Goal: Task Accomplishment & Management: Use online tool/utility

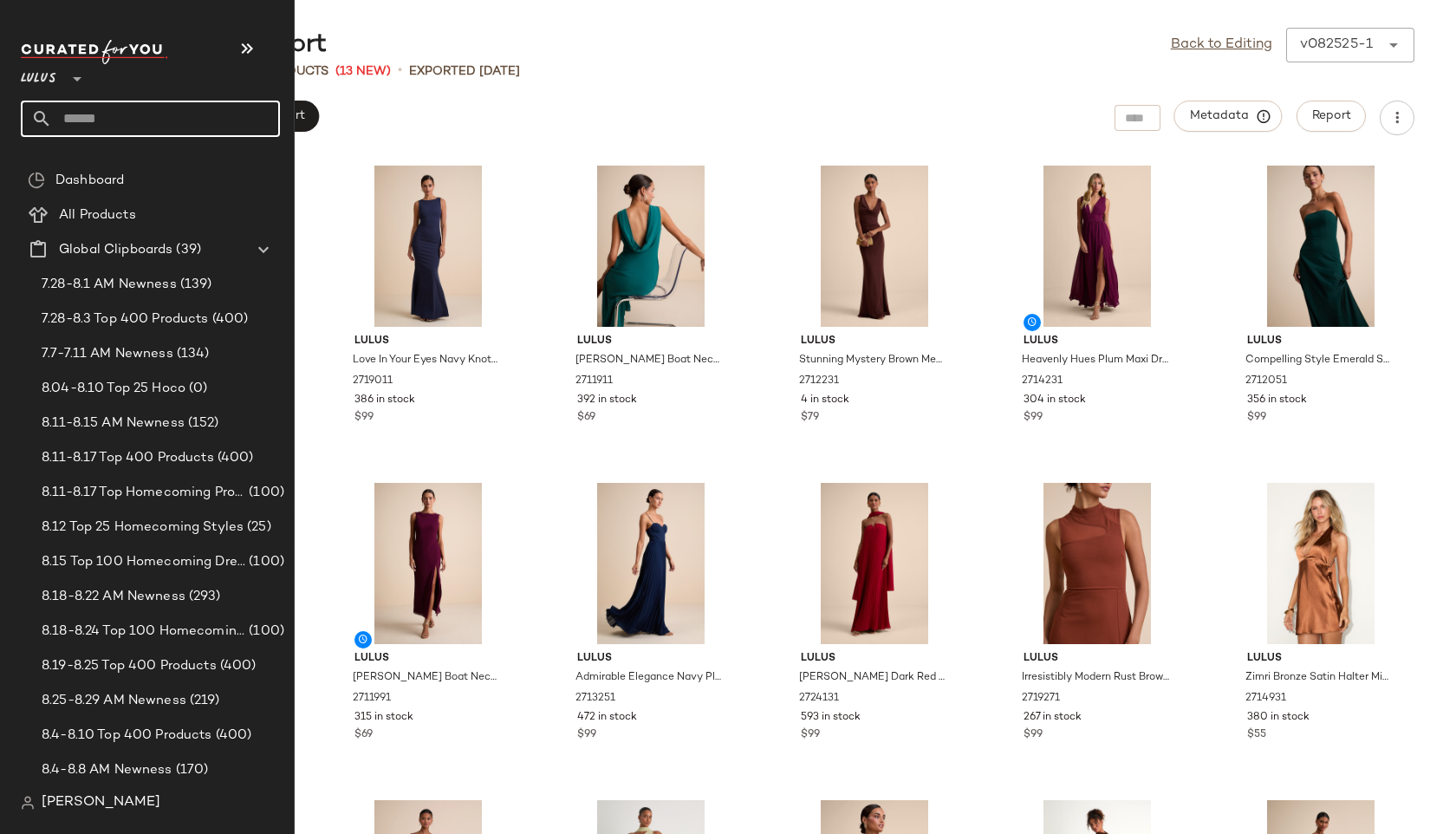
click at [89, 122] on input "text" at bounding box center [166, 118] width 228 height 36
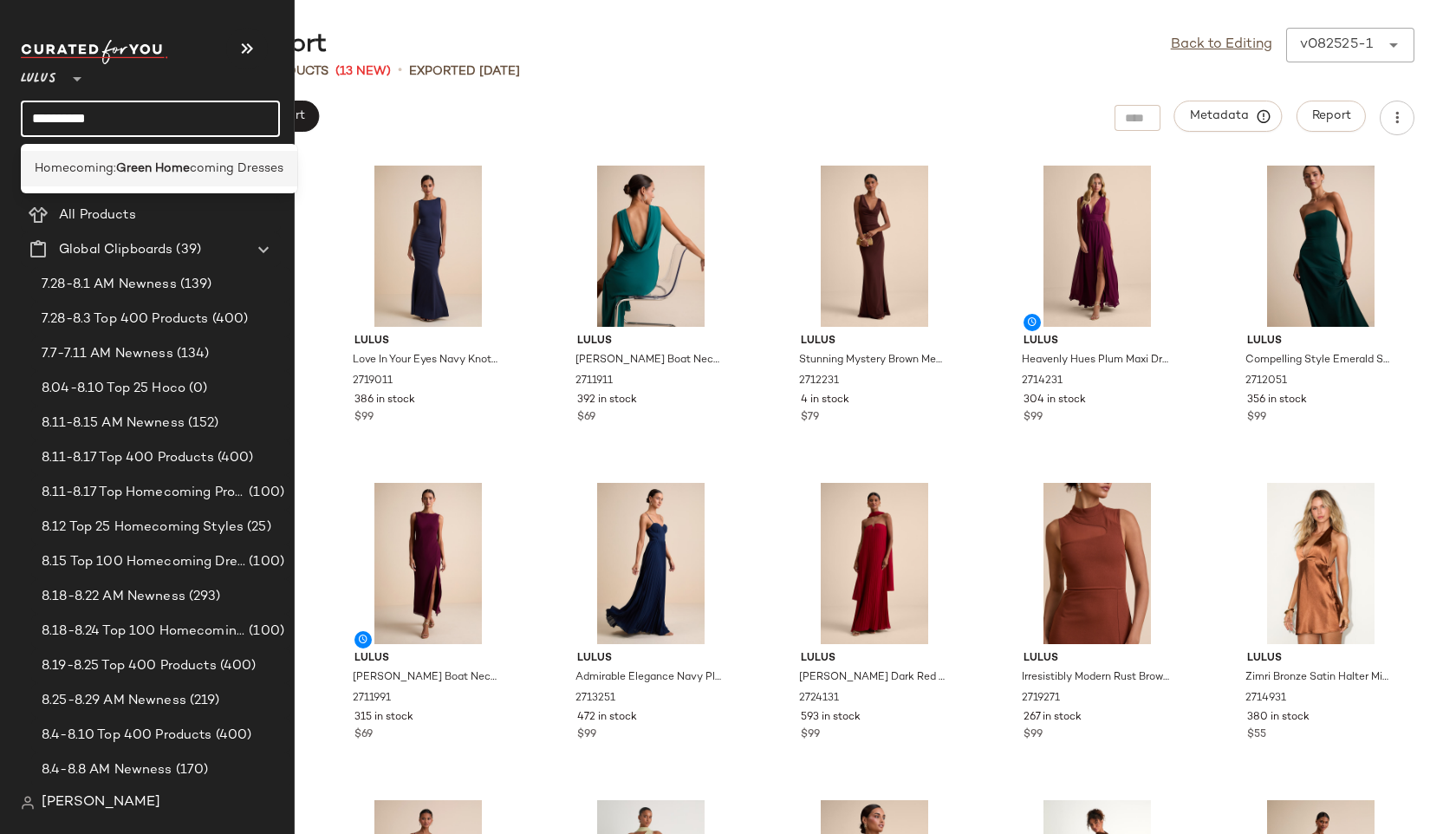
type input "**********"
click at [78, 170] on span "Homecoming:" at bounding box center [76, 169] width 82 height 19
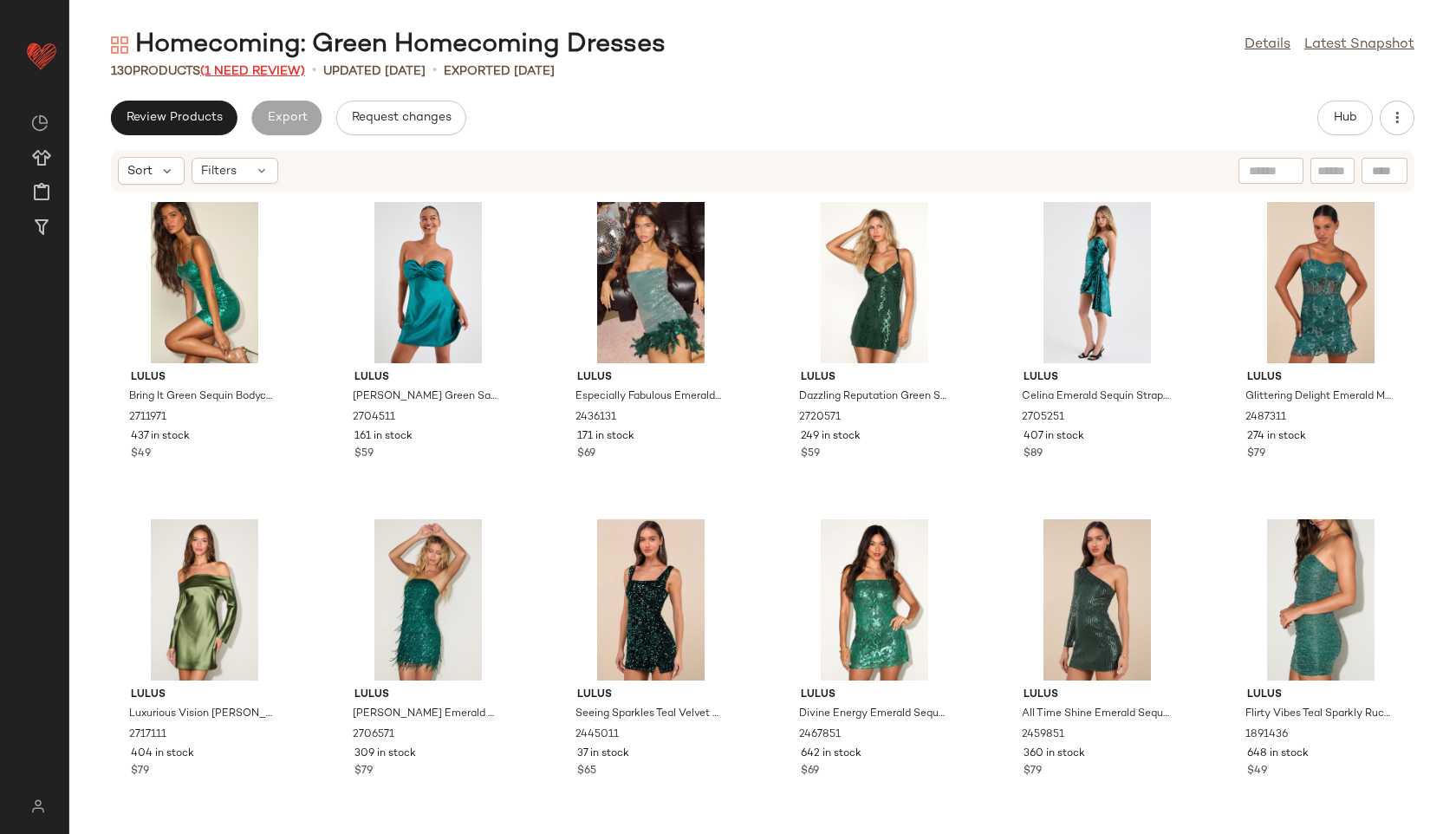
click at [287, 68] on span "(1 Need Review)" at bounding box center [253, 71] width 105 height 13
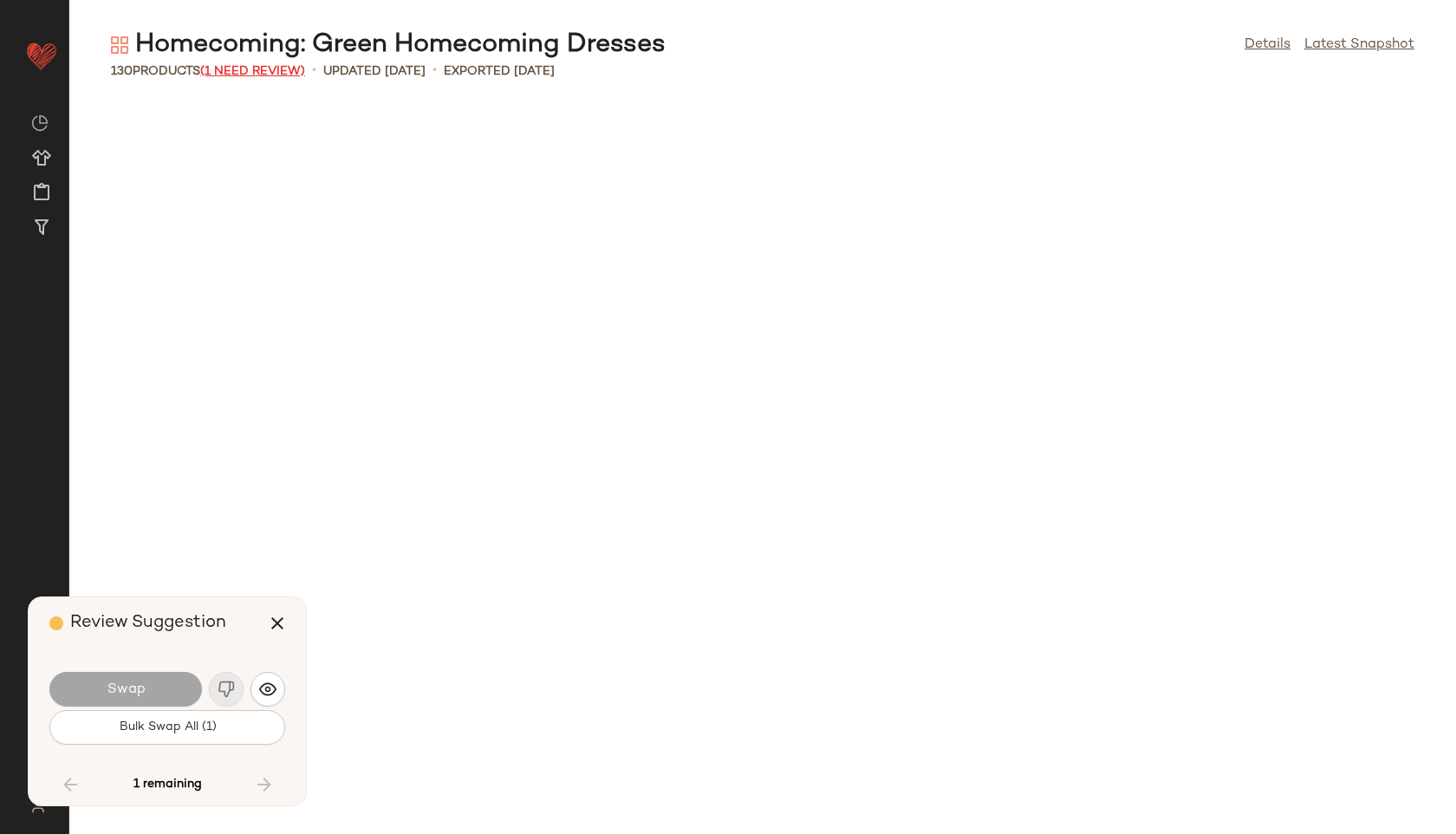
scroll to position [6028, 0]
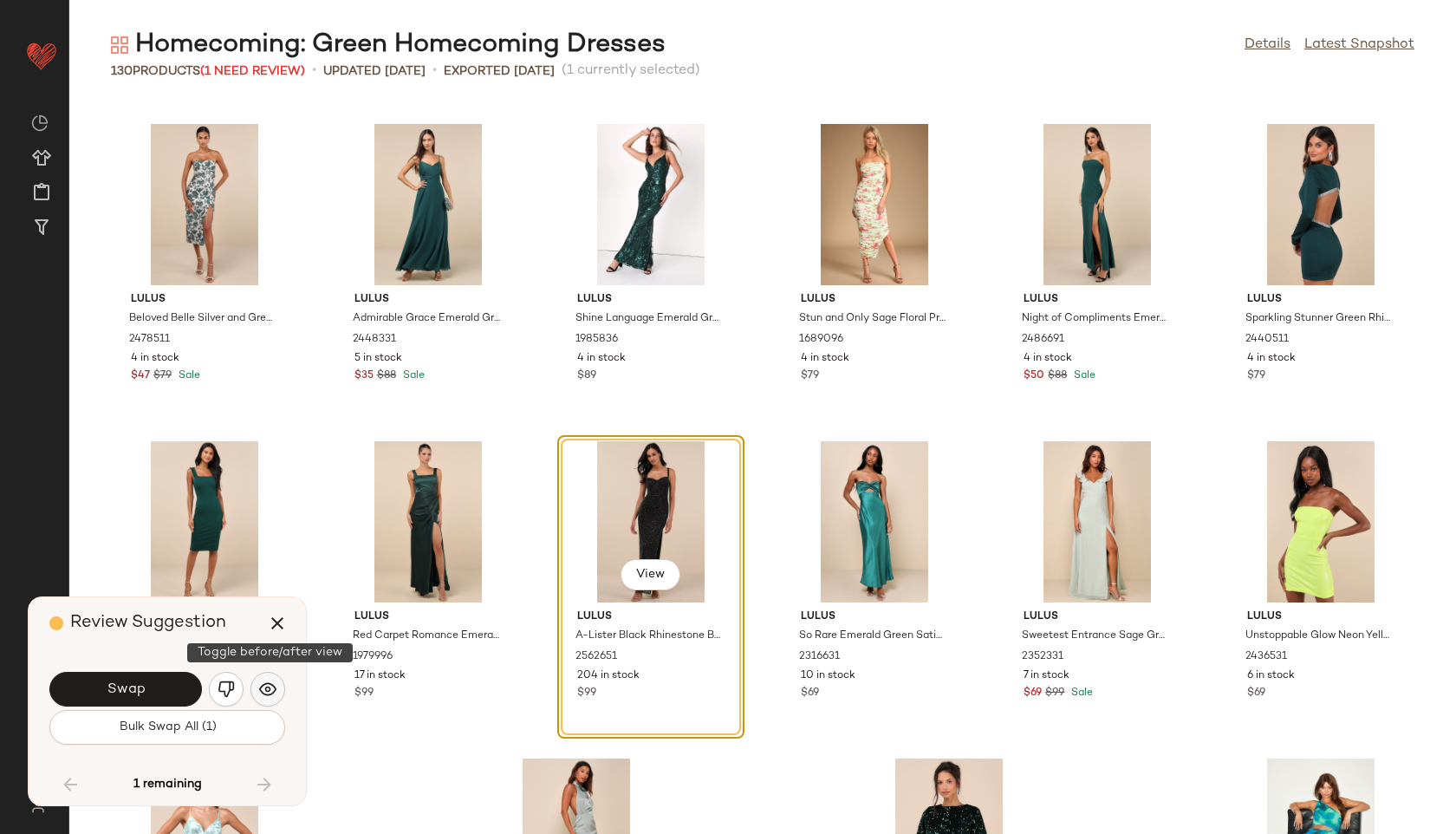
click at [270, 691] on img "button" at bounding box center [268, 689] width 18 height 18
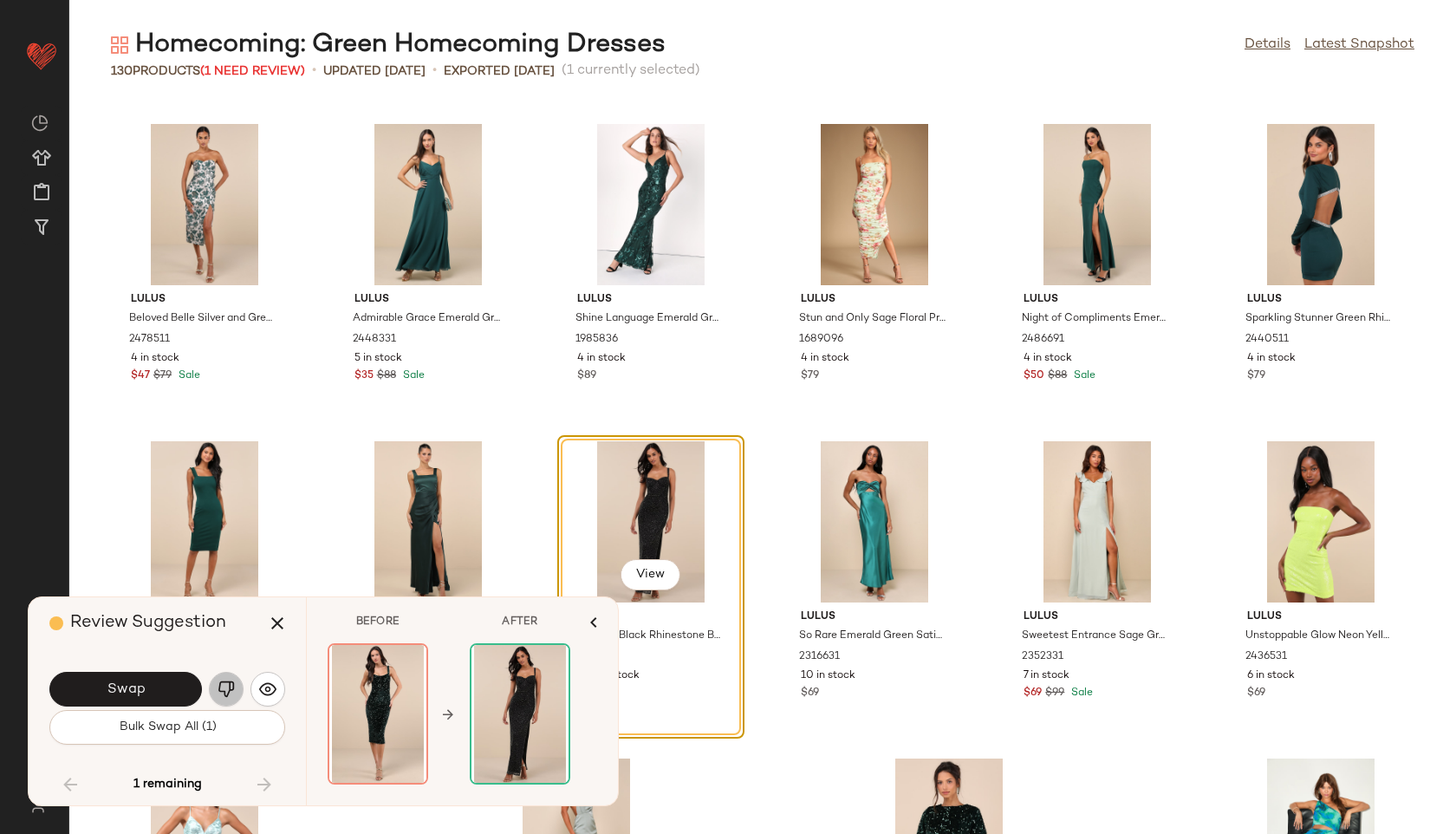
click at [223, 696] on img "button" at bounding box center [226, 689] width 18 height 18
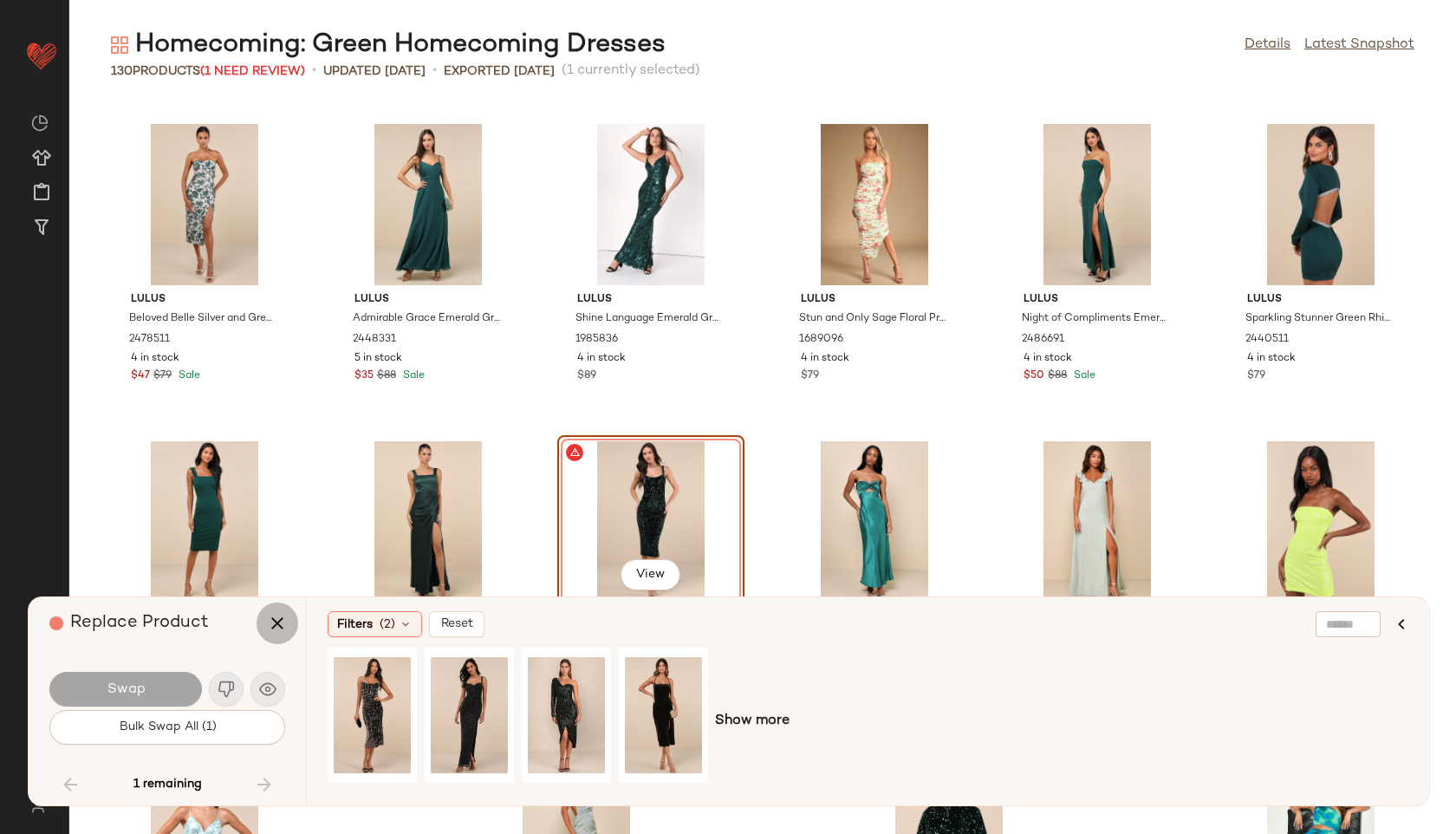
click at [285, 617] on icon "button" at bounding box center [277, 623] width 20 height 20
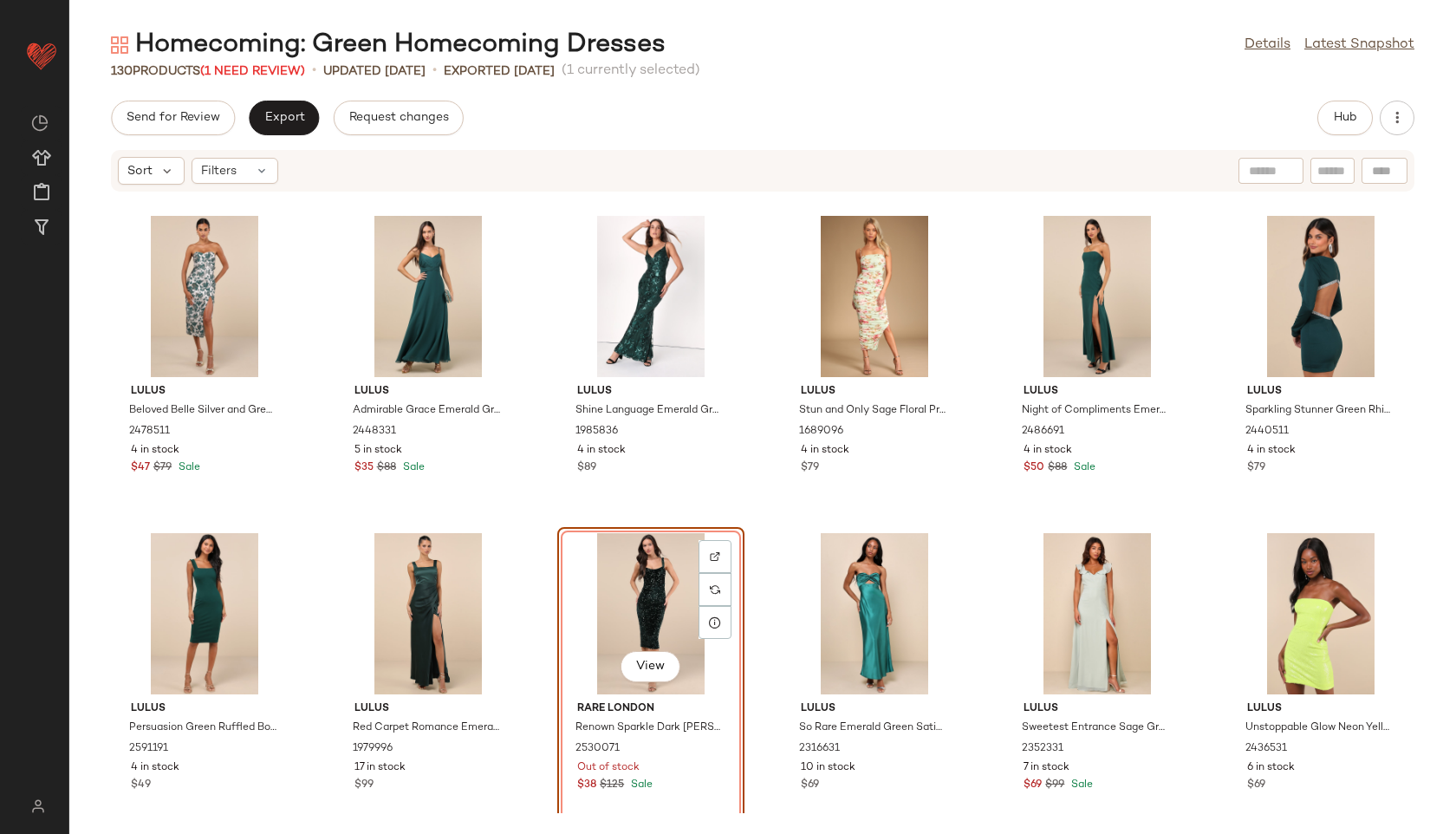
click at [580, 627] on div "View" at bounding box center [651, 613] width 175 height 161
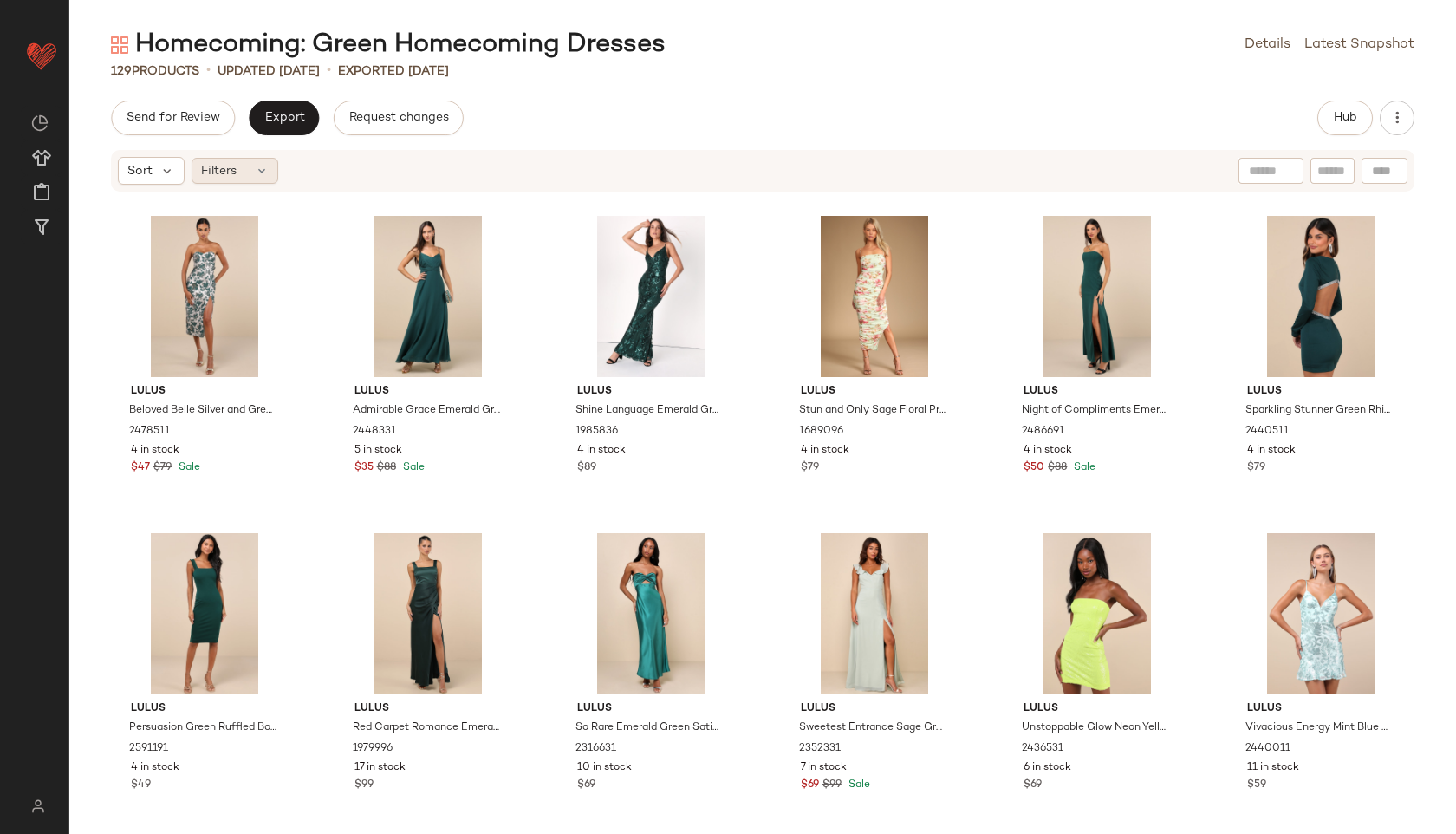
click at [238, 169] on div "Filters" at bounding box center [235, 171] width 87 height 26
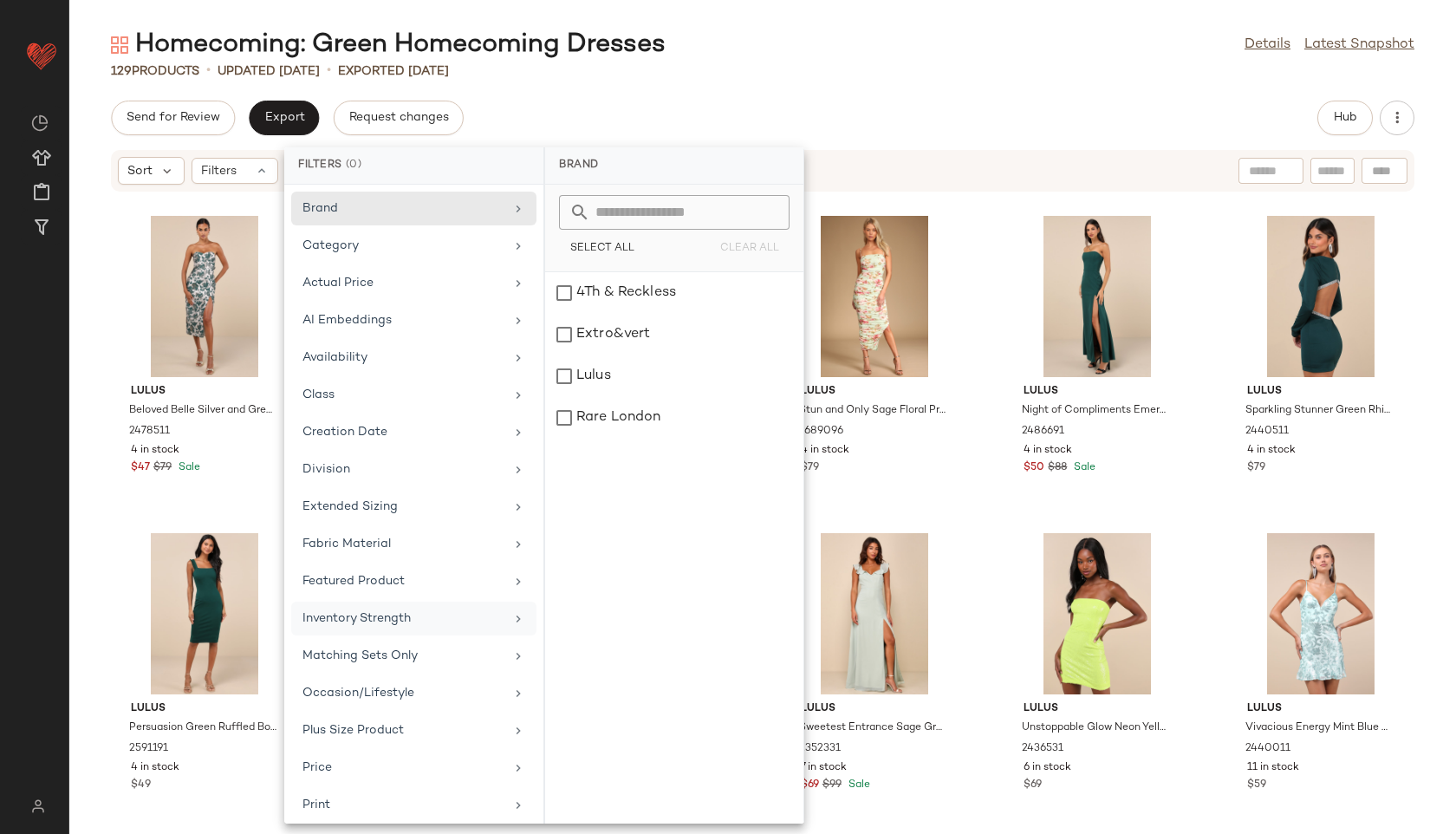
scroll to position [195, 0]
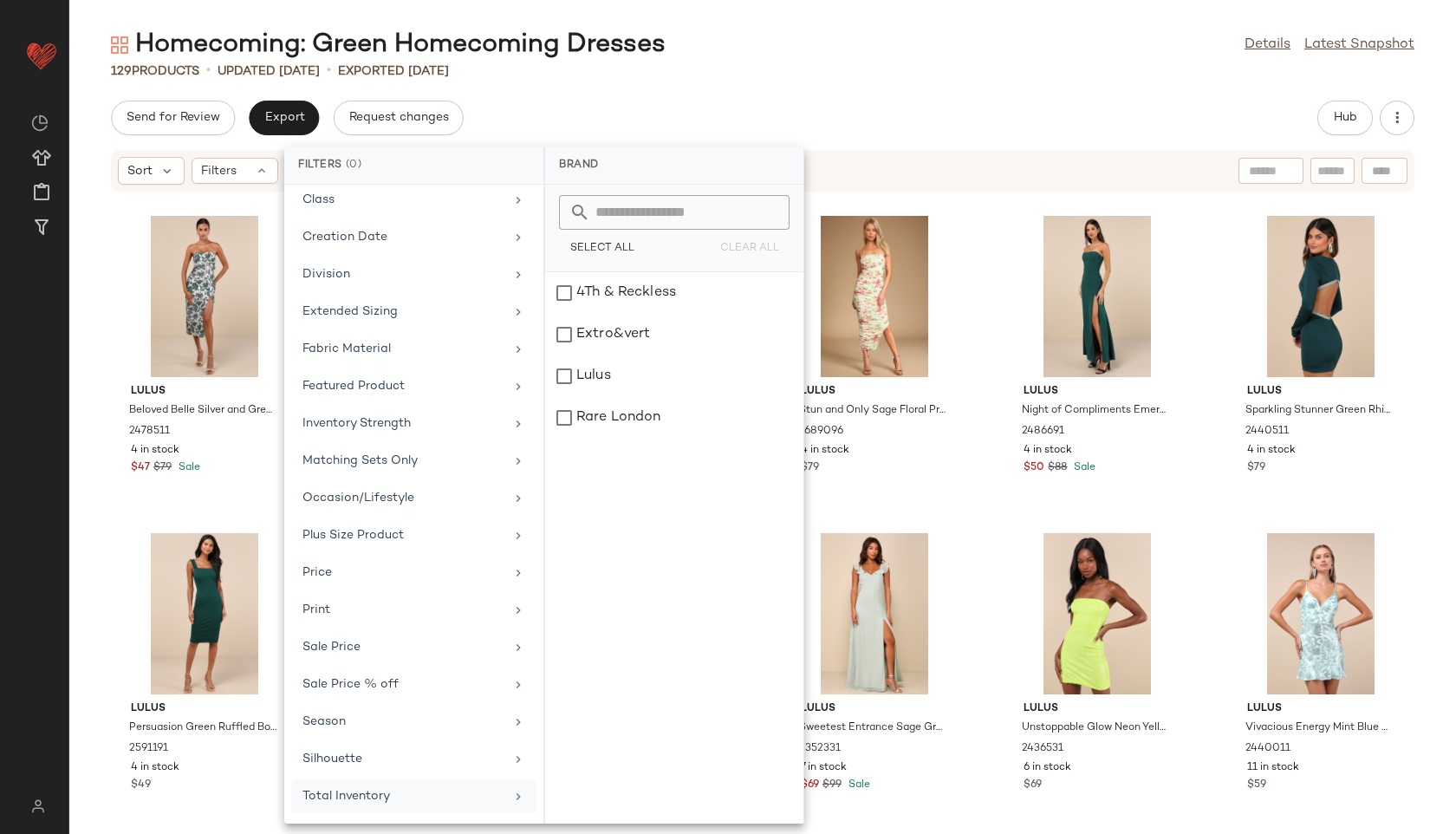
click at [367, 793] on div "Total Inventory" at bounding box center [403, 796] width 202 height 19
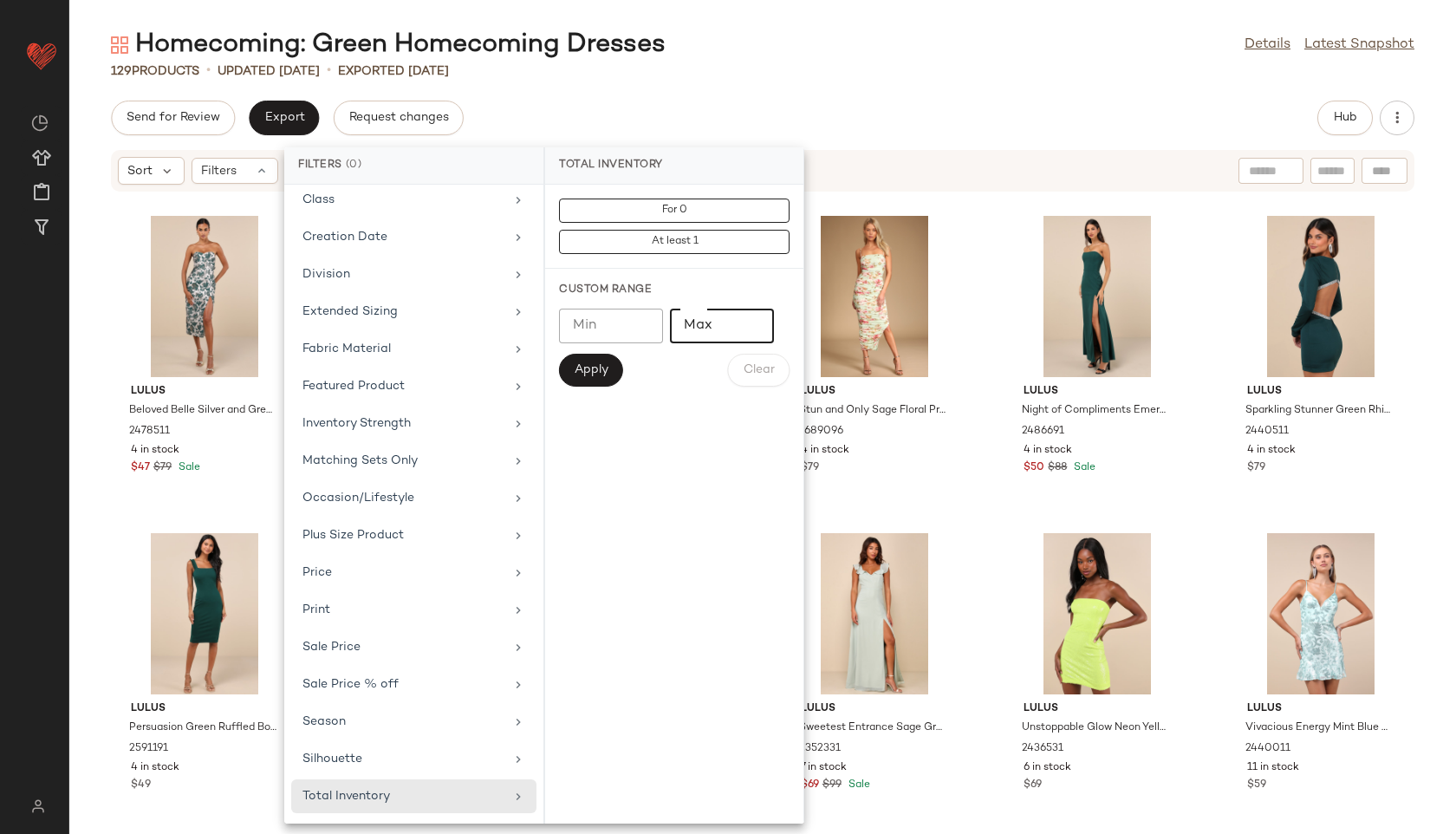
click at [754, 328] on input "**" at bounding box center [722, 326] width 104 height 35
drag, startPoint x: 727, startPoint y: 328, endPoint x: 634, endPoint y: 325, distance: 93.0
click at [634, 325] on div "[PERSON_NAME] ** Max" at bounding box center [674, 326] width 231 height 35
type input "**"
click at [590, 374] on span "Apply" at bounding box center [591, 370] width 35 height 14
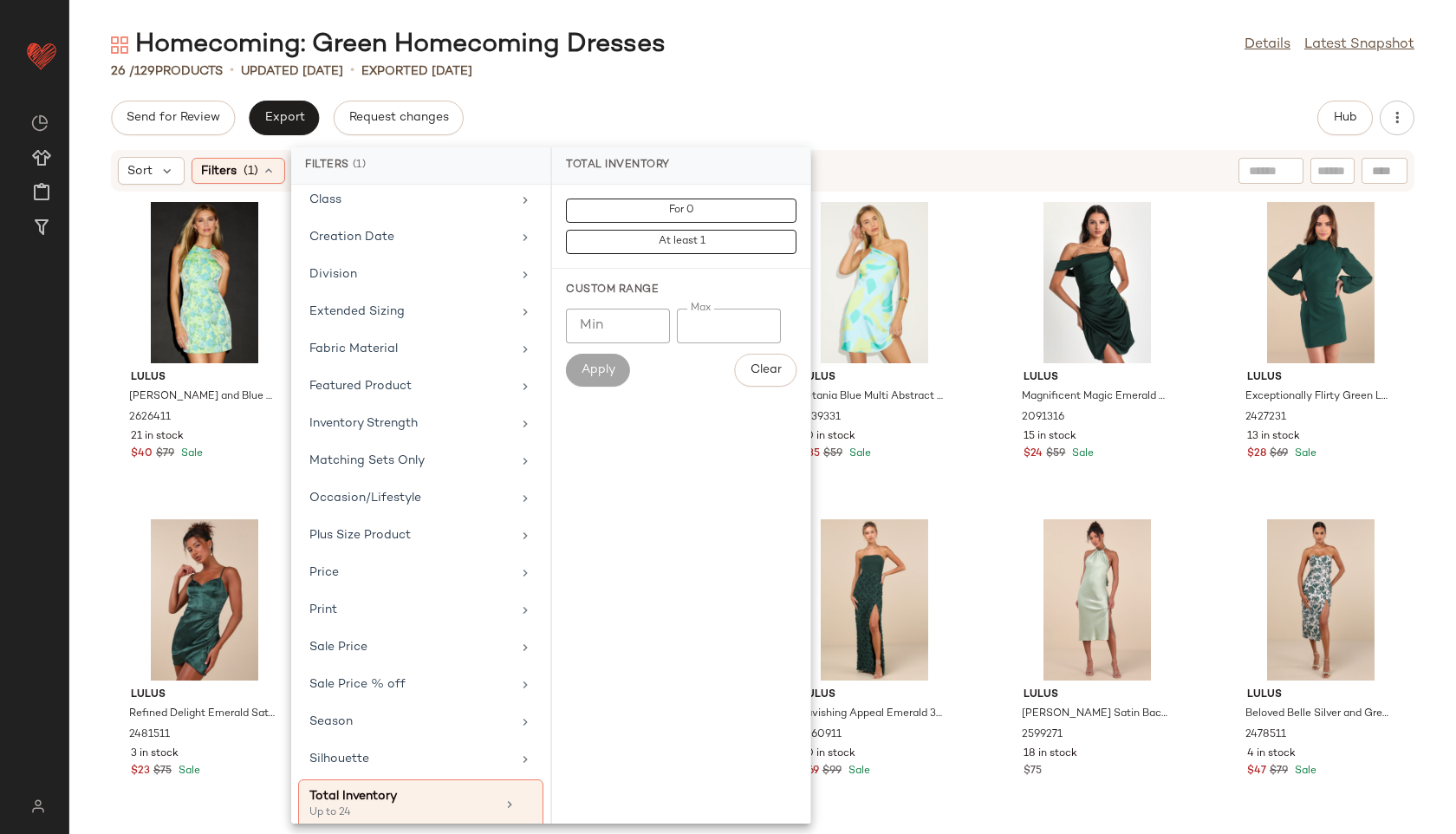
click at [803, 66] on div "26 / 129 Products • updated [DATE] • Exported [DATE]" at bounding box center [763, 71] width 1387 height 18
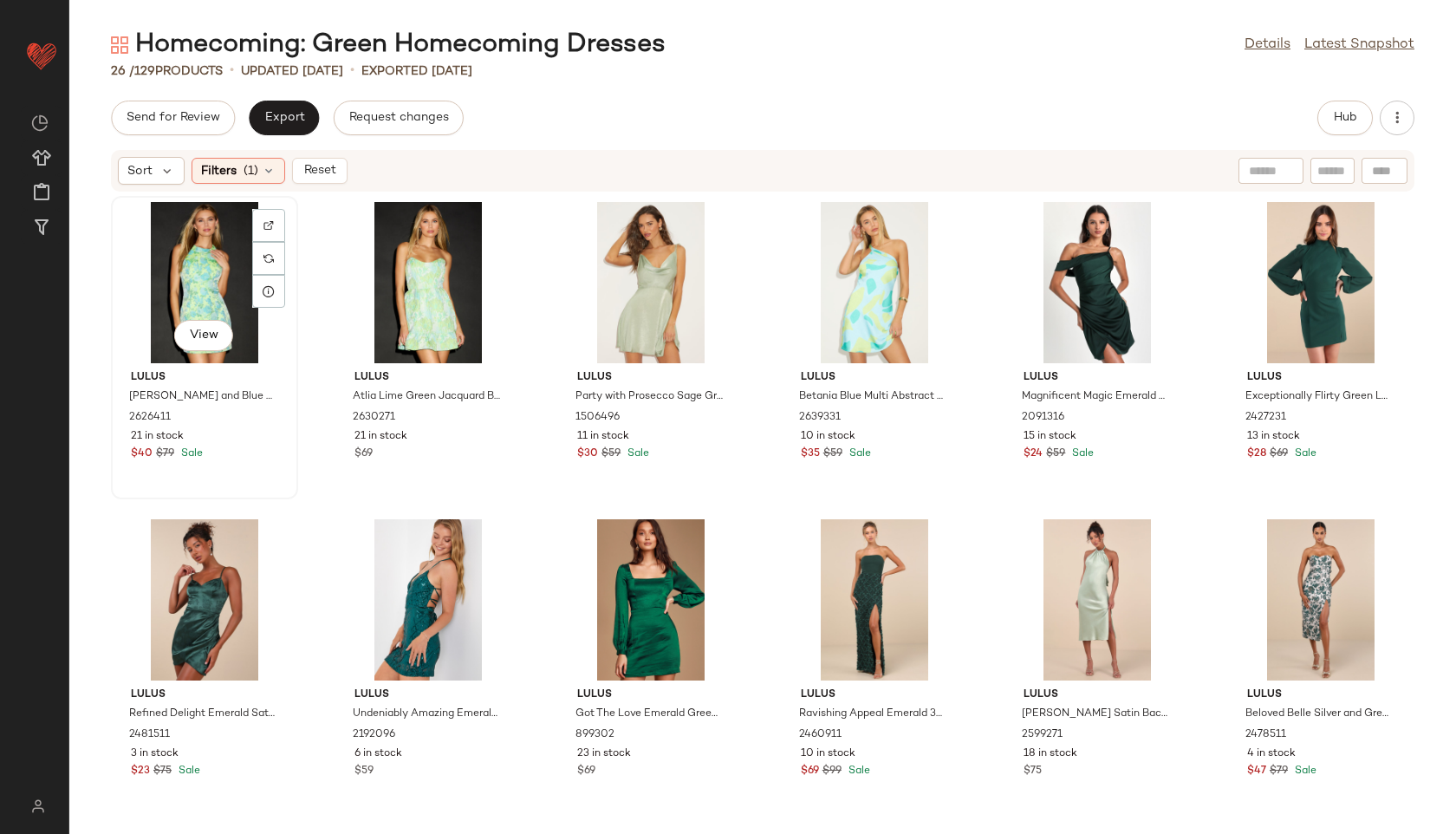
click at [218, 254] on div "View" at bounding box center [205, 282] width 175 height 161
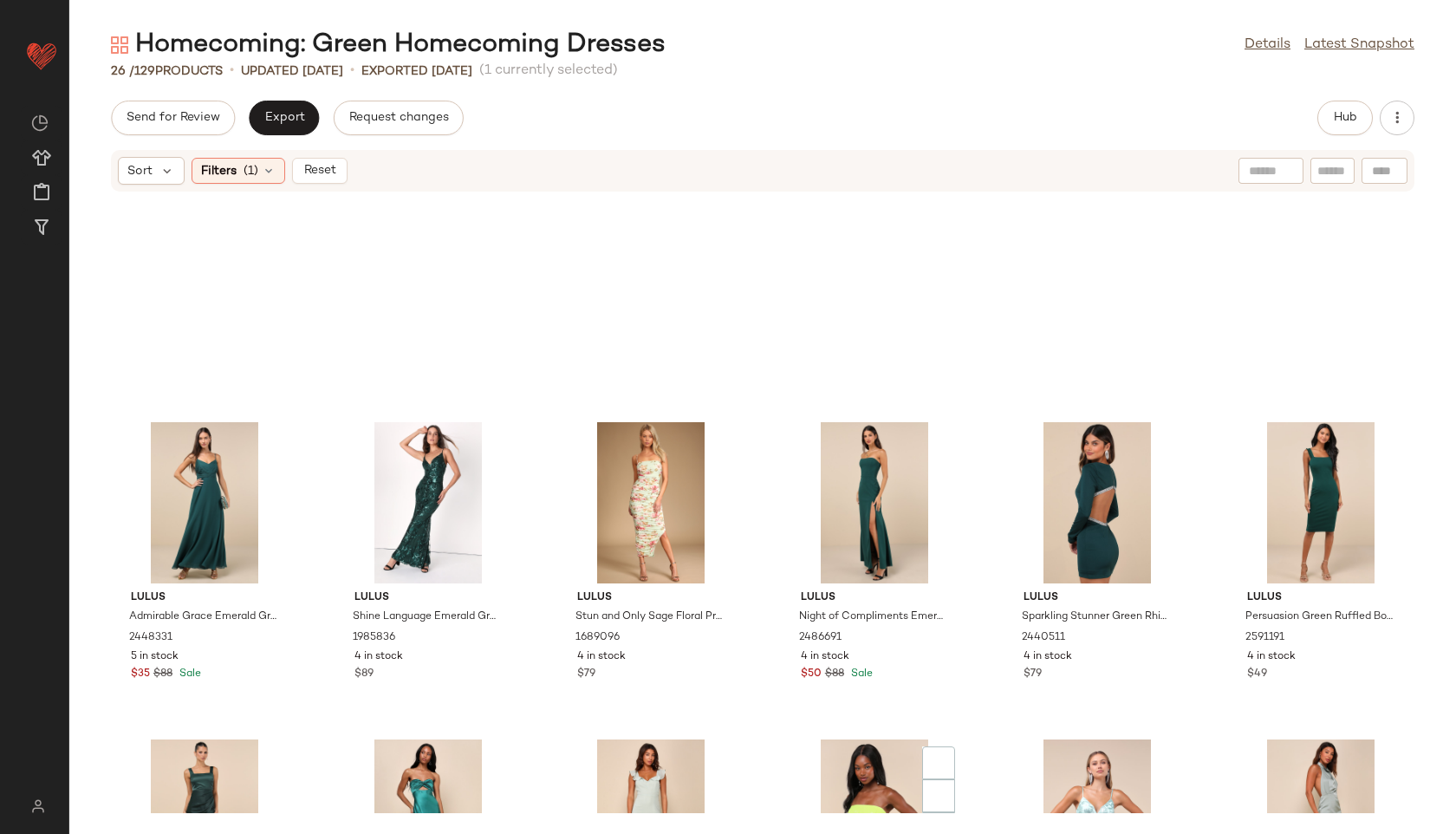
scroll to position [969, 0]
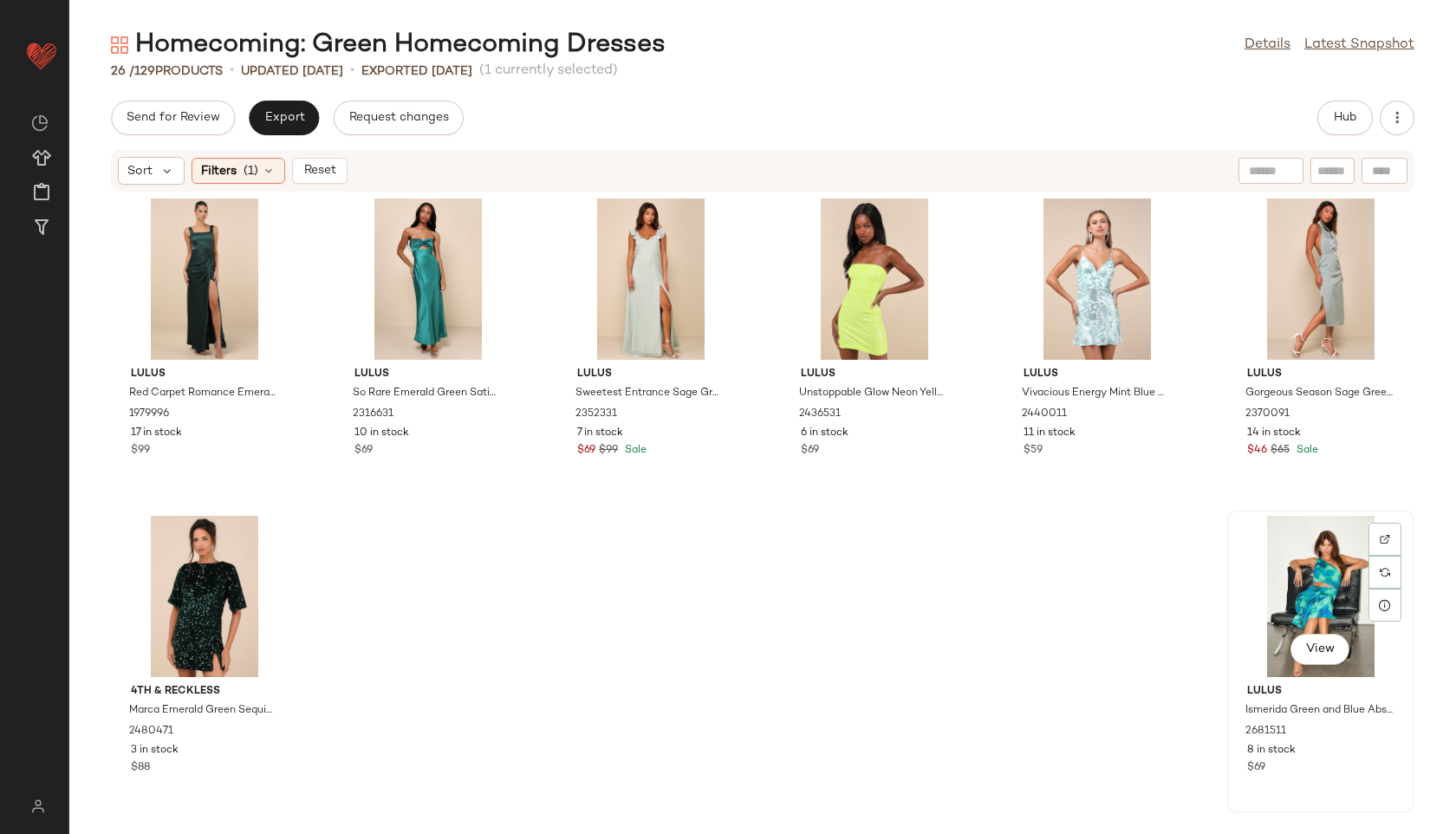
click at [1309, 598] on div "View" at bounding box center [1321, 595] width 175 height 161
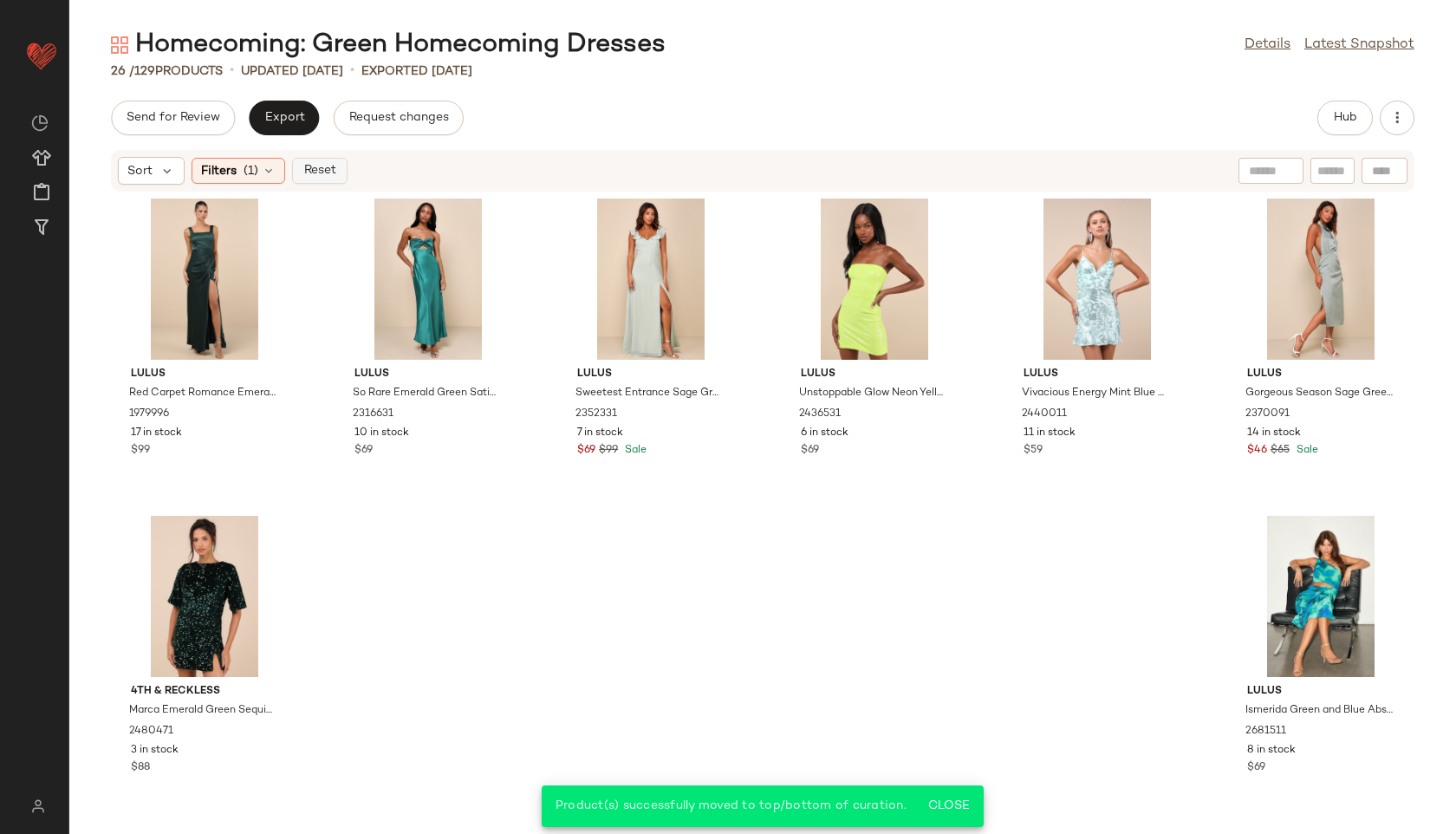
click at [317, 174] on span "Reset" at bounding box center [319, 171] width 33 height 14
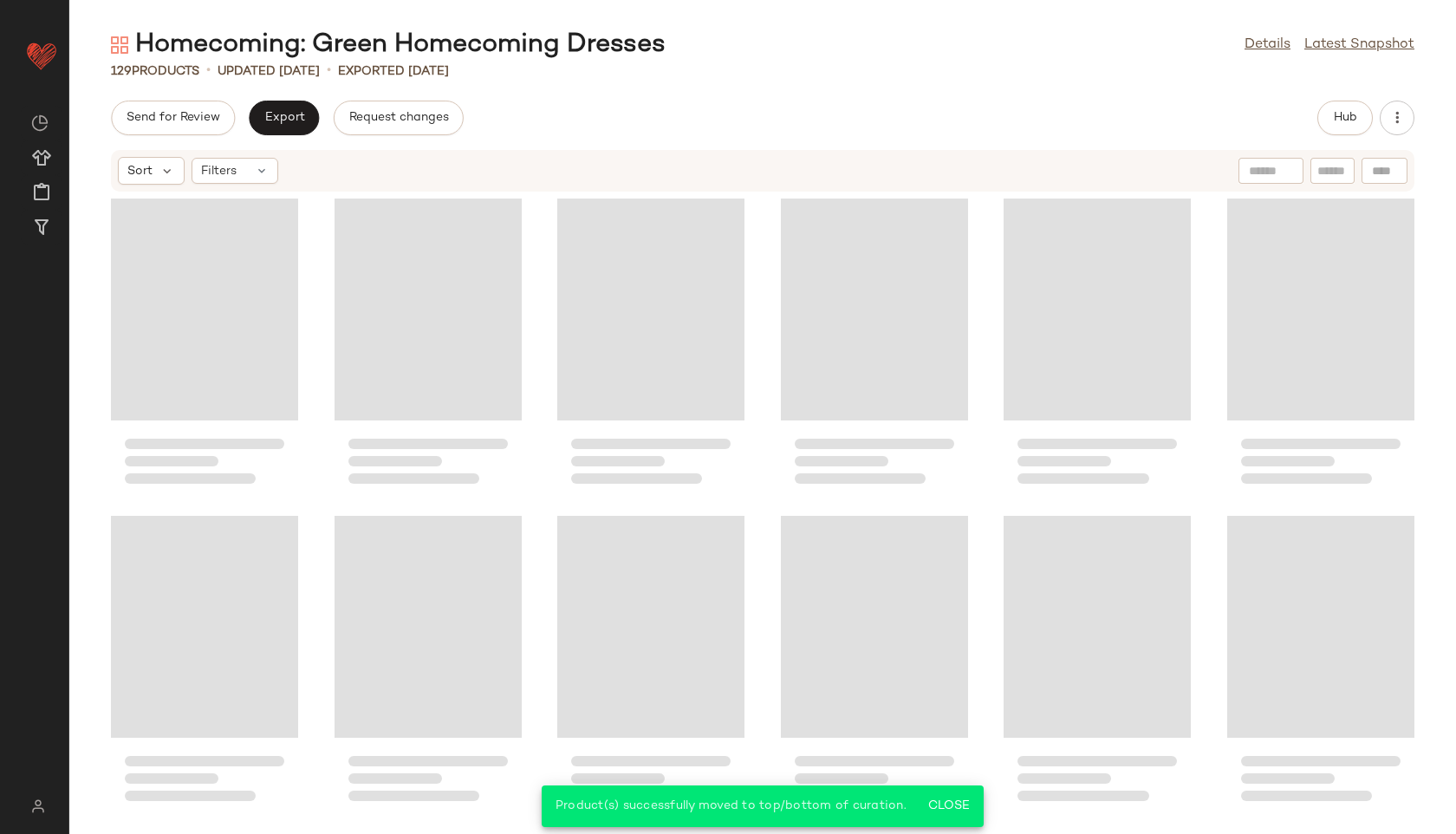
scroll to position [6362, 0]
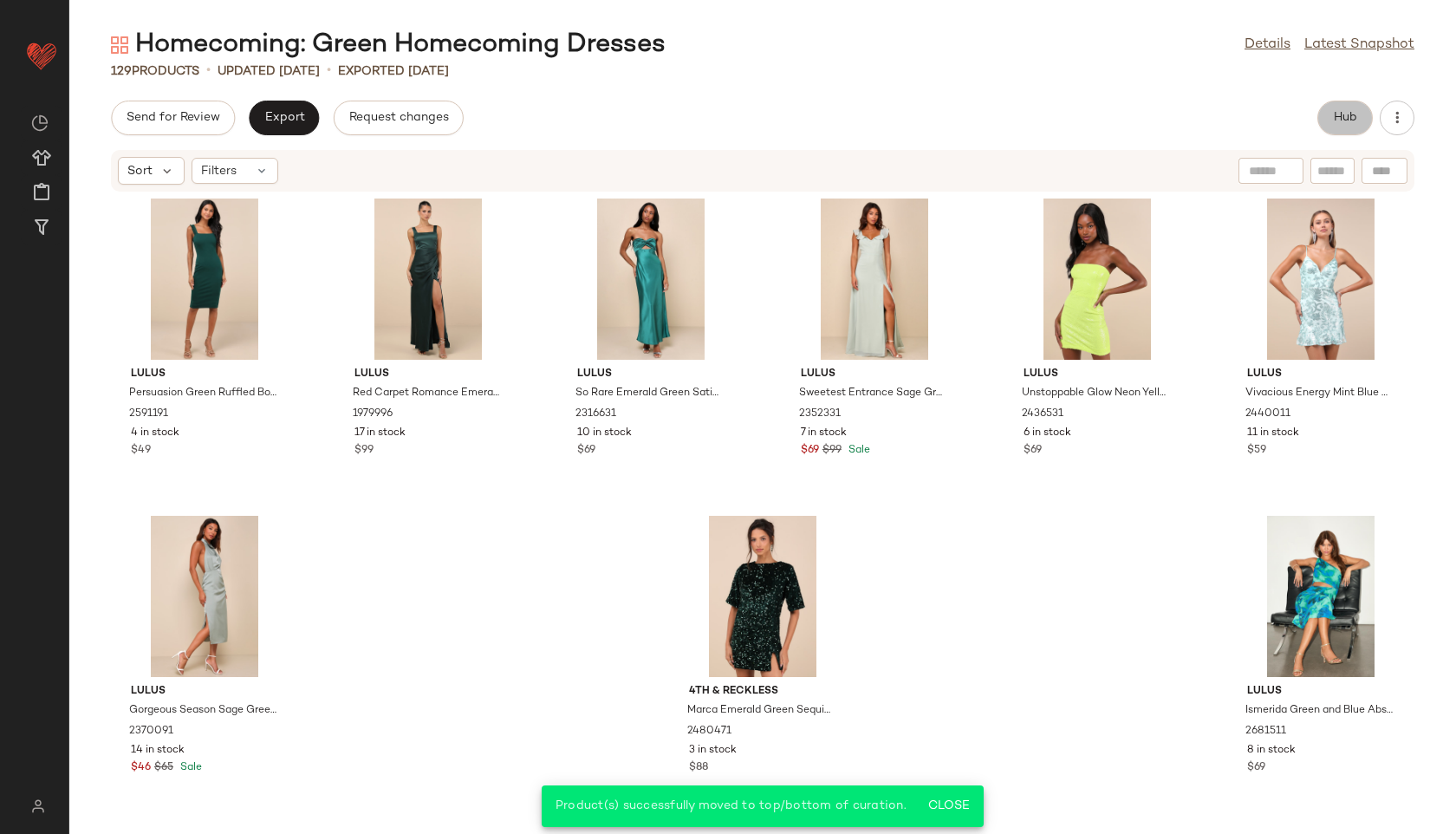
click at [1348, 114] on span "Hub" at bounding box center [1344, 118] width 24 height 14
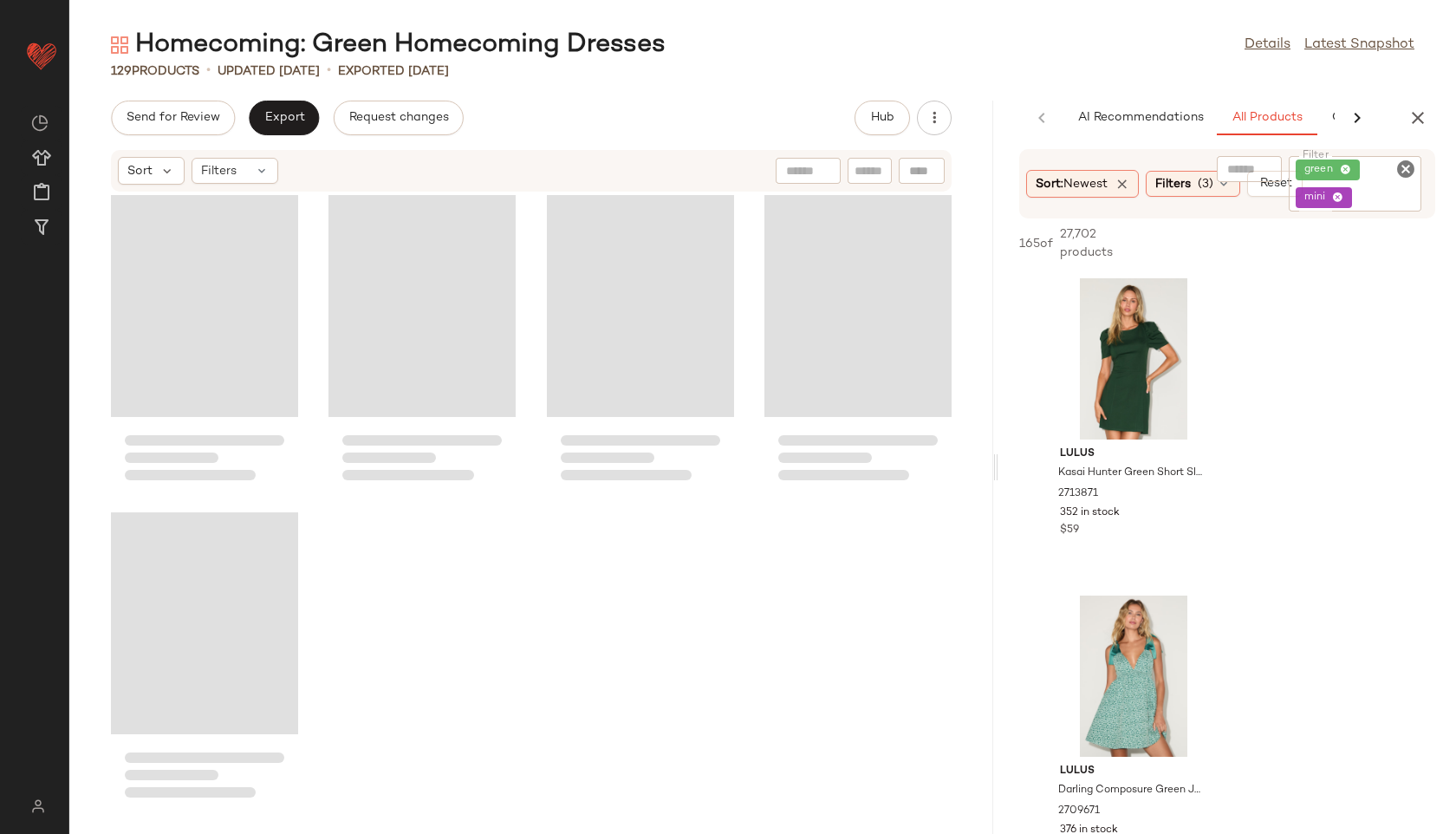
scroll to position [9852, 0]
drag, startPoint x: 760, startPoint y: 468, endPoint x: 1143, endPoint y: 464, distance: 383.0
click at [1143, 464] on div "Homecoming: Green Homecoming Dresses Details Latest Snapshot 129 Products • upd…" at bounding box center [763, 430] width 1387 height 806
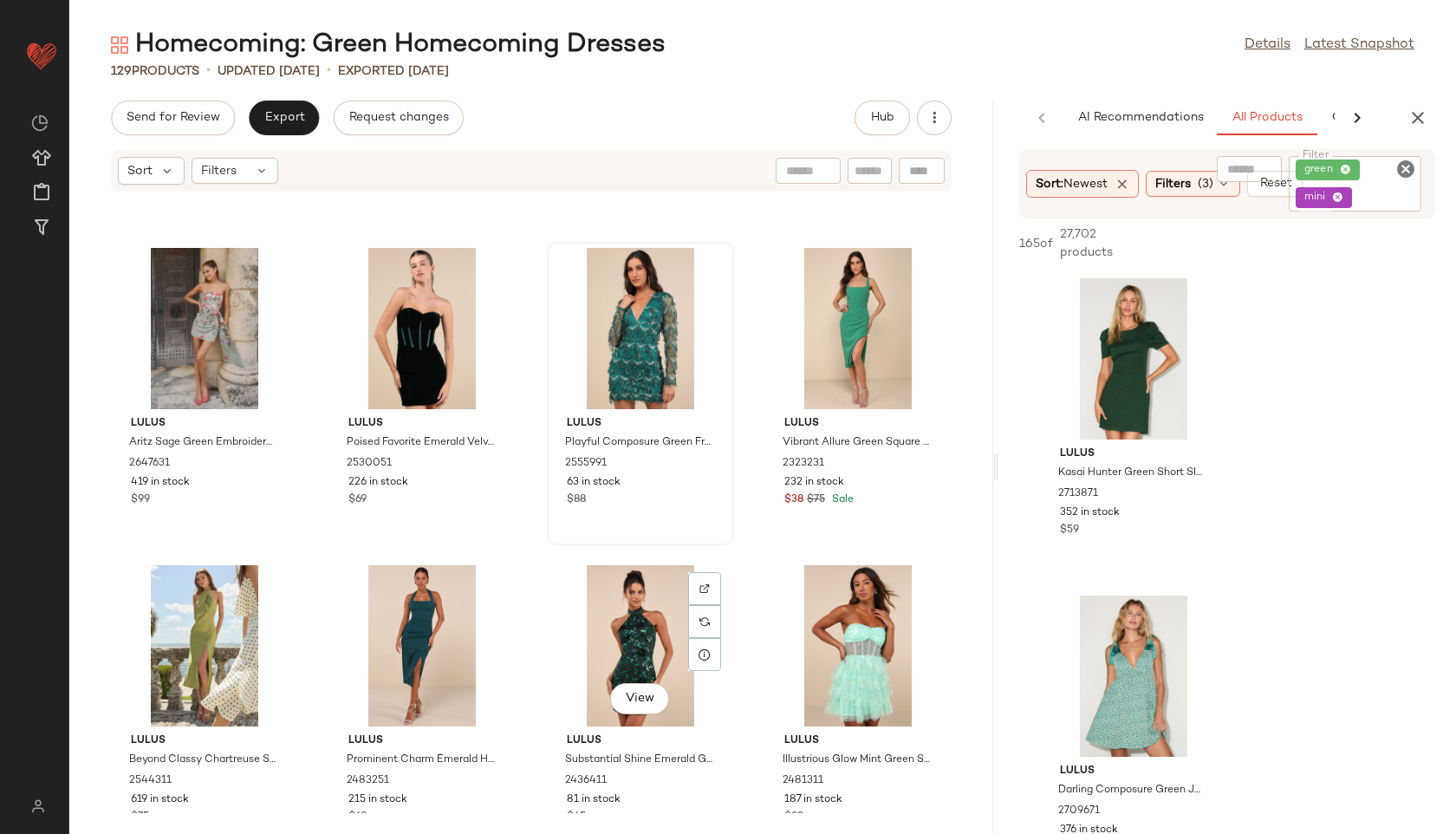
scroll to position [3163, 0]
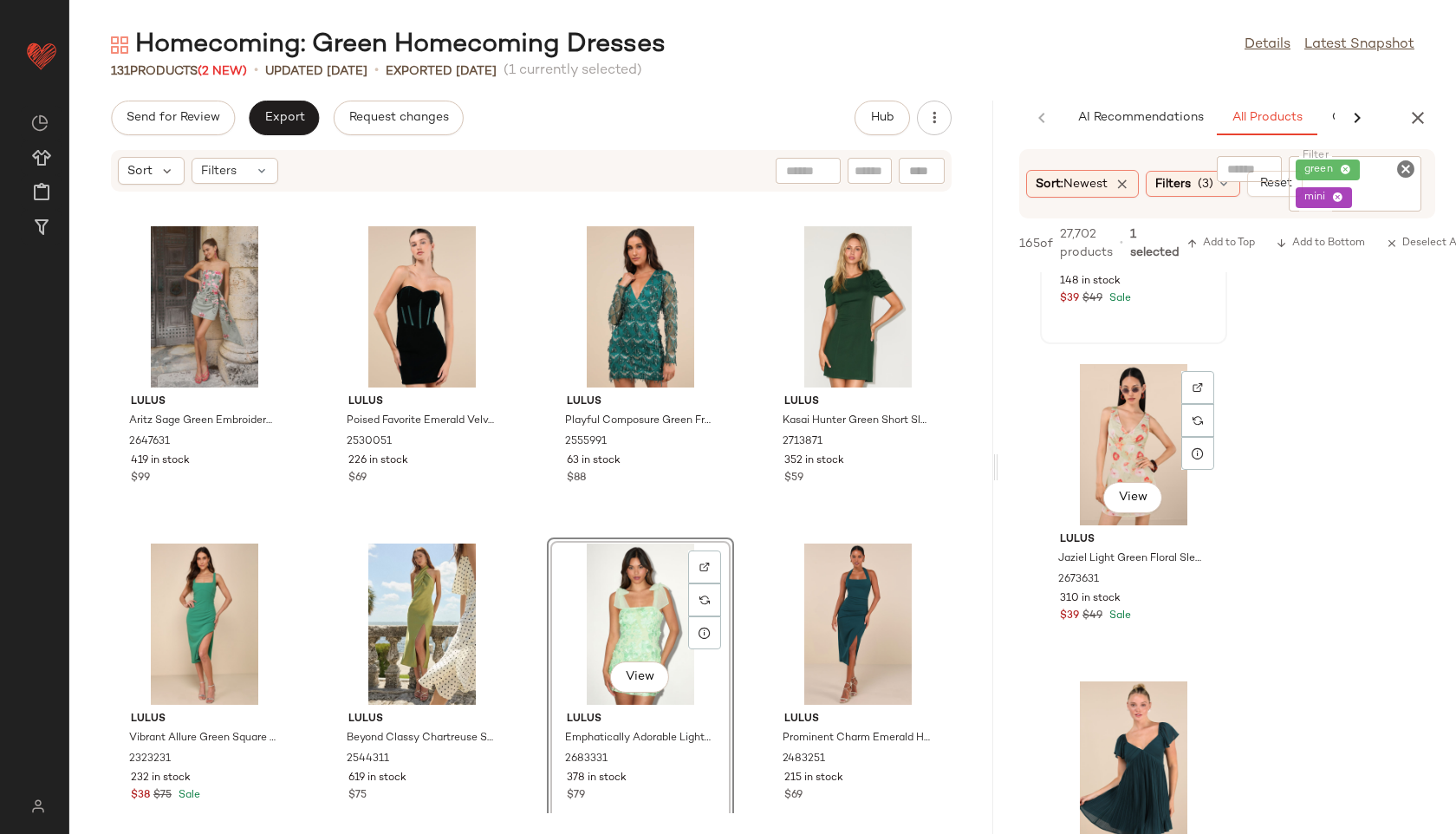
scroll to position [1191, 0]
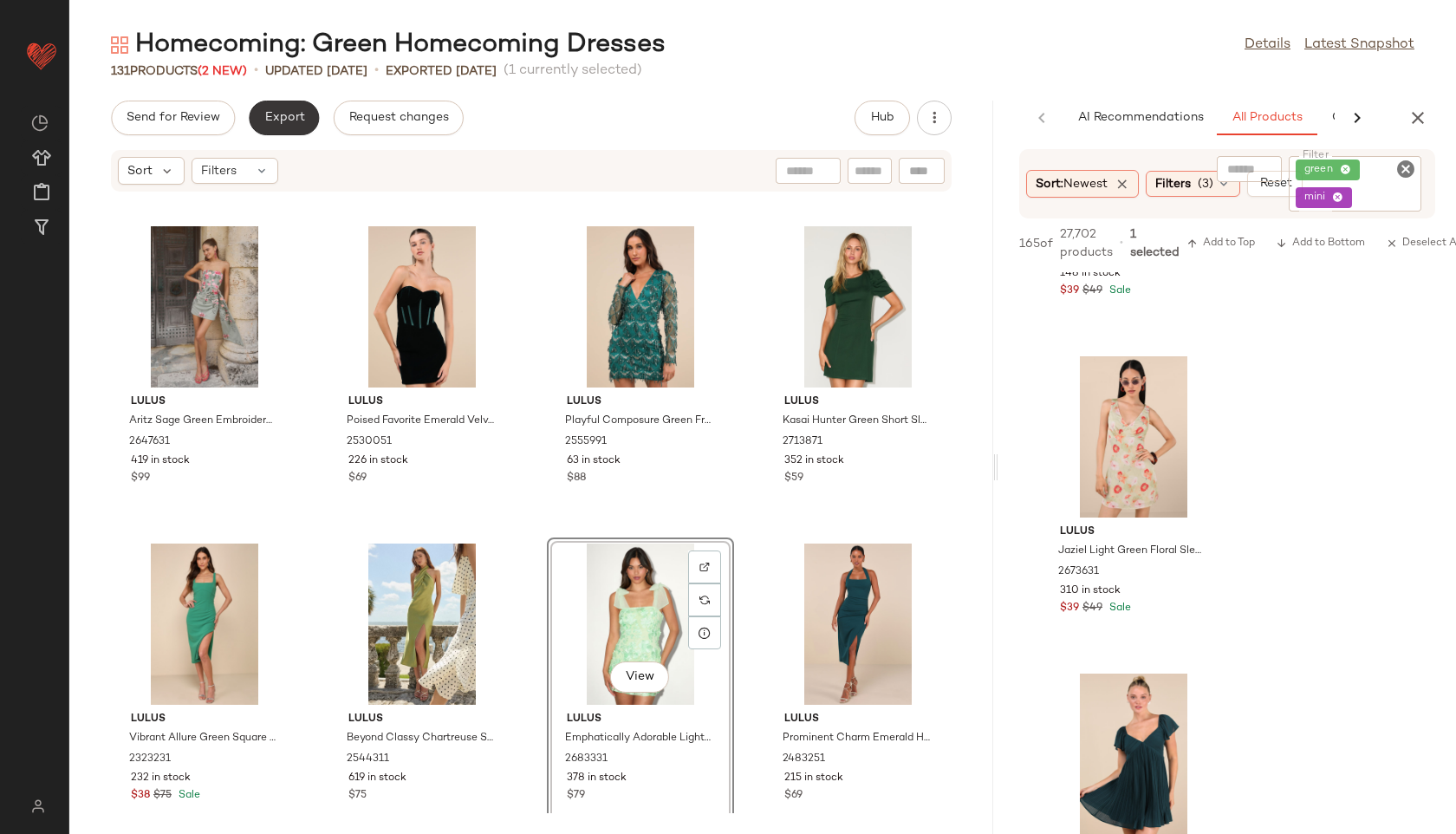
click at [291, 122] on span "Export" at bounding box center [283, 118] width 41 height 14
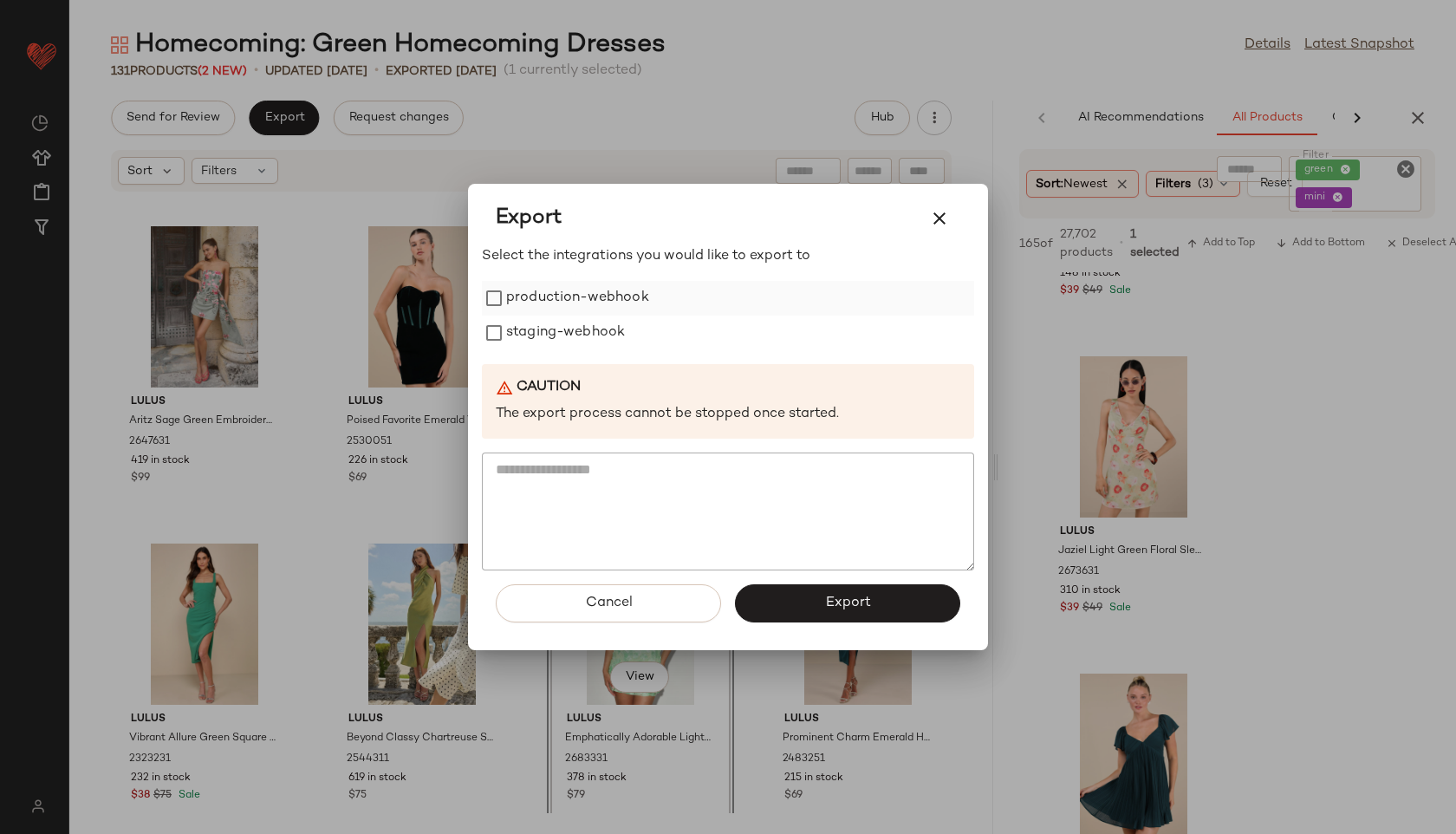
click at [522, 302] on label "production-webhook" at bounding box center [578, 298] width 143 height 35
click at [522, 325] on label "staging-webhook" at bounding box center [566, 333] width 119 height 35
click at [763, 589] on button "Export" at bounding box center [846, 603] width 225 height 38
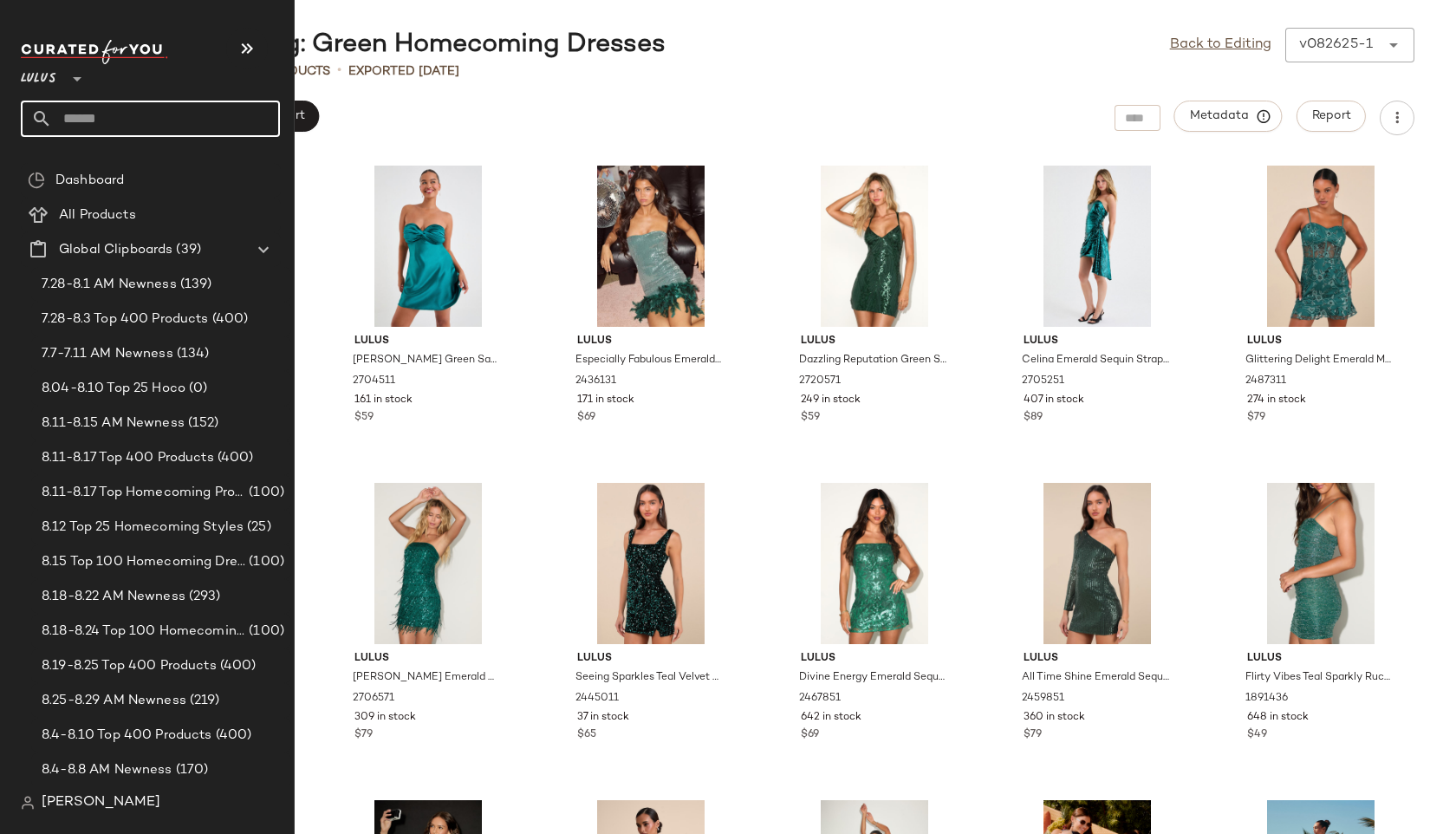
click at [93, 120] on input "text" at bounding box center [166, 118] width 228 height 36
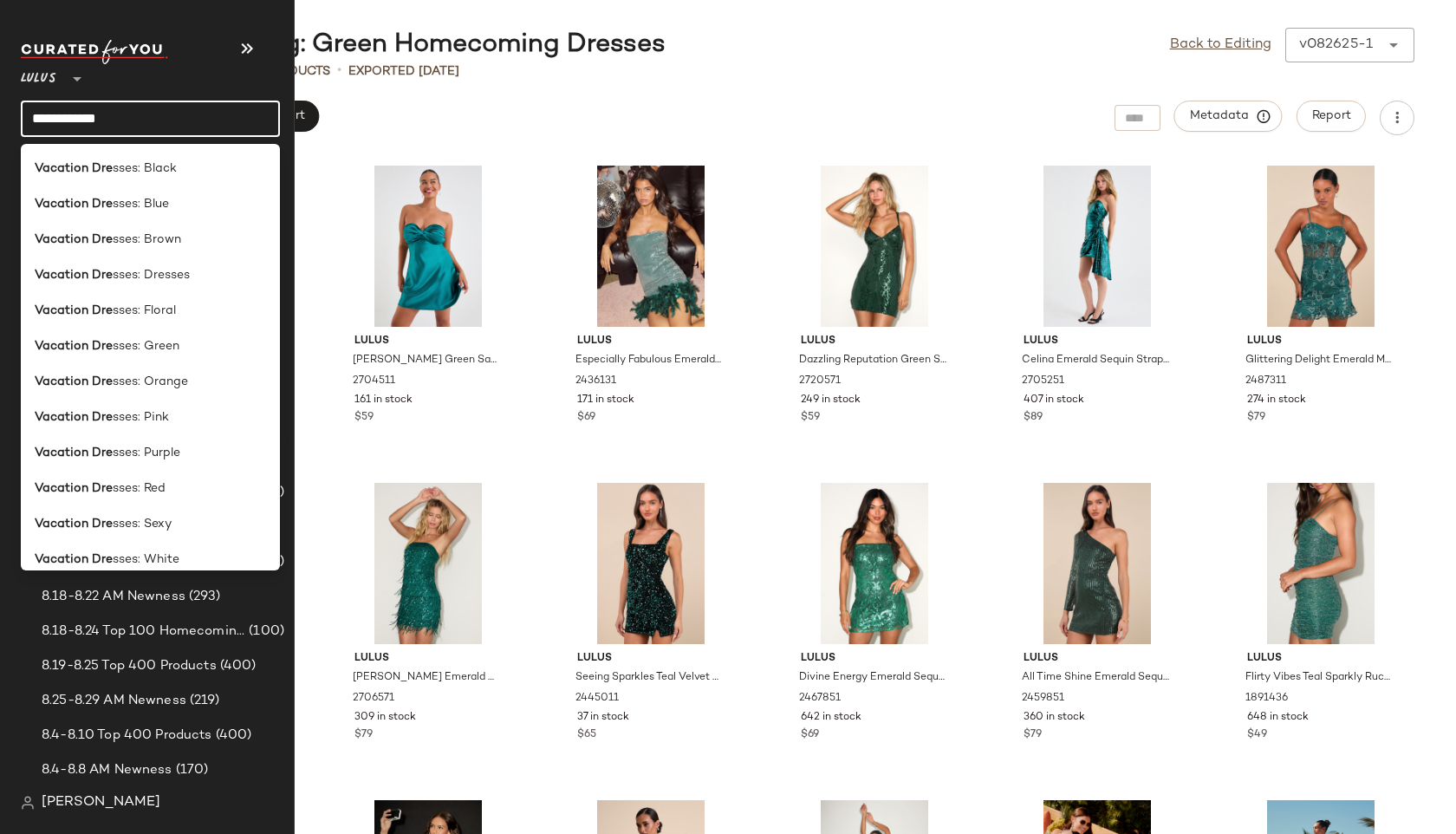
drag, startPoint x: 136, startPoint y: 122, endPoint x: 18, endPoint y: 104, distance: 119.4
click at [18, 104] on nav "**********" at bounding box center [147, 417] width 294 height 834
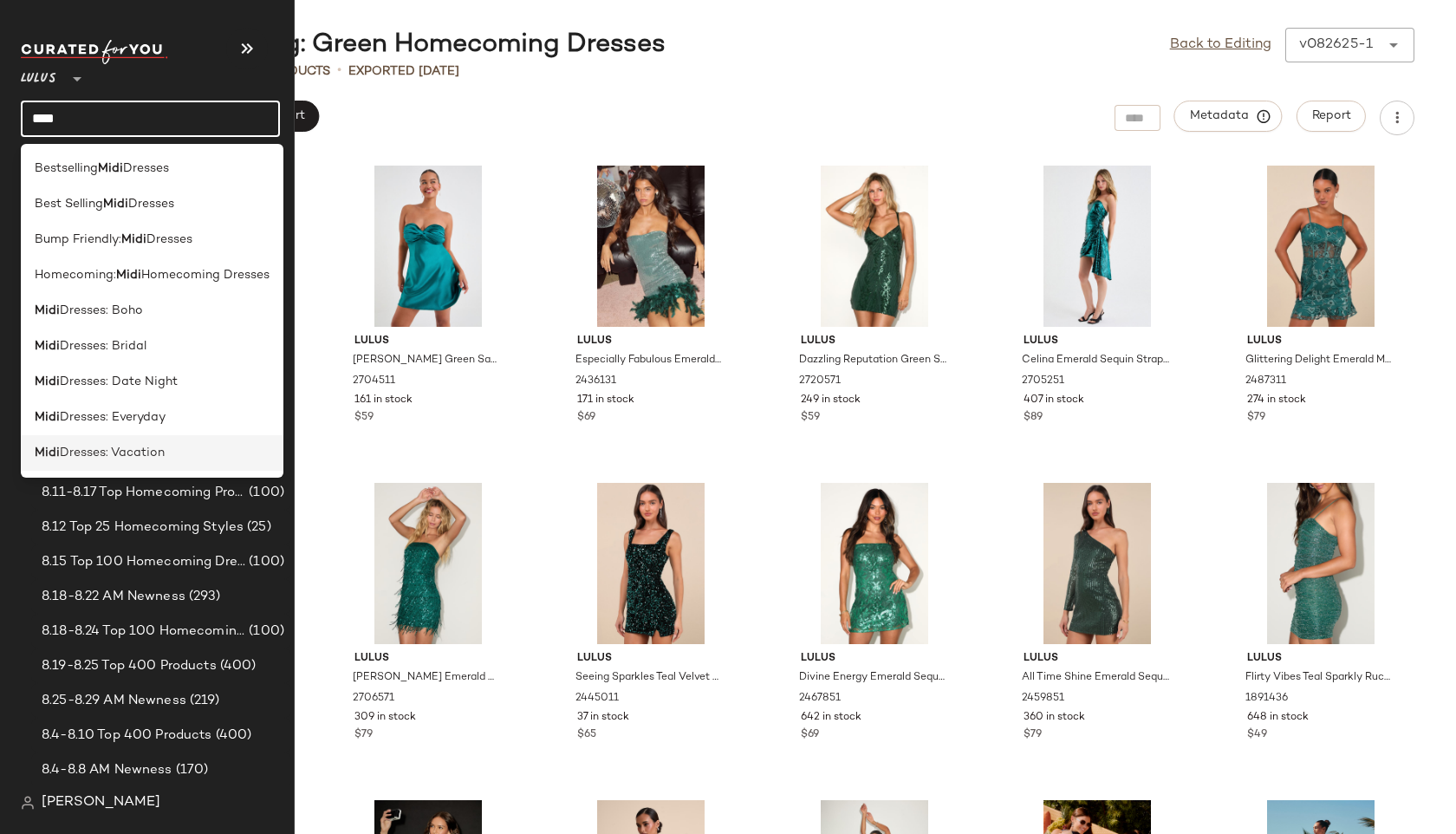
type input "****"
click at [92, 445] on span "Dresses: Vacation" at bounding box center [112, 453] width 105 height 19
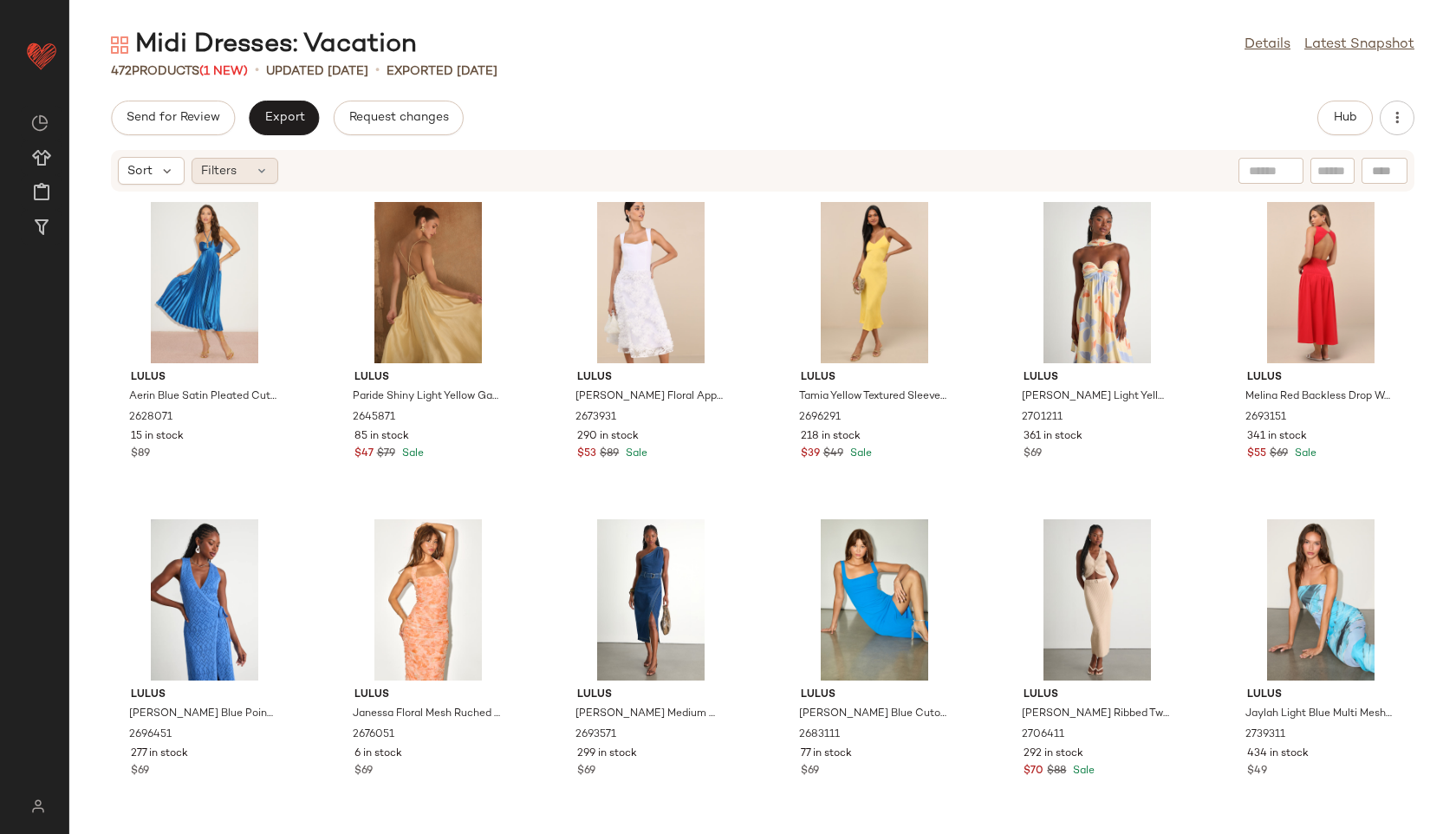
click at [253, 169] on div "Filters" at bounding box center [235, 171] width 87 height 26
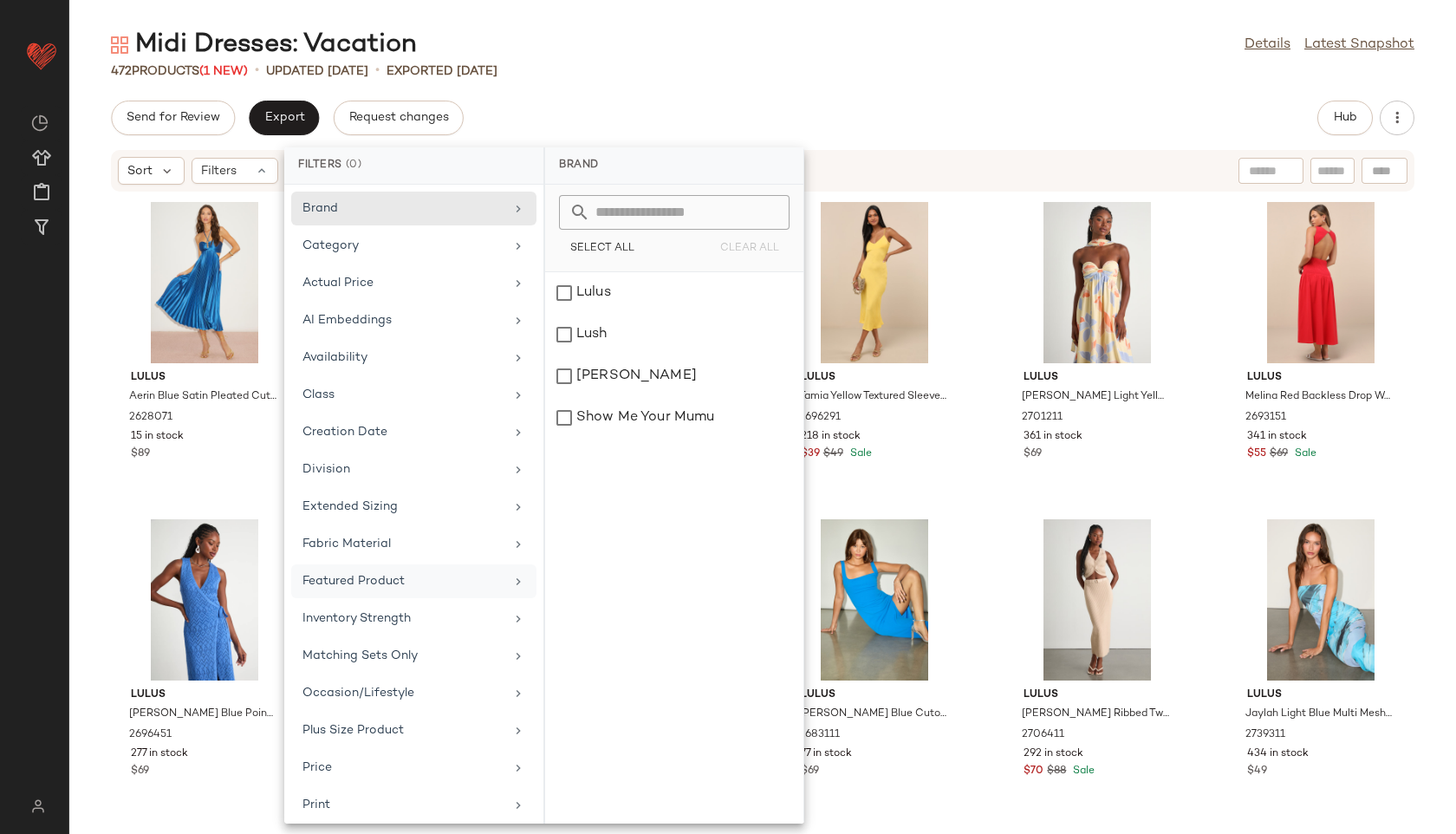
scroll to position [195, 0]
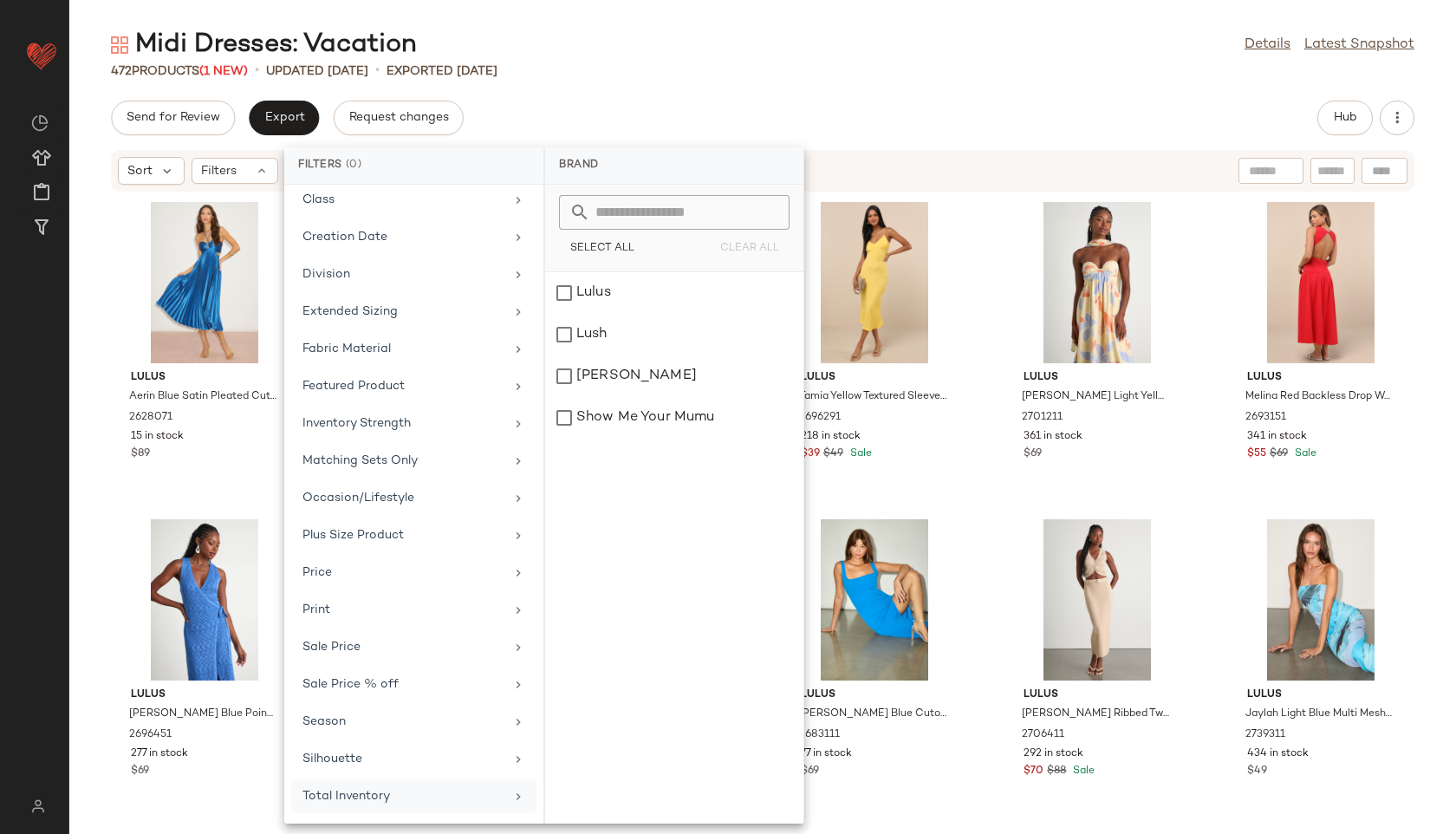
click at [394, 804] on div "Total Inventory" at bounding box center [403, 796] width 202 height 19
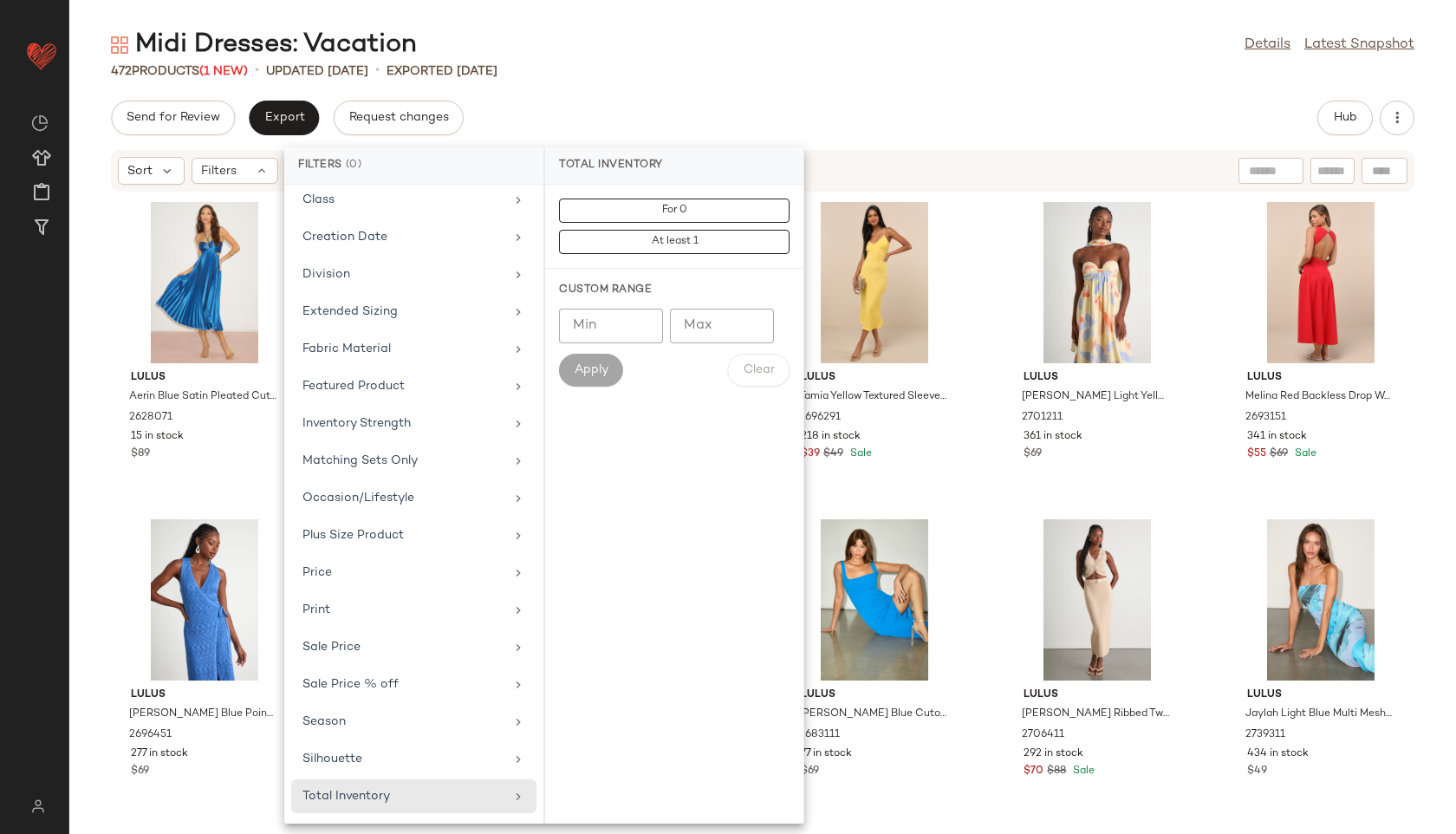
click at [712, 322] on input "Max" at bounding box center [722, 326] width 104 height 35
type input "**"
click at [591, 363] on span "Apply" at bounding box center [591, 370] width 35 height 14
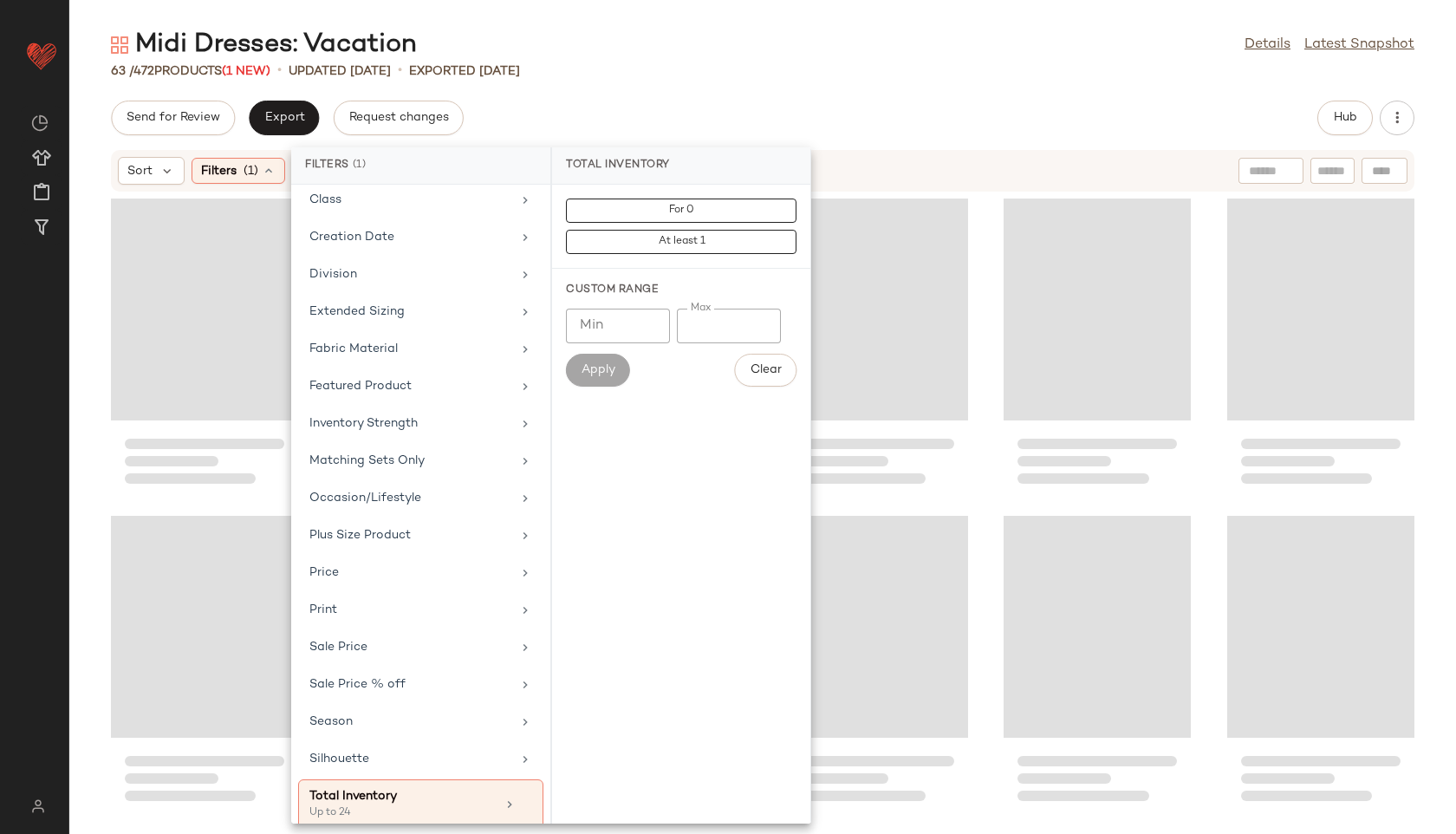
click at [624, 77] on div "63 / 472 Products (1 New) • updated [DATE] • Exported [DATE]" at bounding box center [763, 71] width 1387 height 18
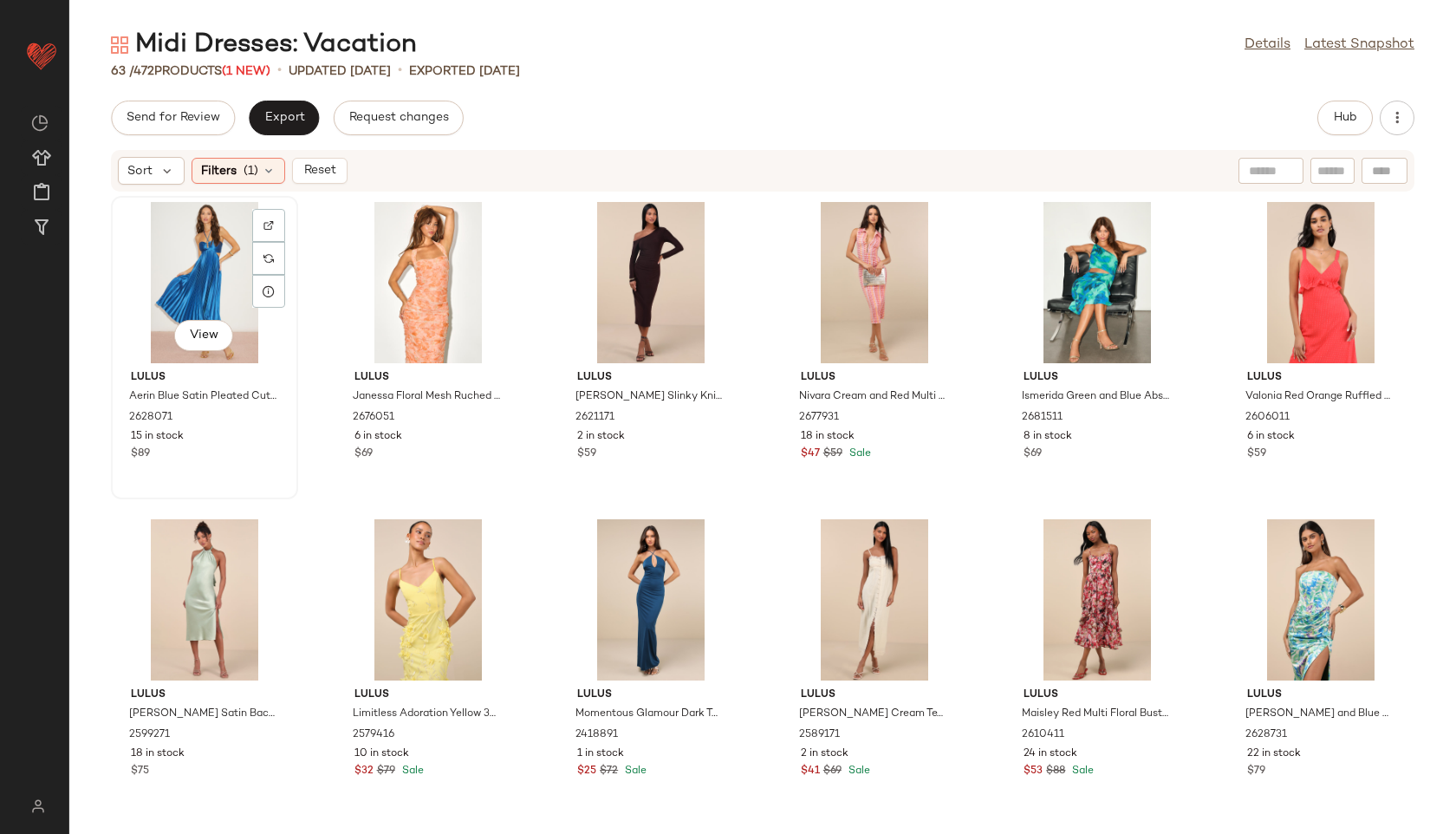
click at [213, 271] on div "View" at bounding box center [205, 282] width 175 height 161
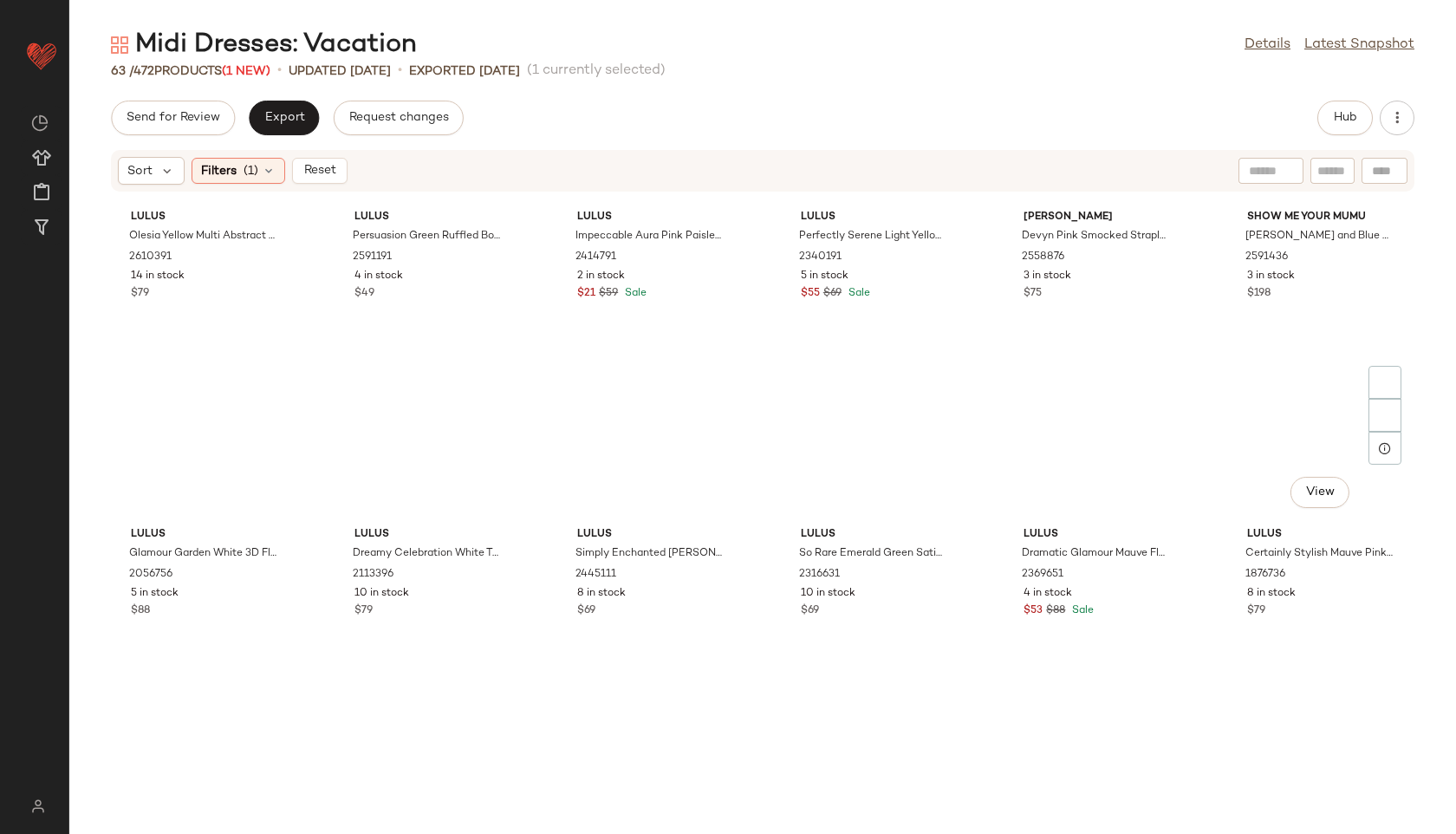
scroll to position [2872, 0]
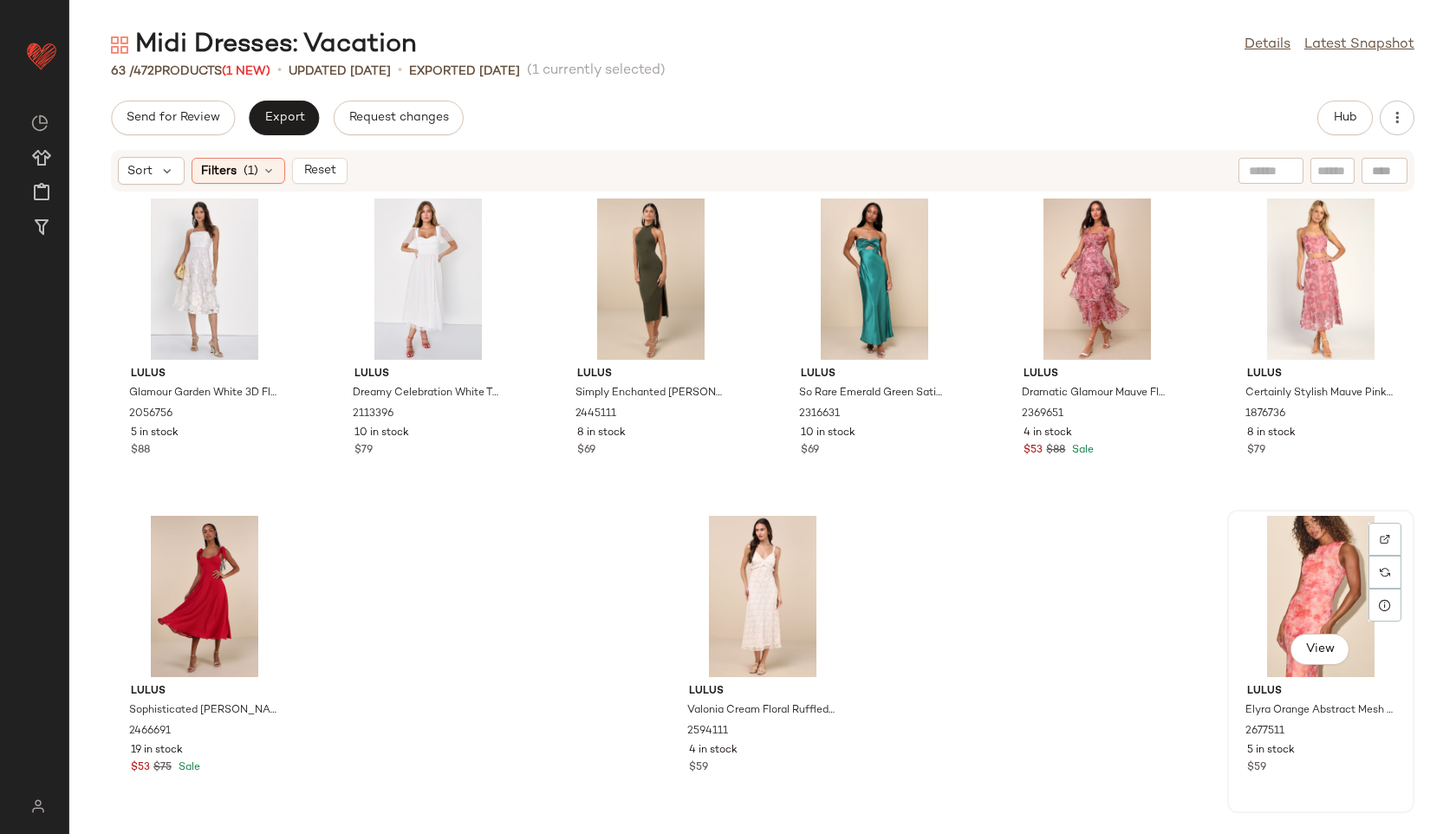
click at [1280, 592] on div "View" at bounding box center [1321, 595] width 175 height 161
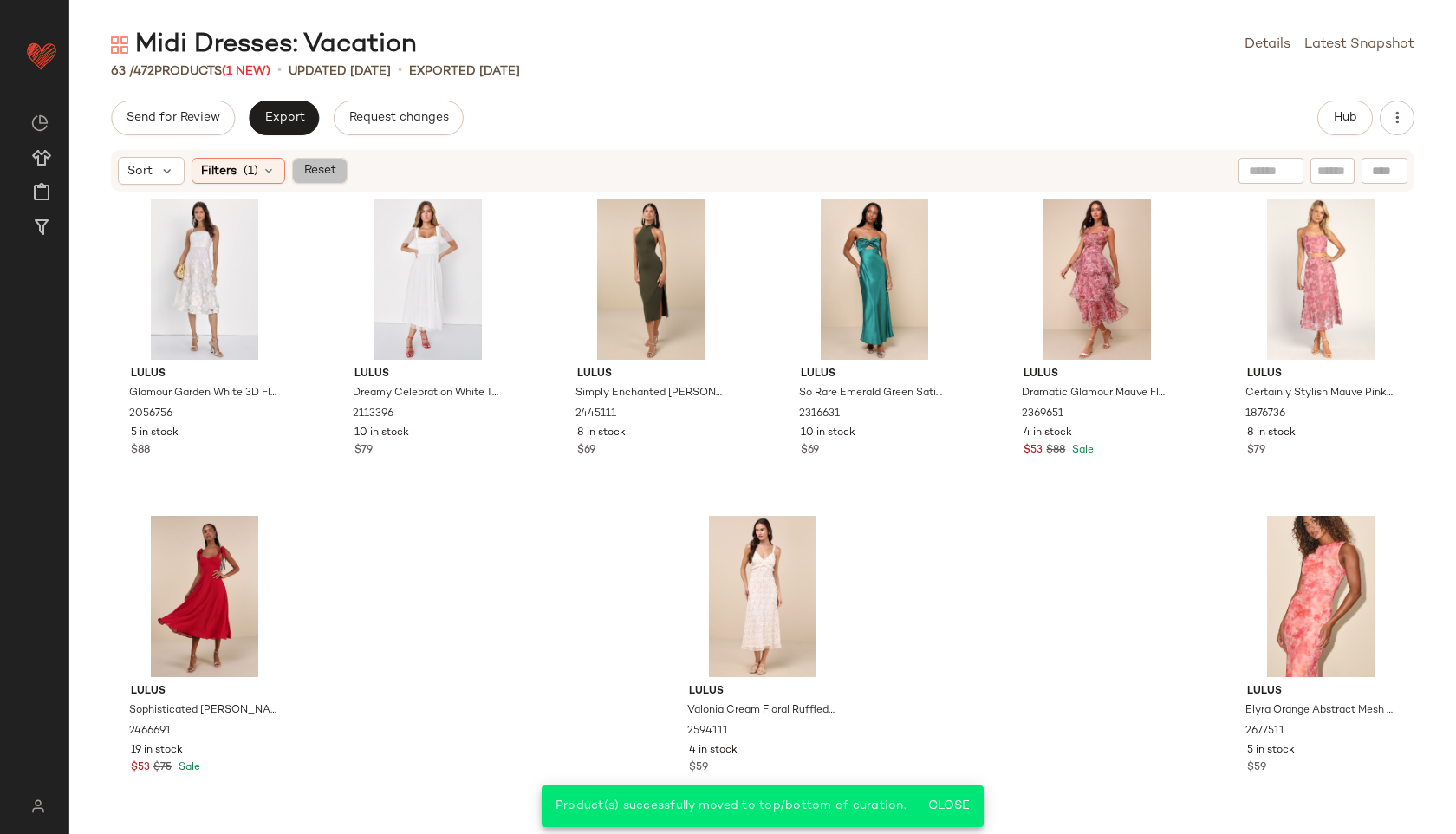
click at [315, 172] on span "Reset" at bounding box center [319, 171] width 33 height 14
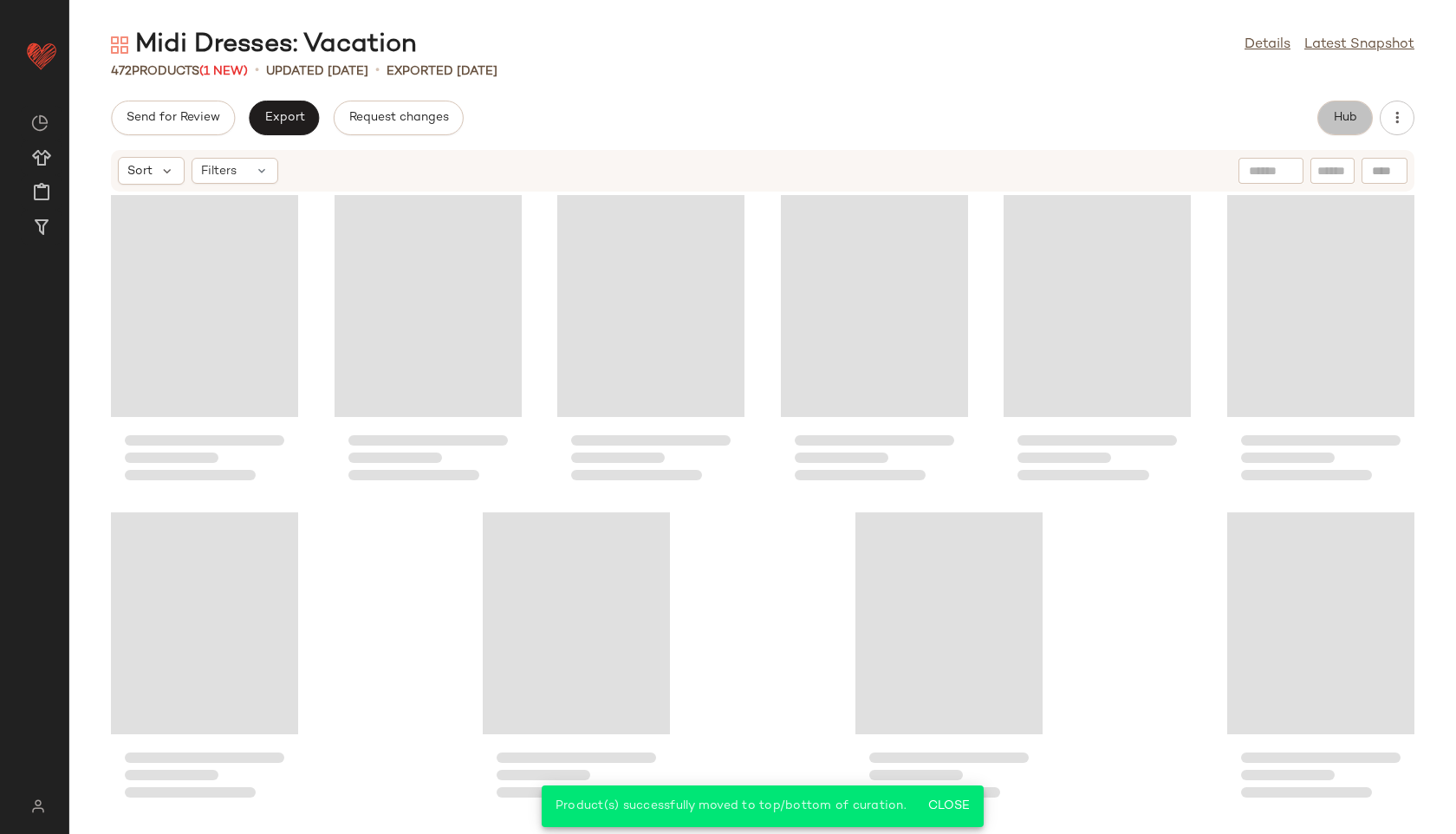
click at [1340, 112] on span "Hub" at bounding box center [1344, 118] width 24 height 14
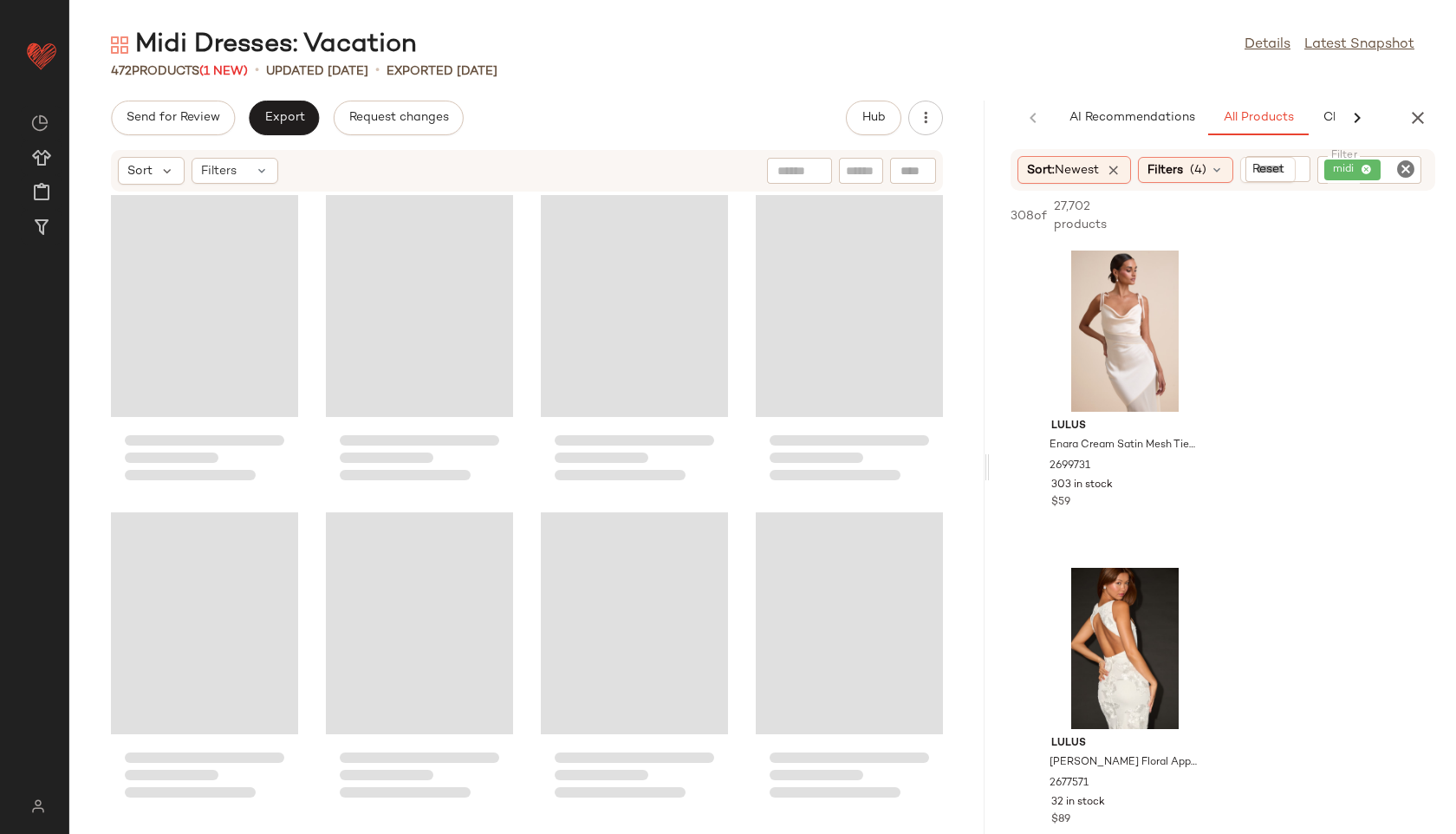
scroll to position [36820, 0]
drag, startPoint x: 761, startPoint y: 469, endPoint x: 1090, endPoint y: 496, distance: 330.1
click at [1090, 496] on div "Midi Dresses: Vacation Details Latest Snapshot 472 Products (1 New) • updated […" at bounding box center [763, 430] width 1387 height 806
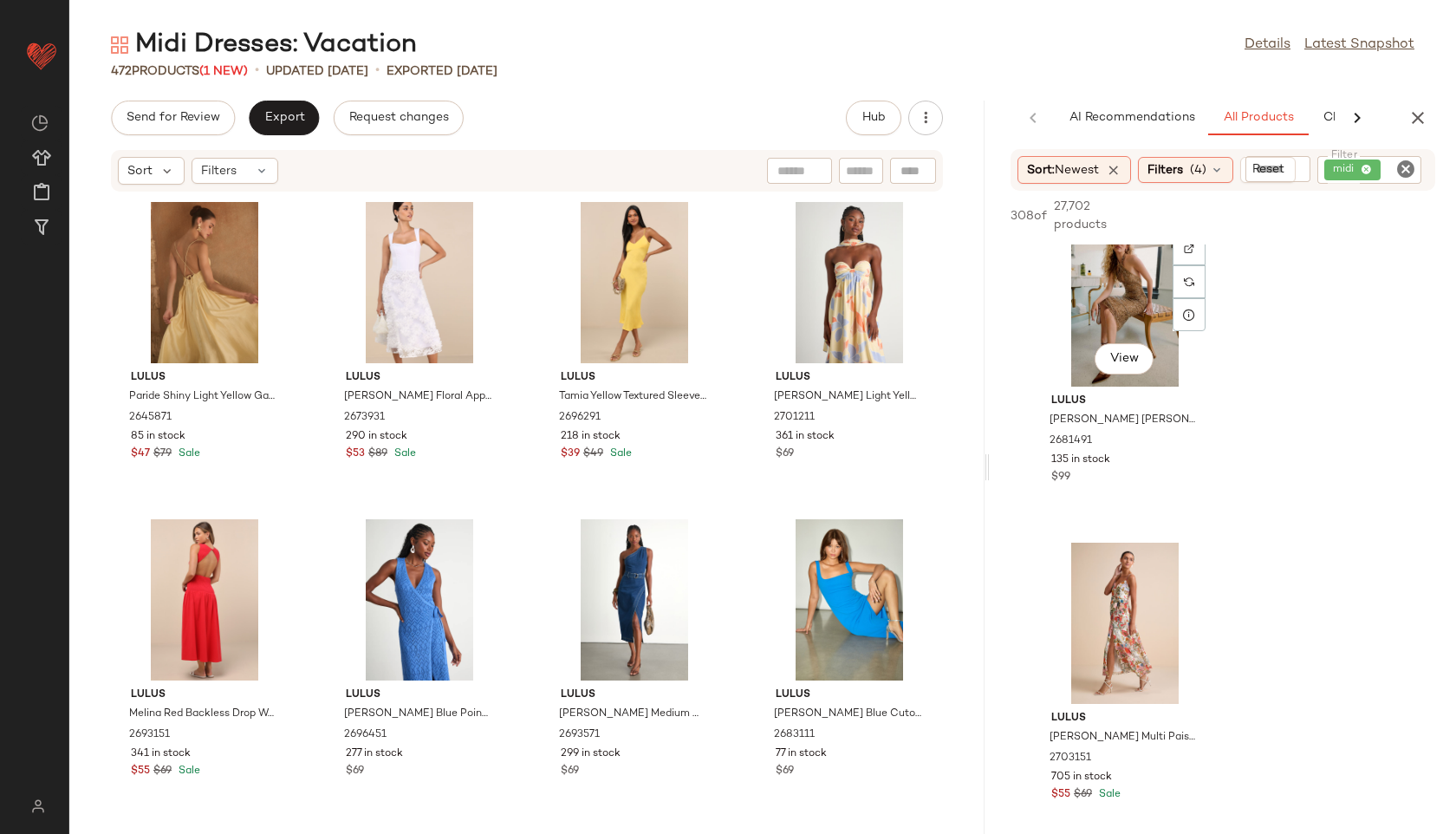
scroll to position [979, 0]
click at [1122, 673] on span "View" at bounding box center [1124, 673] width 29 height 14
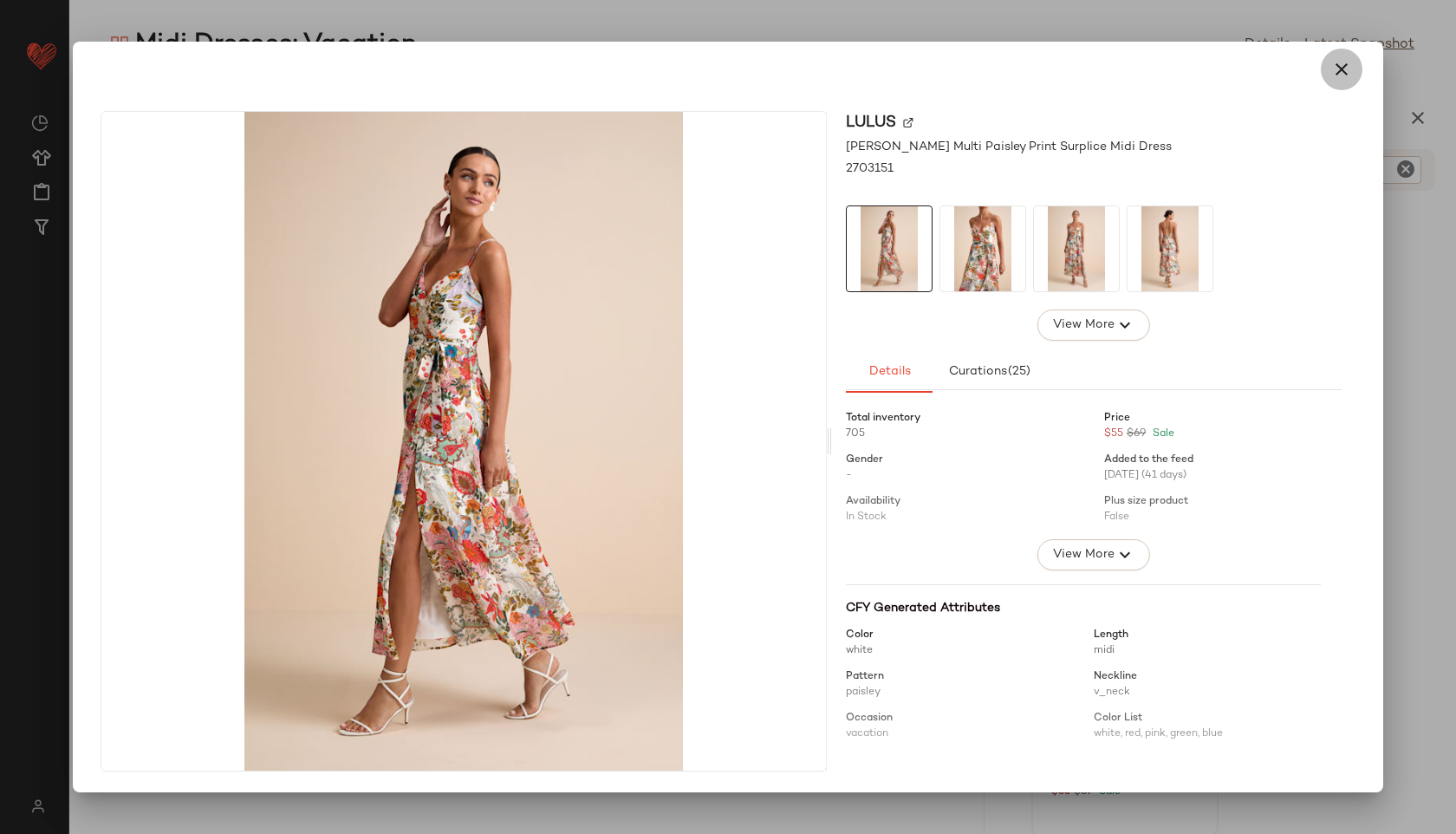
click at [1339, 74] on icon "button" at bounding box center [1341, 68] width 20 height 20
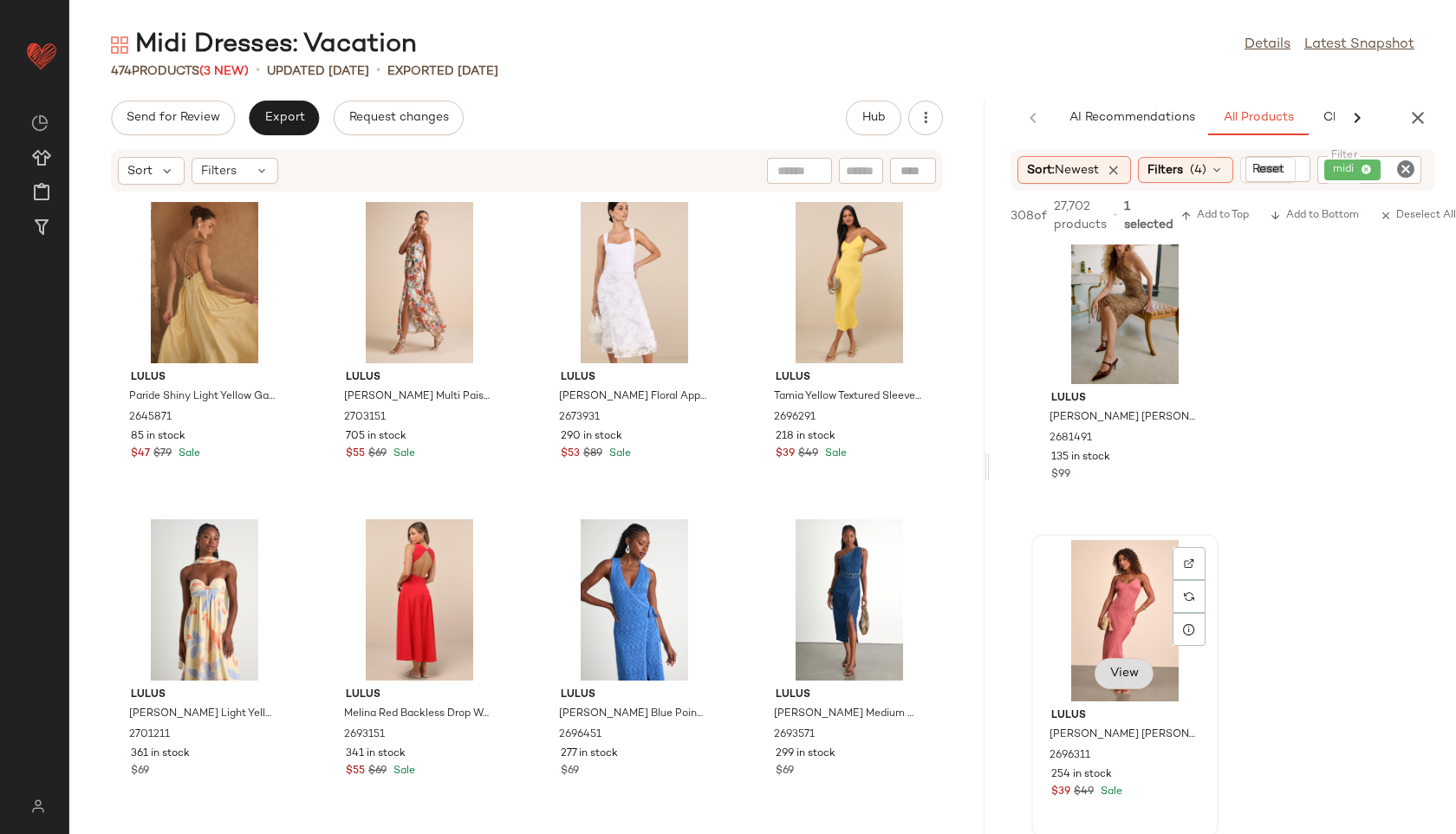
click at [1119, 663] on button "View" at bounding box center [1124, 673] width 58 height 31
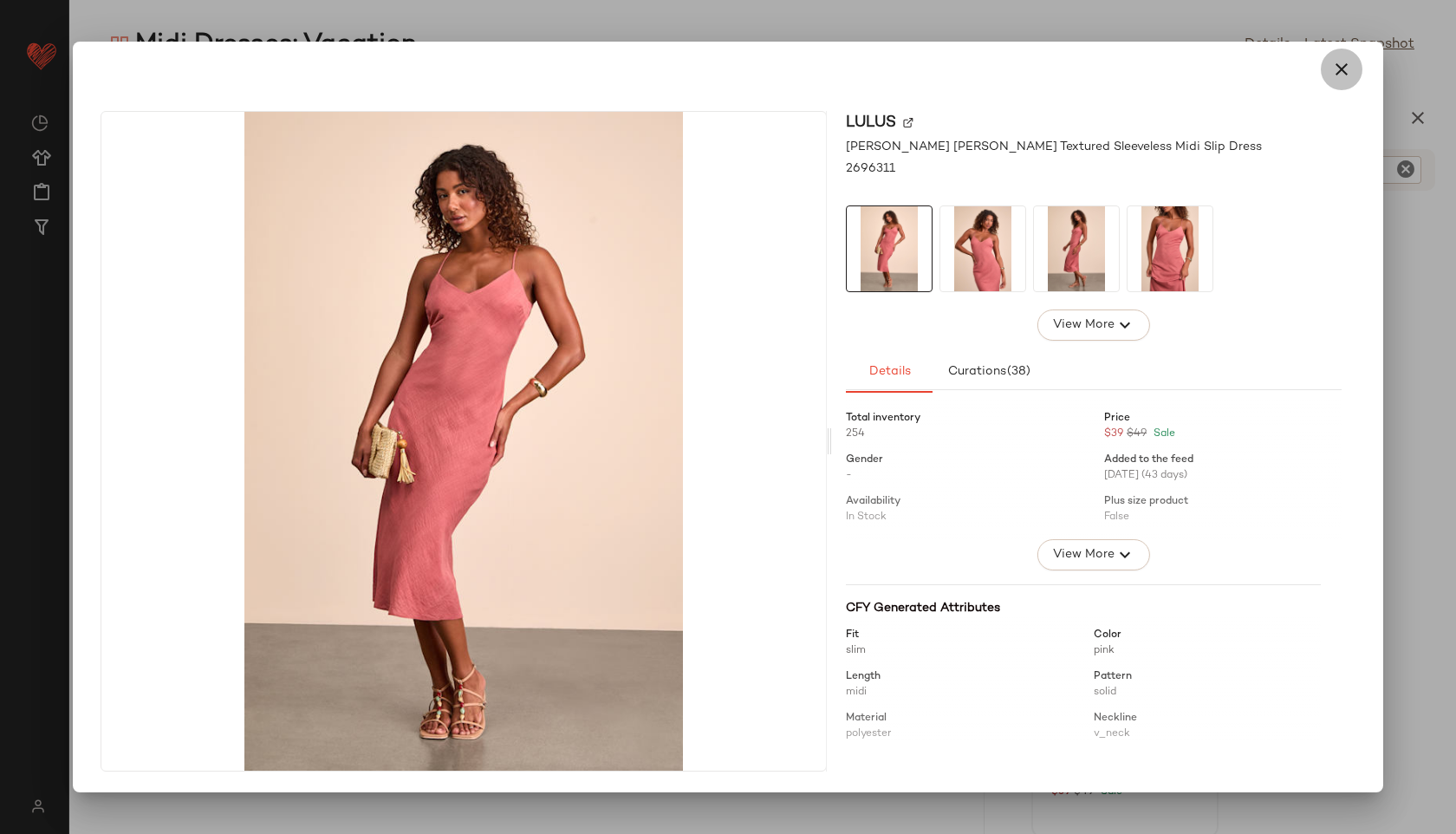
click at [1343, 81] on button "button" at bounding box center [1341, 69] width 42 height 42
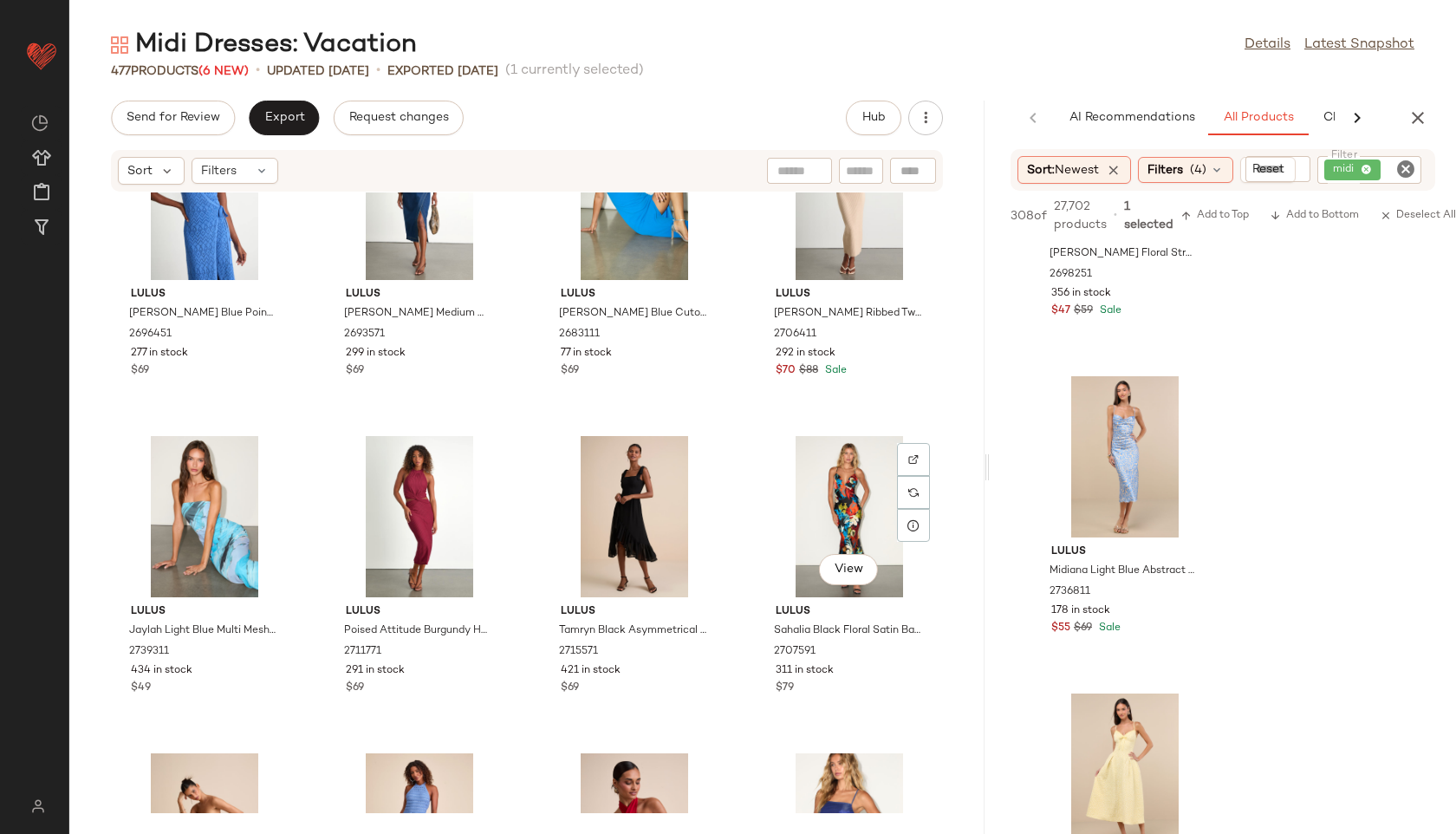
scroll to position [758, 0]
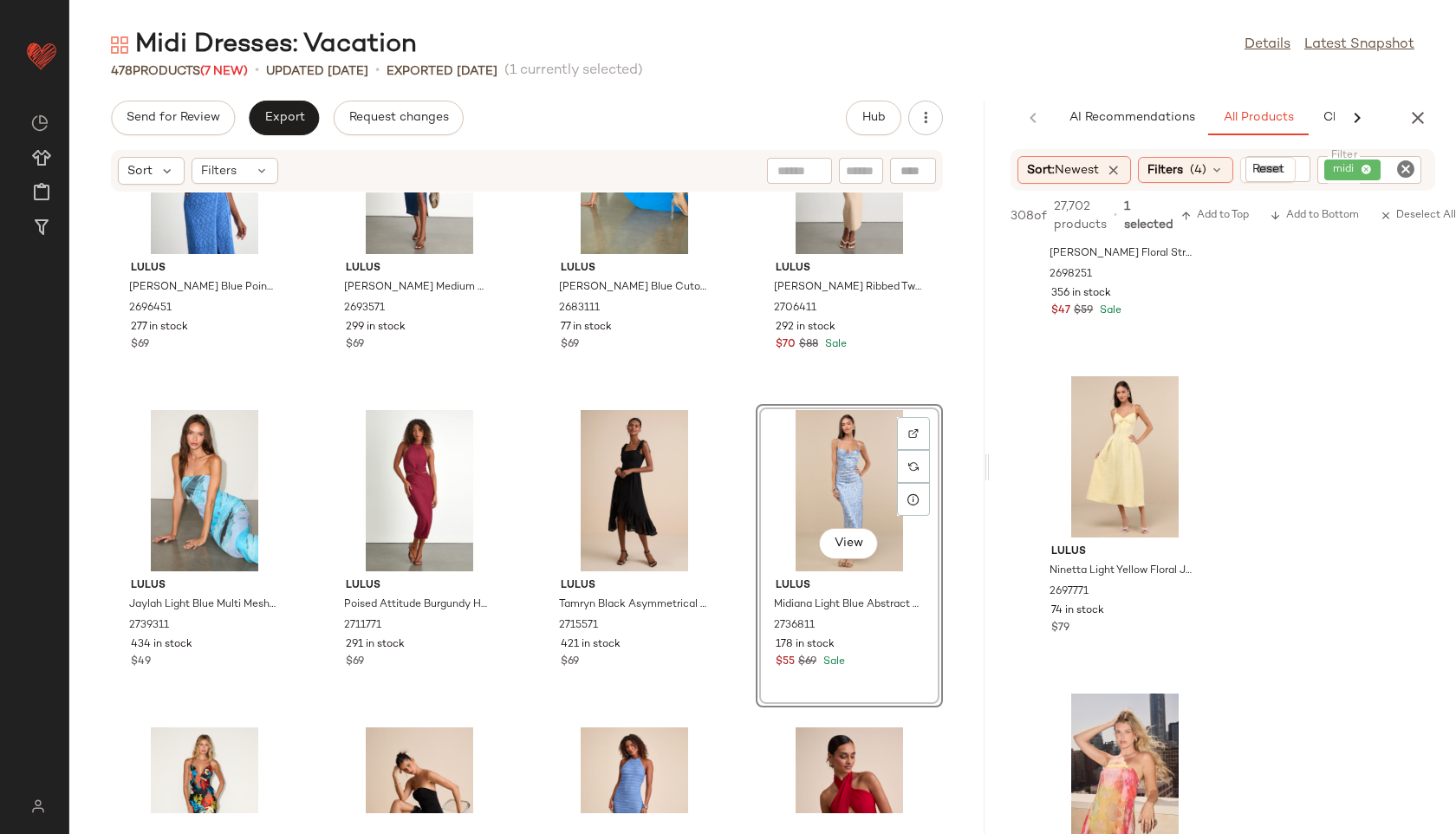
click at [277, 135] on div "Send for Review Export Request changes Hub Sort Filters Lulus [PERSON_NAME] Blu…" at bounding box center [527, 467] width 915 height 734
click at [277, 129] on button "Export" at bounding box center [283, 118] width 70 height 35
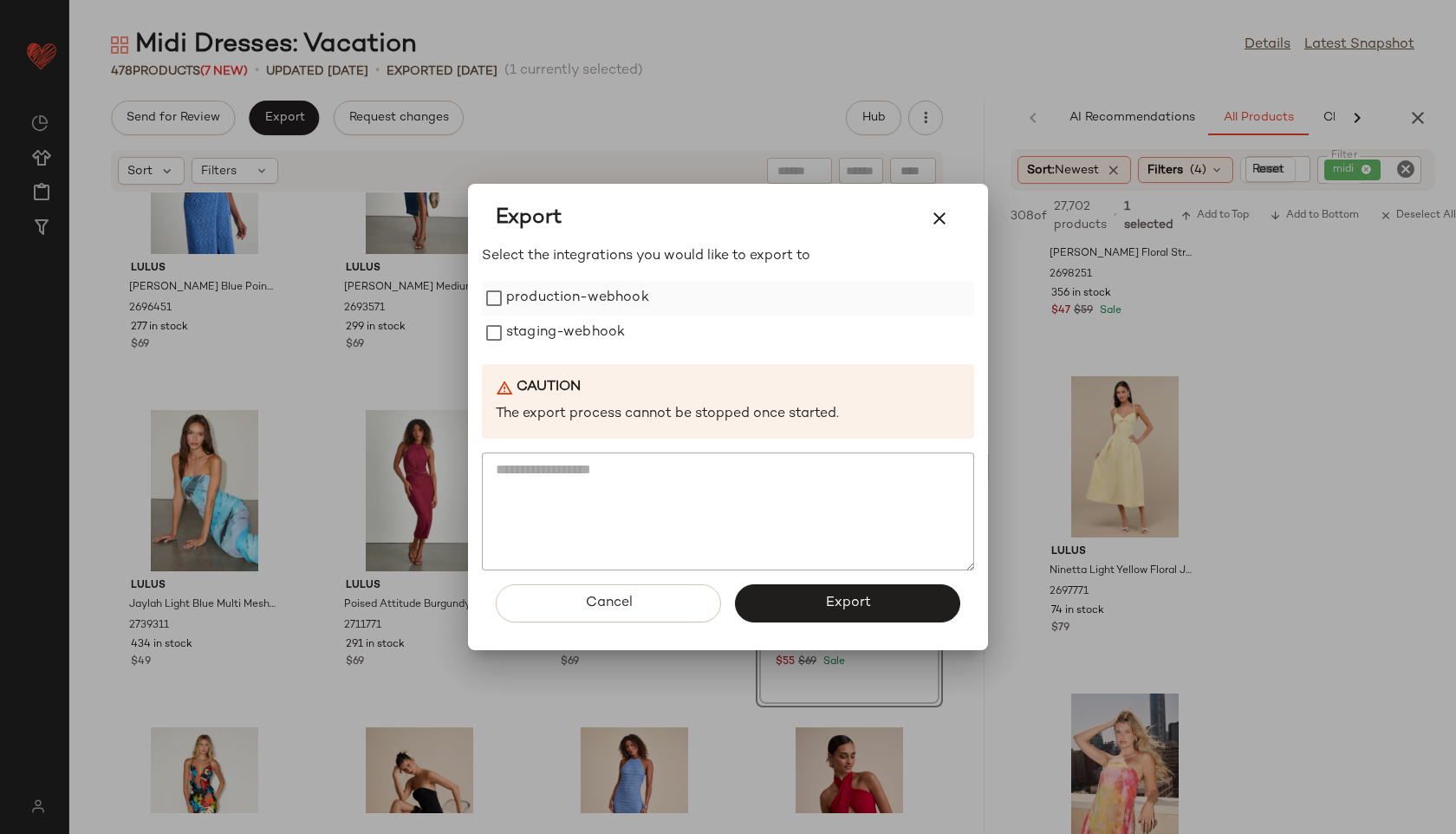
click at [548, 290] on label "production-webhook" at bounding box center [578, 298] width 143 height 35
click at [547, 335] on label "staging-webhook" at bounding box center [566, 333] width 119 height 35
click at [790, 599] on button "Export" at bounding box center [846, 603] width 225 height 38
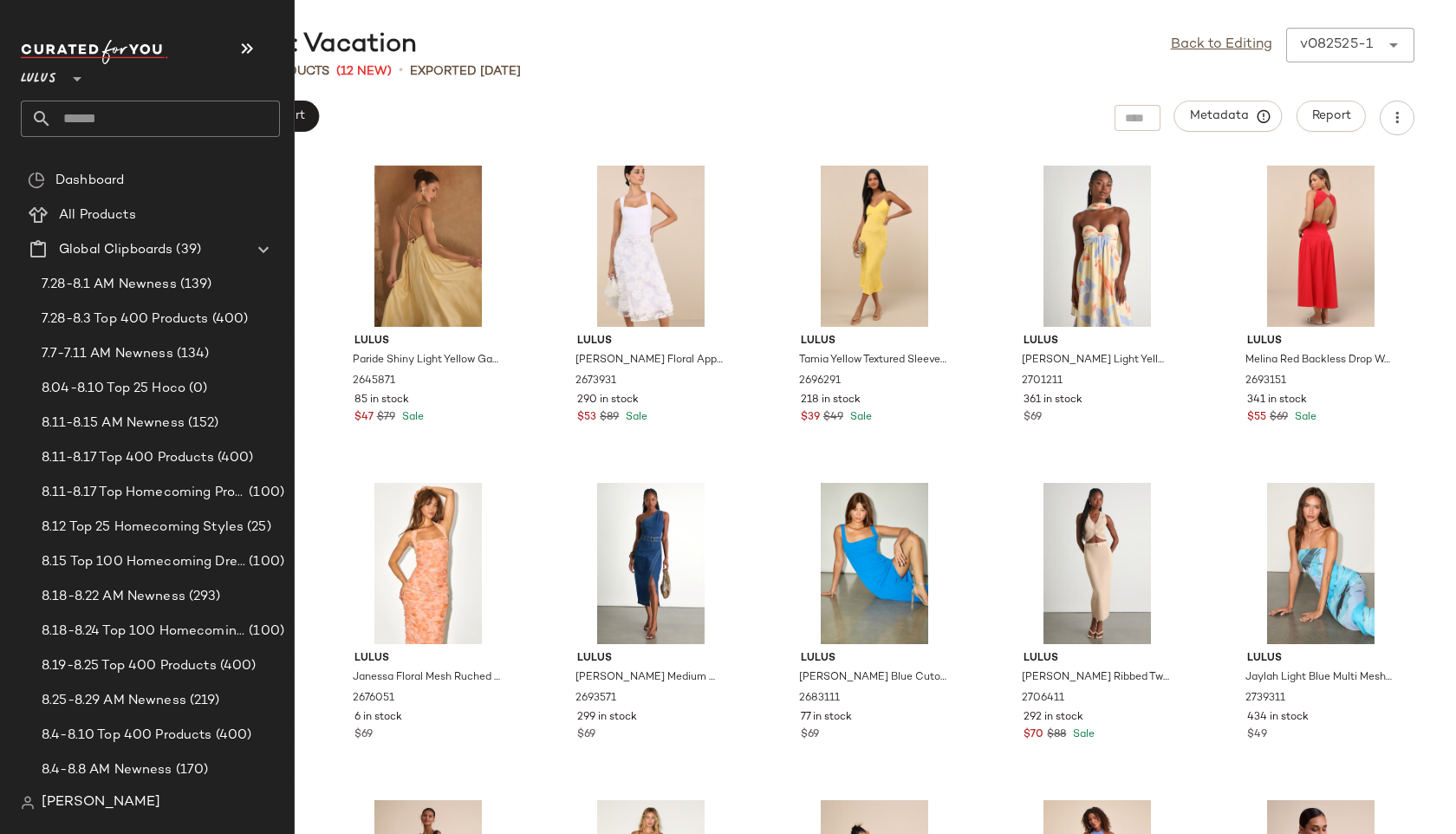
click at [83, 111] on input "text" at bounding box center [166, 118] width 228 height 36
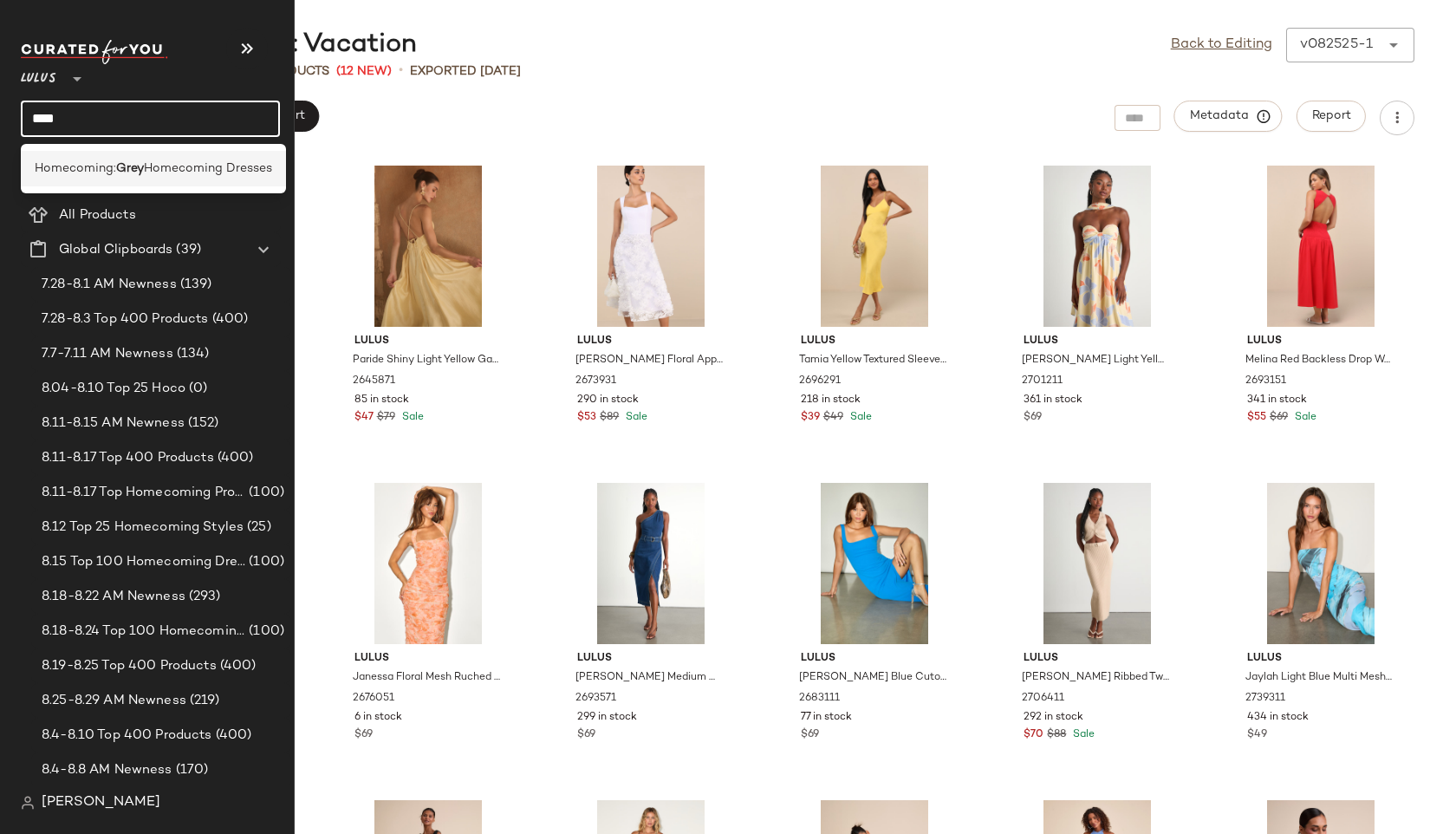
type input "****"
click at [67, 160] on span "Homecoming:" at bounding box center [76, 169] width 82 height 19
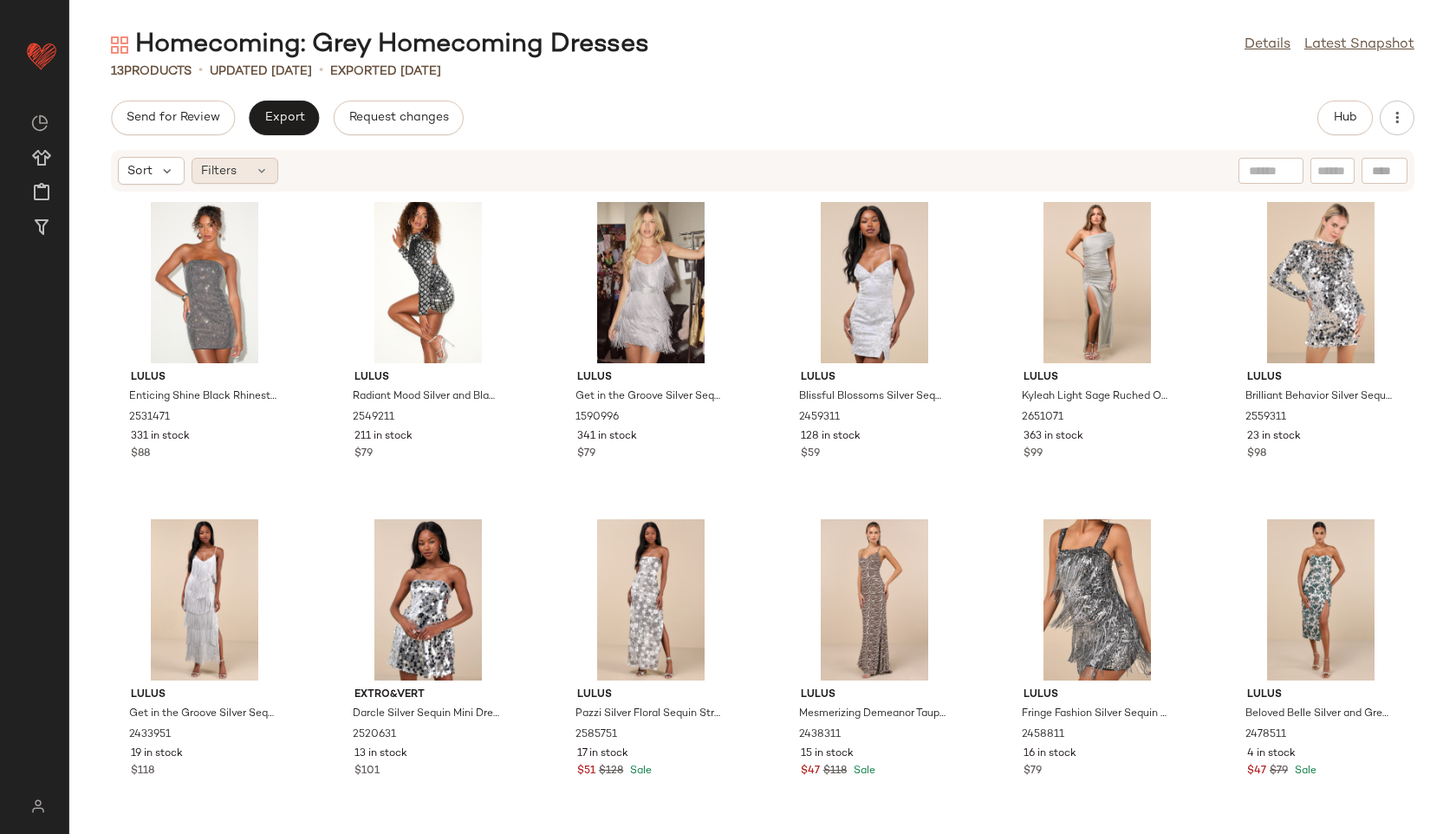
click at [241, 177] on div "Filters" at bounding box center [235, 171] width 87 height 26
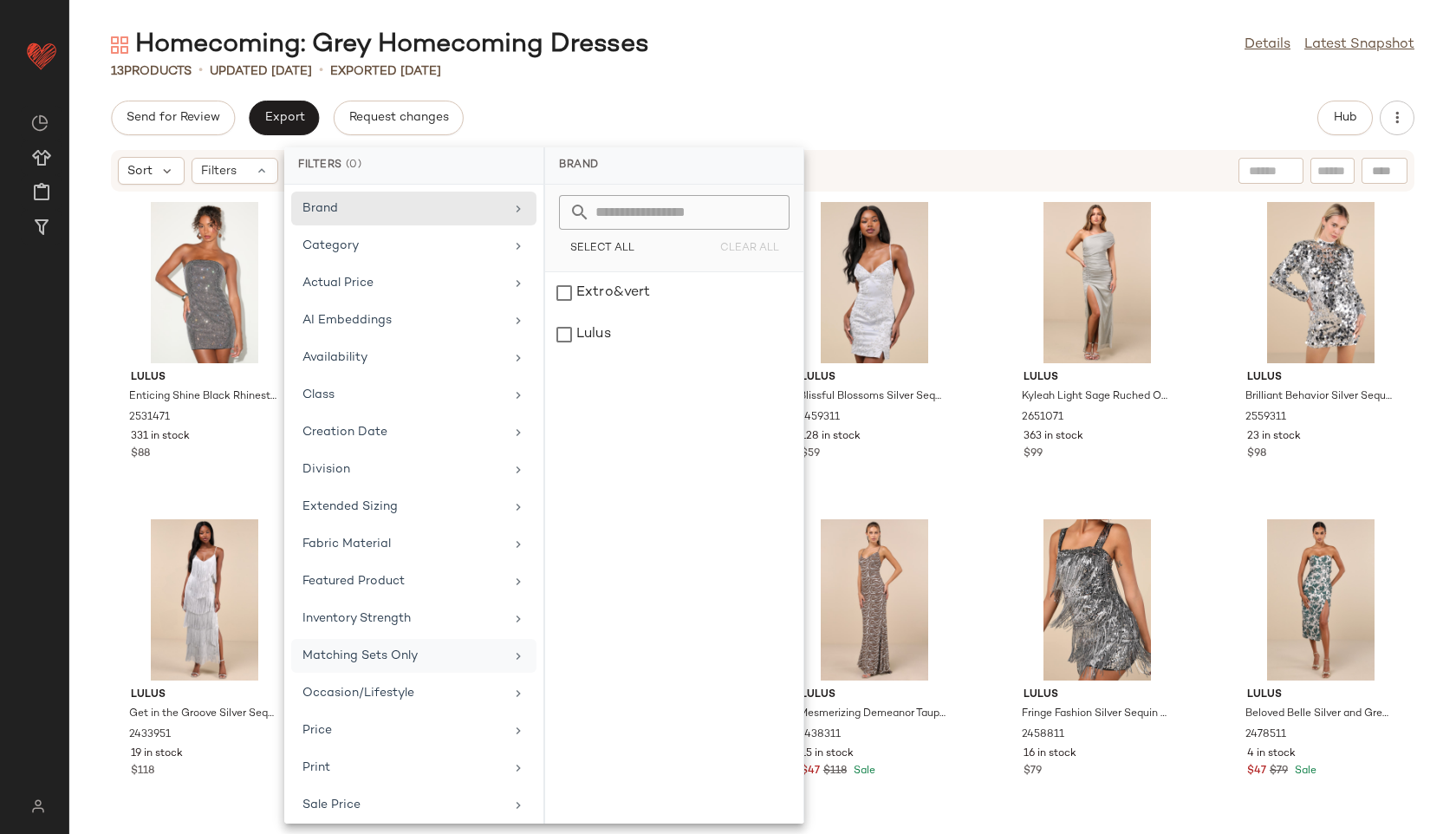
scroll to position [158, 0]
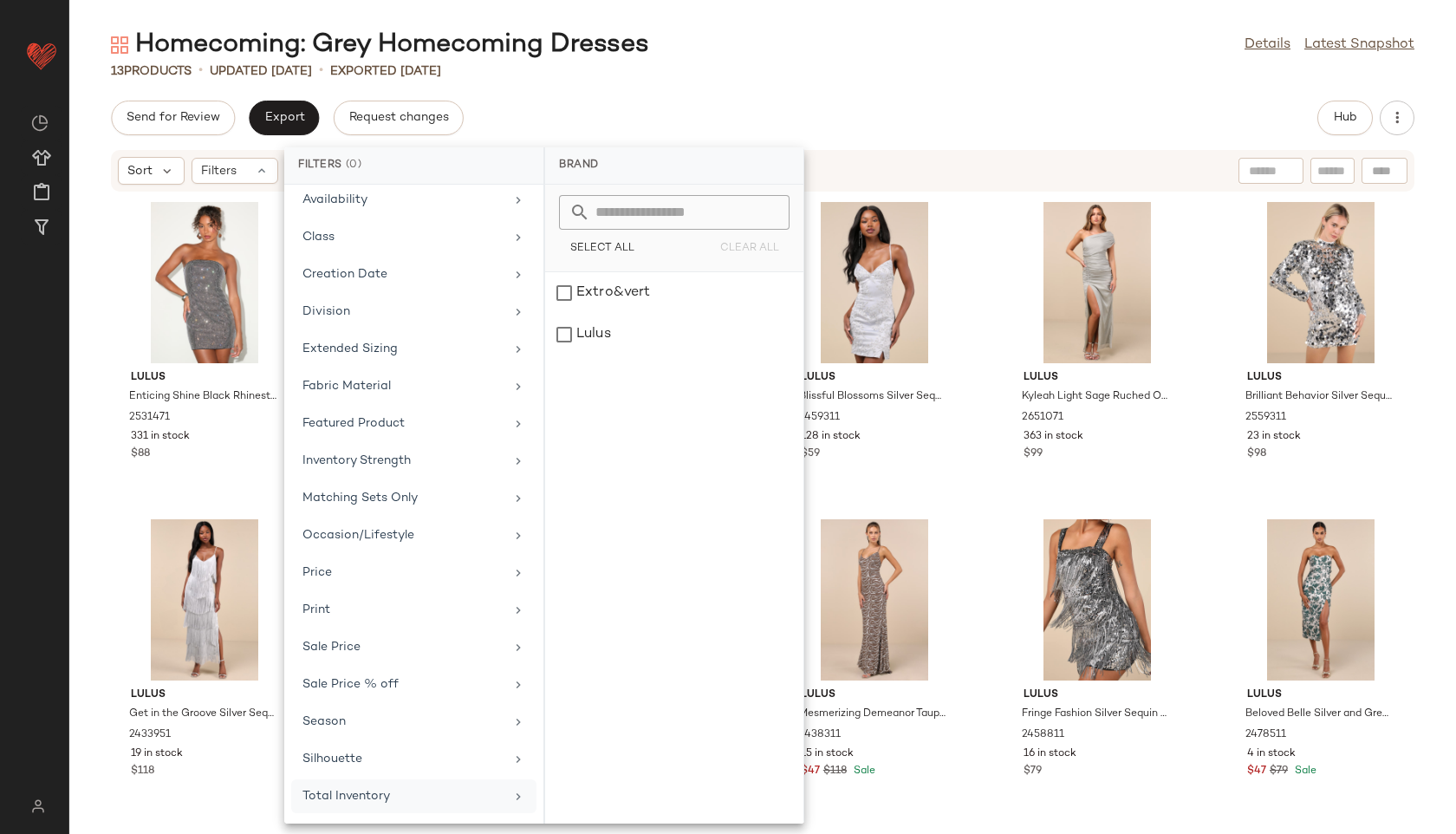
click at [362, 787] on div "Total Inventory" at bounding box center [403, 796] width 202 height 19
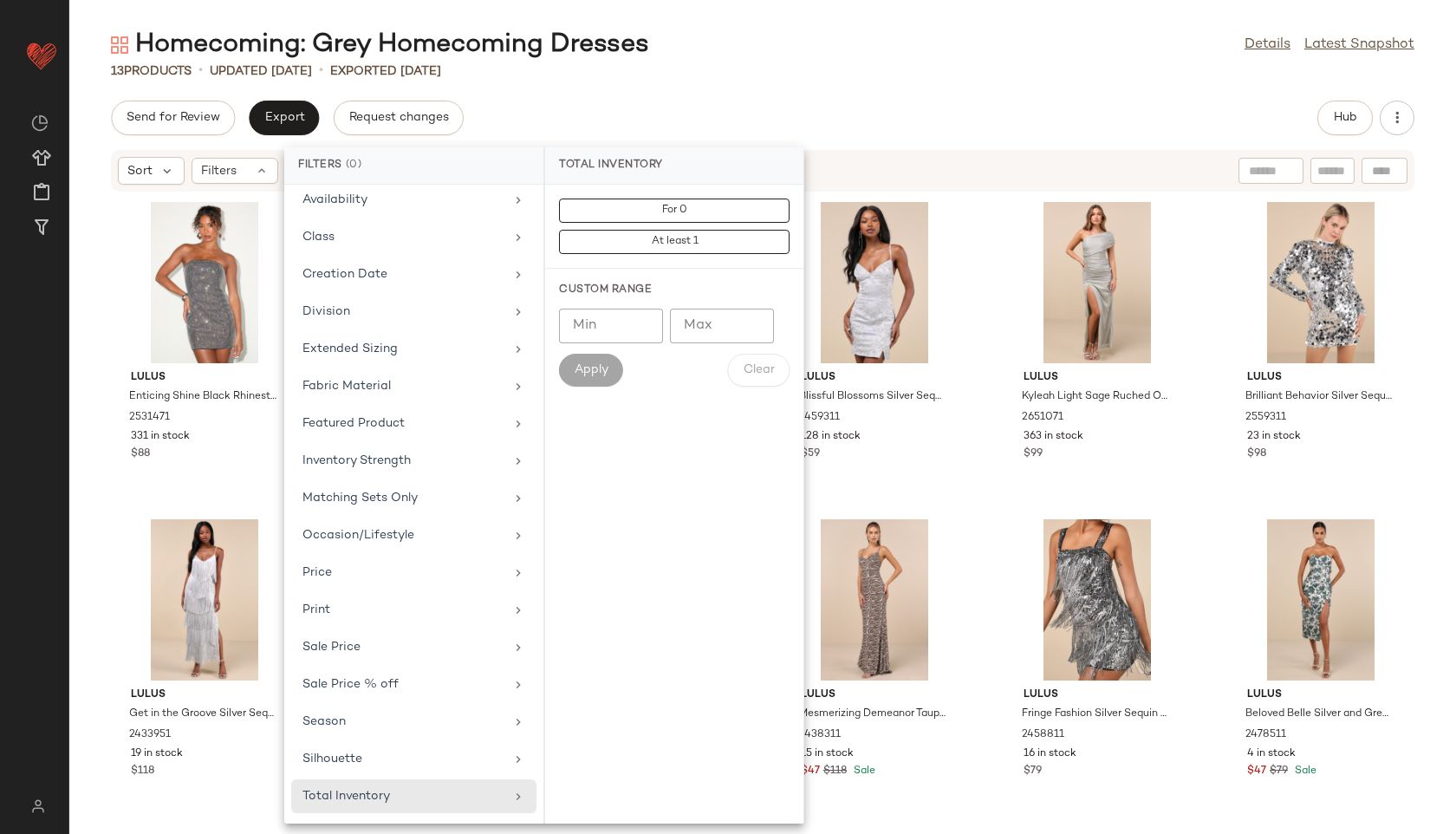
click at [740, 333] on input "Max" at bounding box center [722, 326] width 104 height 35
type input "**"
click at [594, 370] on span "Apply" at bounding box center [591, 370] width 35 height 14
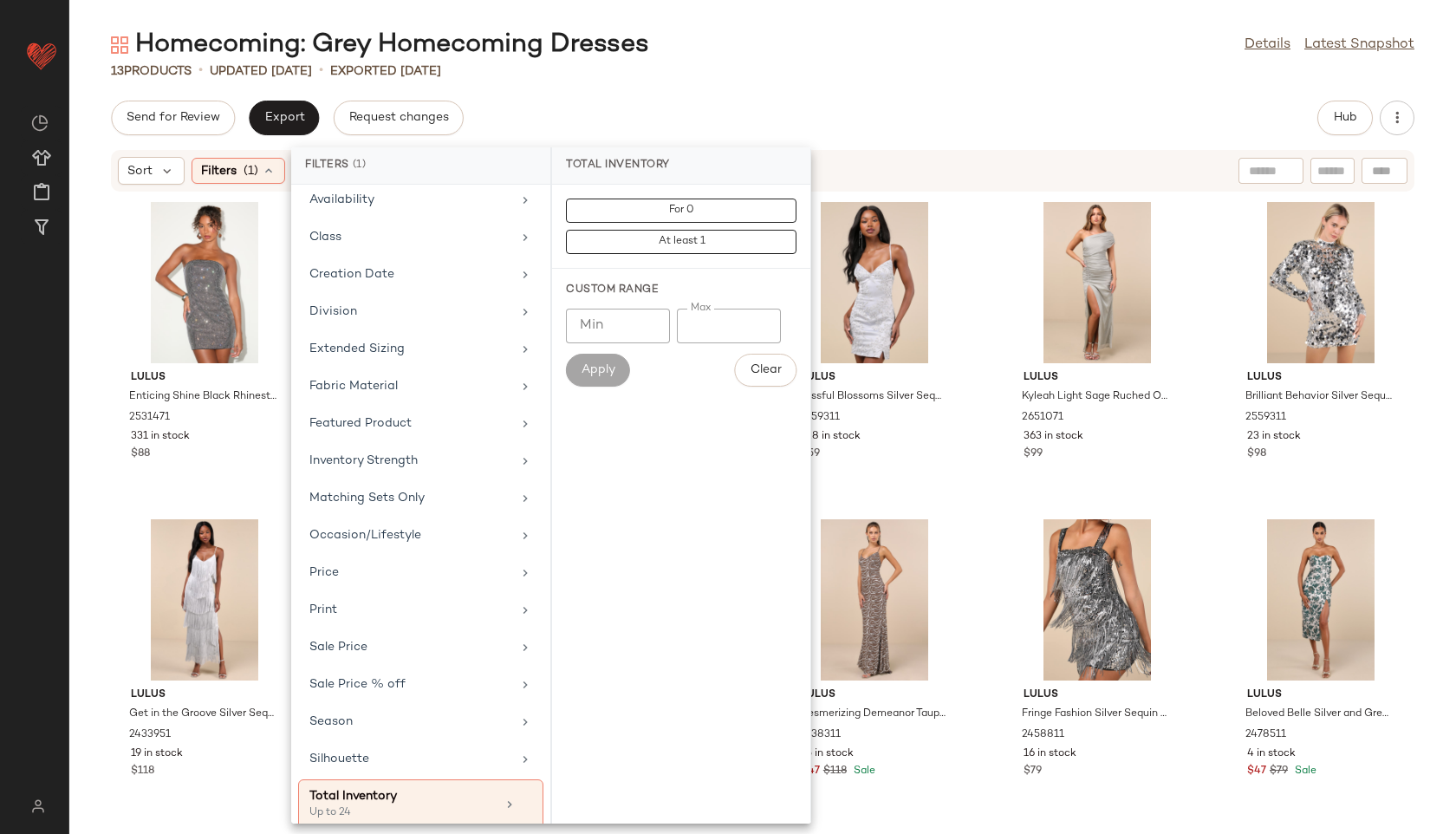
click at [790, 98] on div "Homecoming: Grey Homecoming Dresses Details Latest Snapshot 13 Products • updat…" at bounding box center [763, 430] width 1387 height 806
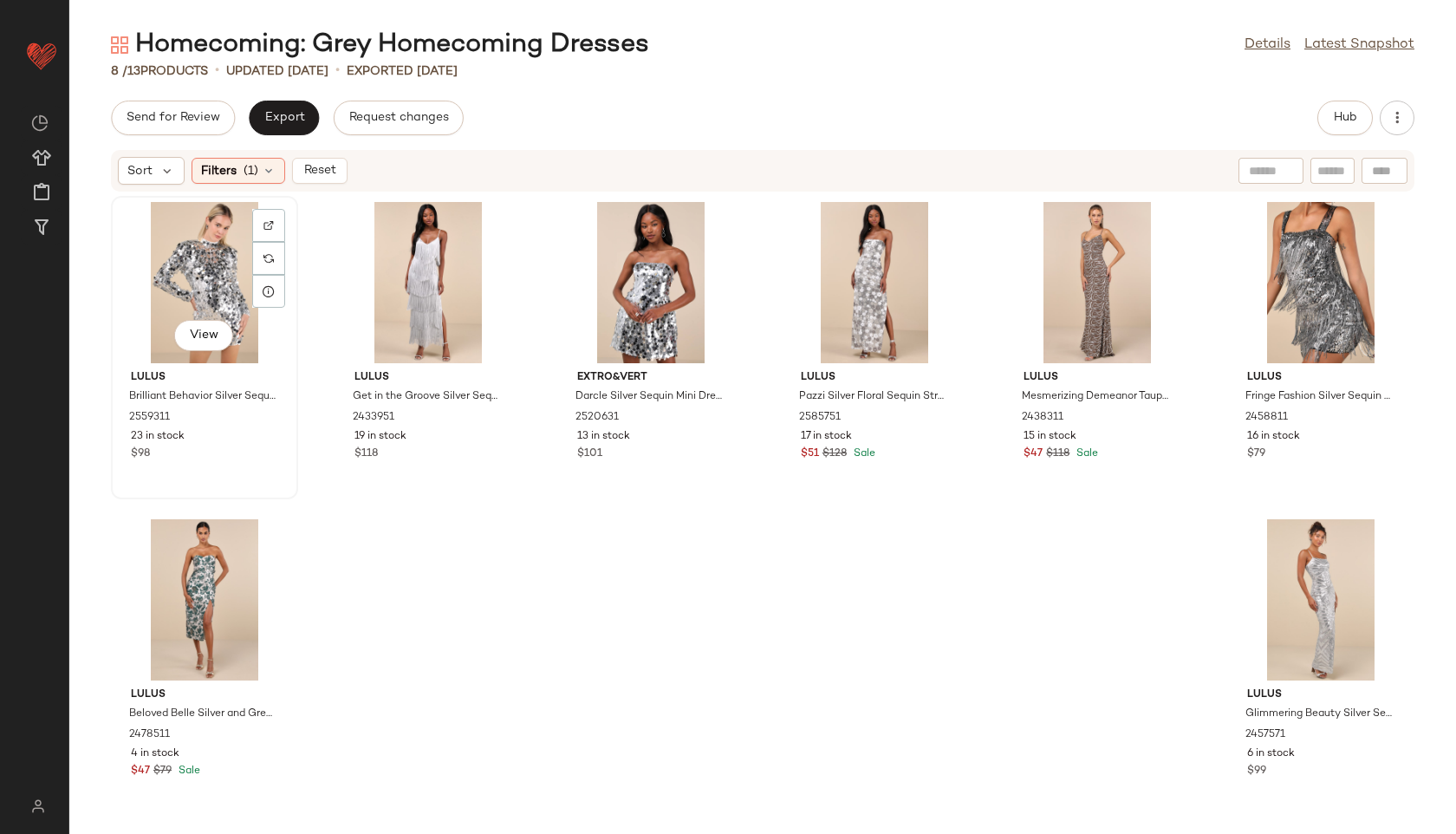
click at [209, 294] on div "View" at bounding box center [205, 282] width 175 height 161
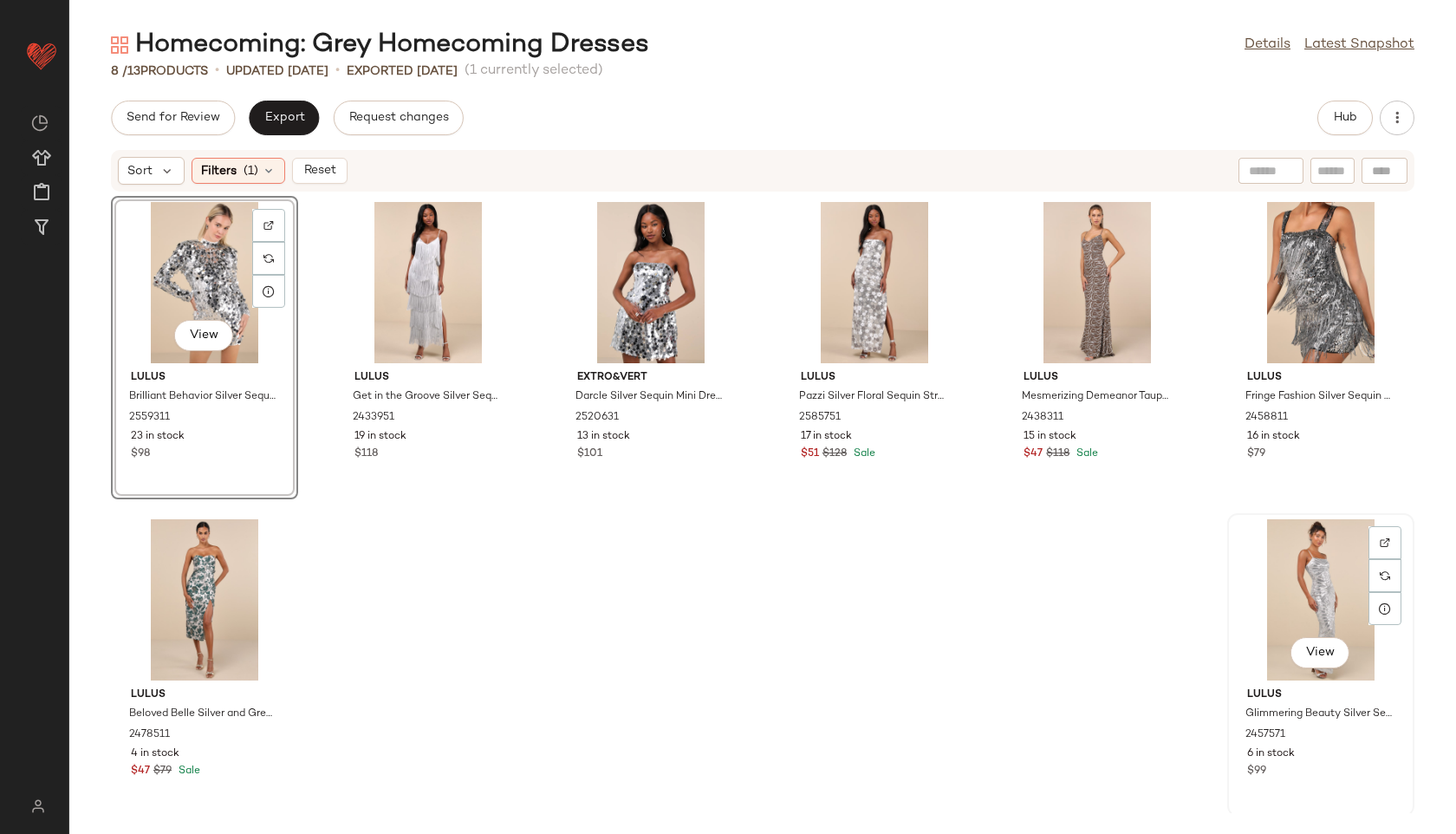
click at [1295, 572] on div "View" at bounding box center [1321, 599] width 175 height 161
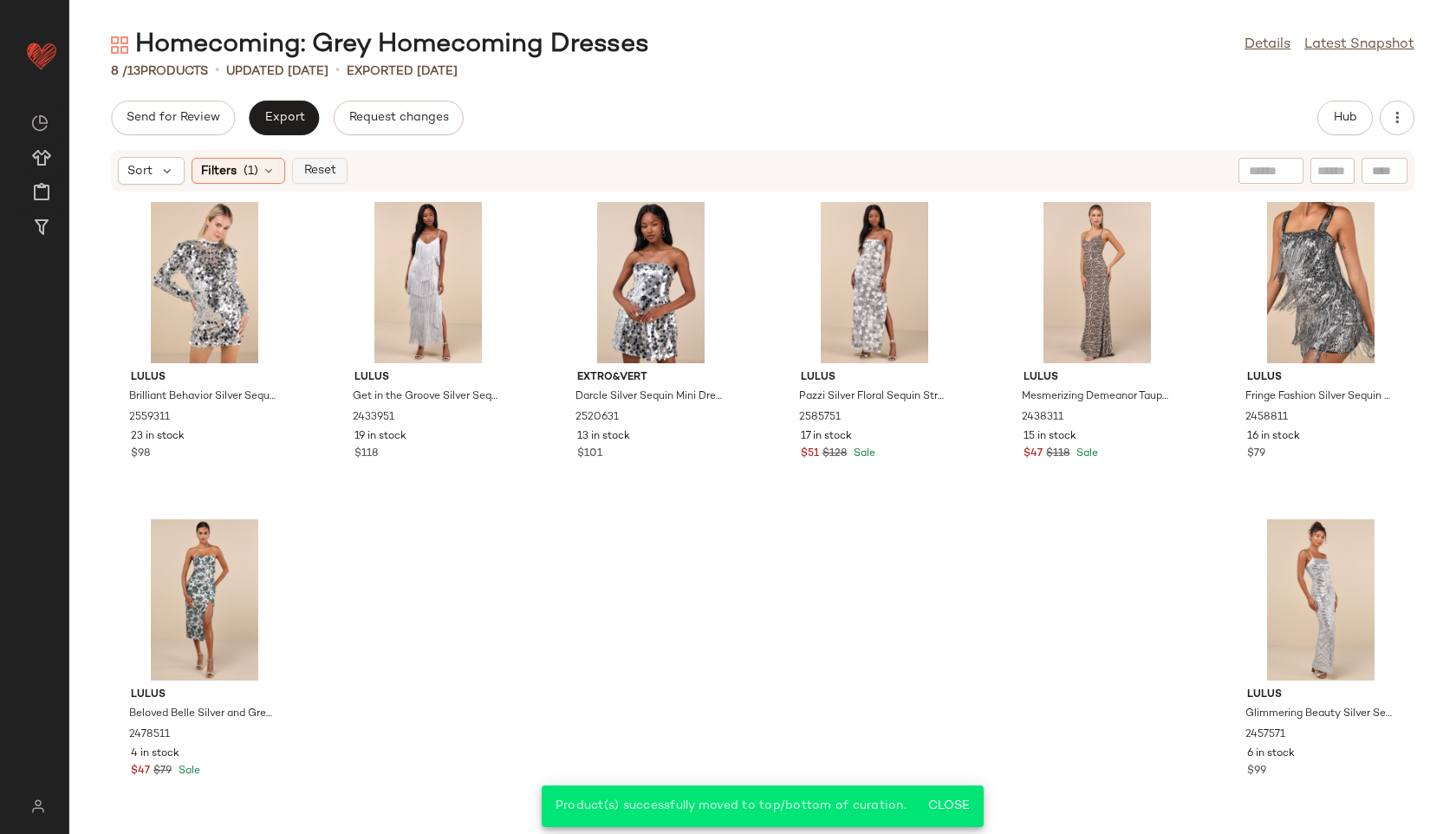
click at [314, 171] on span "Reset" at bounding box center [319, 171] width 33 height 14
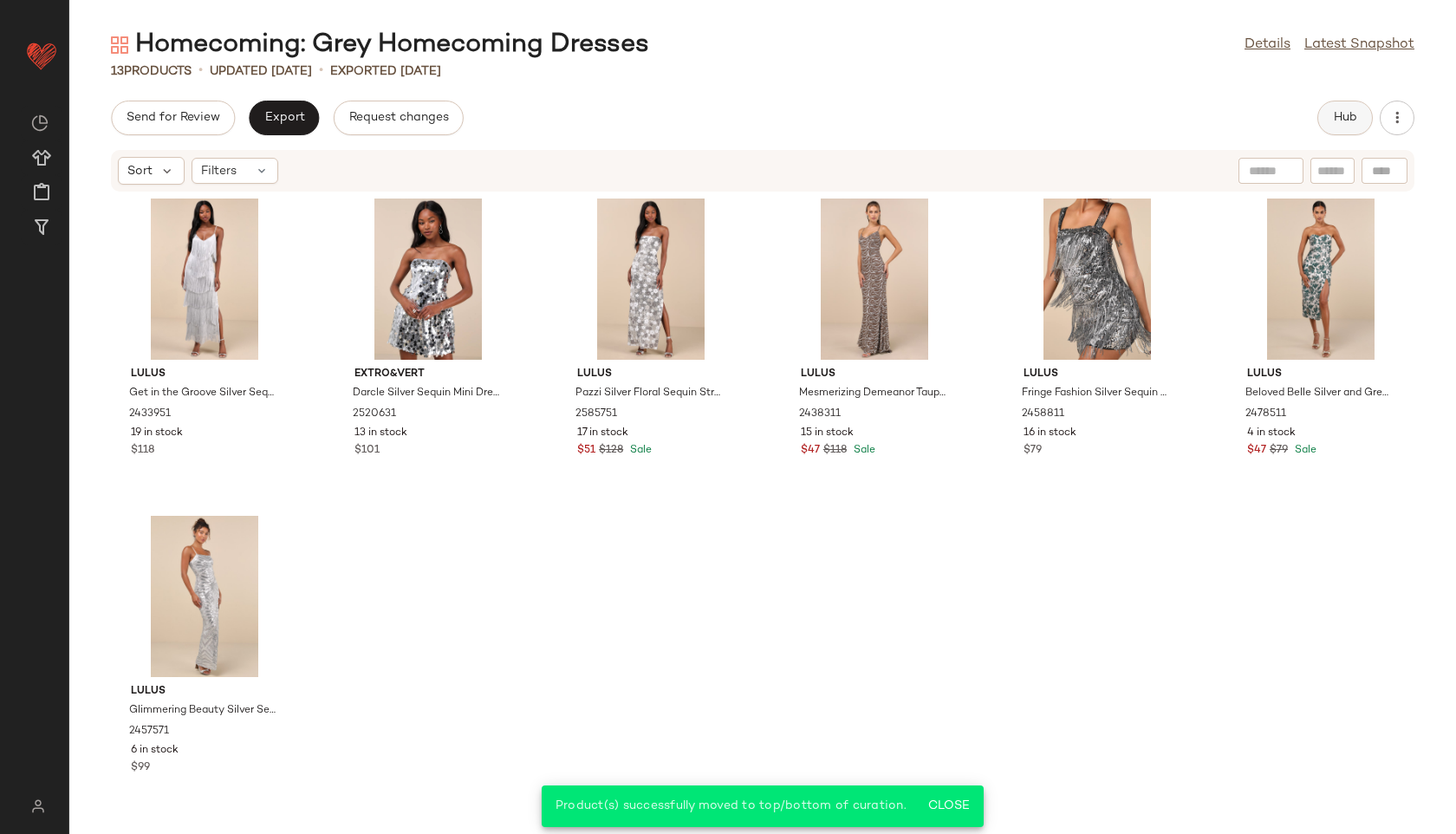
click at [1325, 114] on button "Hub" at bounding box center [1344, 118] width 56 height 35
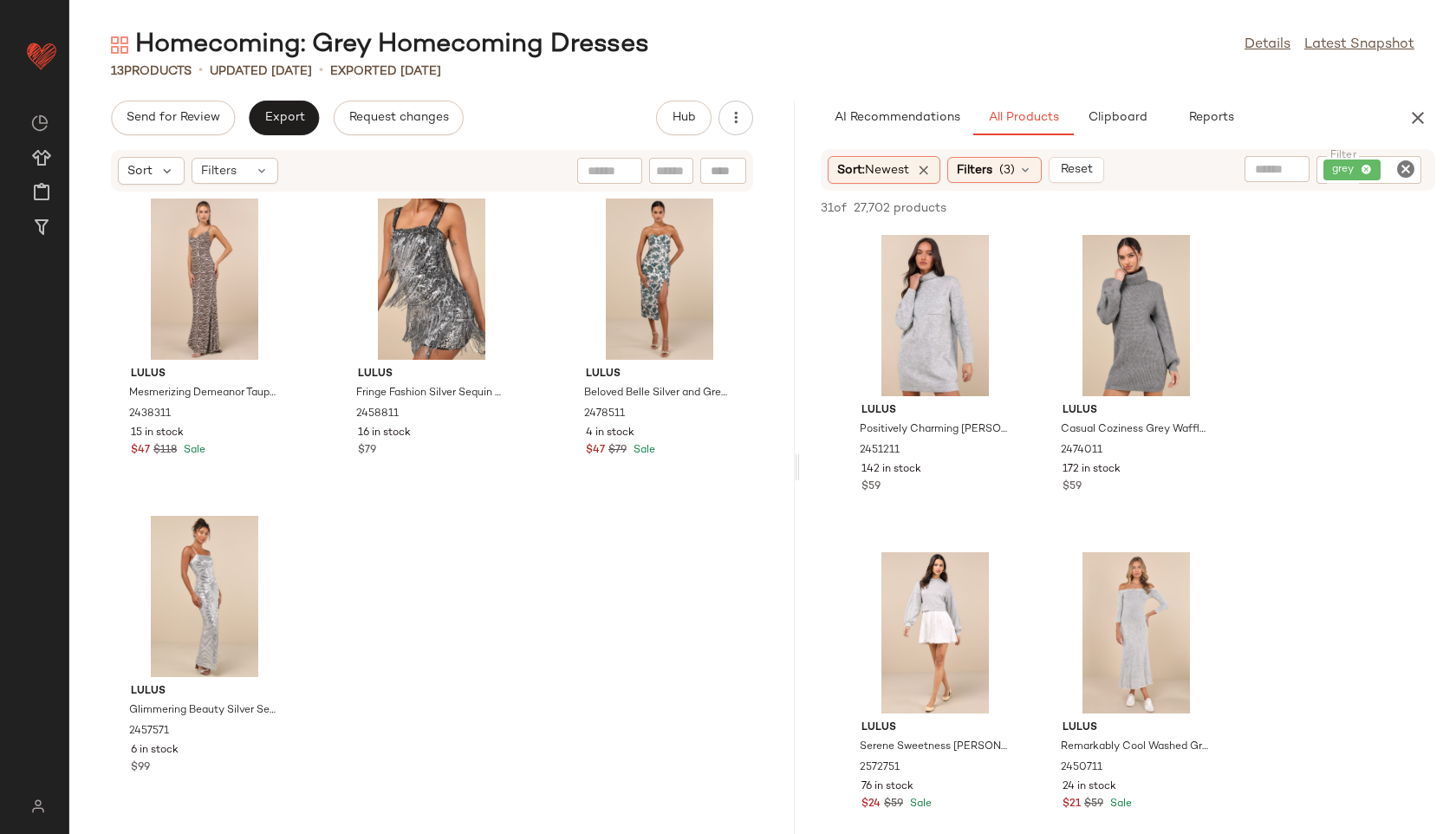
scroll to position [652, 0]
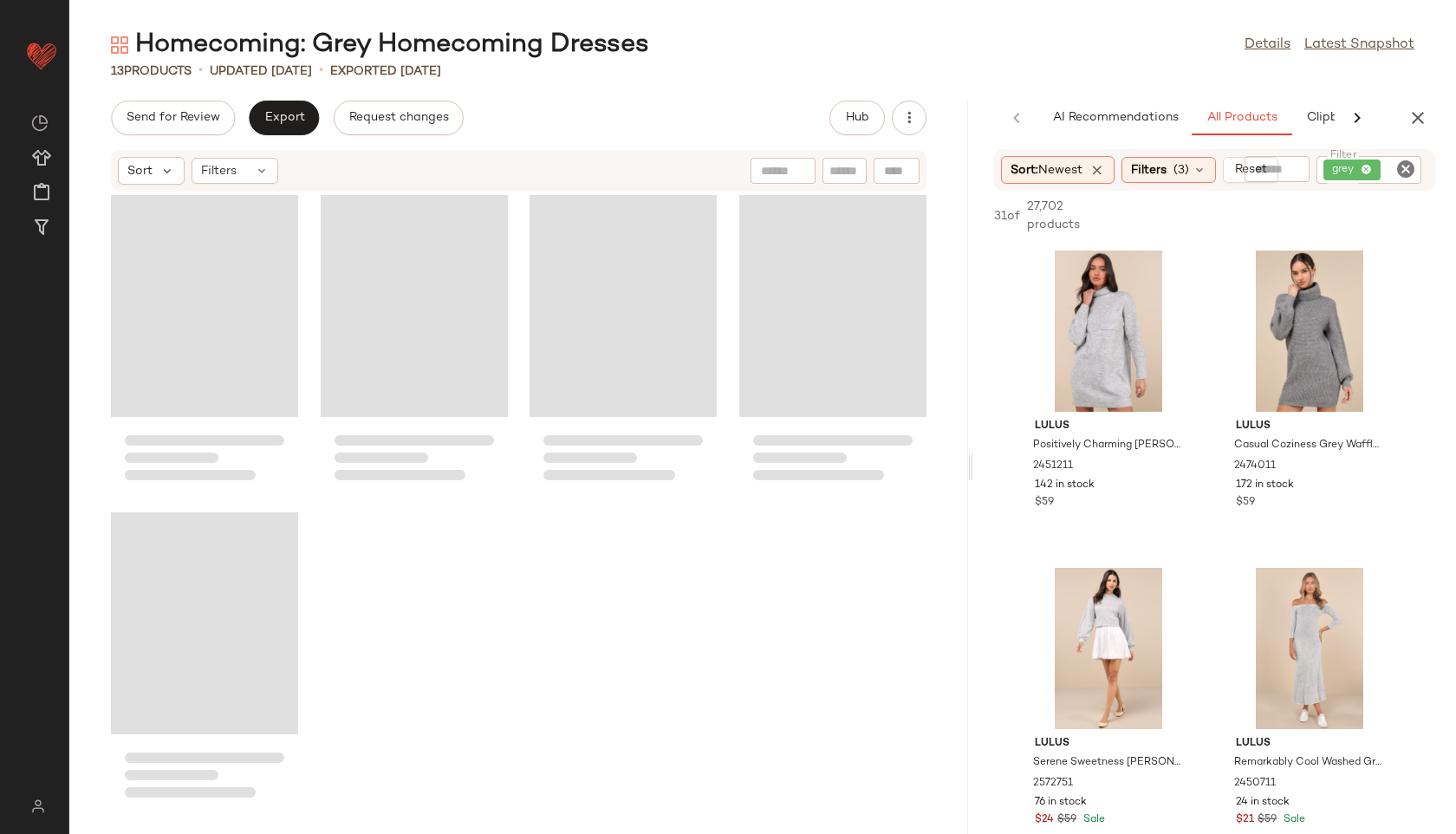
drag, startPoint x: 765, startPoint y: 468, endPoint x: 1219, endPoint y: 475, distance: 454.1
click at [1219, 475] on div "Homecoming: Grey Homecoming Dresses Details Latest Snapshot 13 Products • updat…" at bounding box center [763, 430] width 1387 height 806
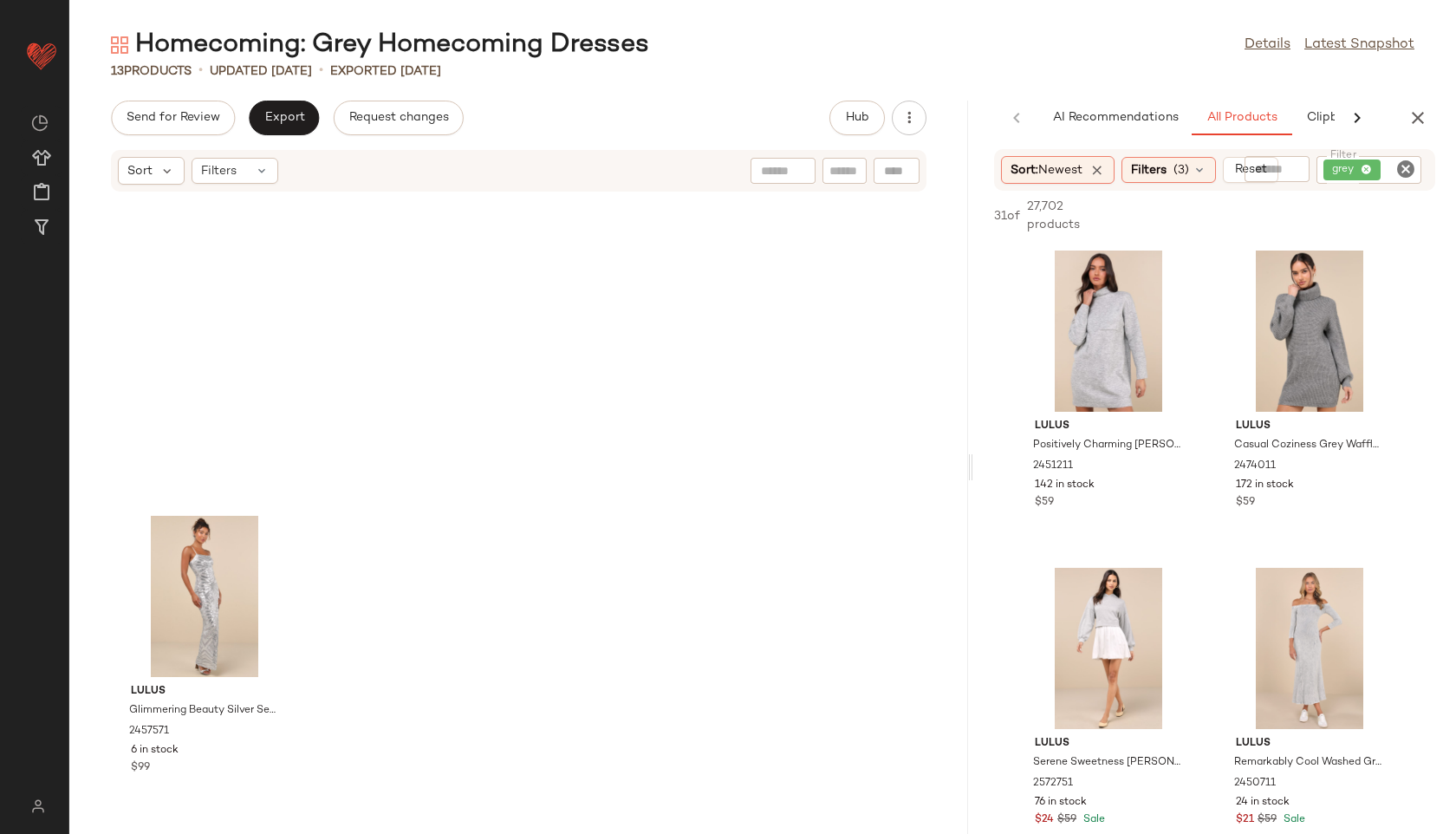
scroll to position [0, 0]
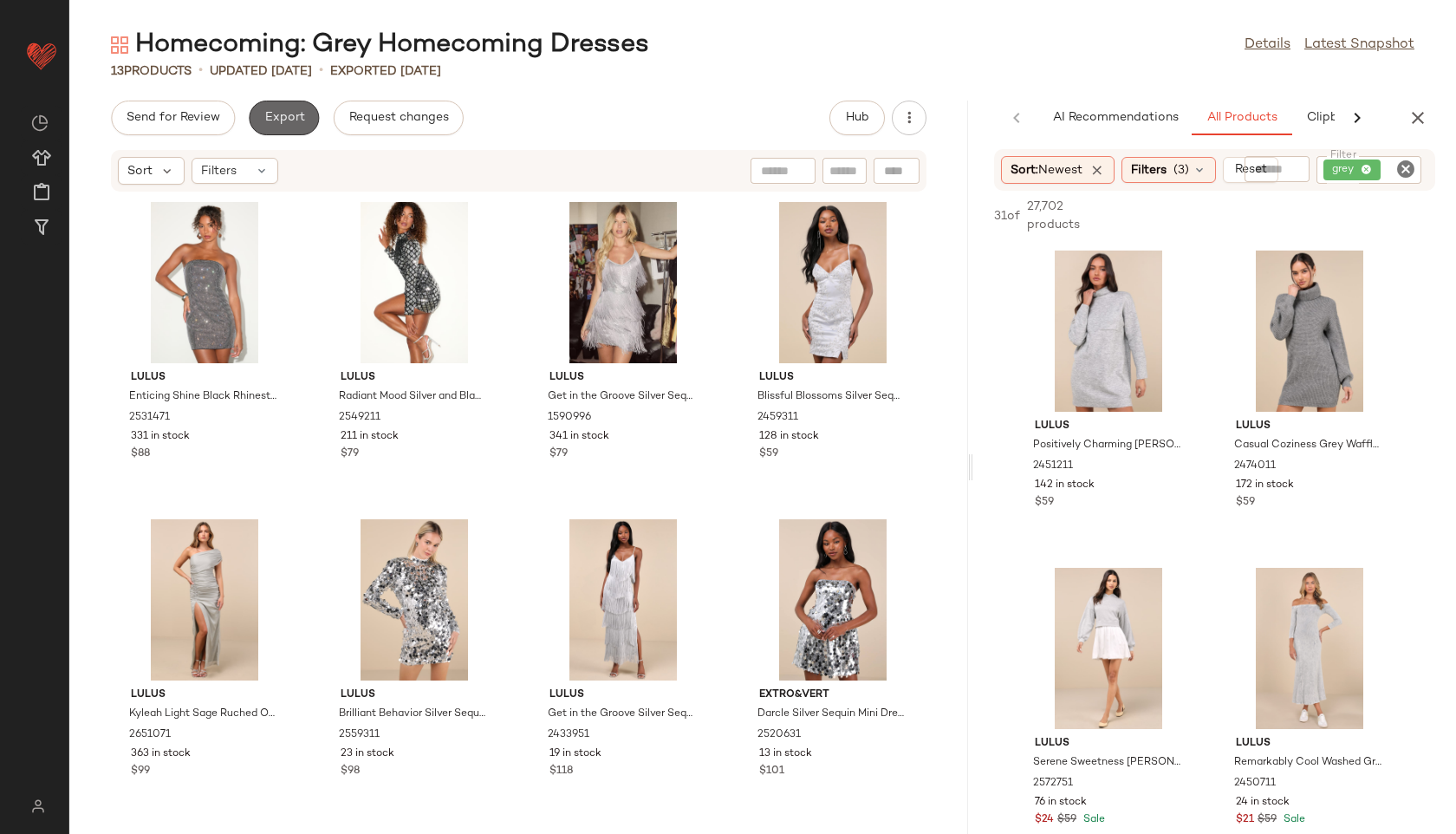
click at [289, 114] on span "Export" at bounding box center [283, 118] width 41 height 14
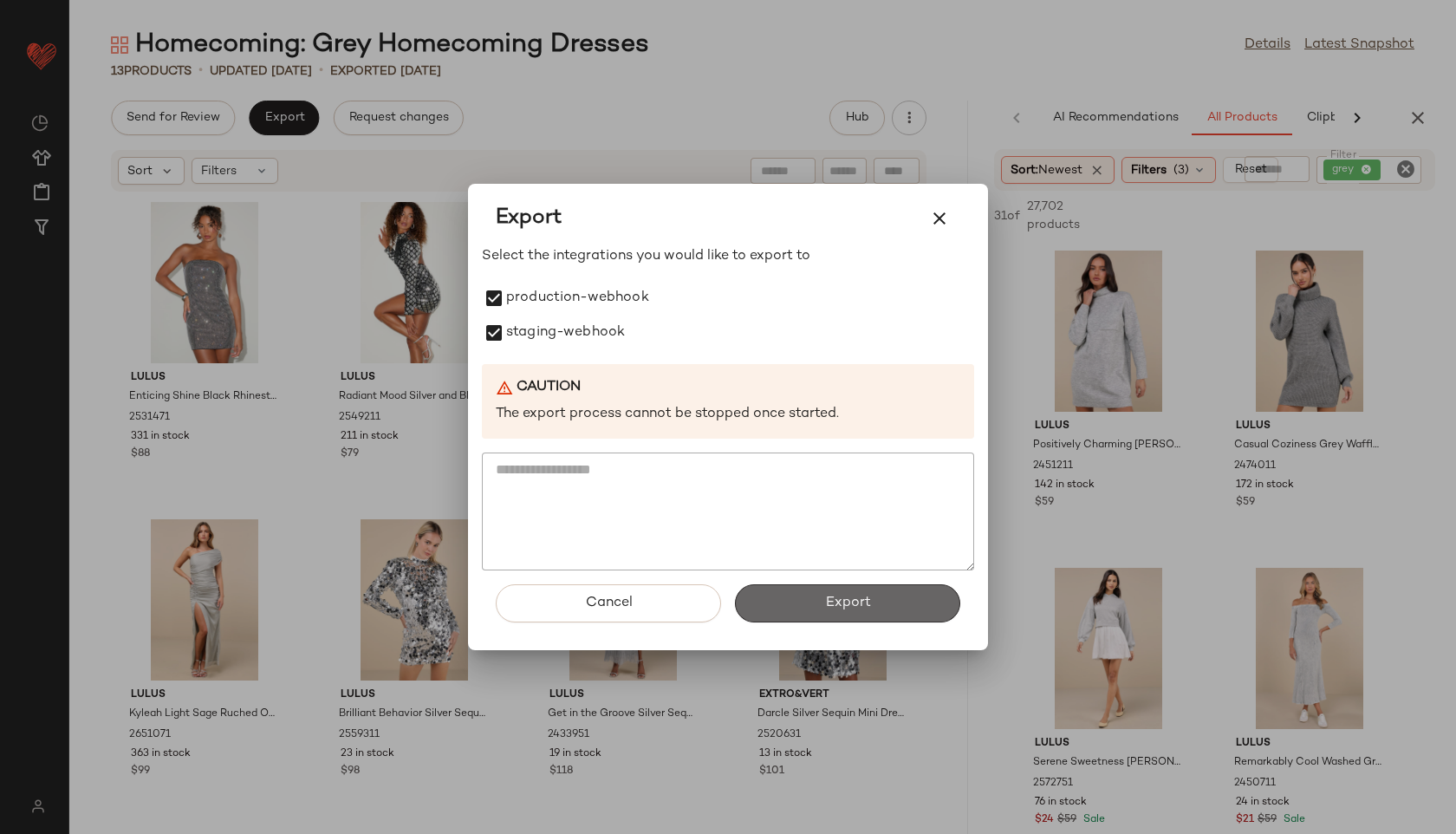
click at [816, 589] on button "Export" at bounding box center [846, 603] width 225 height 38
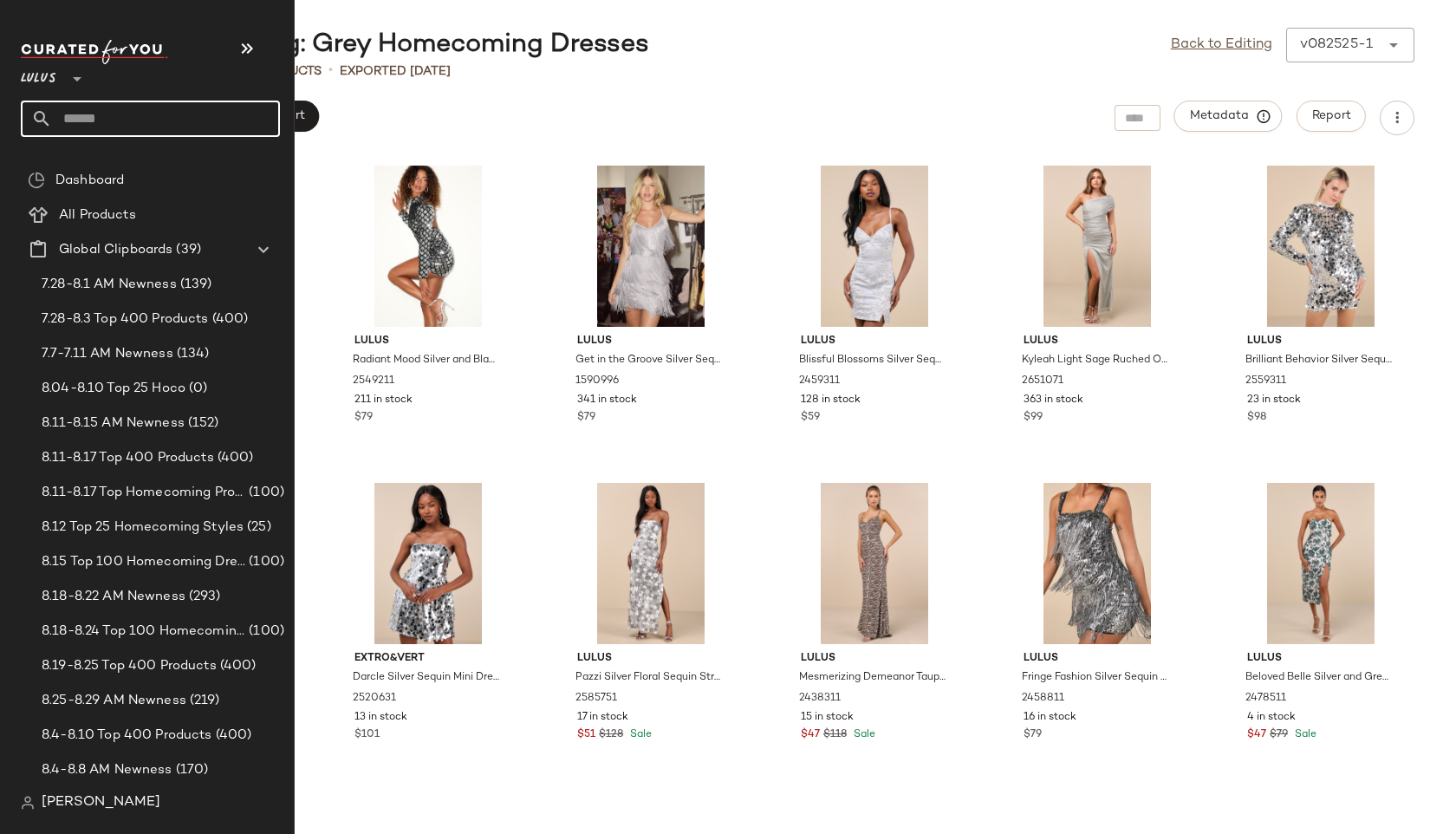
click at [81, 118] on input "text" at bounding box center [166, 118] width 228 height 36
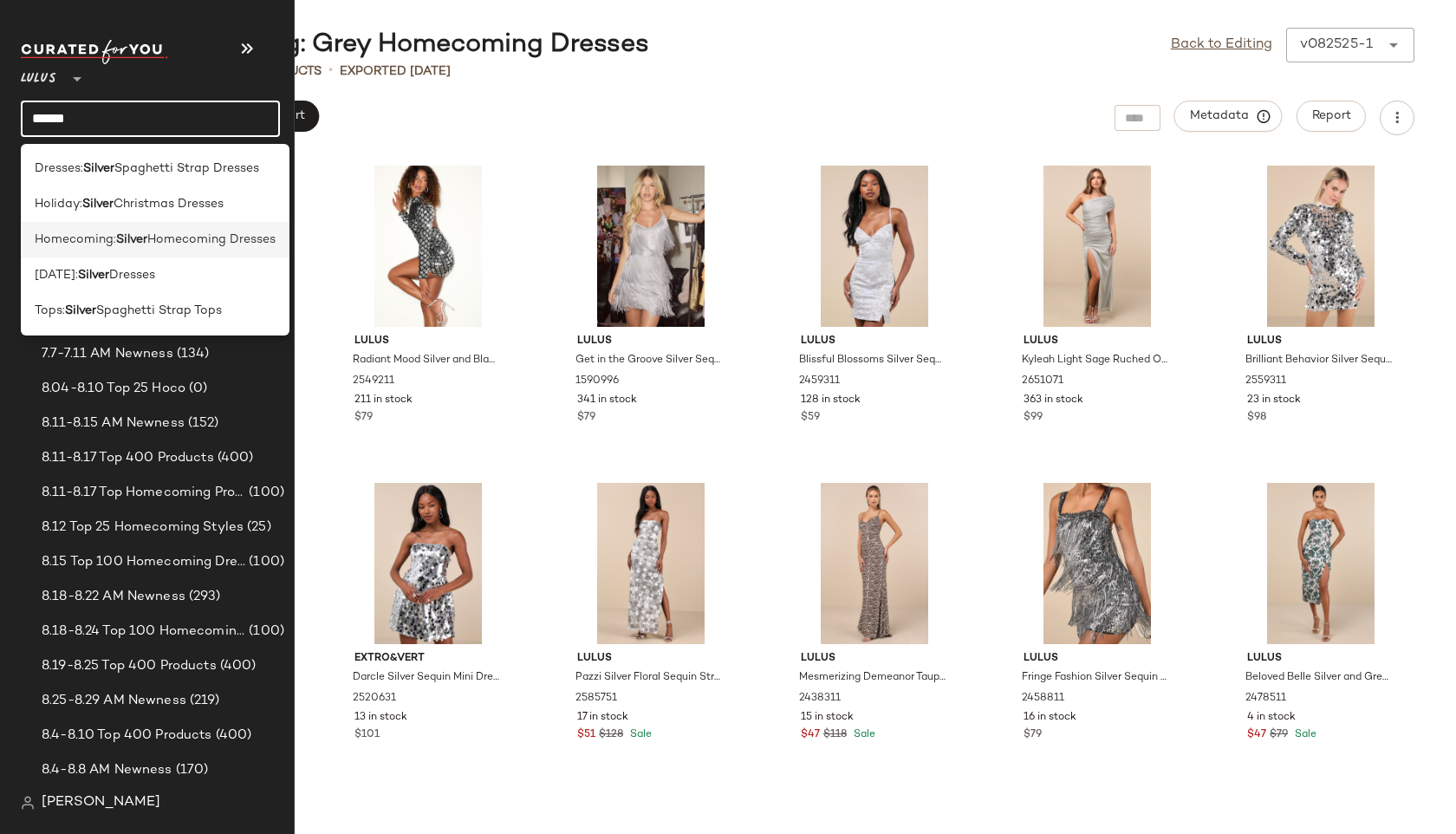
type input "******"
click at [66, 240] on span "Homecoming:" at bounding box center [76, 240] width 82 height 19
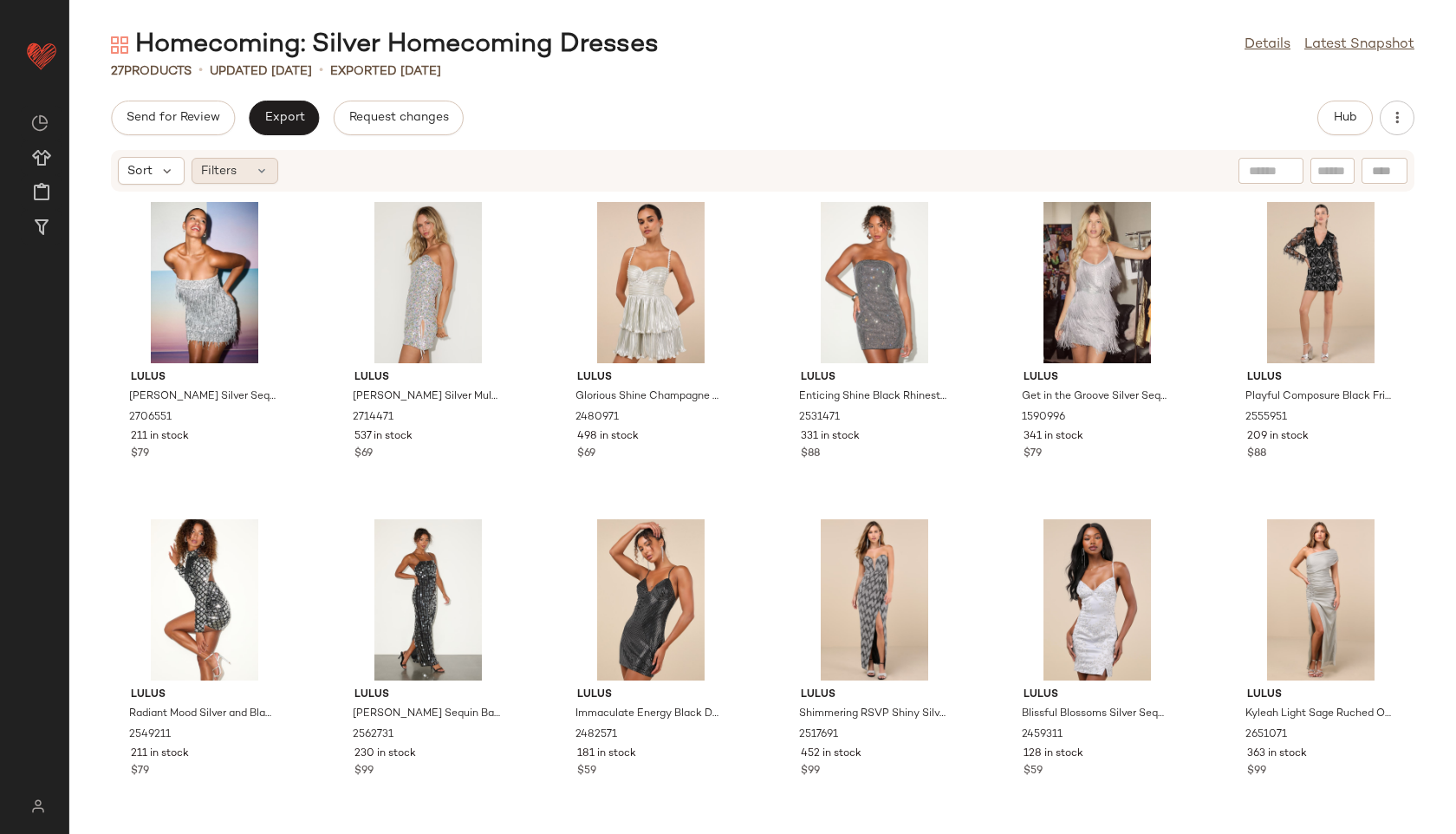
click at [221, 178] on span "Filters" at bounding box center [218, 171] width 35 height 19
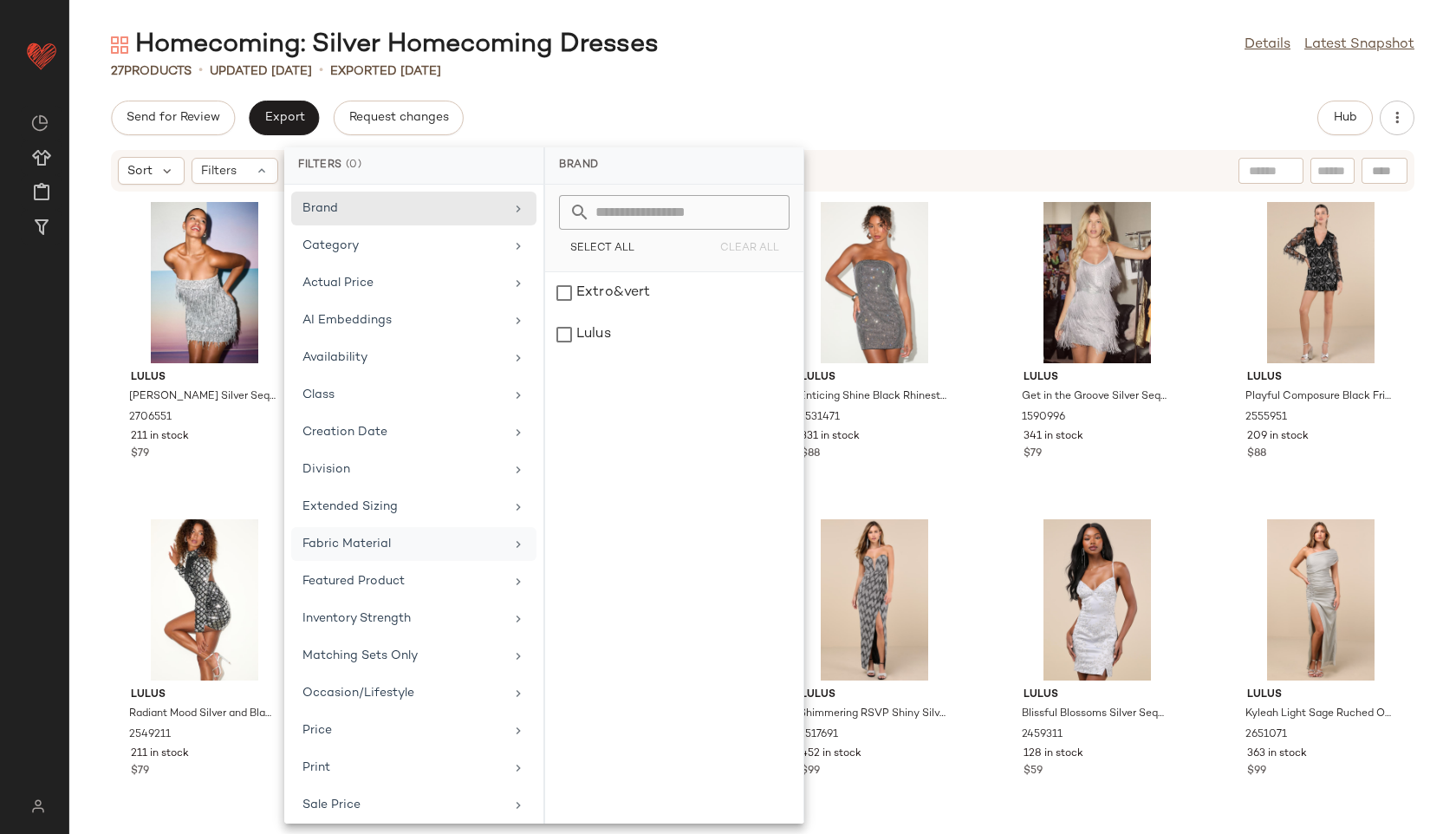
scroll to position [158, 0]
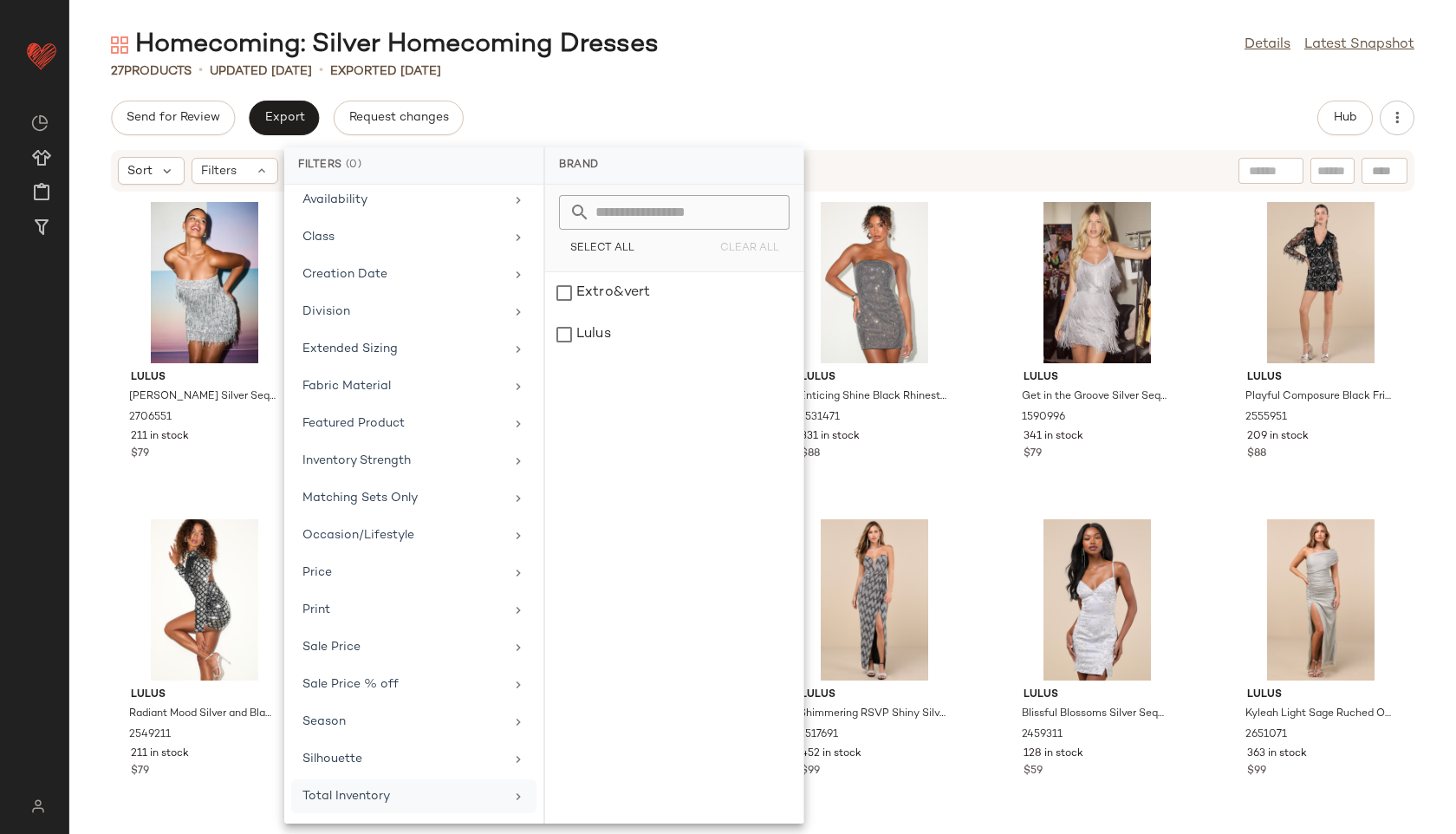
click at [376, 794] on div "Total Inventory" at bounding box center [403, 796] width 202 height 19
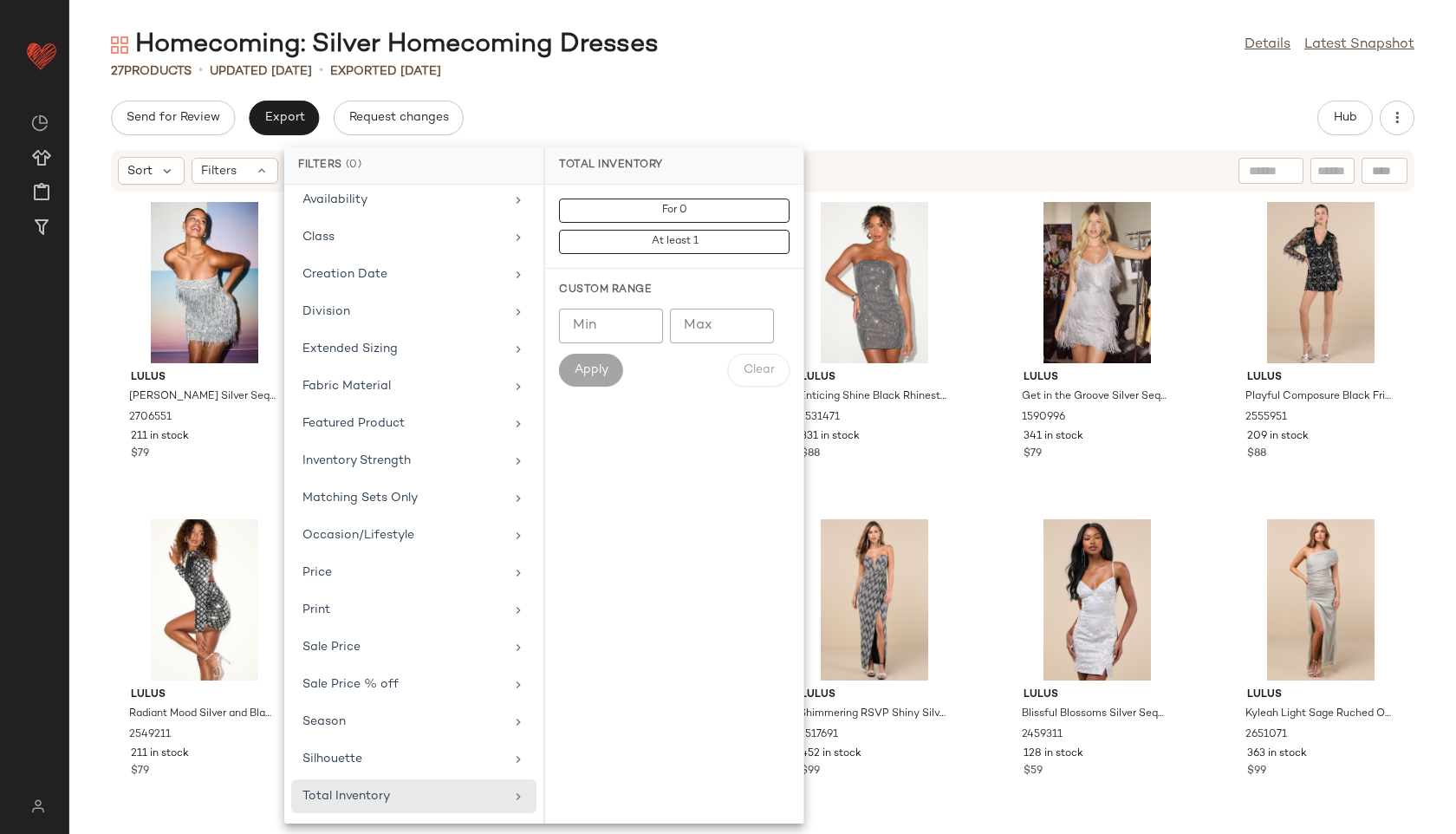
click at [705, 325] on input "Max" at bounding box center [722, 326] width 104 height 35
type input "**"
click at [584, 367] on span "Apply" at bounding box center [591, 370] width 35 height 14
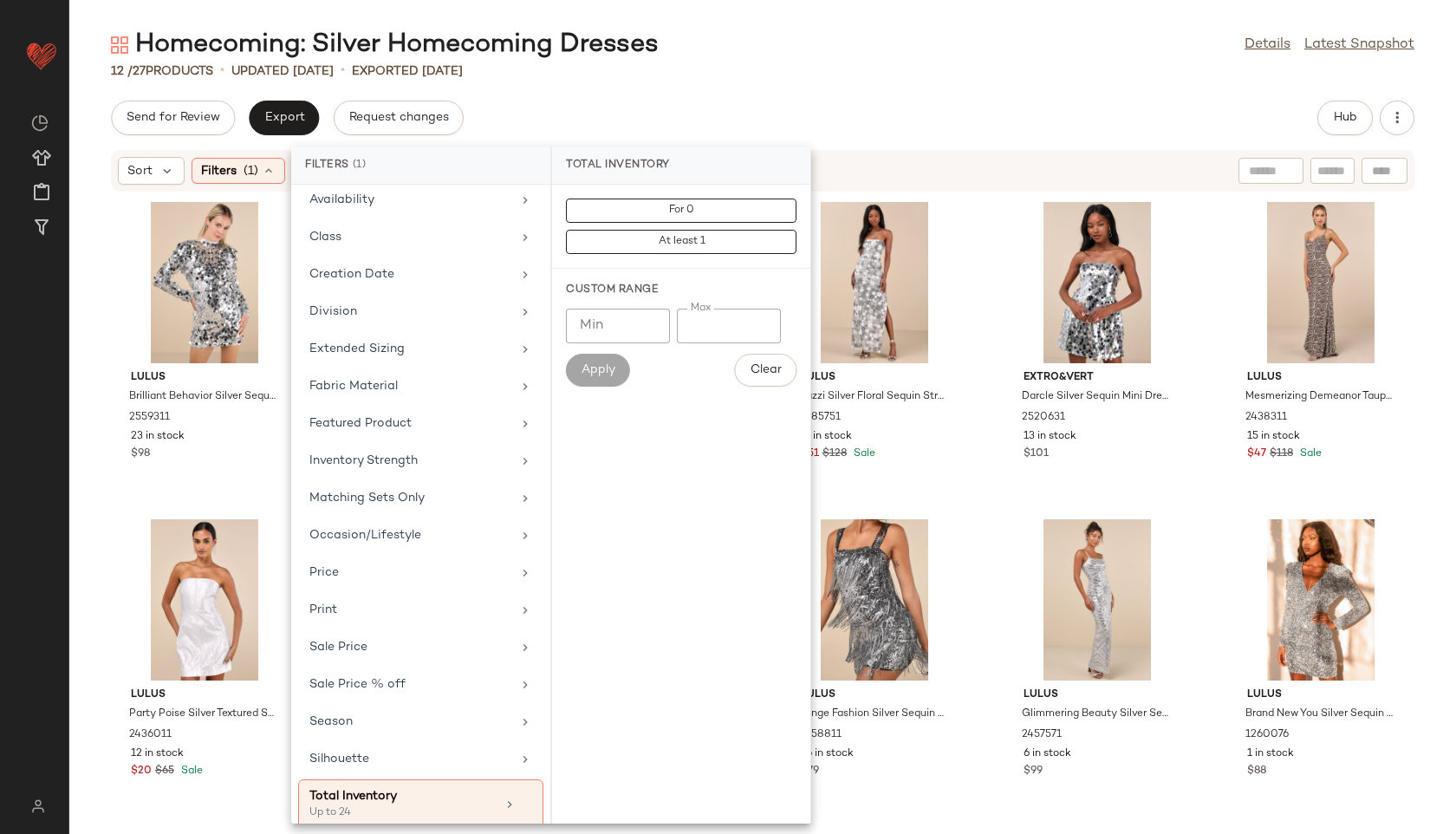
click at [841, 77] on div "12 / 27 Products • updated [DATE] • Exported [DATE]" at bounding box center [763, 71] width 1387 height 18
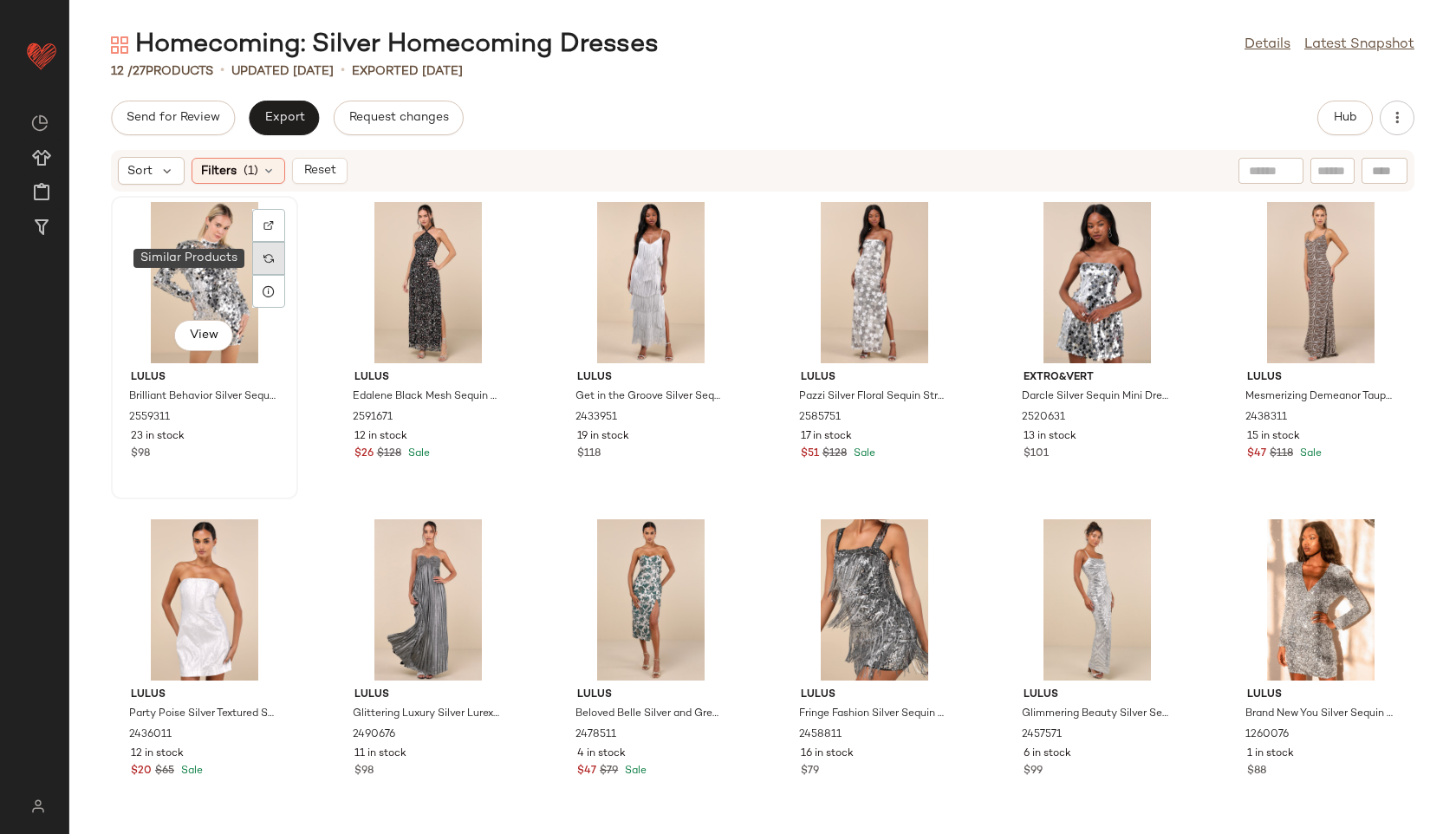
click at [252, 273] on div at bounding box center [269, 258] width 33 height 33
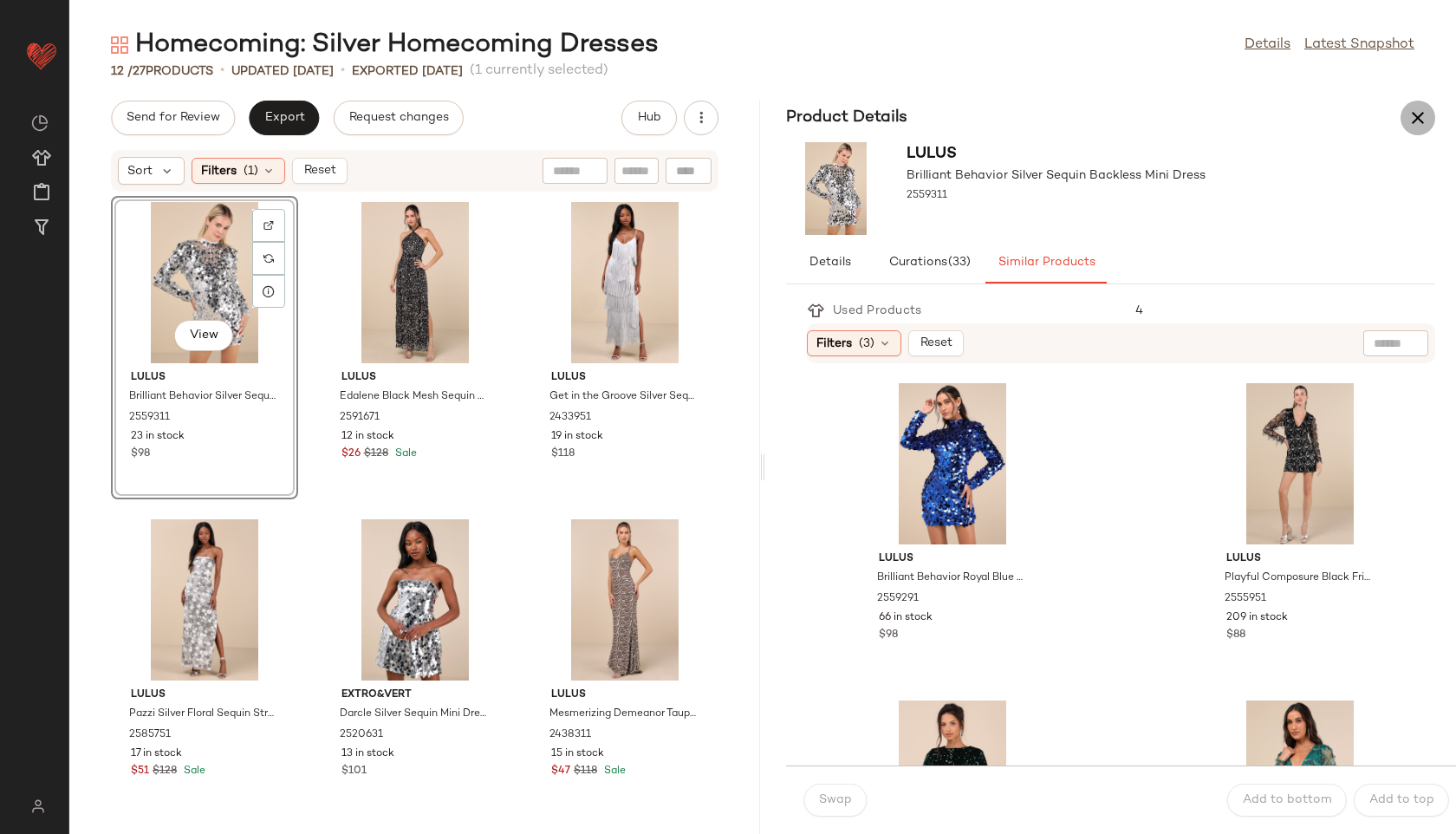
click at [1423, 113] on icon "button" at bounding box center [1417, 117] width 20 height 20
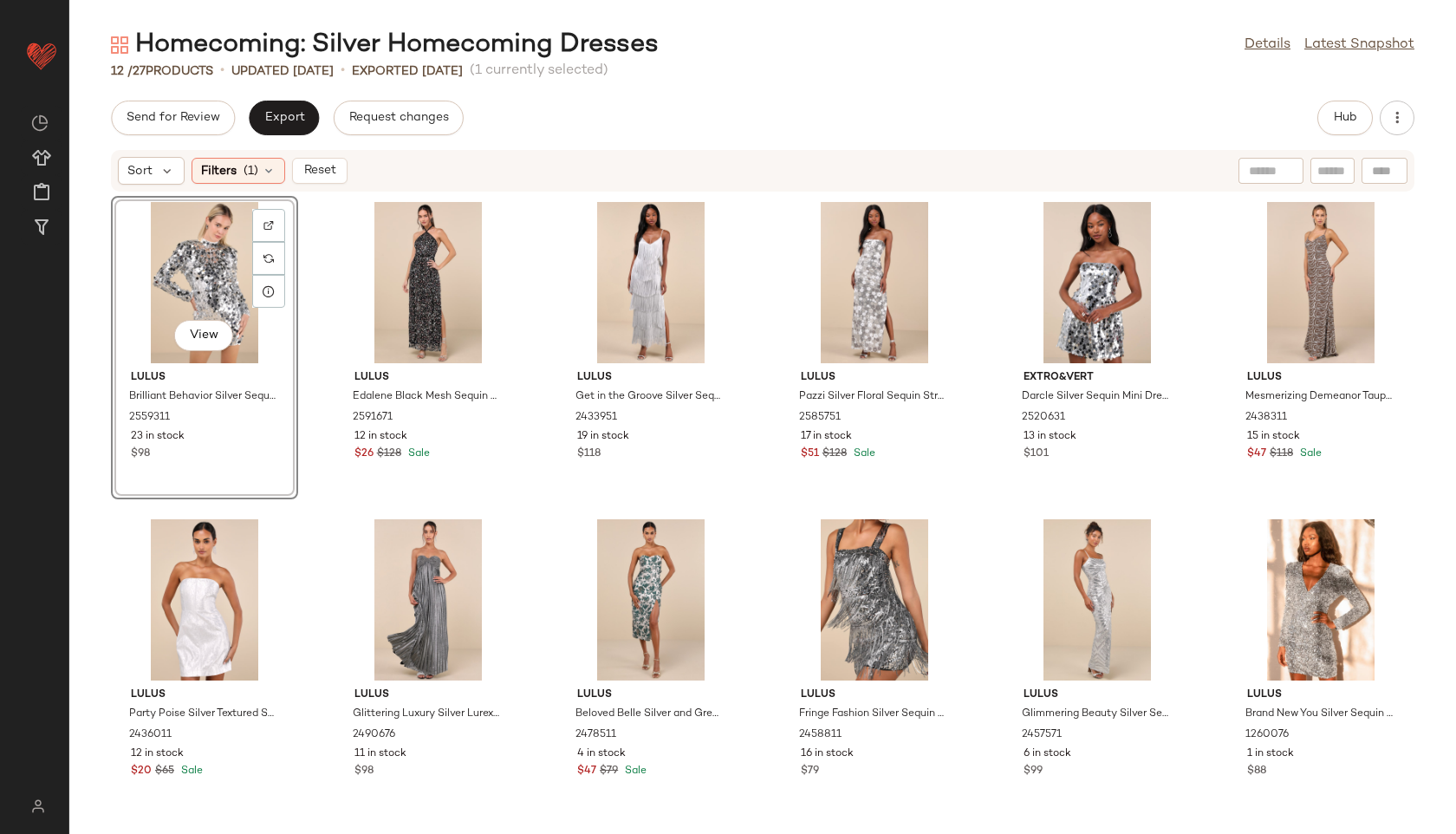
click at [248, 302] on div "View" at bounding box center [205, 282] width 175 height 161
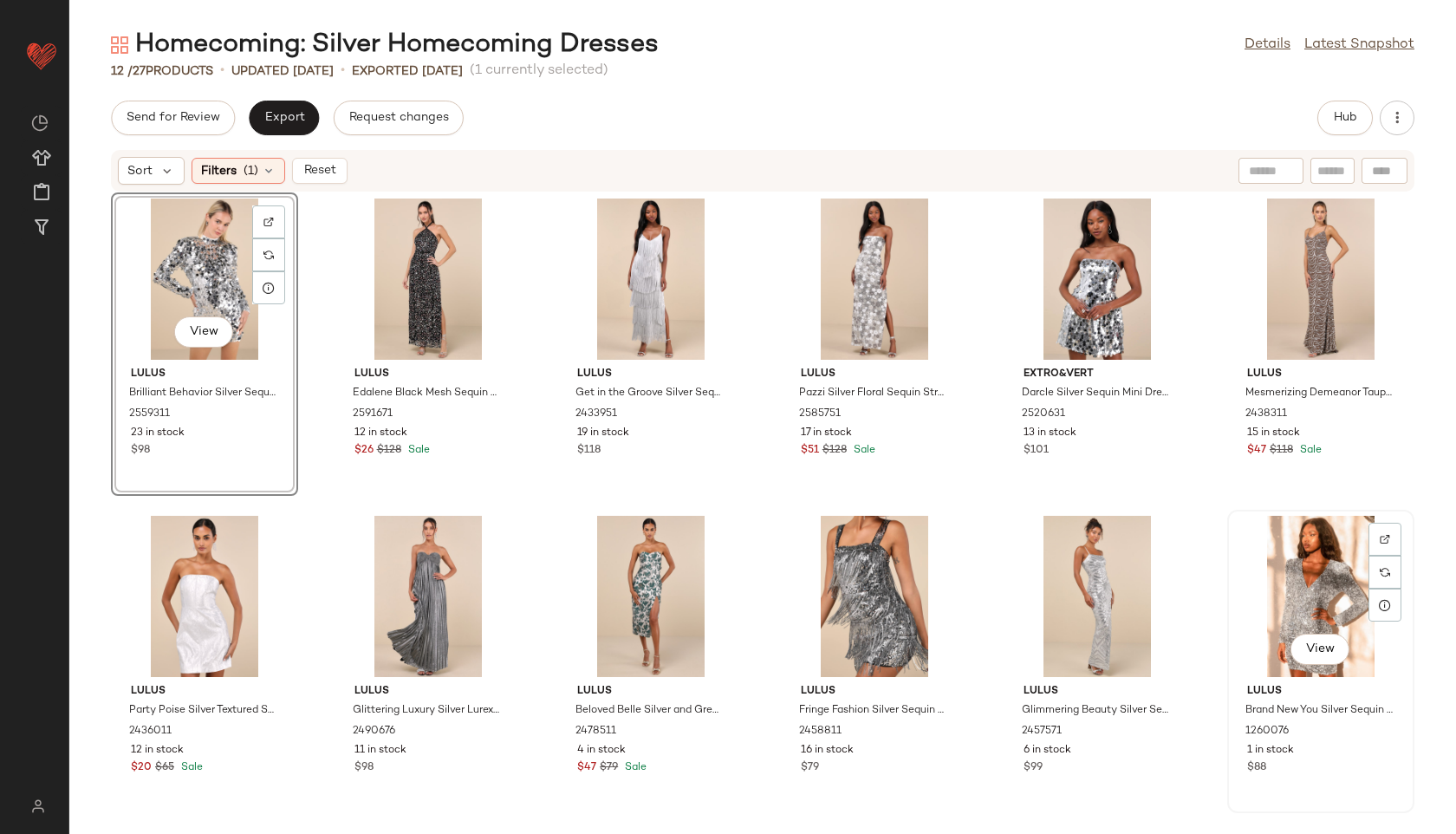
click at [1316, 607] on div "View" at bounding box center [1321, 595] width 175 height 161
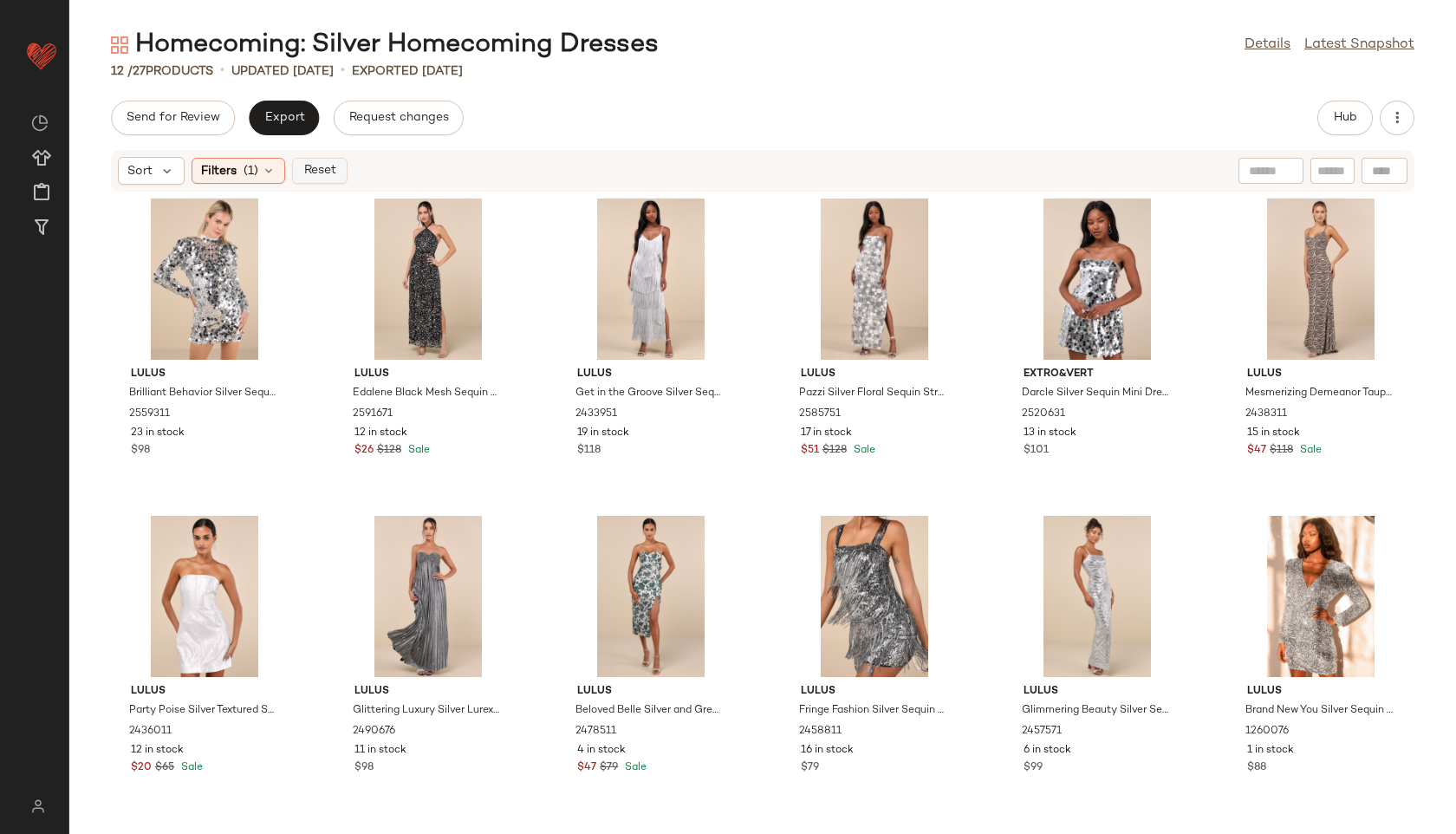
click at [316, 167] on span "Reset" at bounding box center [319, 171] width 33 height 14
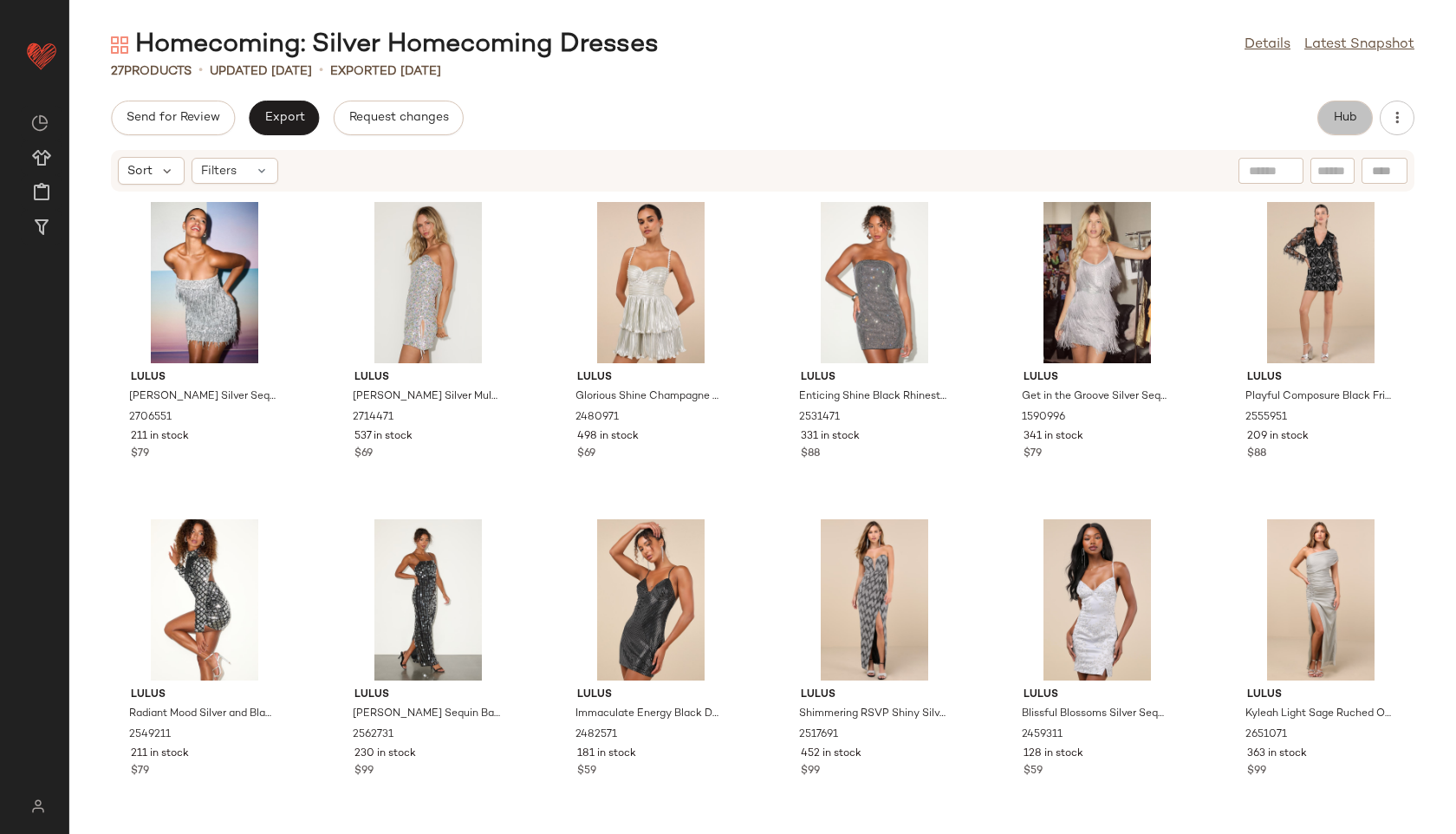
click at [1335, 115] on span "Hub" at bounding box center [1344, 118] width 24 height 14
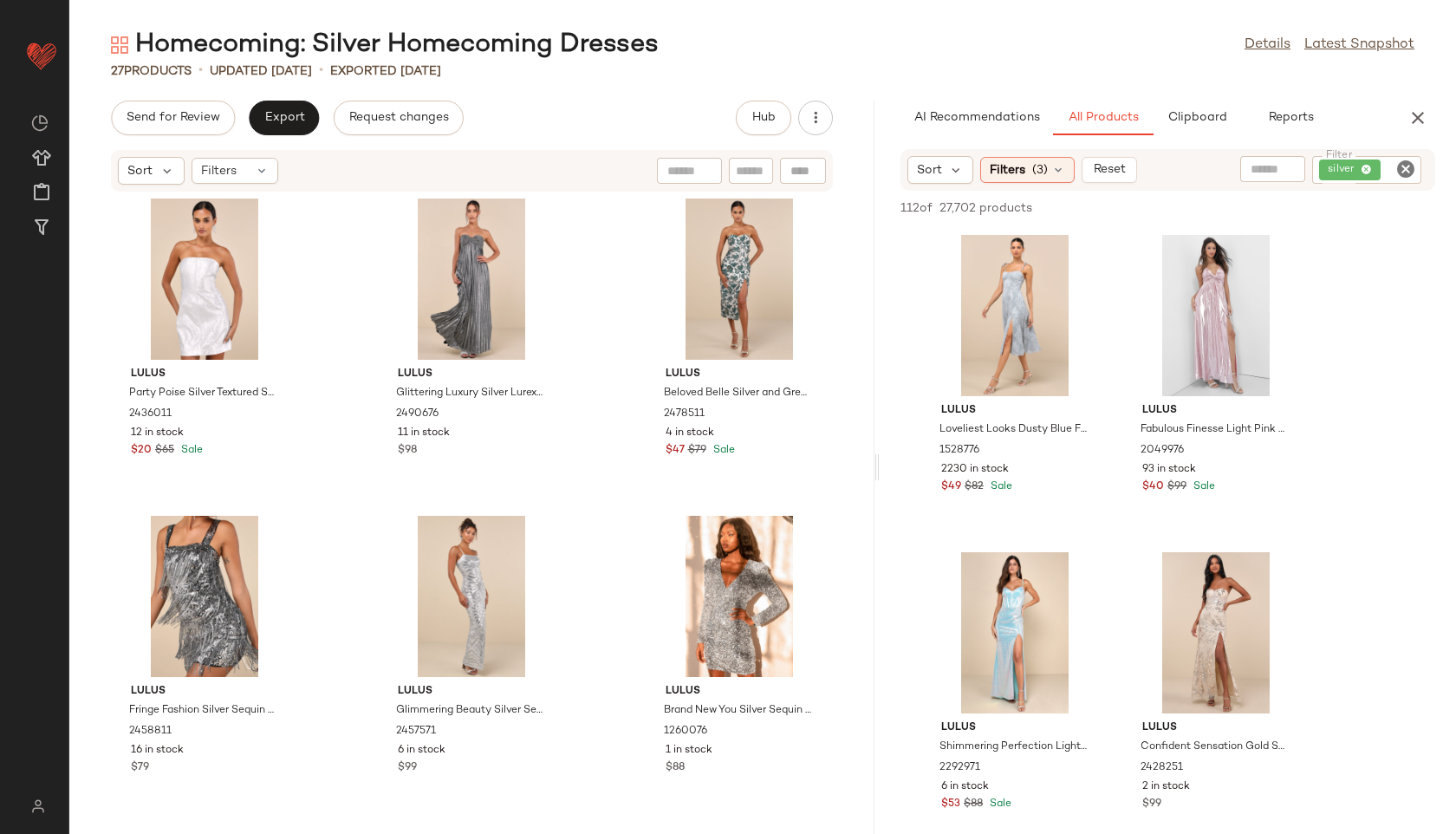
scroll to position [1604, 0]
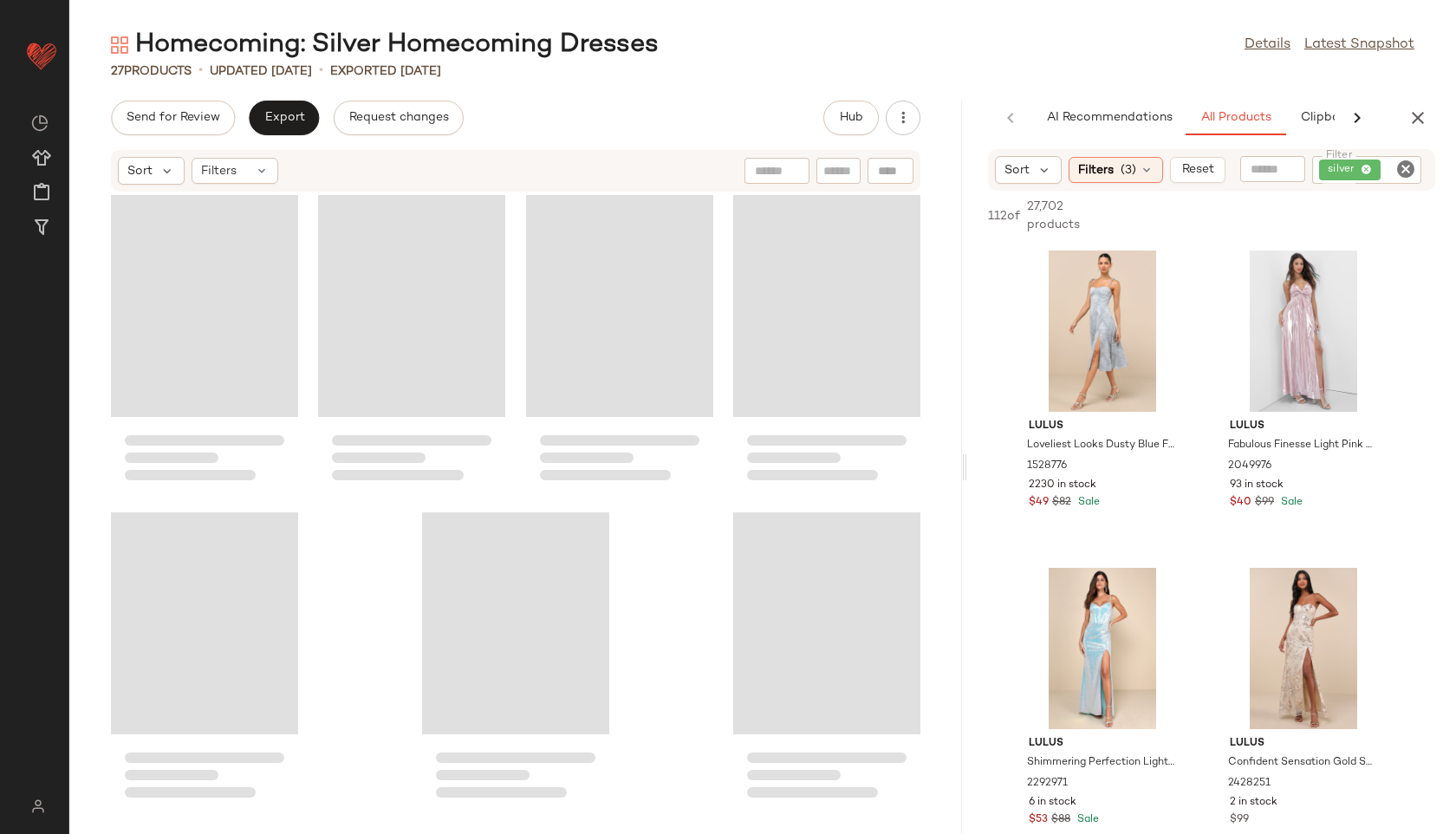
drag, startPoint x: 764, startPoint y: 470, endPoint x: 1143, endPoint y: 438, distance: 380.3
click at [1143, 438] on div "Homecoming: Silver Homecoming Dresses Details Latest Snapshot 27 Products • upd…" at bounding box center [763, 430] width 1387 height 806
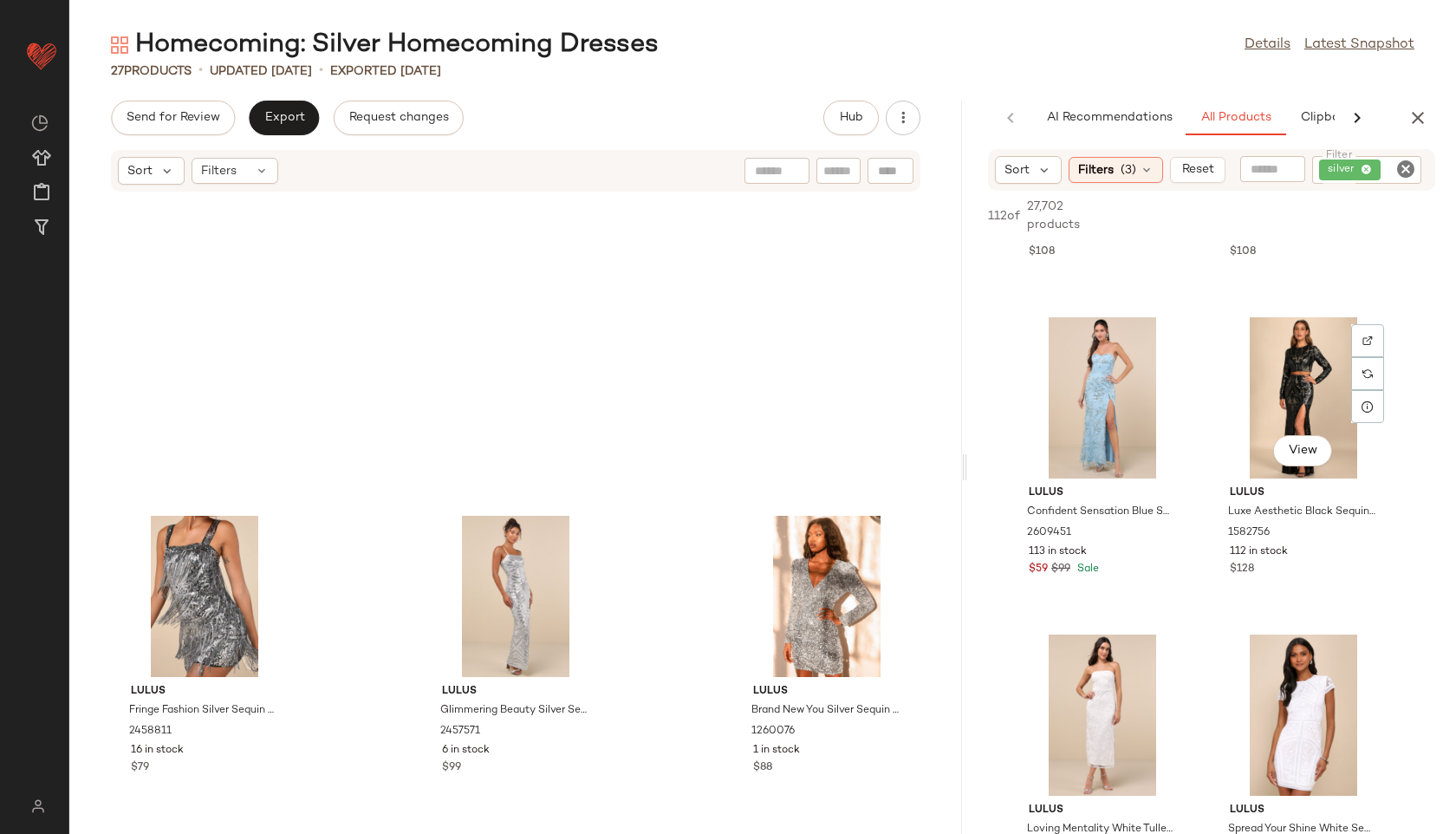
scroll to position [2473, 0]
click at [290, 101] on button "Export" at bounding box center [283, 118] width 70 height 35
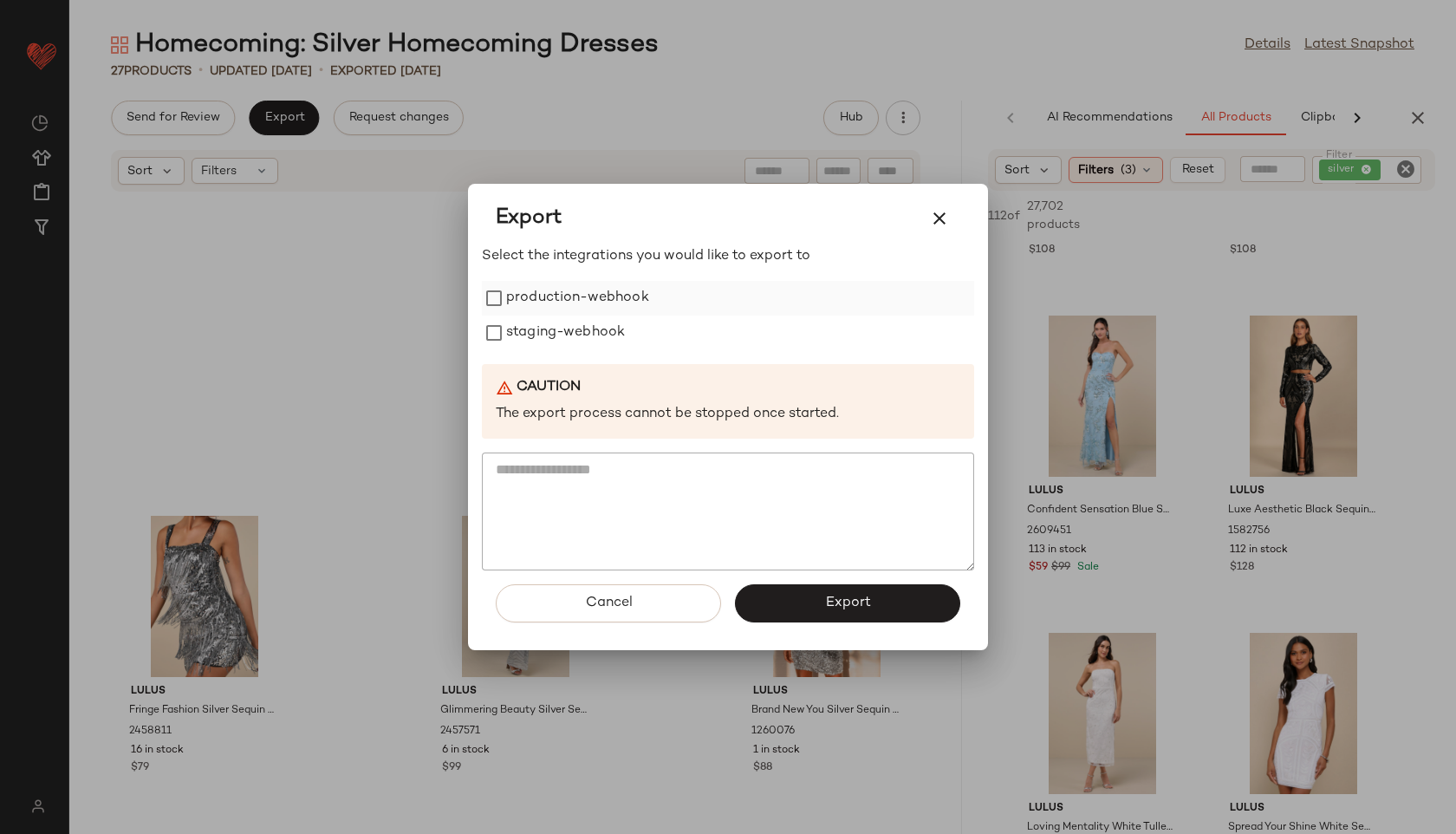
click at [551, 285] on label "production-webhook" at bounding box center [578, 298] width 143 height 35
click at [550, 340] on label "staging-webhook" at bounding box center [566, 333] width 119 height 35
click at [798, 587] on button "Export" at bounding box center [846, 603] width 225 height 38
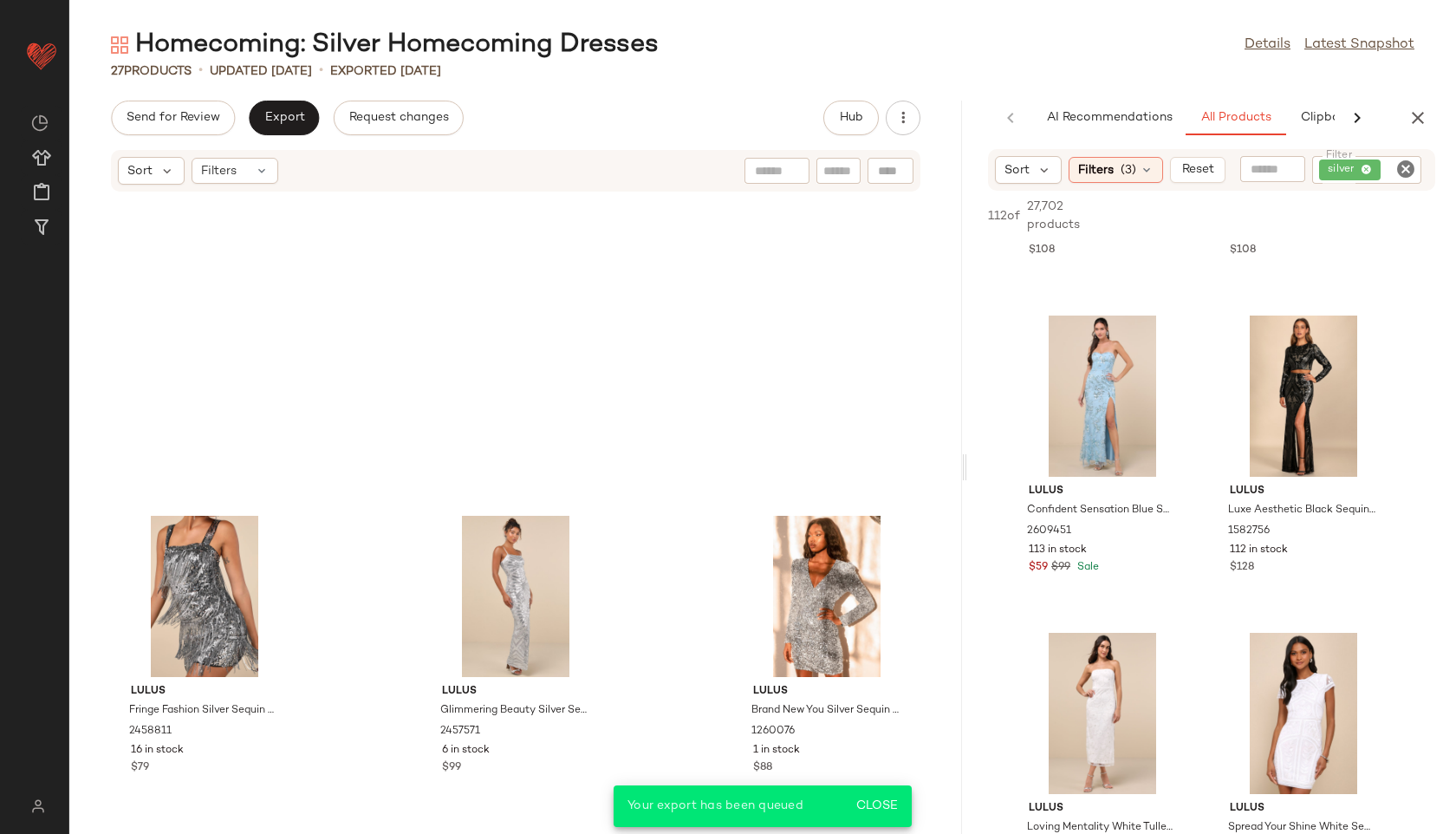
scroll to position [4694, 0]
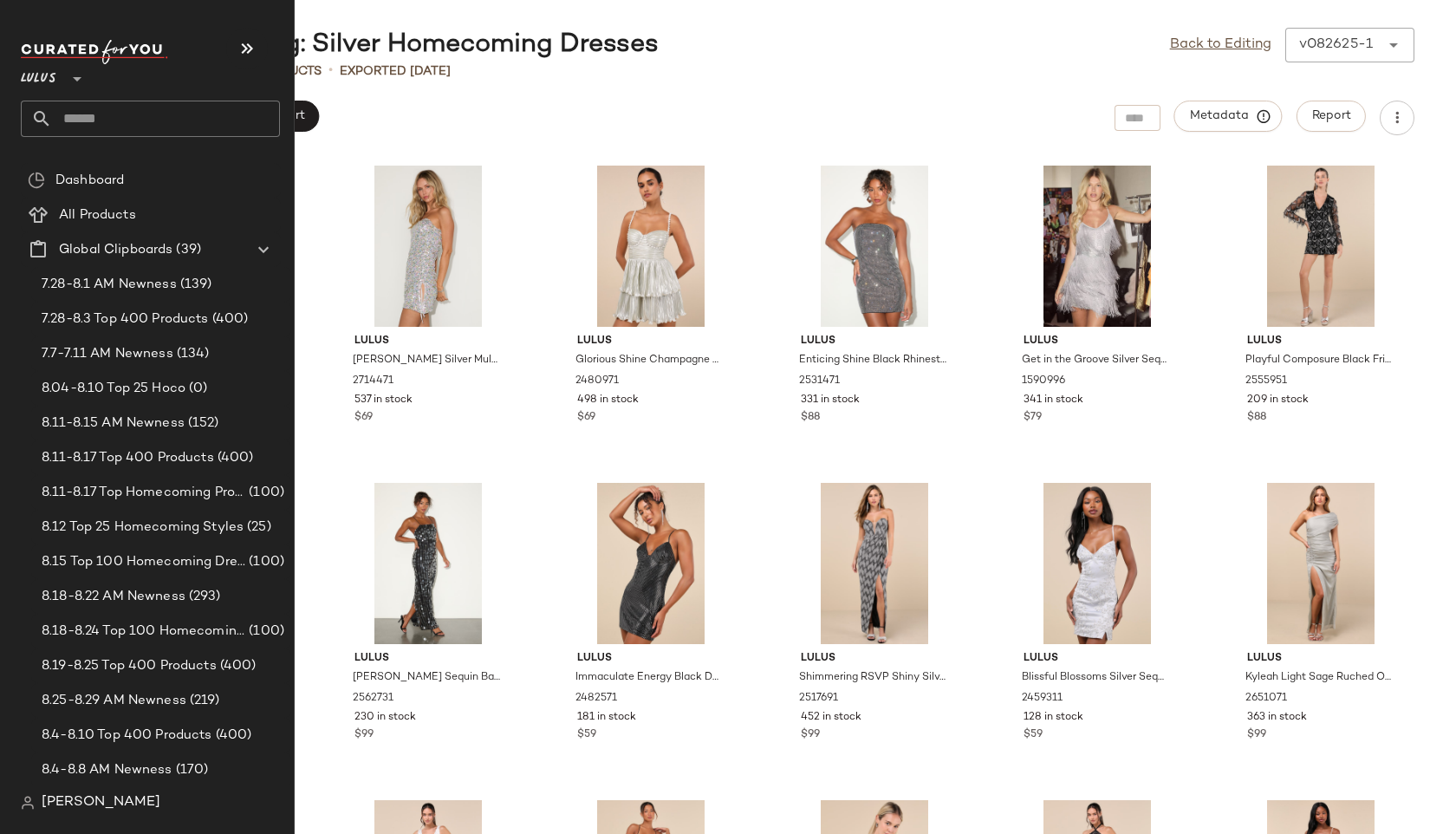
click at [60, 121] on input "text" at bounding box center [166, 118] width 228 height 36
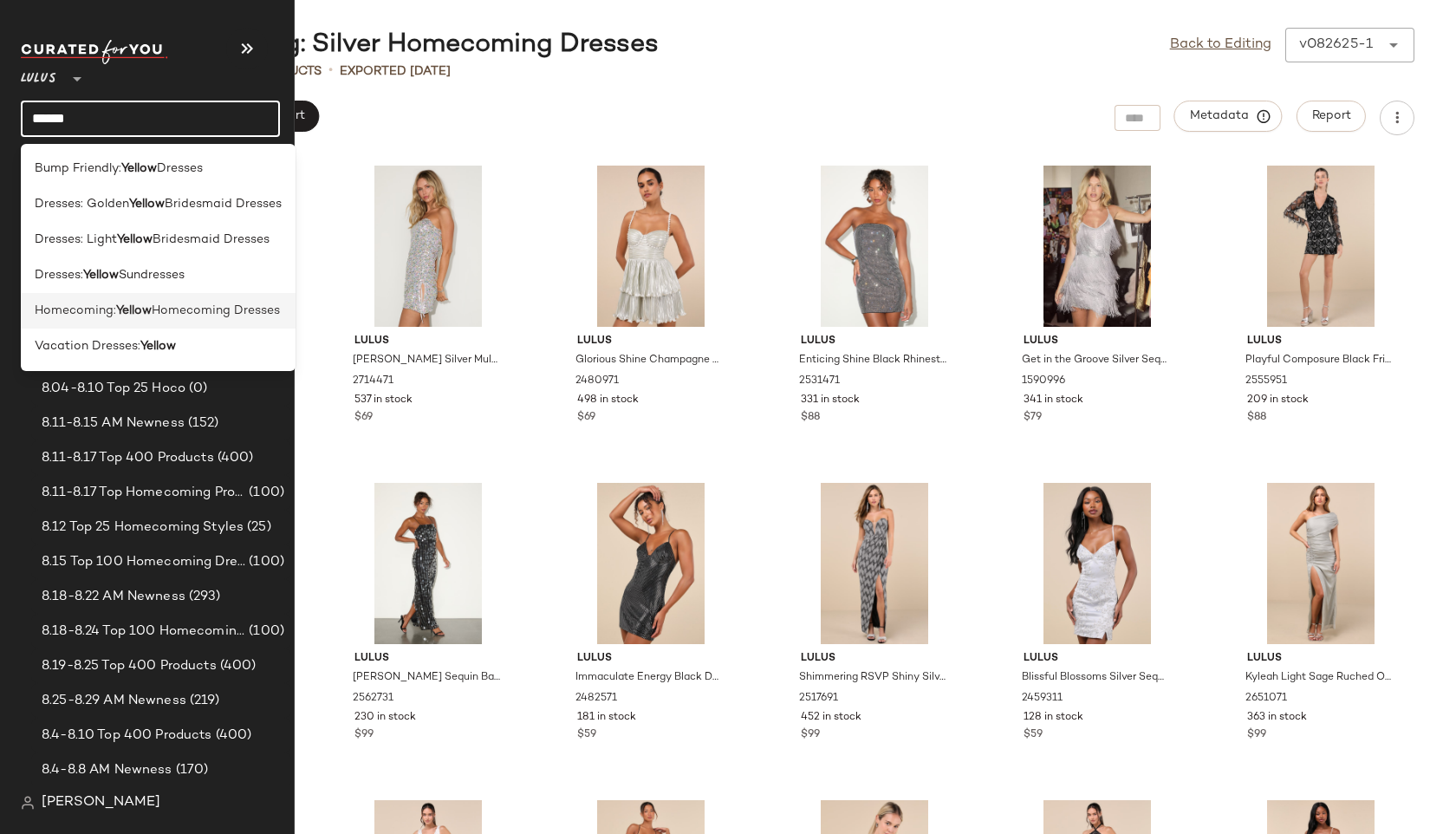
type input "******"
click at [58, 311] on span "Homecoming:" at bounding box center [76, 311] width 82 height 19
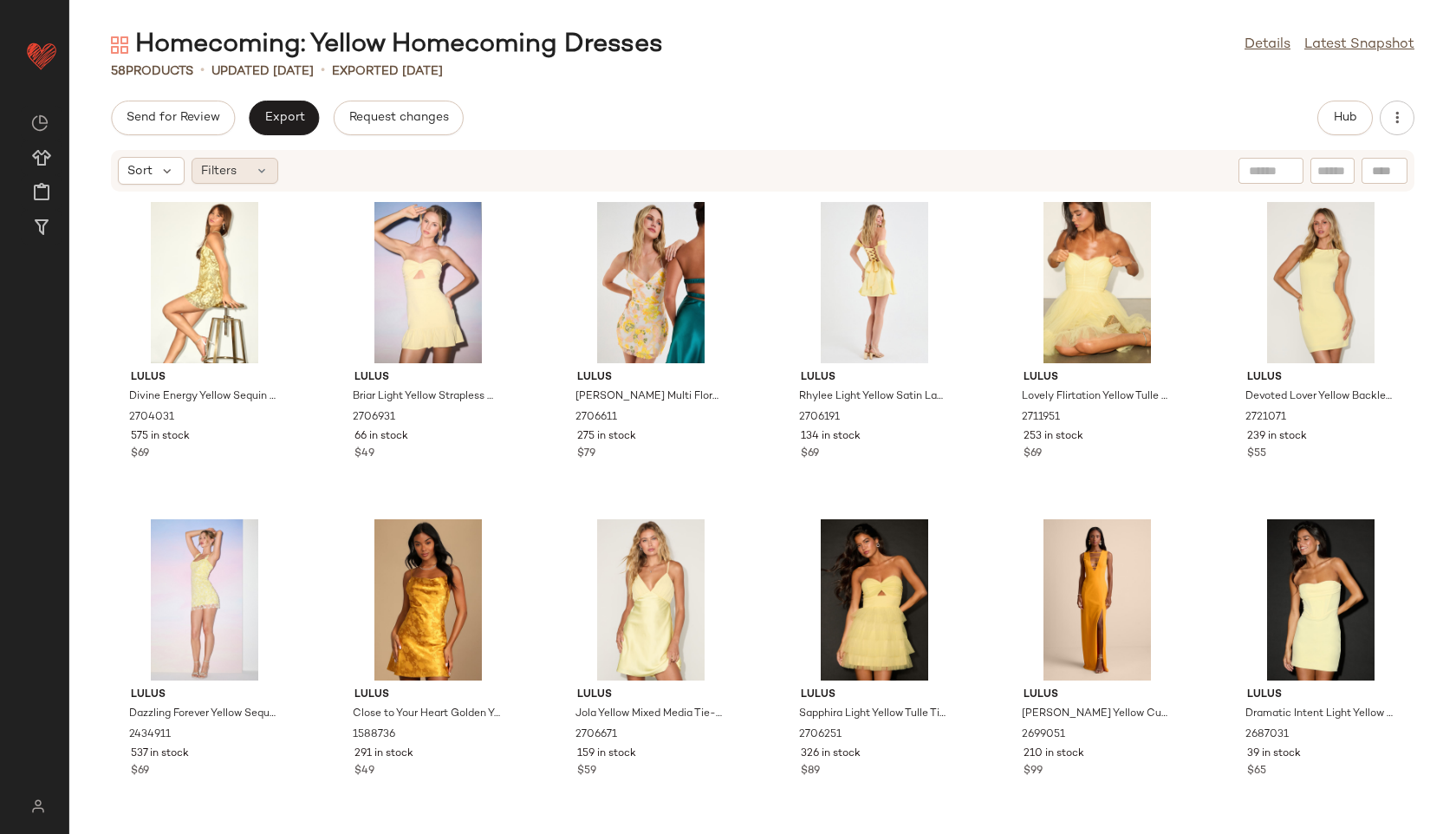
click at [252, 175] on div "Filters" at bounding box center [235, 171] width 87 height 26
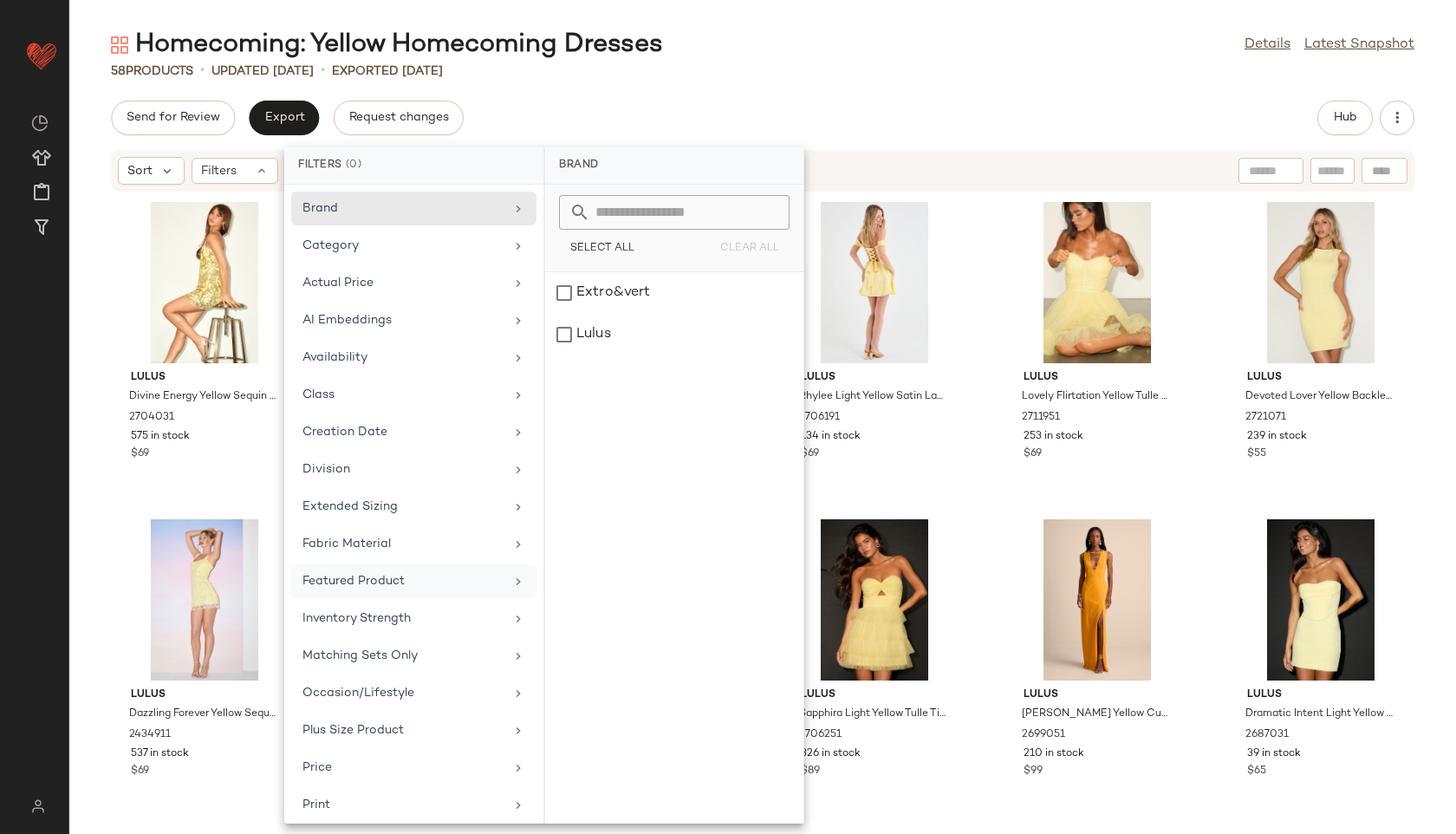
scroll to position [195, 0]
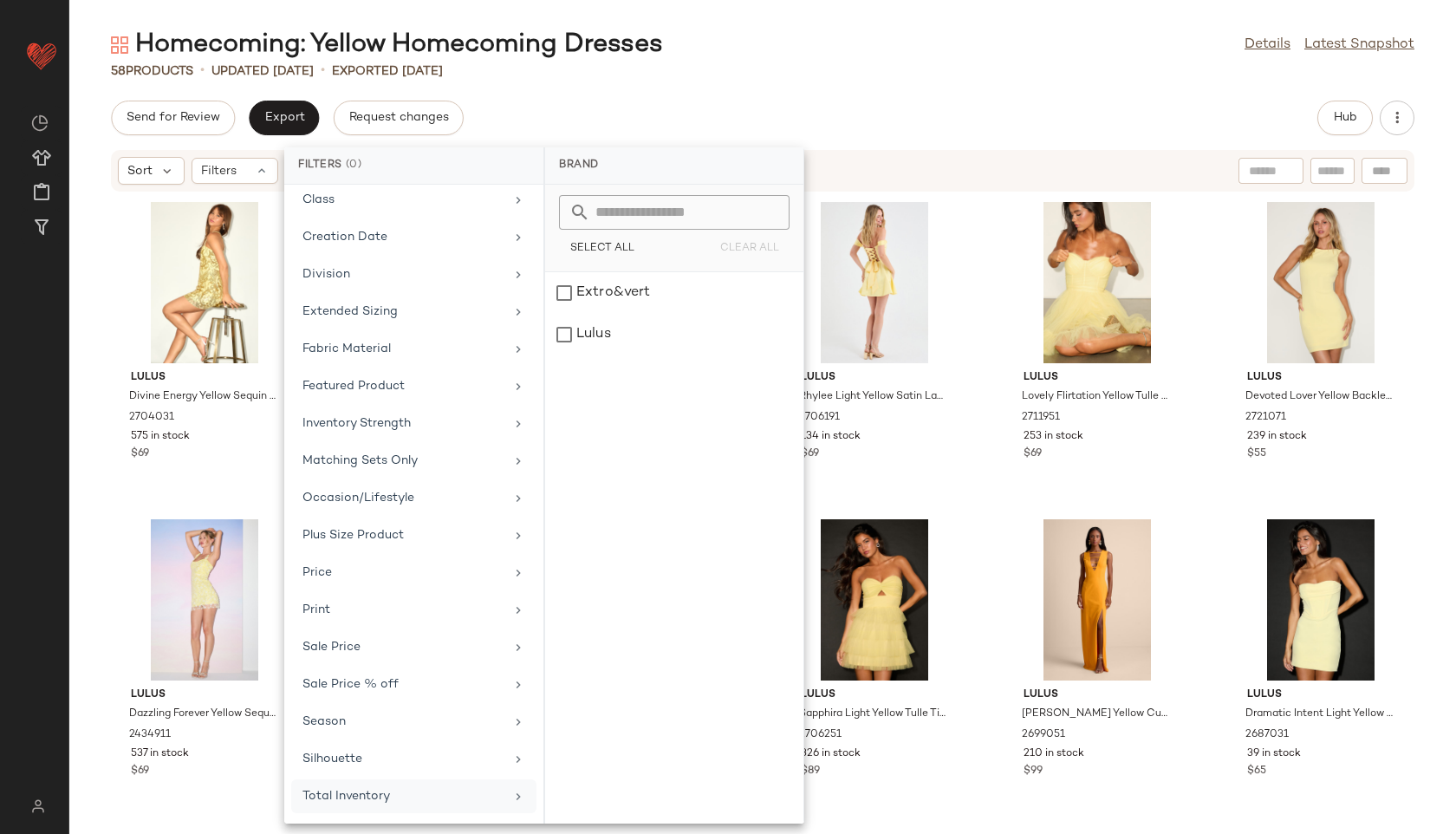
click at [396, 801] on div "Total Inventory" at bounding box center [403, 796] width 202 height 19
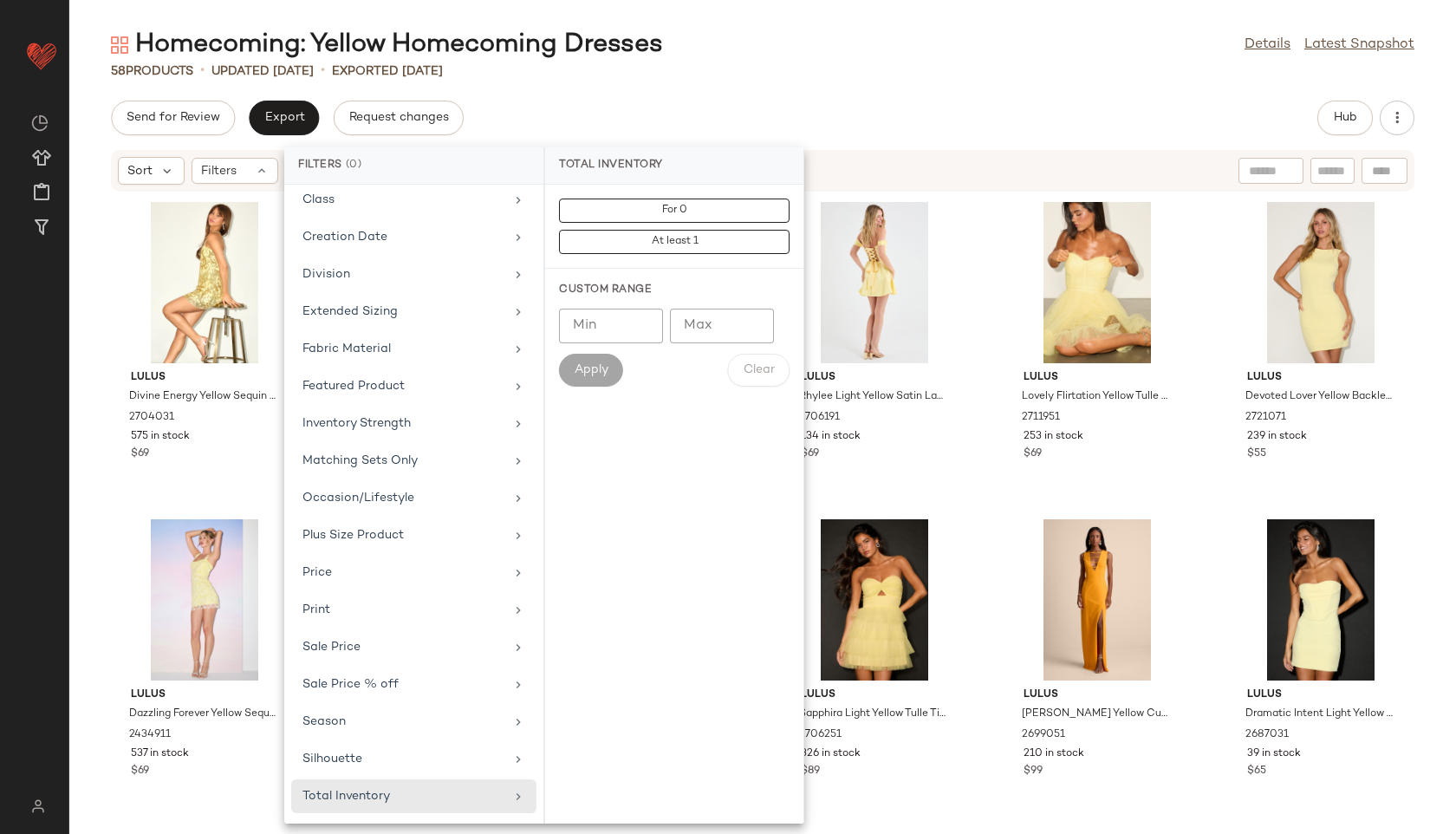
click at [720, 321] on input "Max" at bounding box center [722, 326] width 104 height 35
type input "**"
click at [595, 360] on button "Apply" at bounding box center [591, 370] width 64 height 33
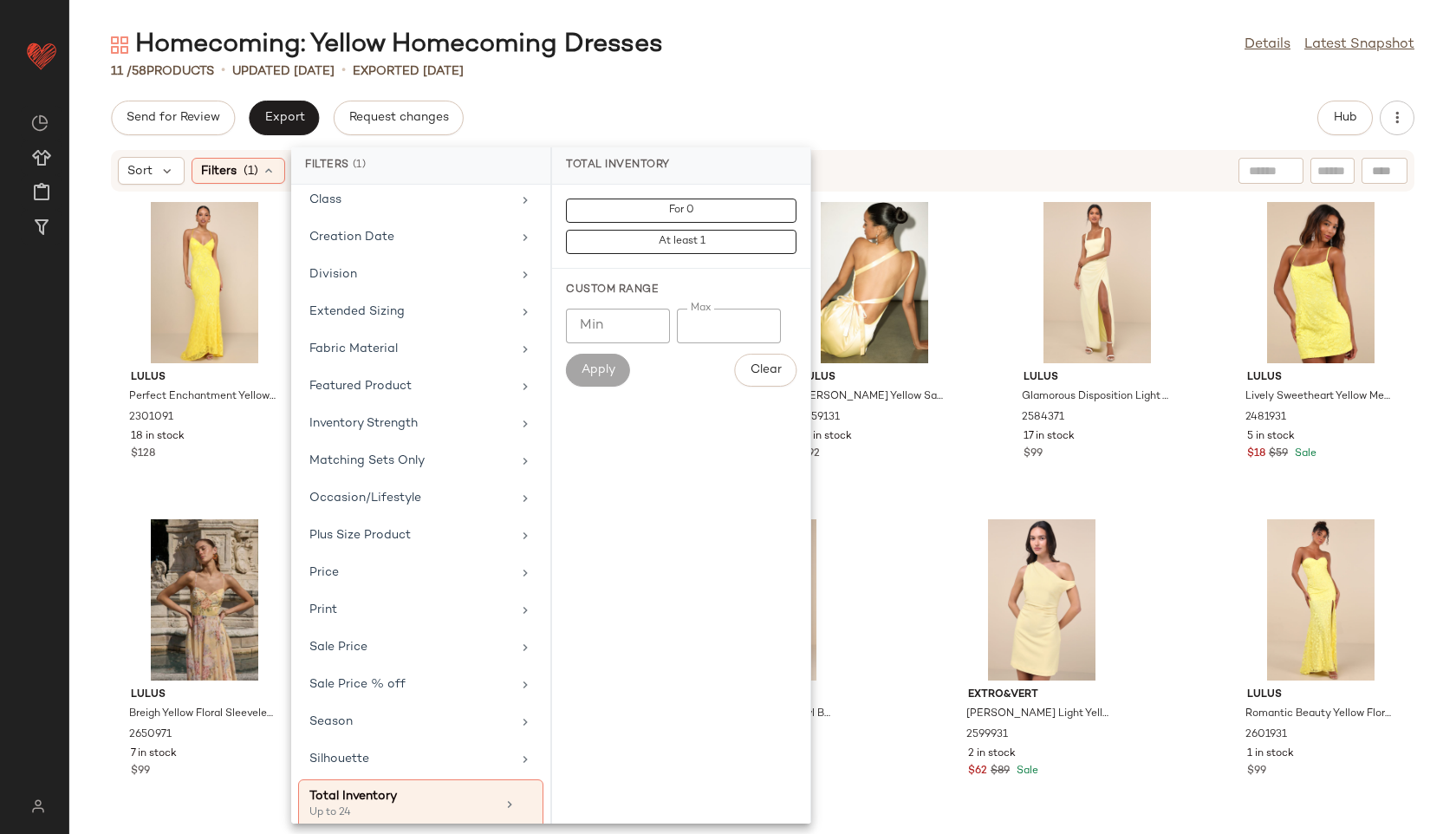
click at [801, 107] on div "Send for Review Export Request changes Hub" at bounding box center [763, 118] width 1303 height 35
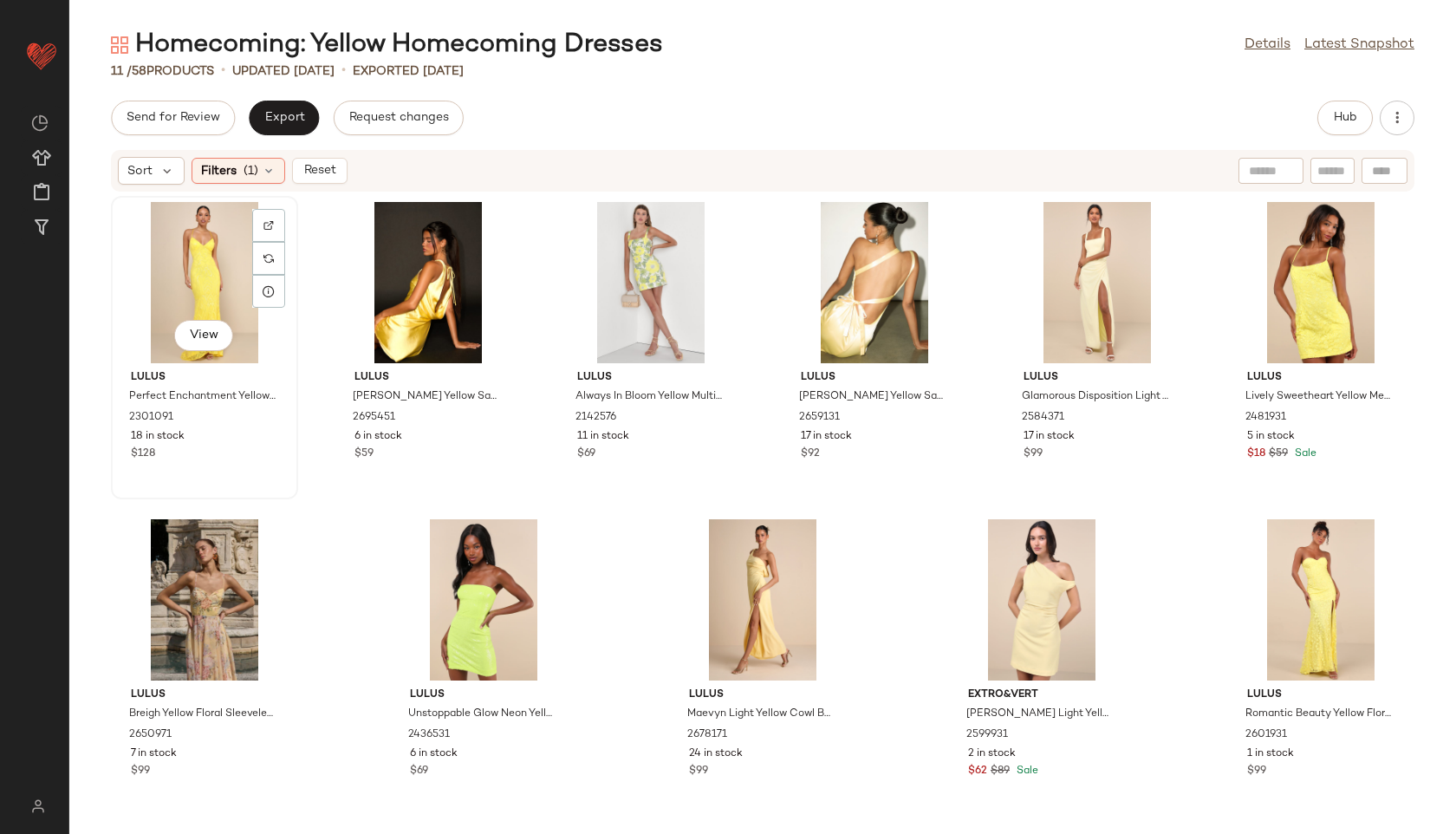
click at [178, 265] on div "View" at bounding box center [205, 282] width 175 height 161
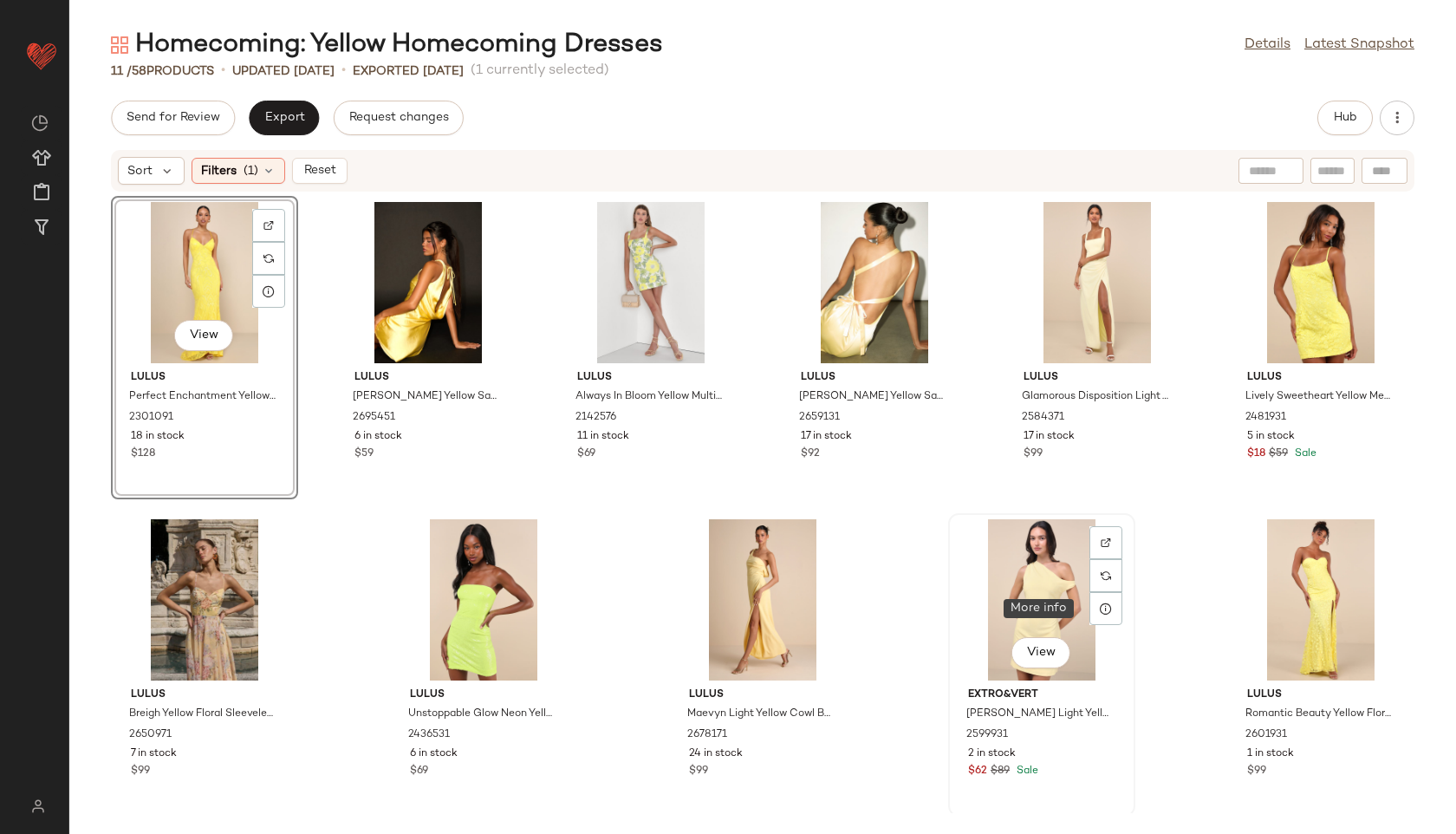
scroll to position [4, 0]
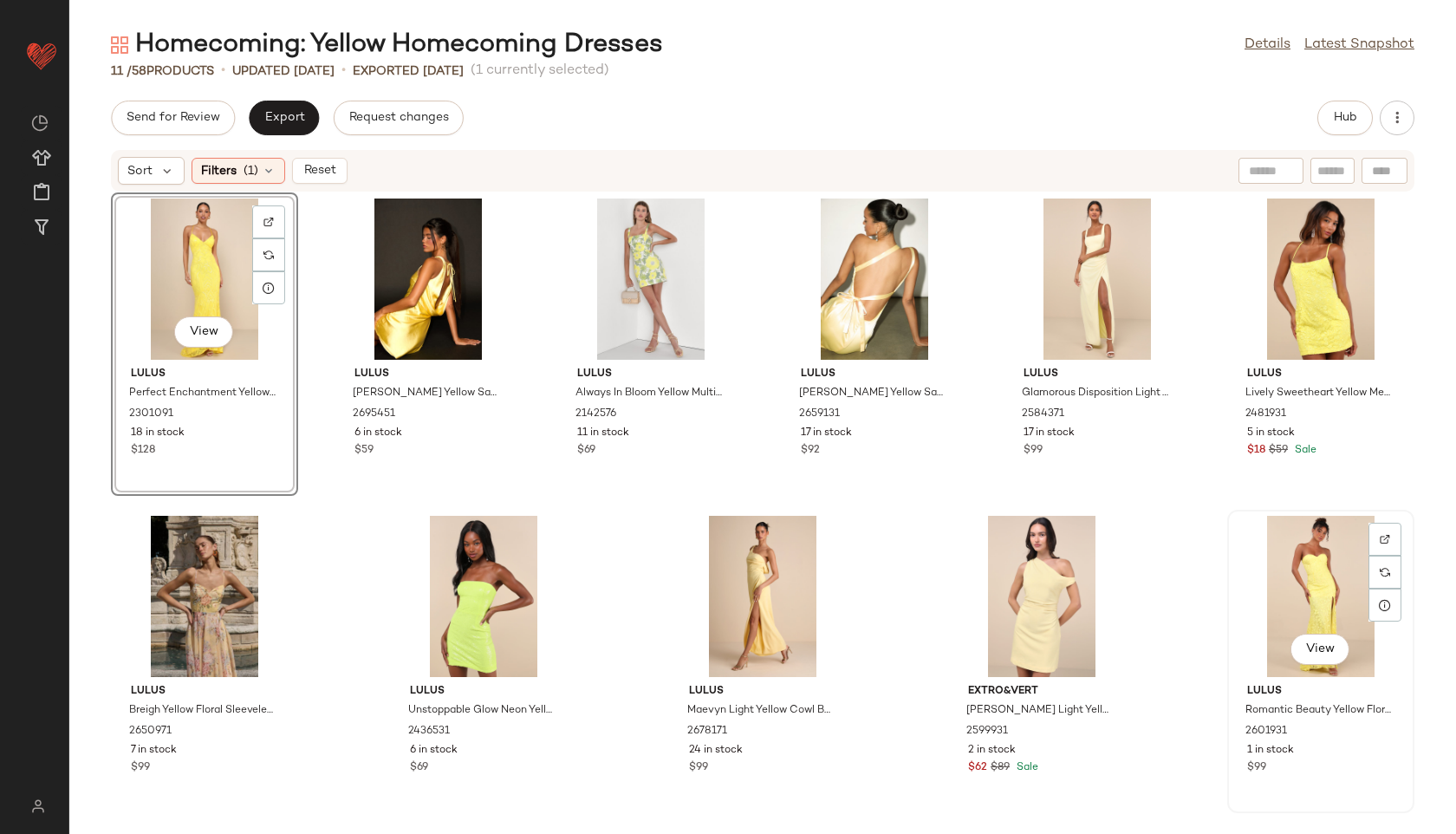
click at [1275, 600] on div "View" at bounding box center [1321, 595] width 175 height 161
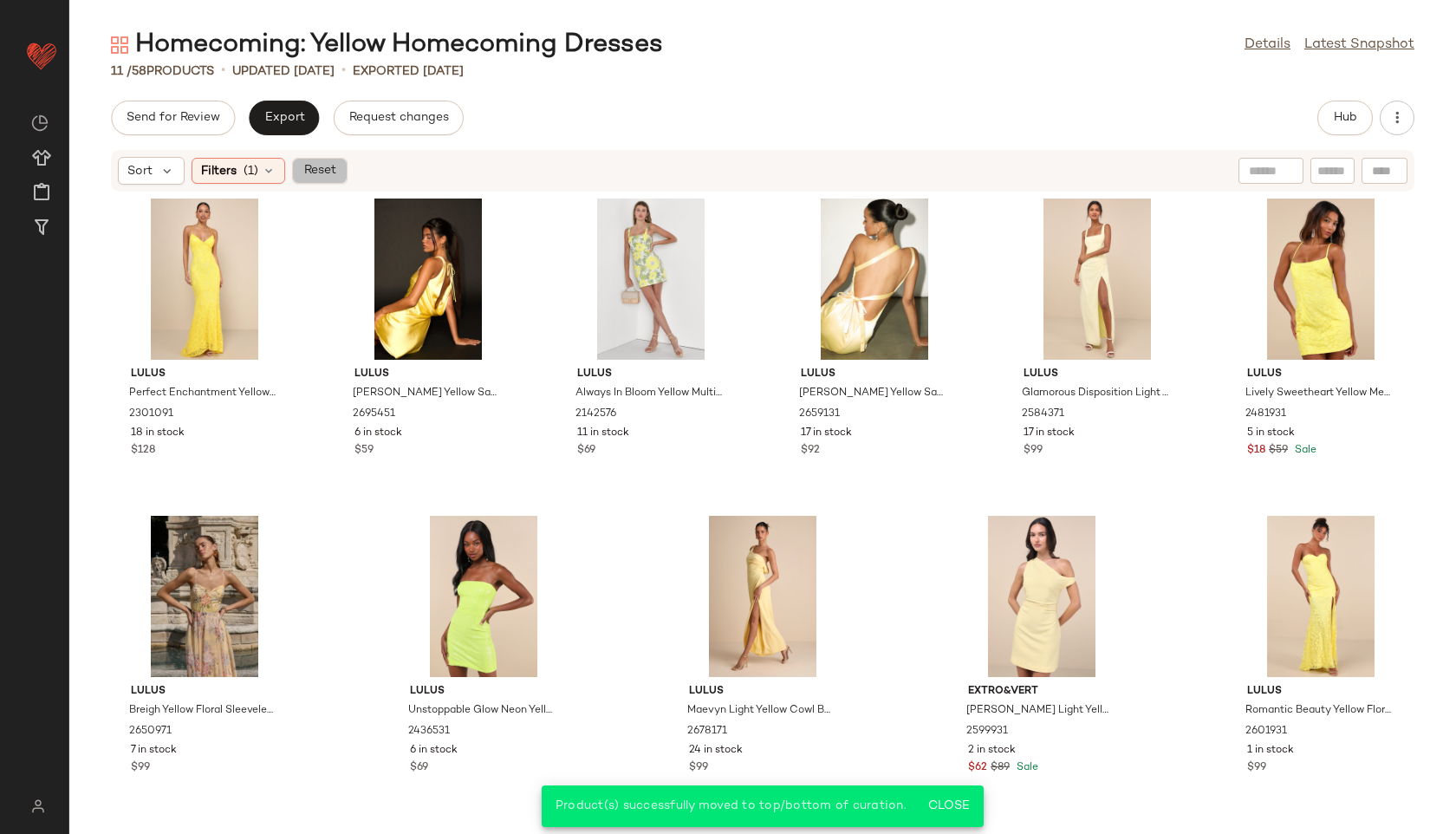
click at [332, 173] on span "Reset" at bounding box center [319, 171] width 33 height 14
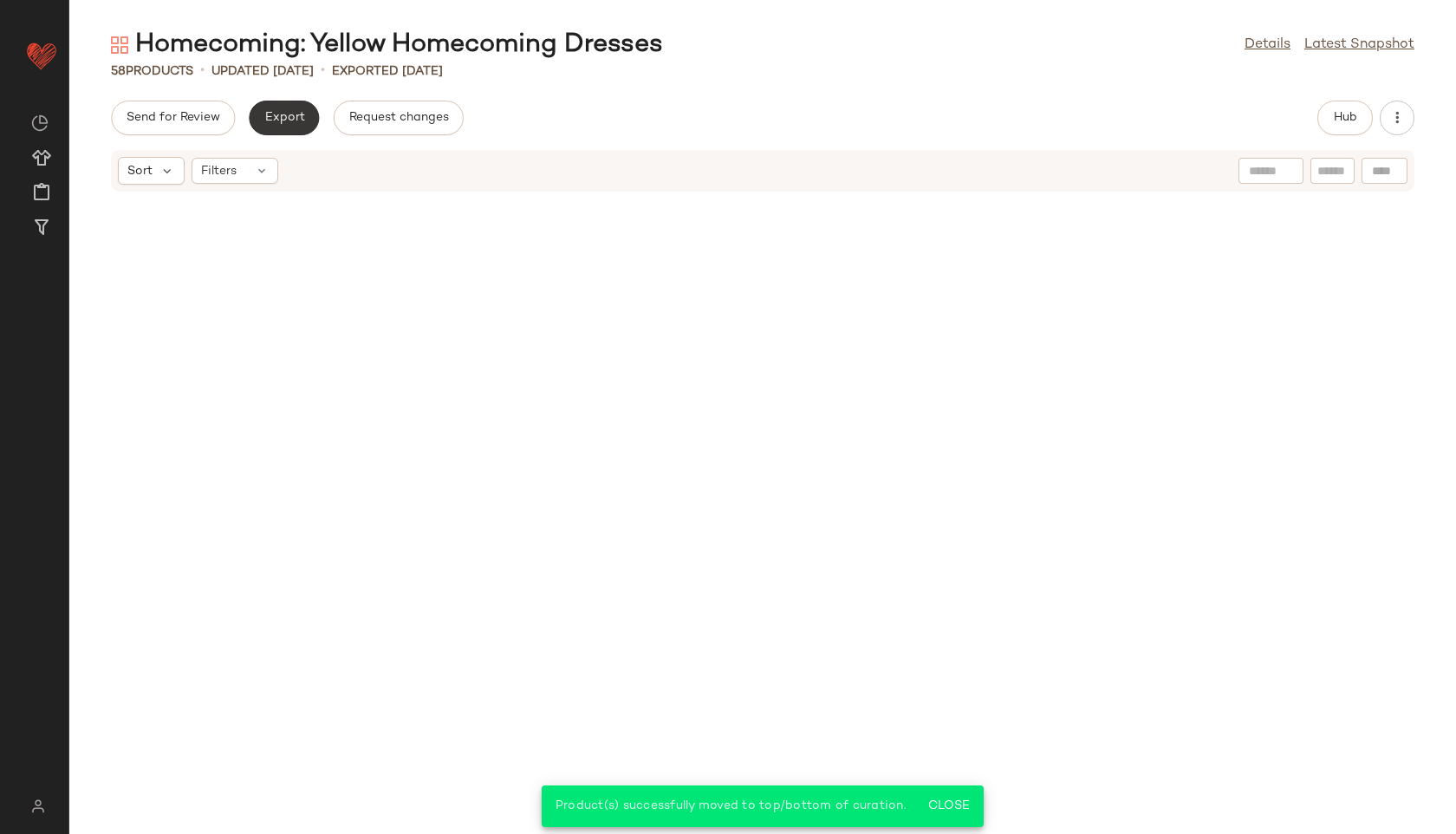
scroll to position [2556, 0]
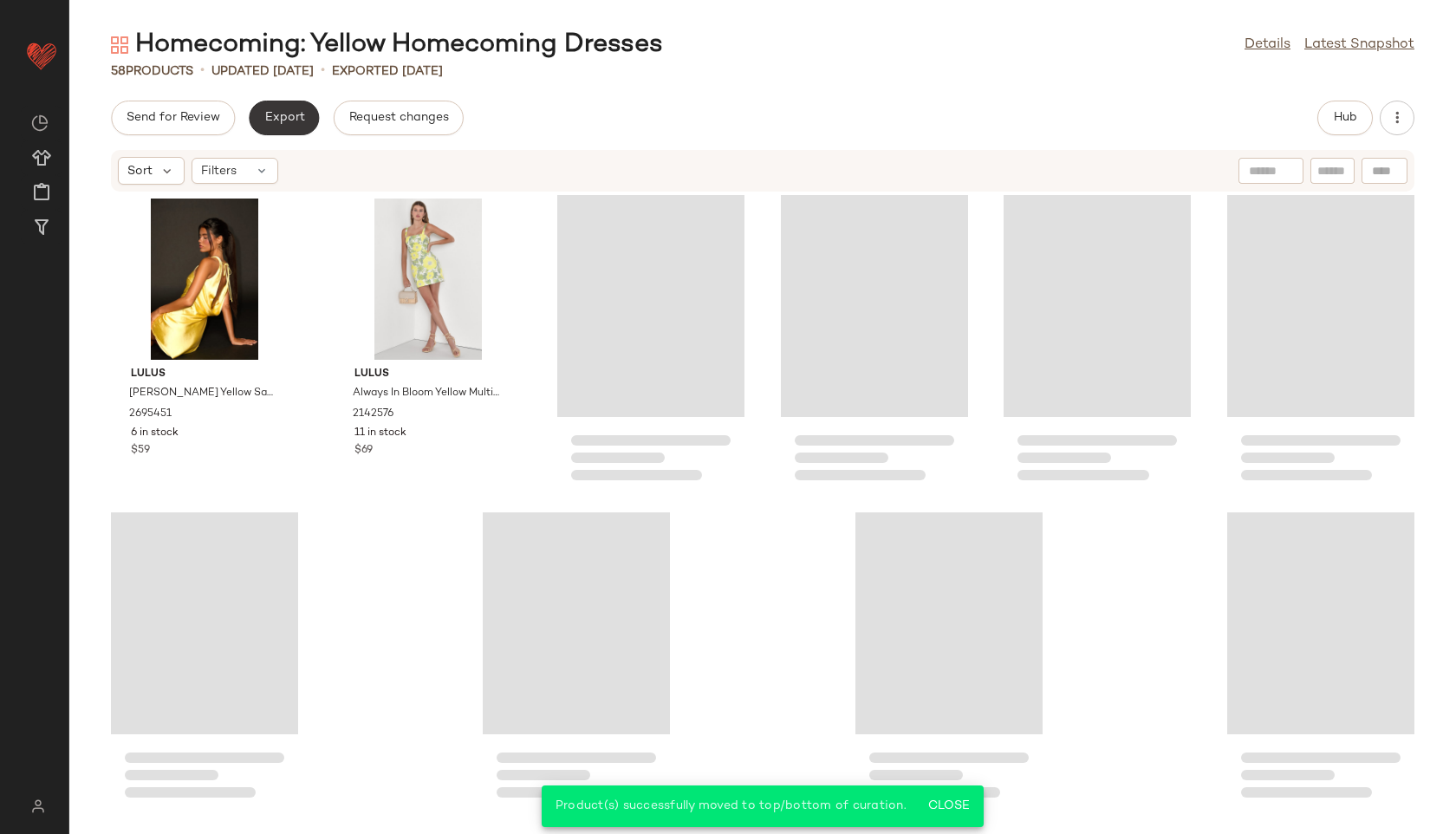
click at [286, 113] on span "Export" at bounding box center [283, 118] width 41 height 14
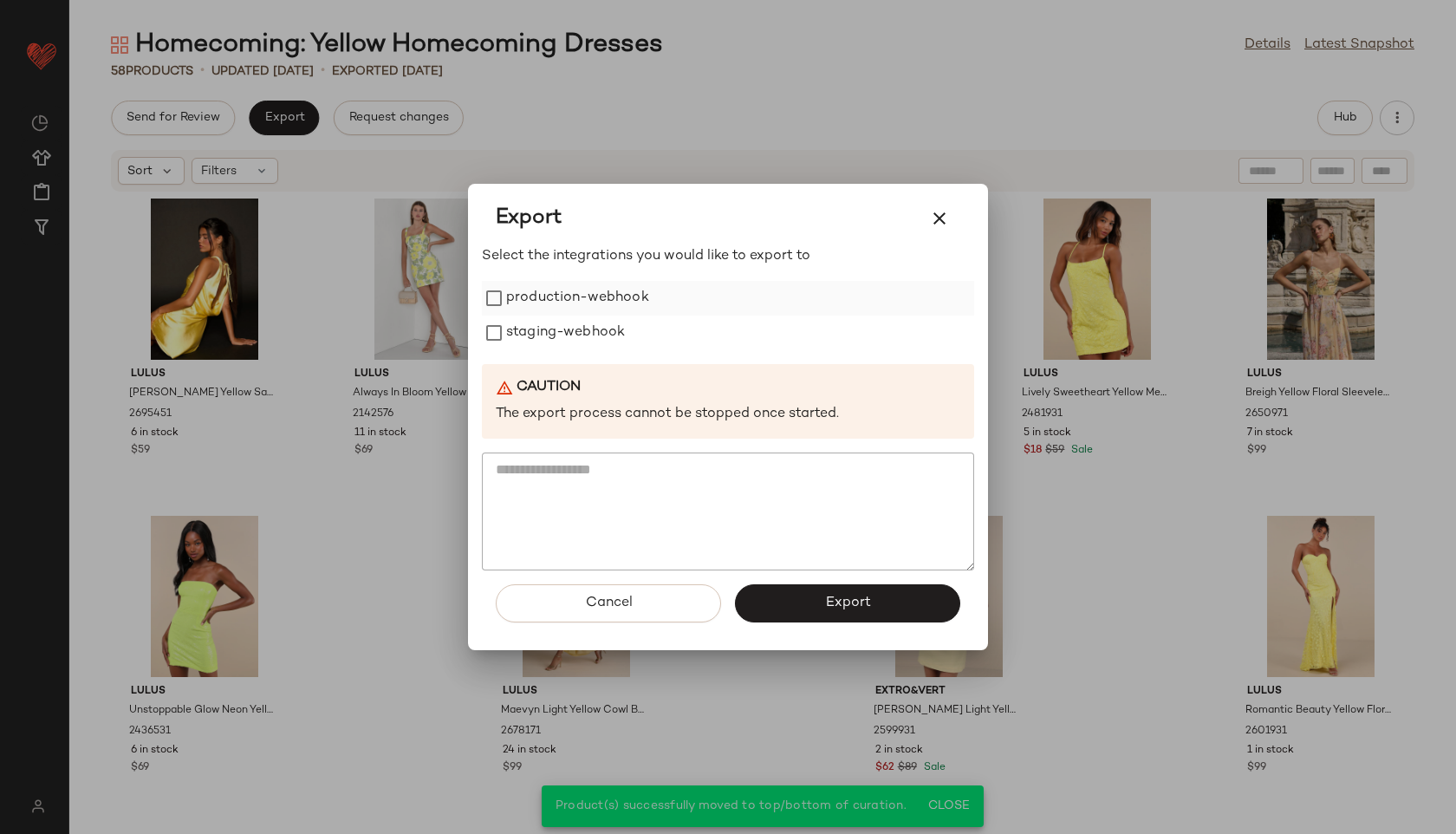
click at [553, 303] on label "production-webhook" at bounding box center [578, 298] width 143 height 35
click at [554, 330] on label "staging-webhook" at bounding box center [566, 333] width 119 height 35
click at [787, 594] on button "Export" at bounding box center [846, 603] width 225 height 38
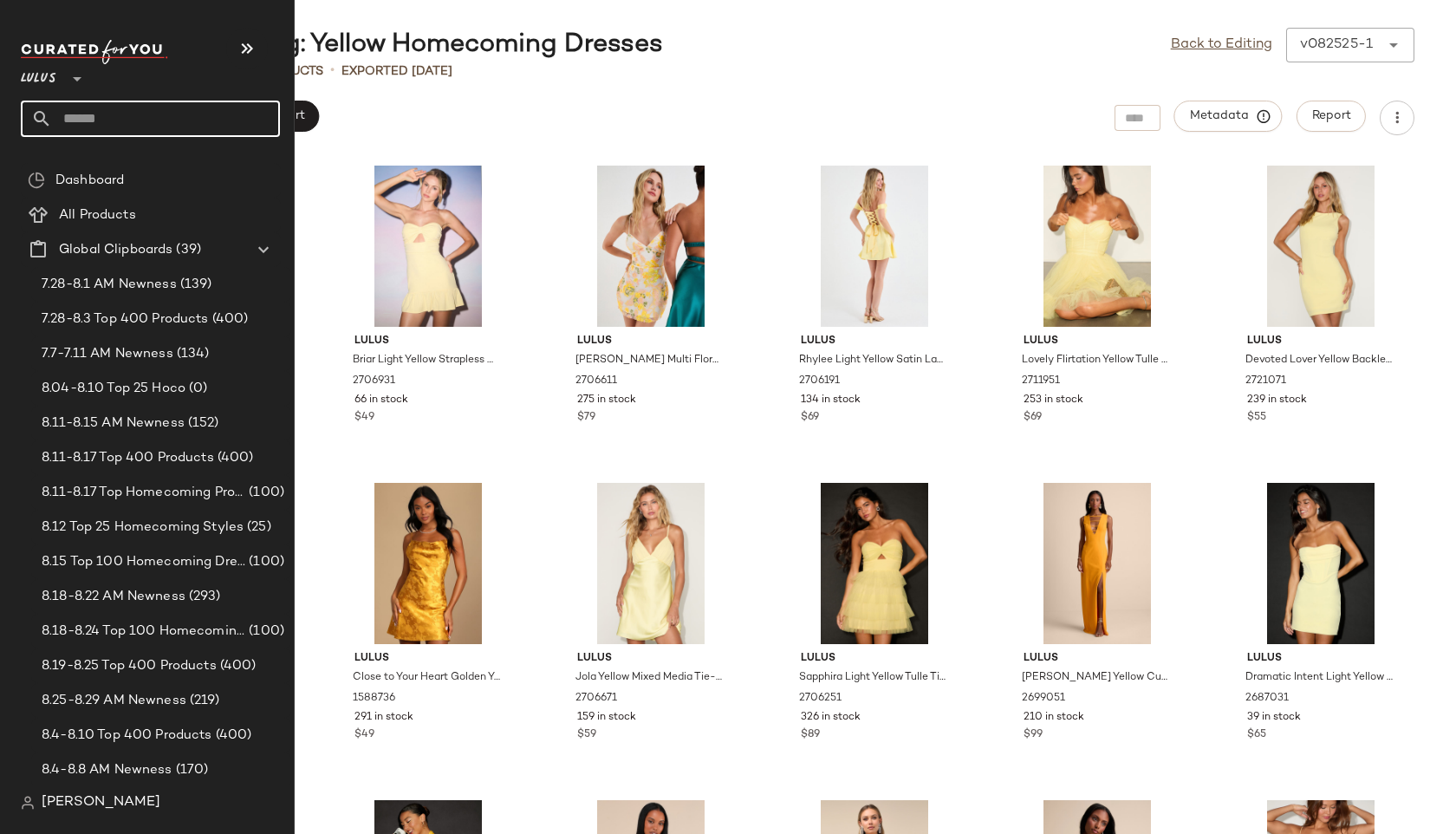
click at [94, 115] on input "text" at bounding box center [166, 118] width 228 height 36
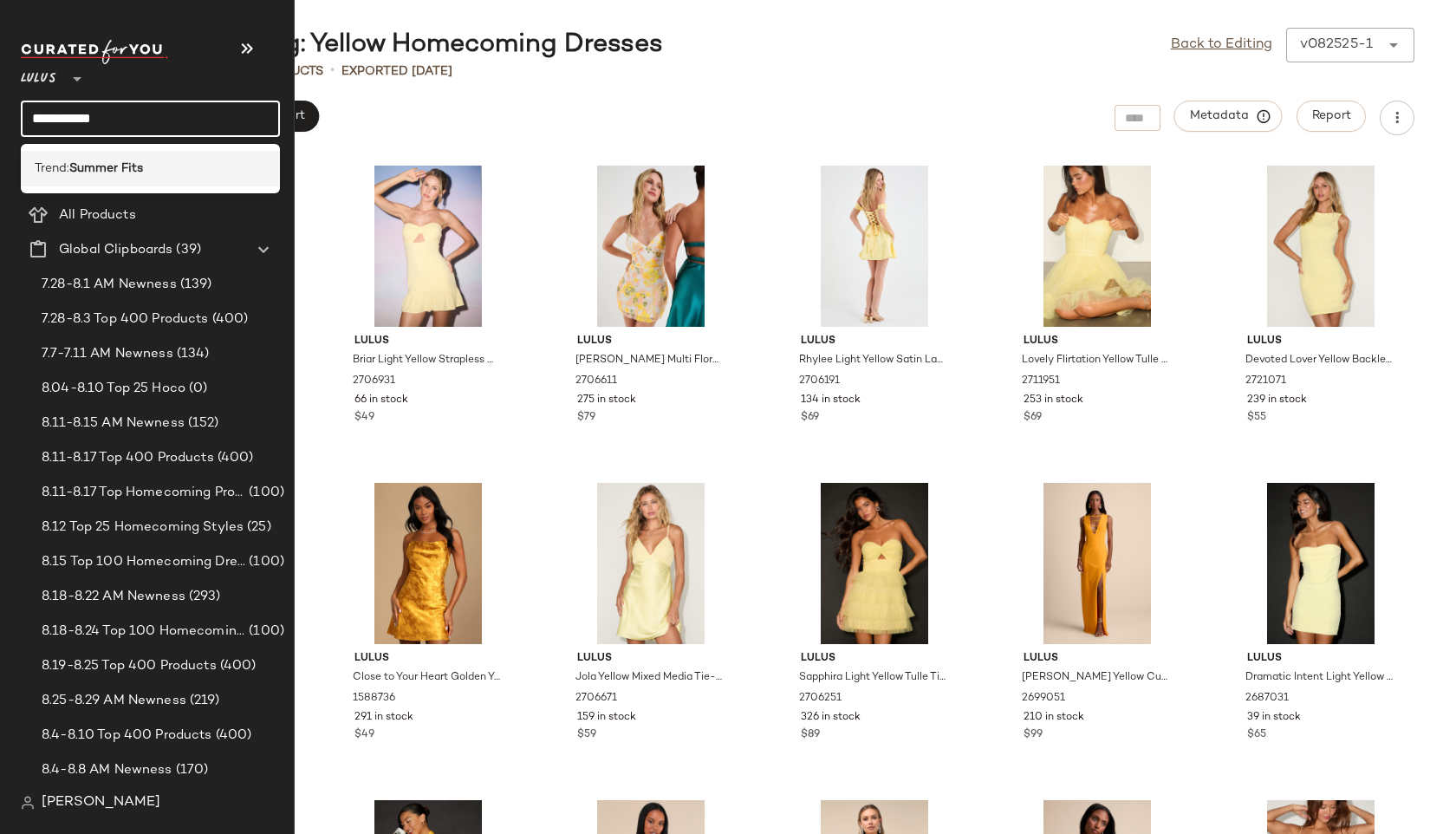
type input "**********"
click at [114, 166] on b "Summer Fits" at bounding box center [106, 169] width 74 height 19
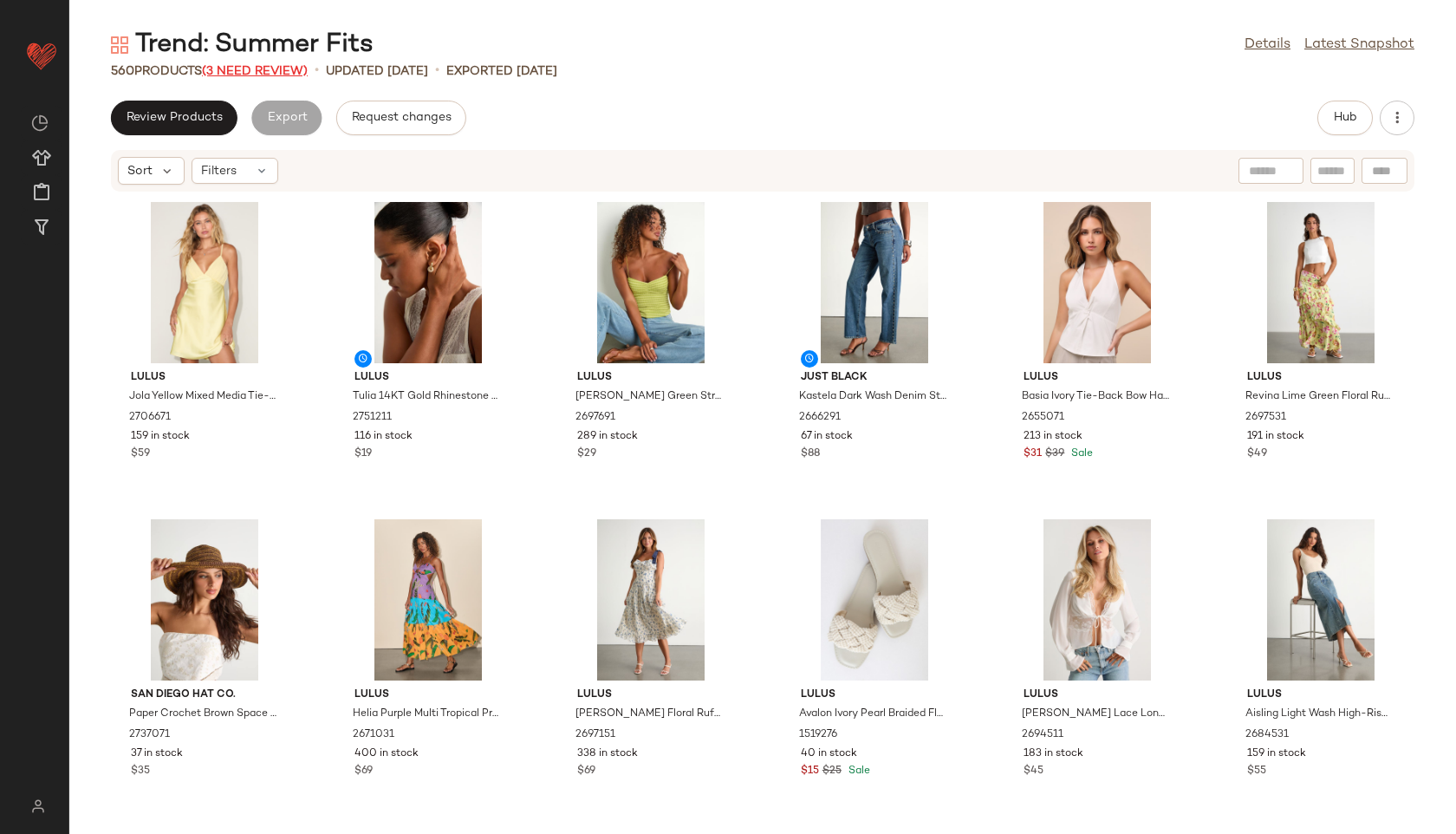
click at [281, 75] on span "(3 Need Review)" at bounding box center [254, 71] width 106 height 13
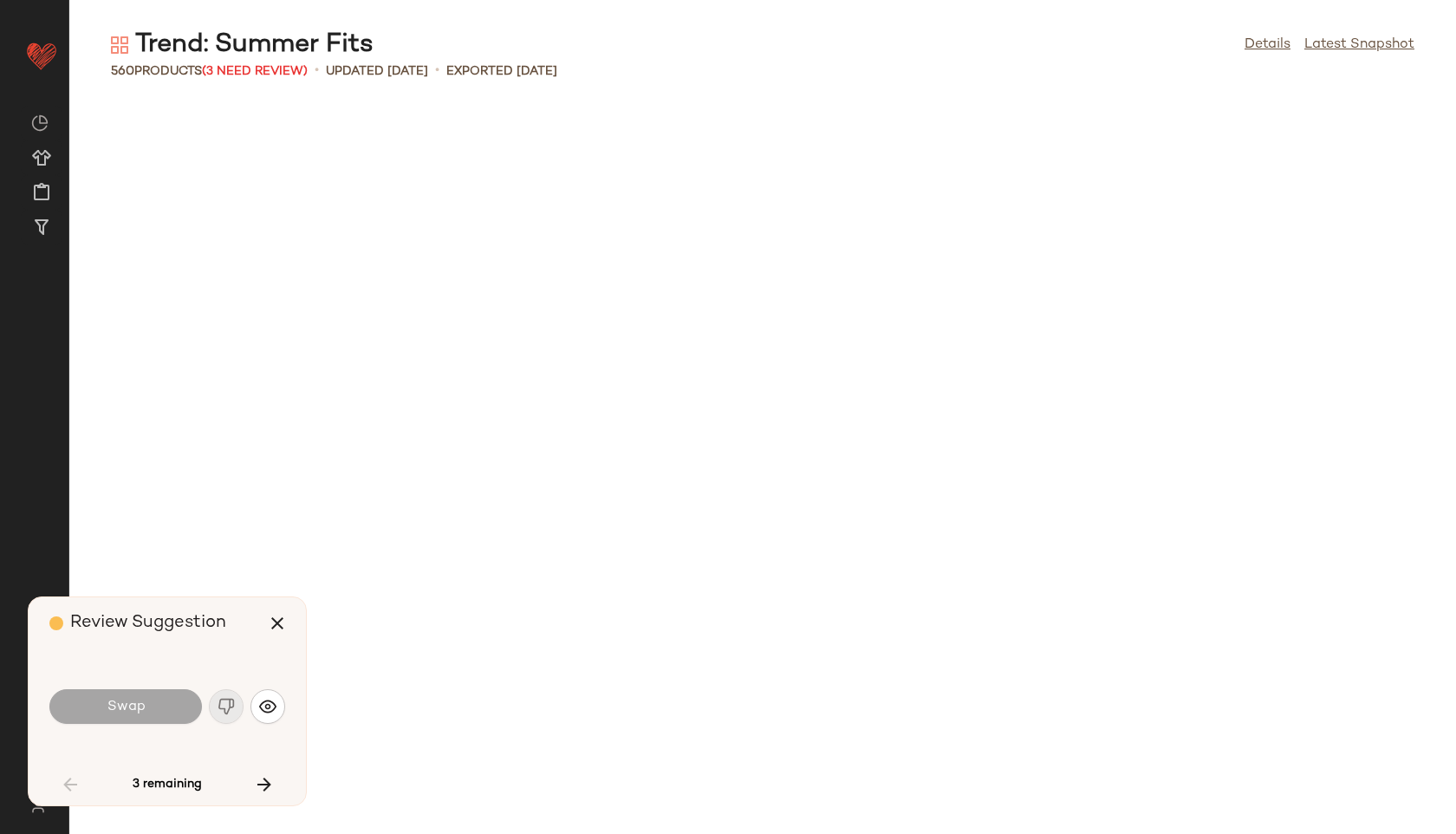
scroll to position [1283, 0]
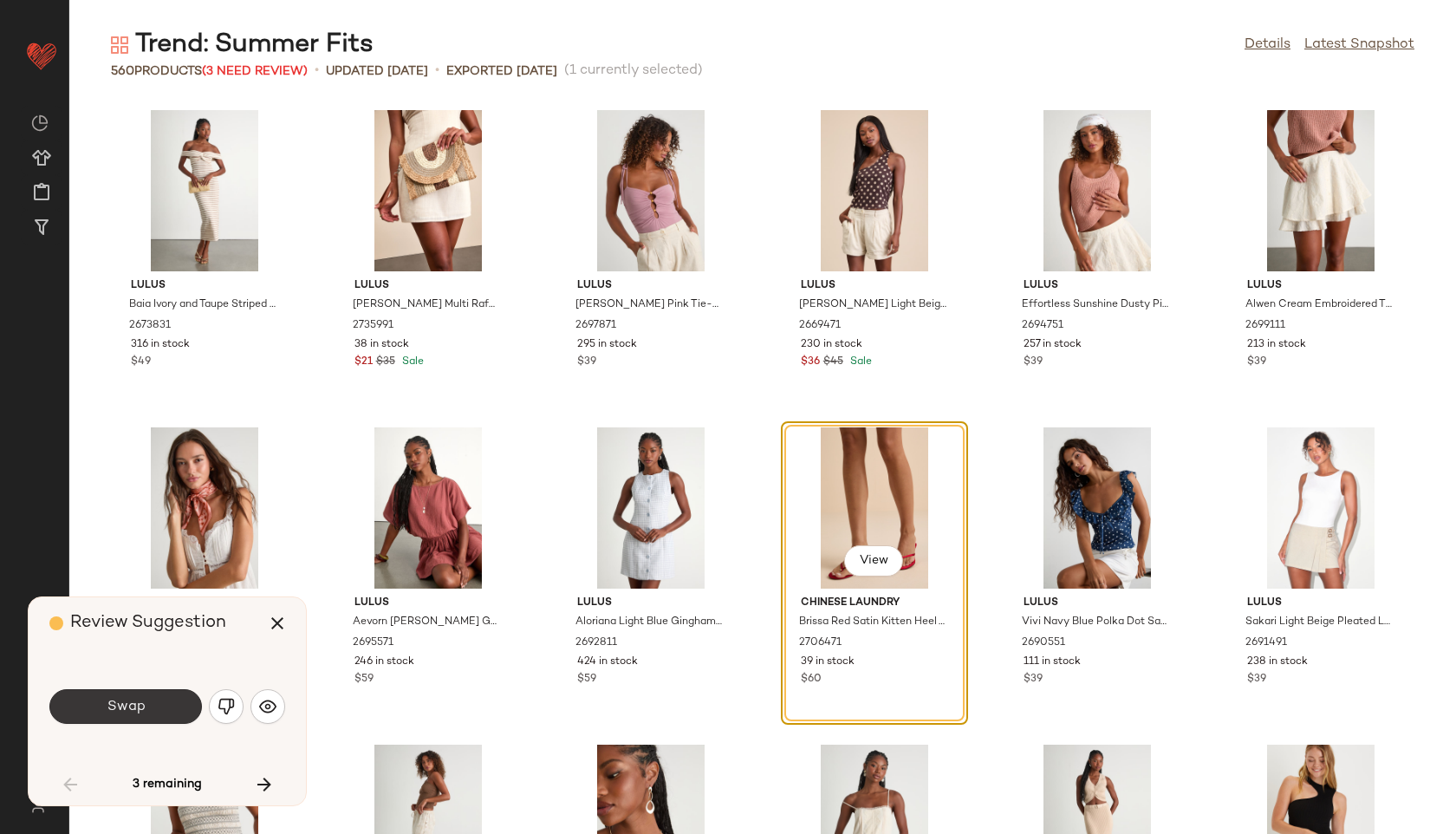
click at [156, 693] on button "Swap" at bounding box center [126, 706] width 153 height 35
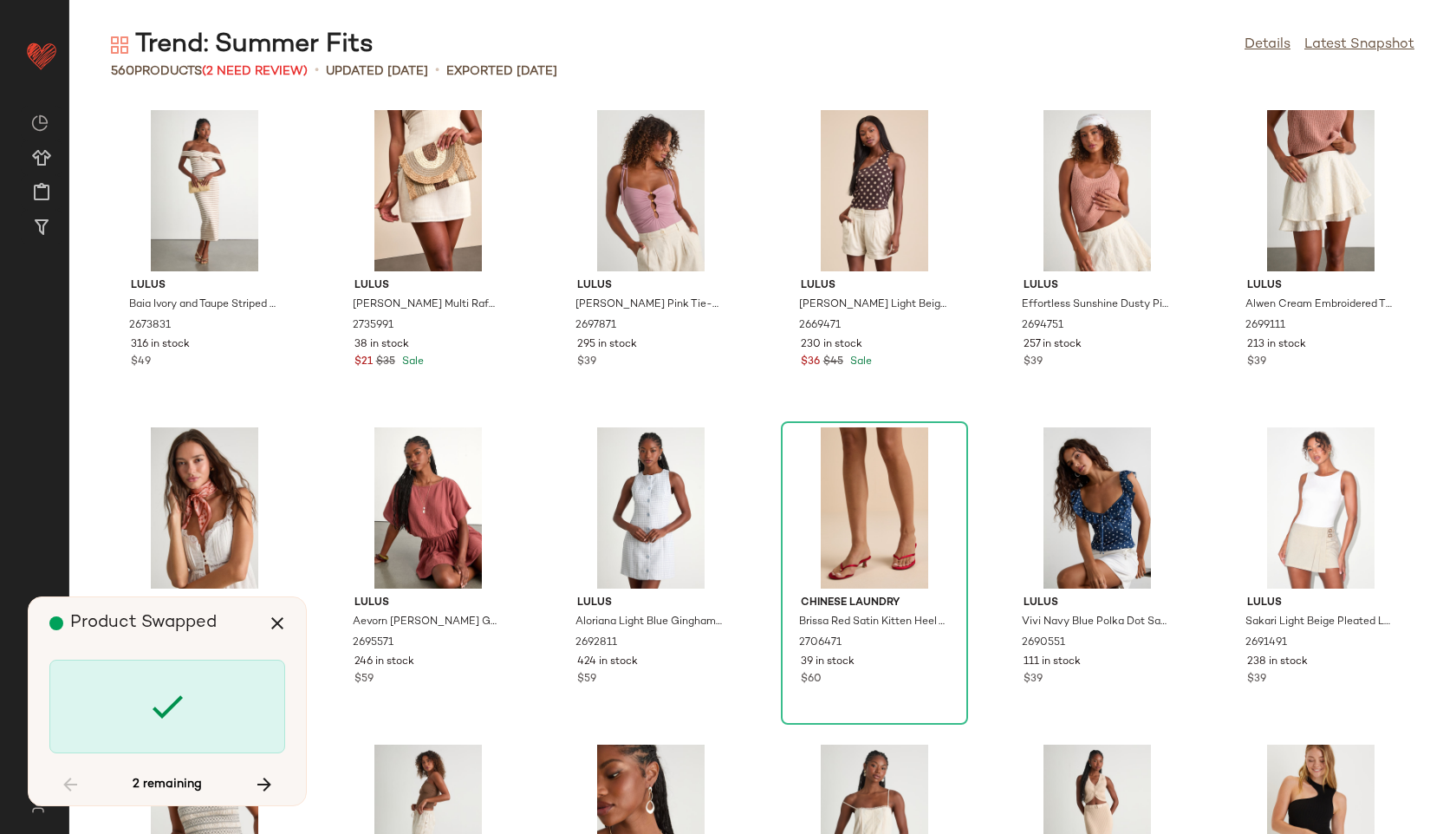
scroll to position [19670, 0]
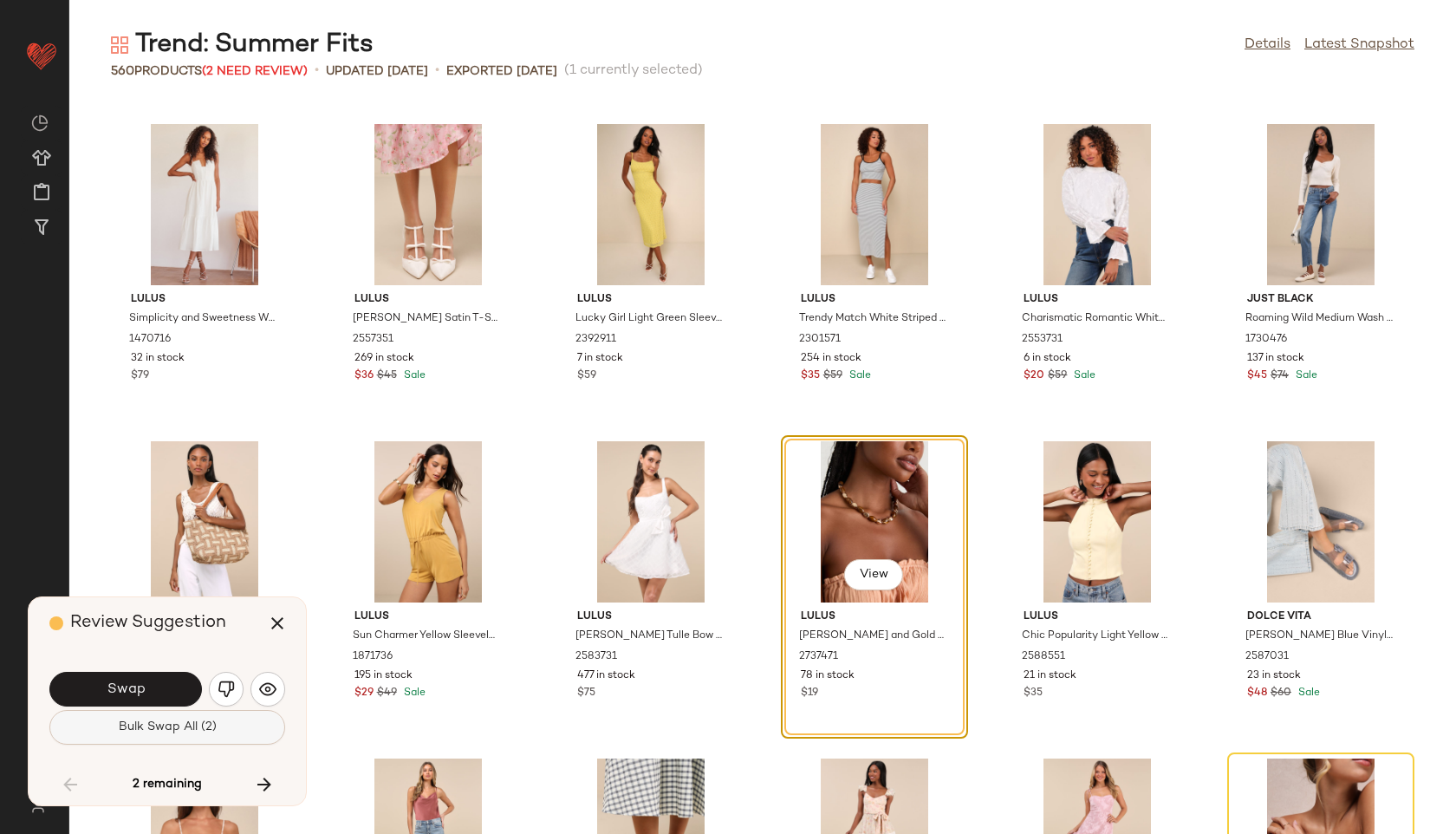
click at [142, 722] on span "Bulk Swap All (2)" at bounding box center [167, 727] width 98 height 14
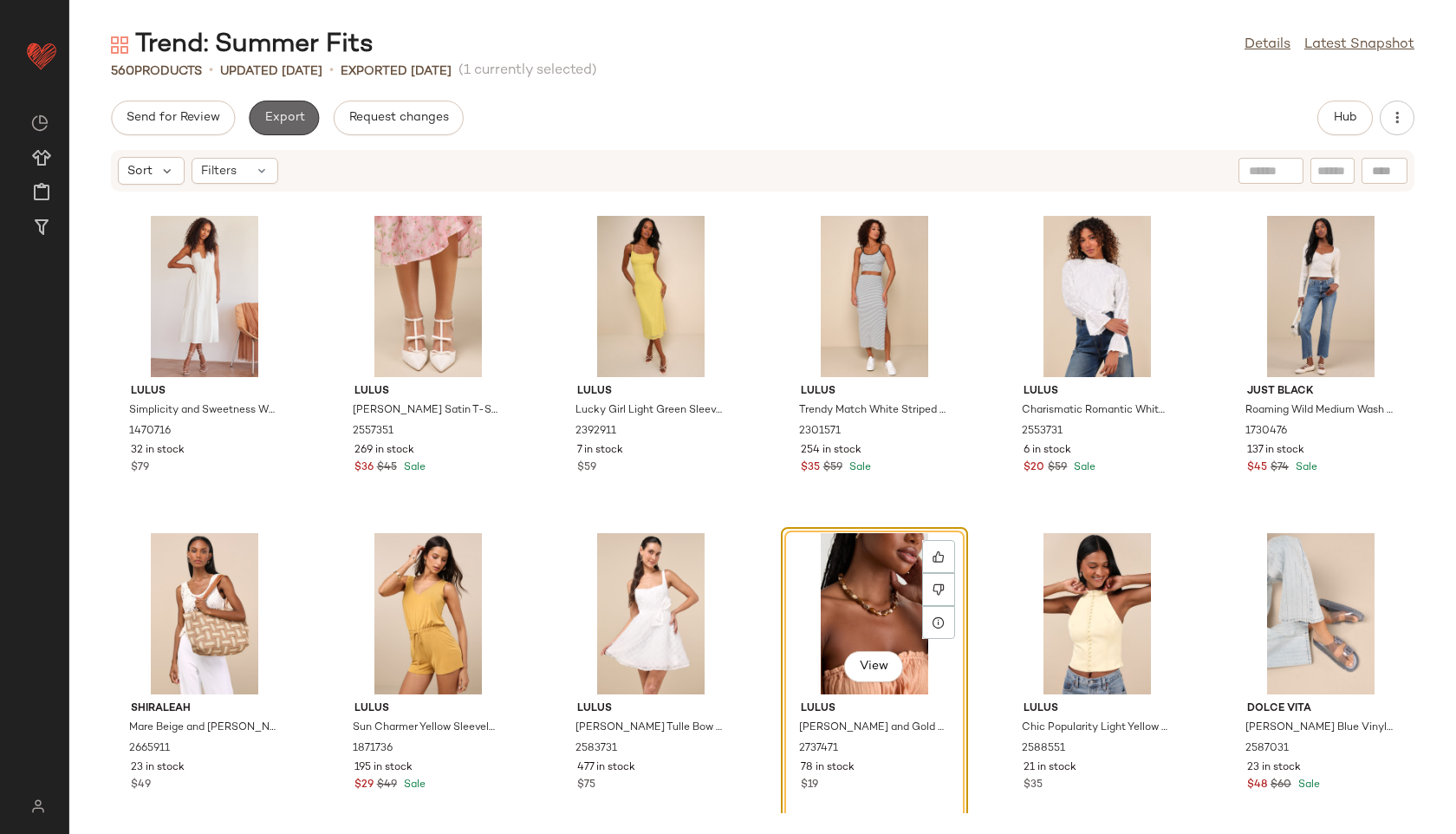
click at [289, 124] on span "Export" at bounding box center [283, 118] width 41 height 14
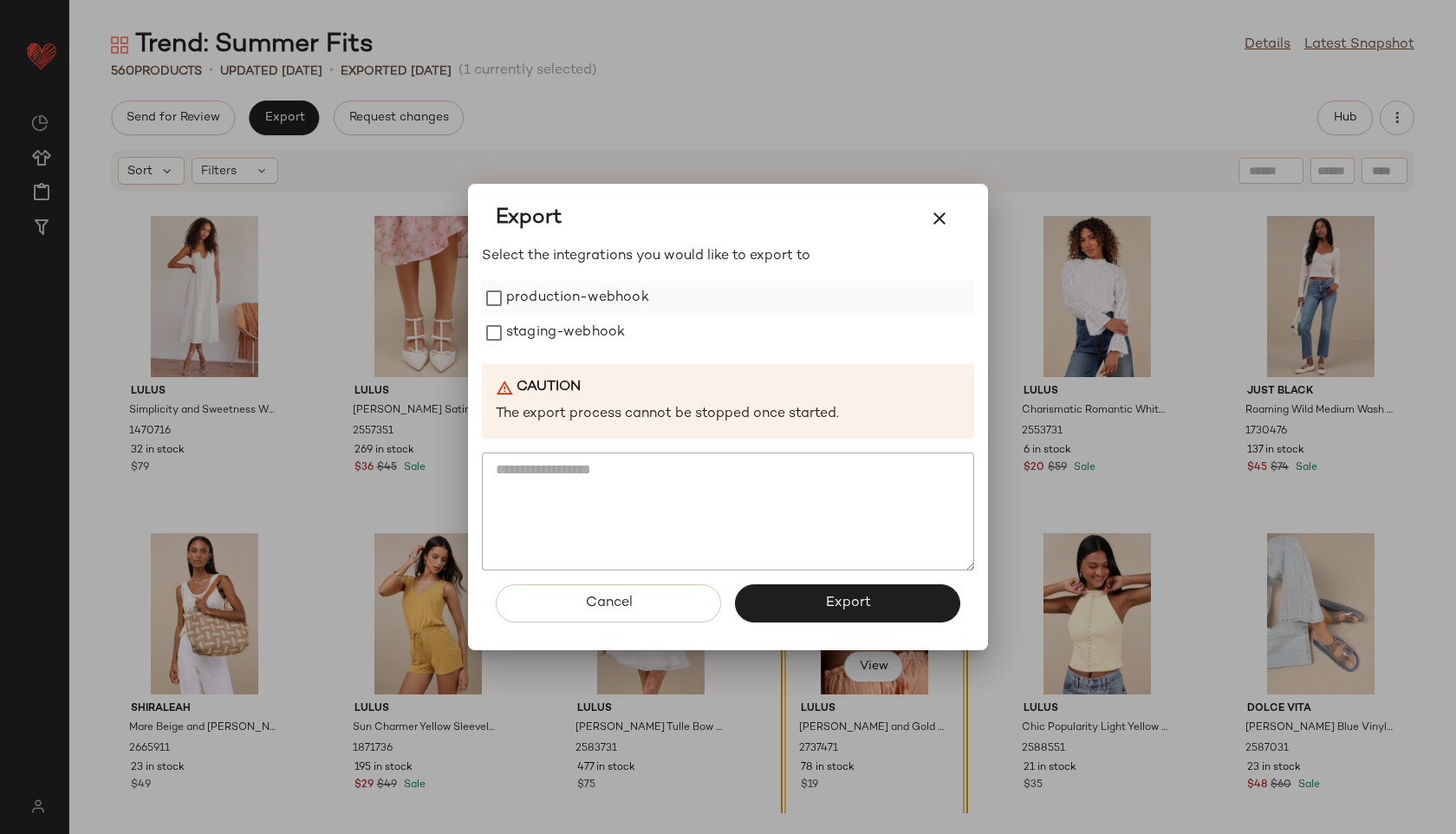
click at [522, 300] on label "production-webhook" at bounding box center [578, 298] width 143 height 35
click at [522, 336] on label "staging-webhook" at bounding box center [566, 333] width 119 height 35
click at [756, 583] on div "Cancel Export" at bounding box center [728, 610] width 492 height 80
click at [788, 594] on button "Export" at bounding box center [846, 603] width 225 height 38
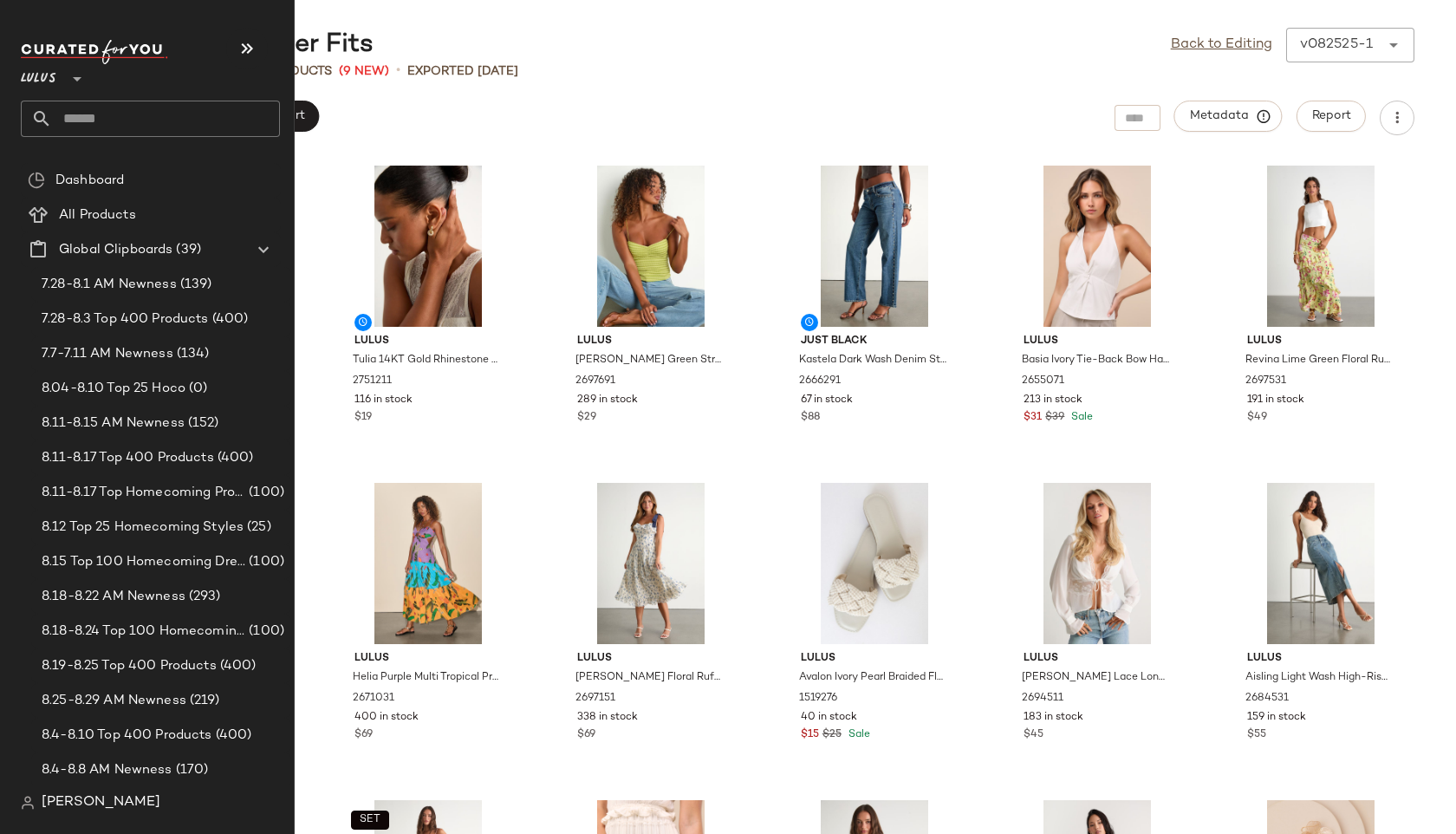
click at [121, 128] on input "text" at bounding box center [166, 118] width 228 height 36
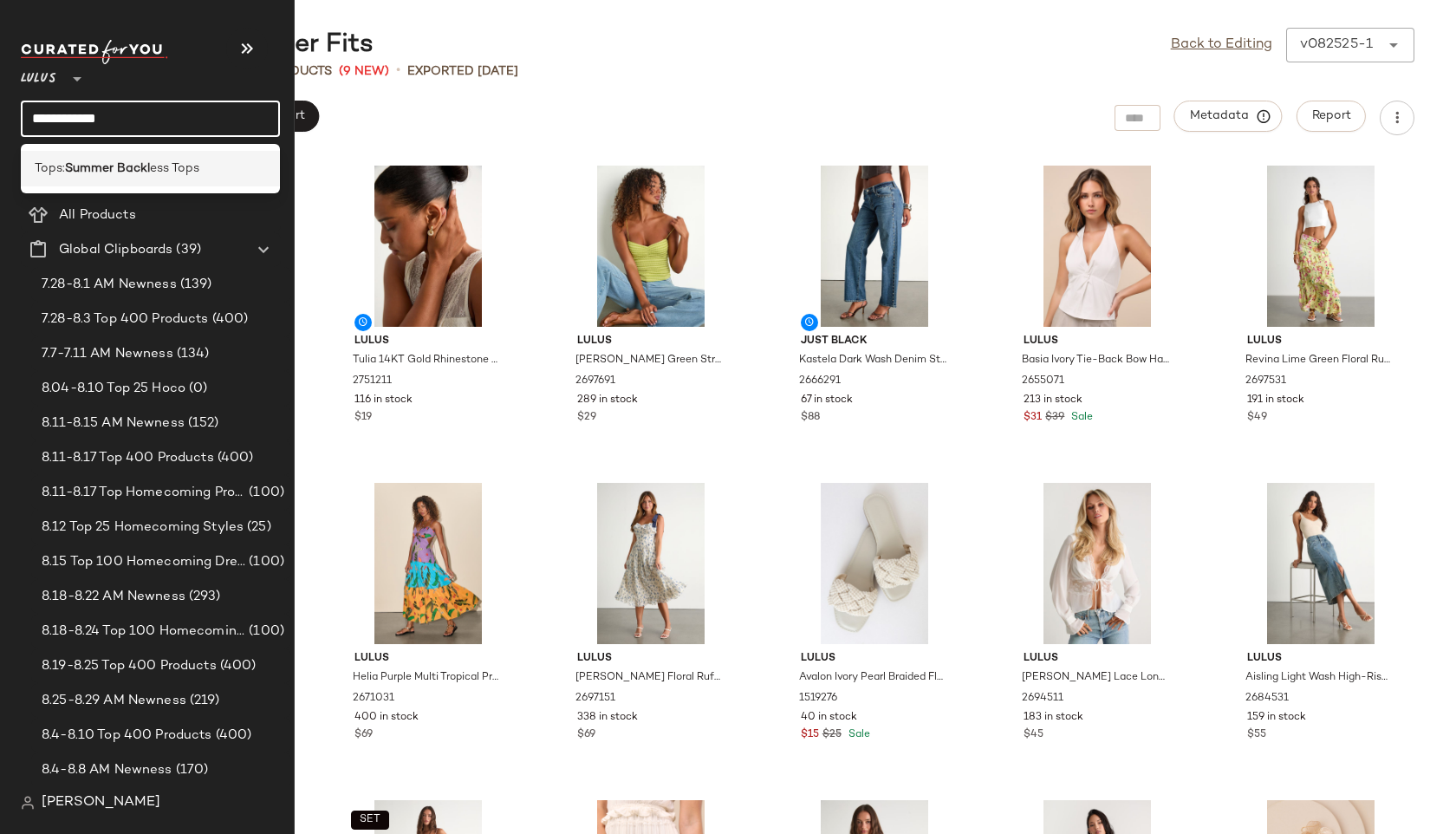
type input "**********"
click at [69, 167] on b "Summer Backl" at bounding box center [107, 169] width 85 height 19
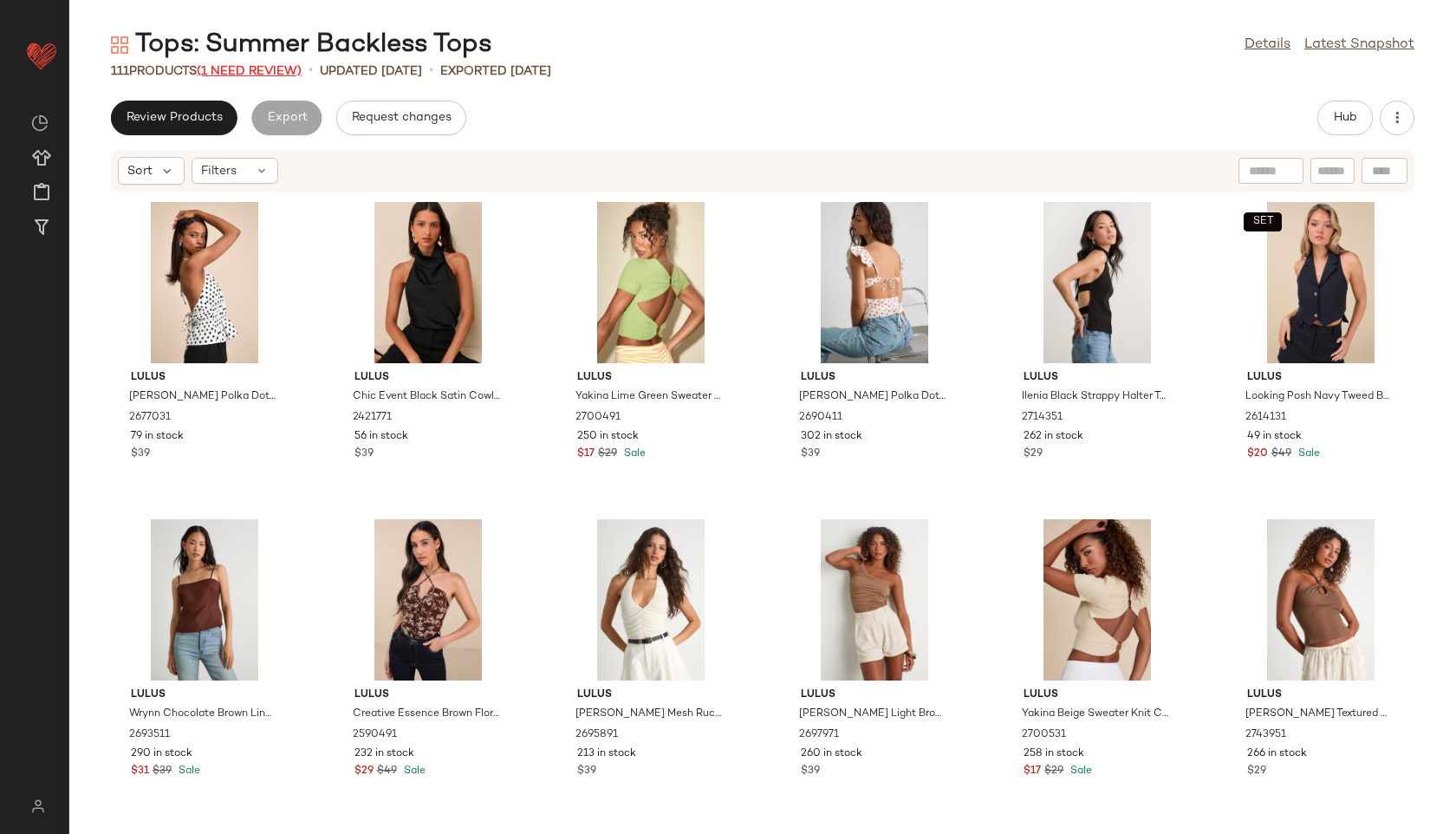
click at [277, 68] on span "(1 Need Review)" at bounding box center [249, 71] width 105 height 13
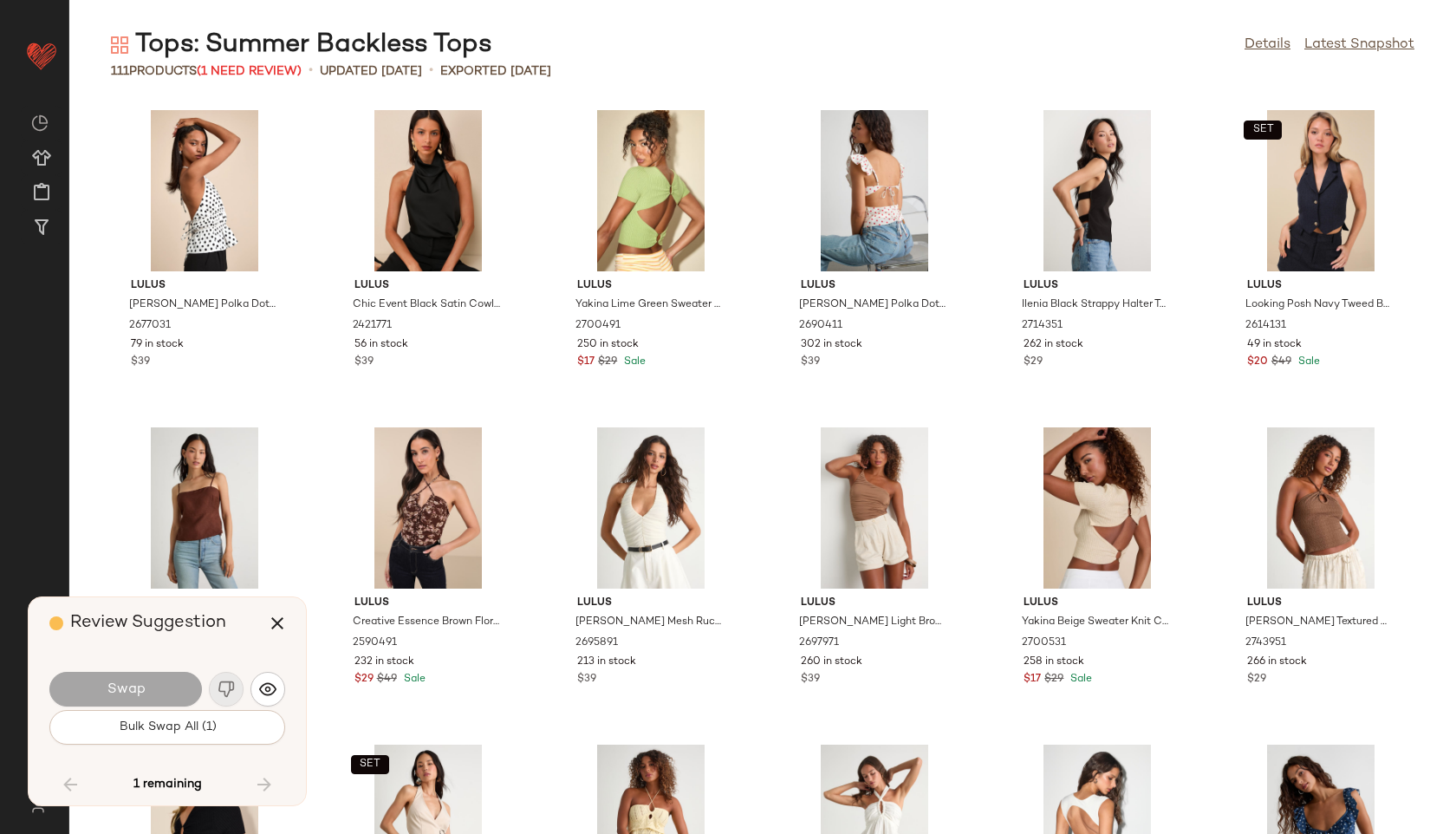
scroll to position [5076, 0]
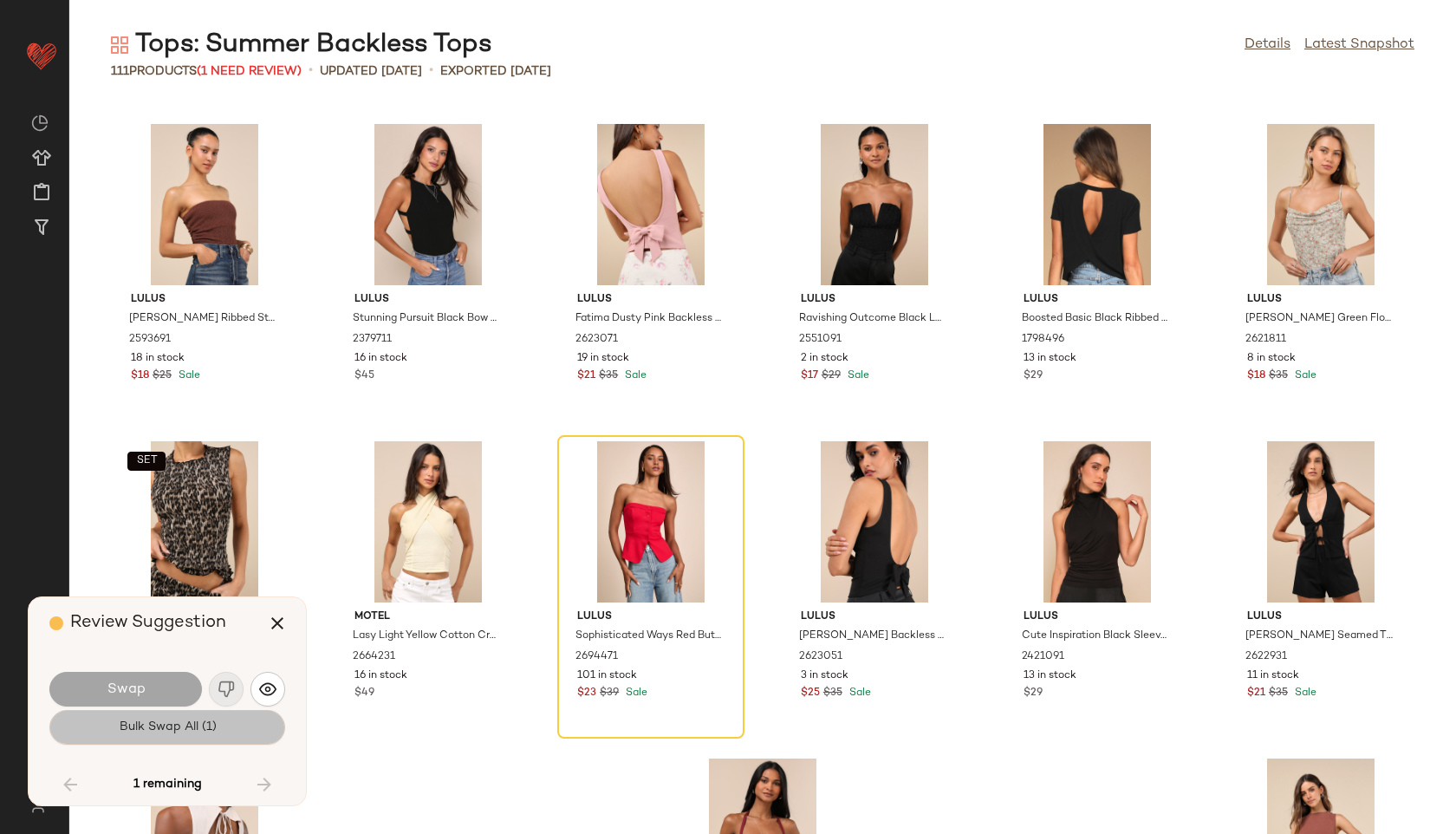
click at [168, 728] on span "Bulk Swap All (1)" at bounding box center [167, 727] width 98 height 14
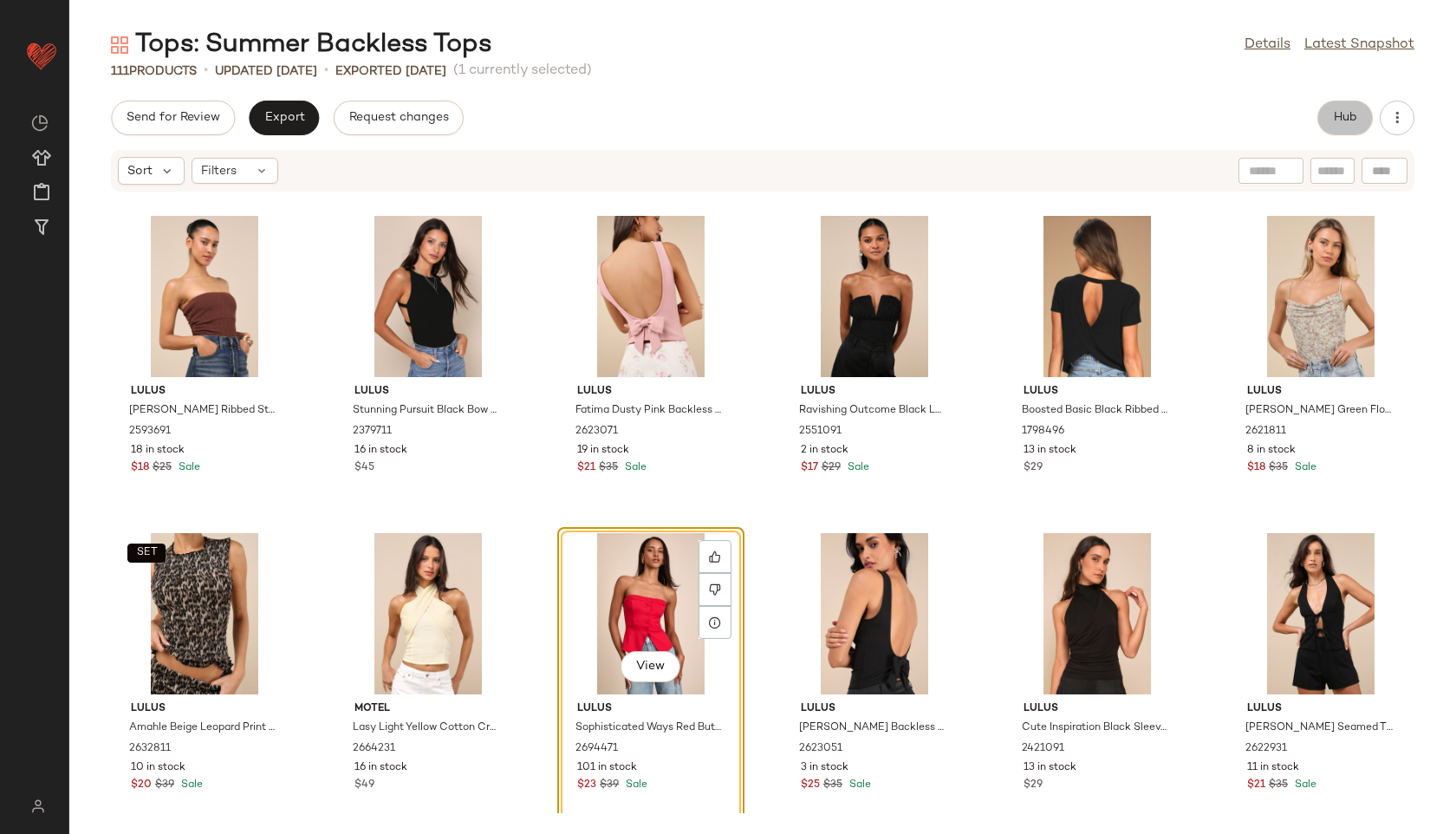
click at [1349, 123] on span "Hub" at bounding box center [1344, 118] width 24 height 14
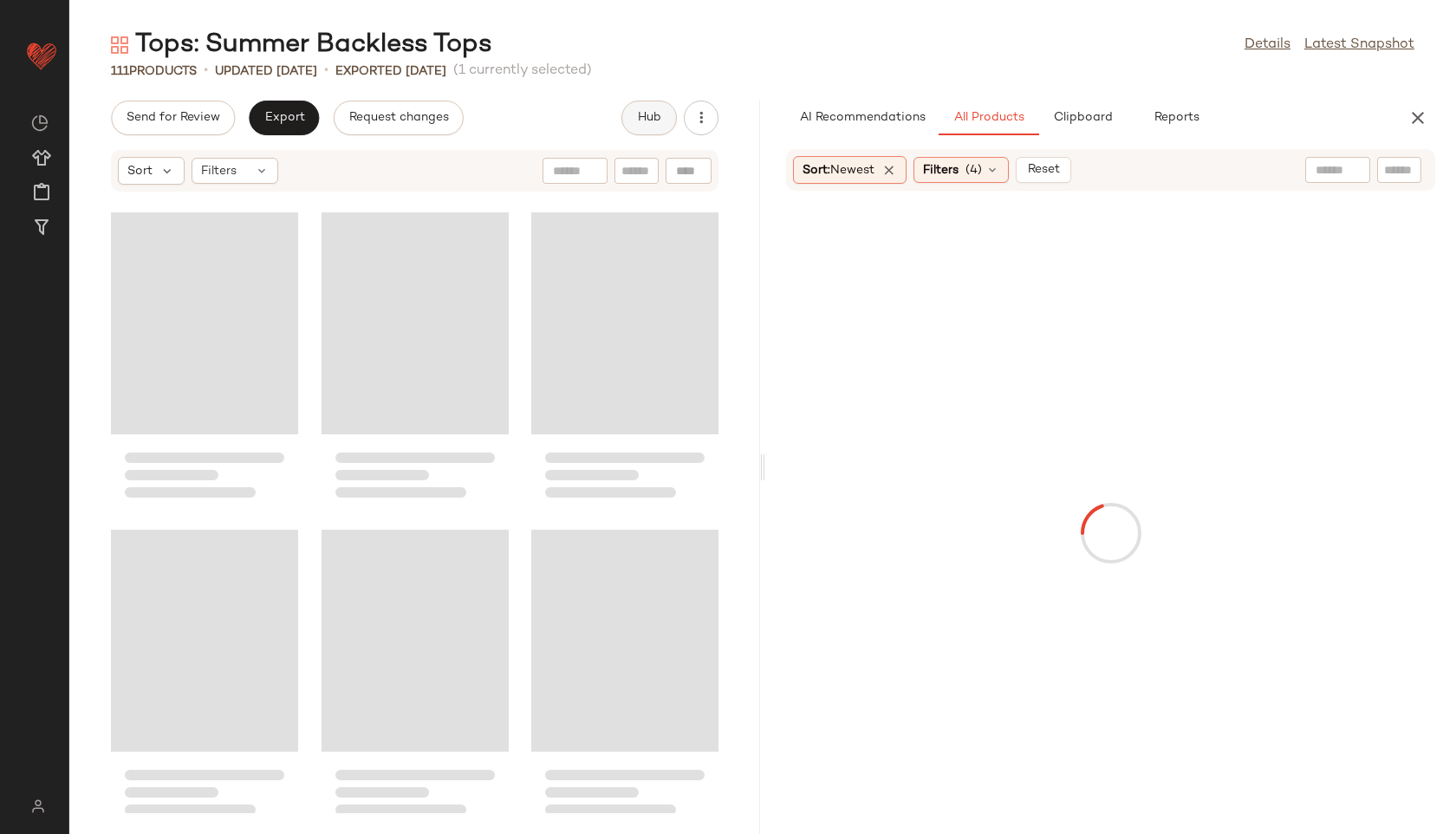
scroll to position [10152, 0]
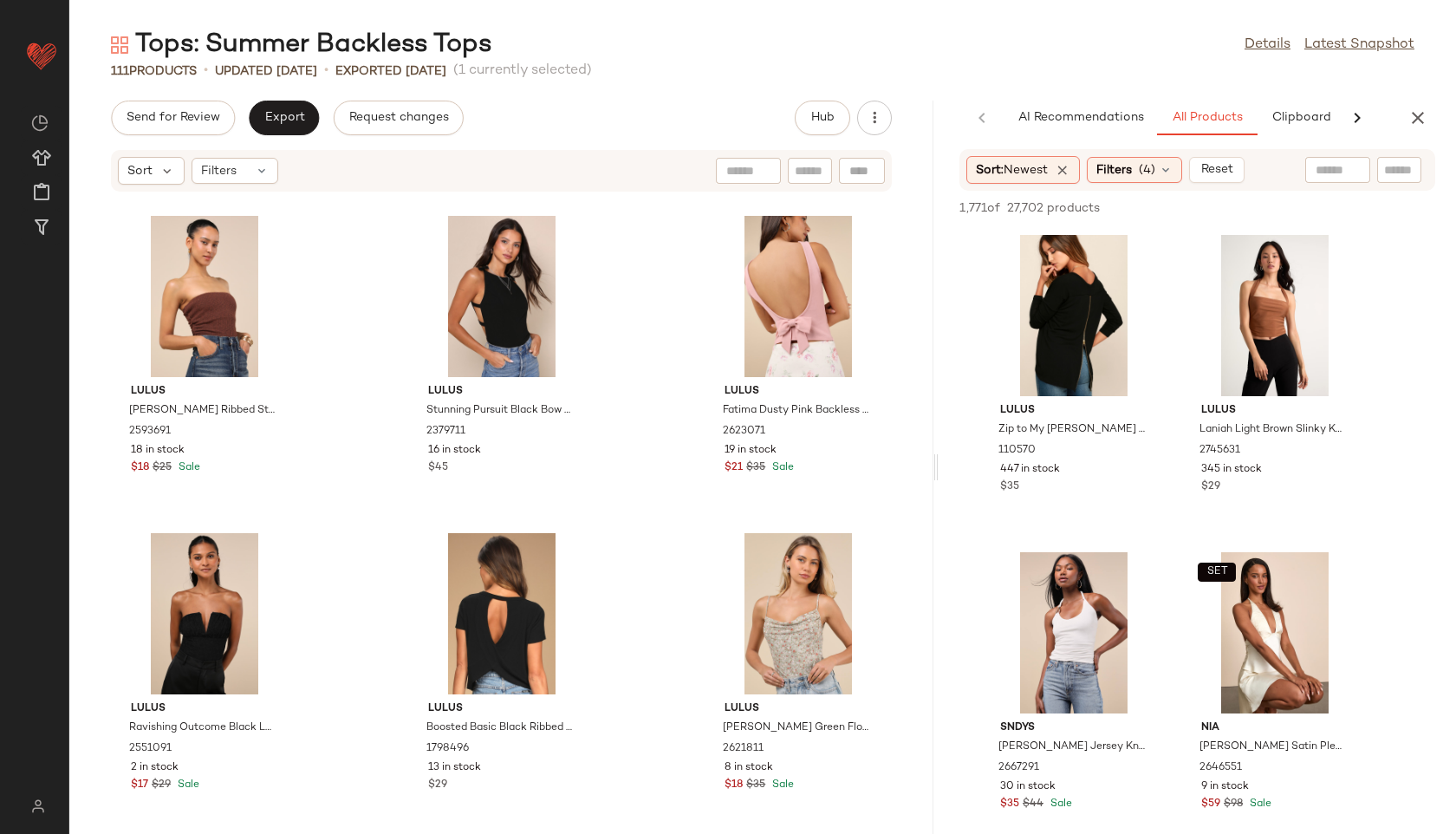
drag, startPoint x: 763, startPoint y: 465, endPoint x: 1209, endPoint y: 427, distance: 447.6
click at [1209, 427] on div "Tops: Summer Backless Tops Details Latest Snapshot 111 Products • updated [DATE…" at bounding box center [763, 430] width 1387 height 806
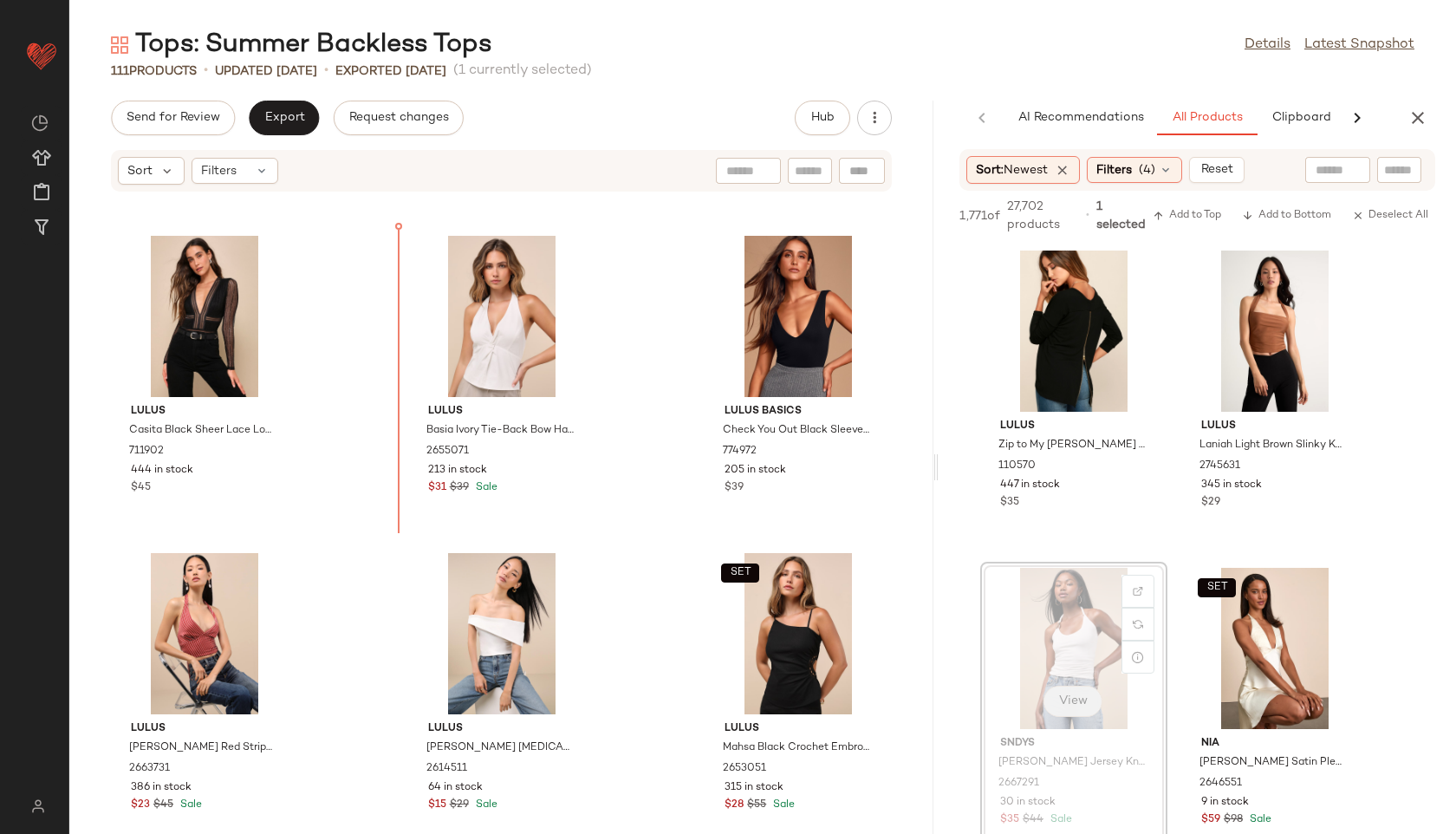
scroll to position [5341, 0]
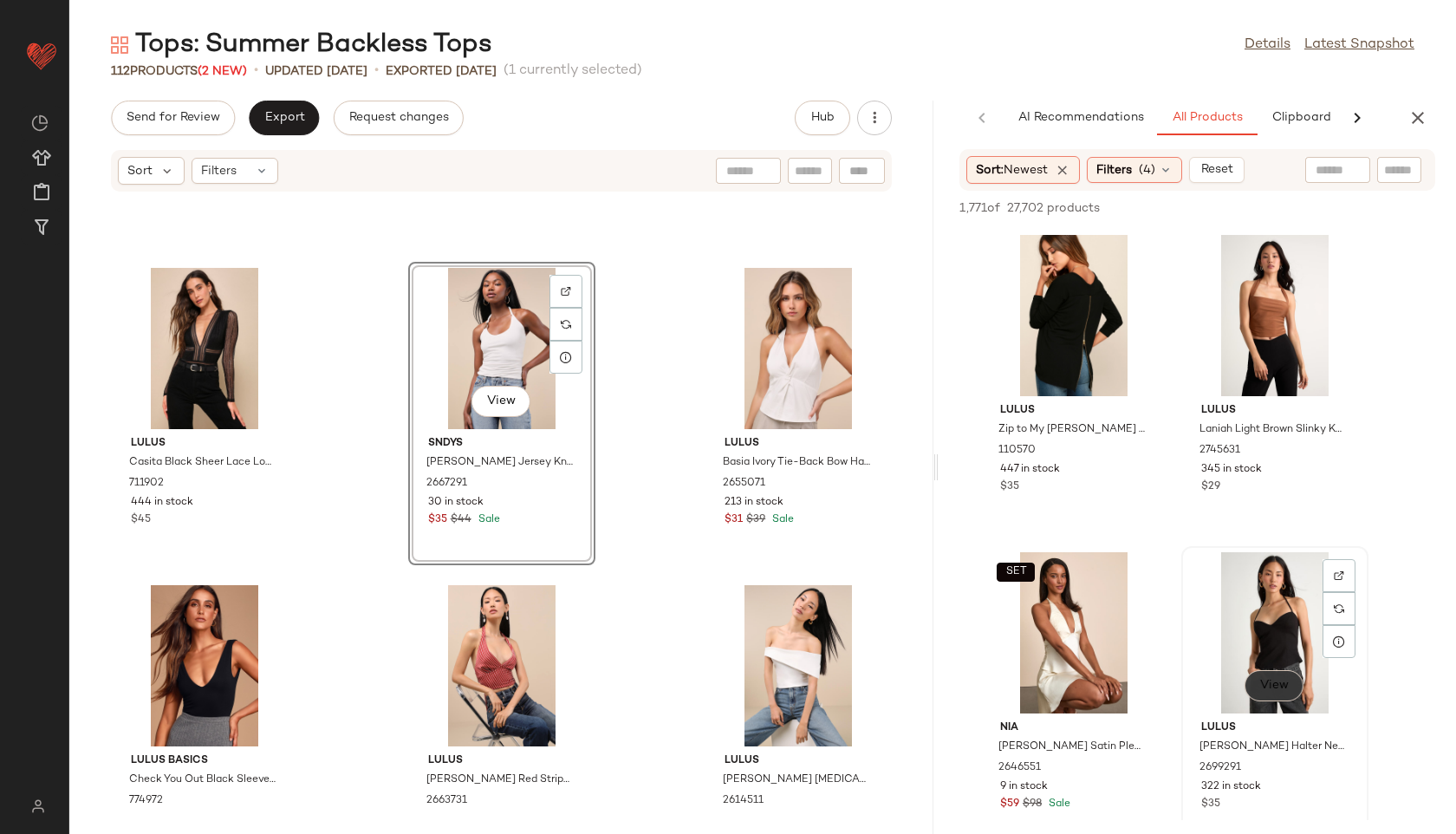
click at [1277, 689] on button "View" at bounding box center [1274, 686] width 58 height 31
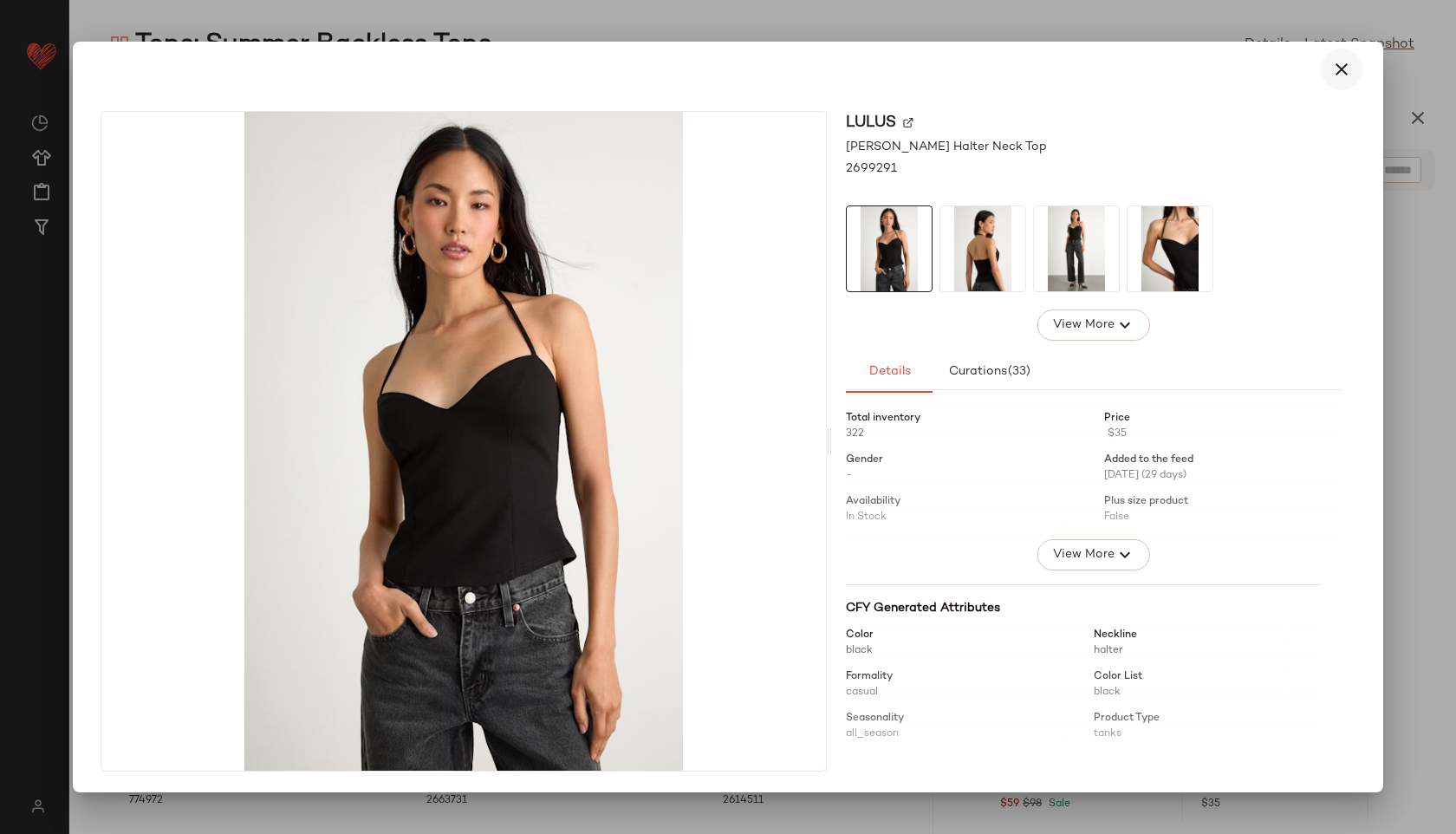
click at [1336, 66] on icon "button" at bounding box center [1341, 68] width 20 height 20
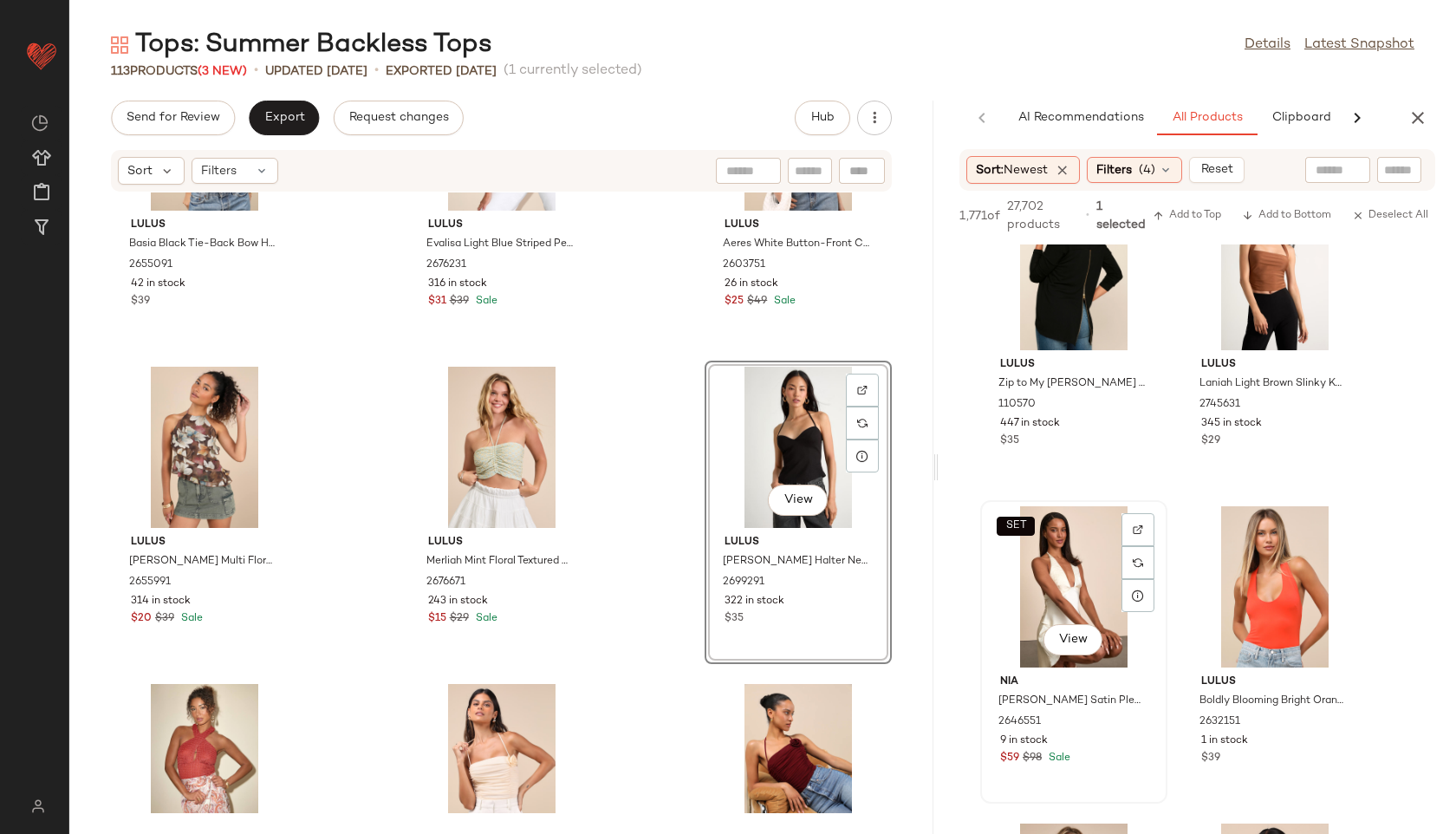
scroll to position [71, 0]
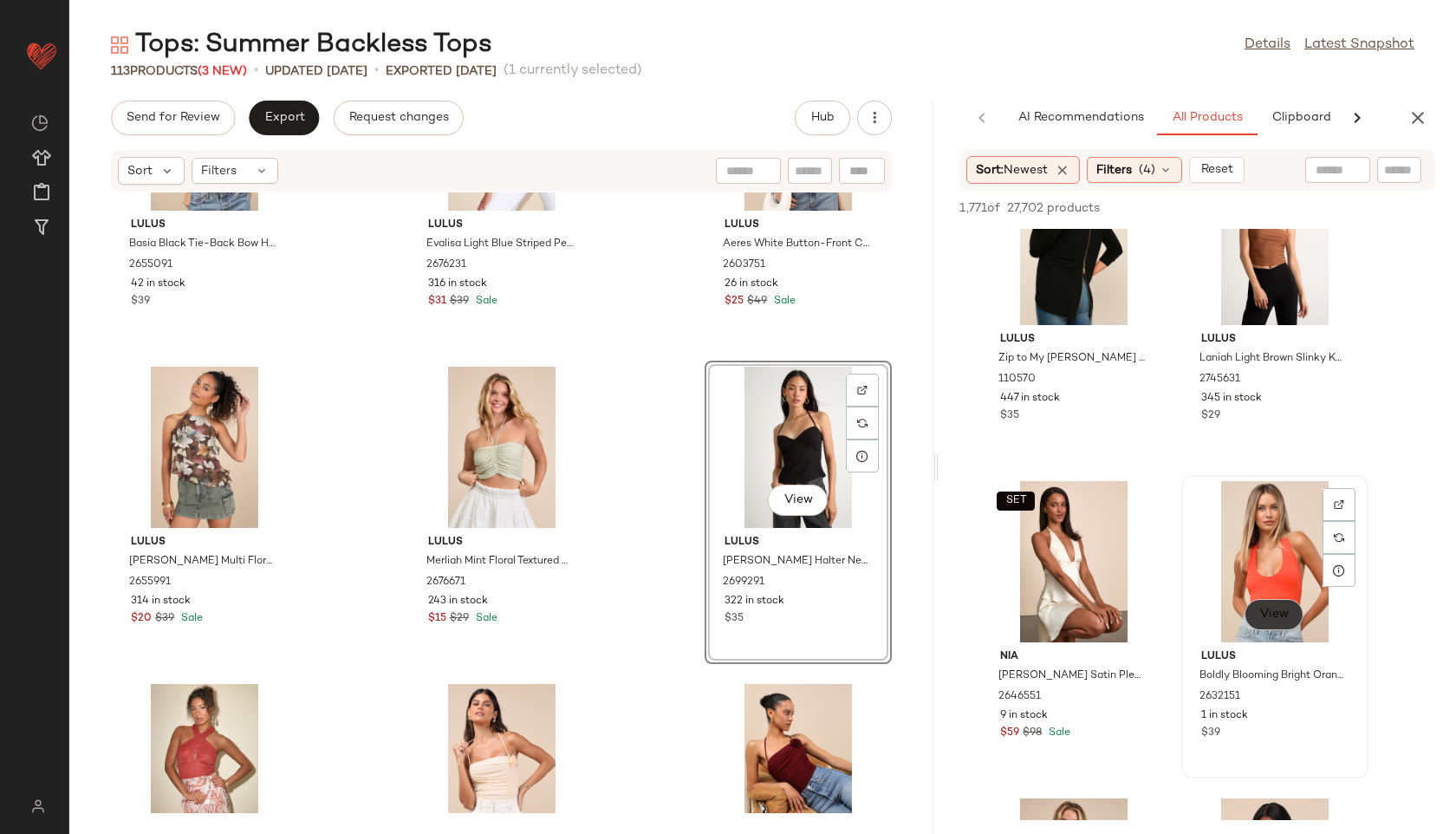
click at [1276, 629] on button "View" at bounding box center [1274, 615] width 58 height 31
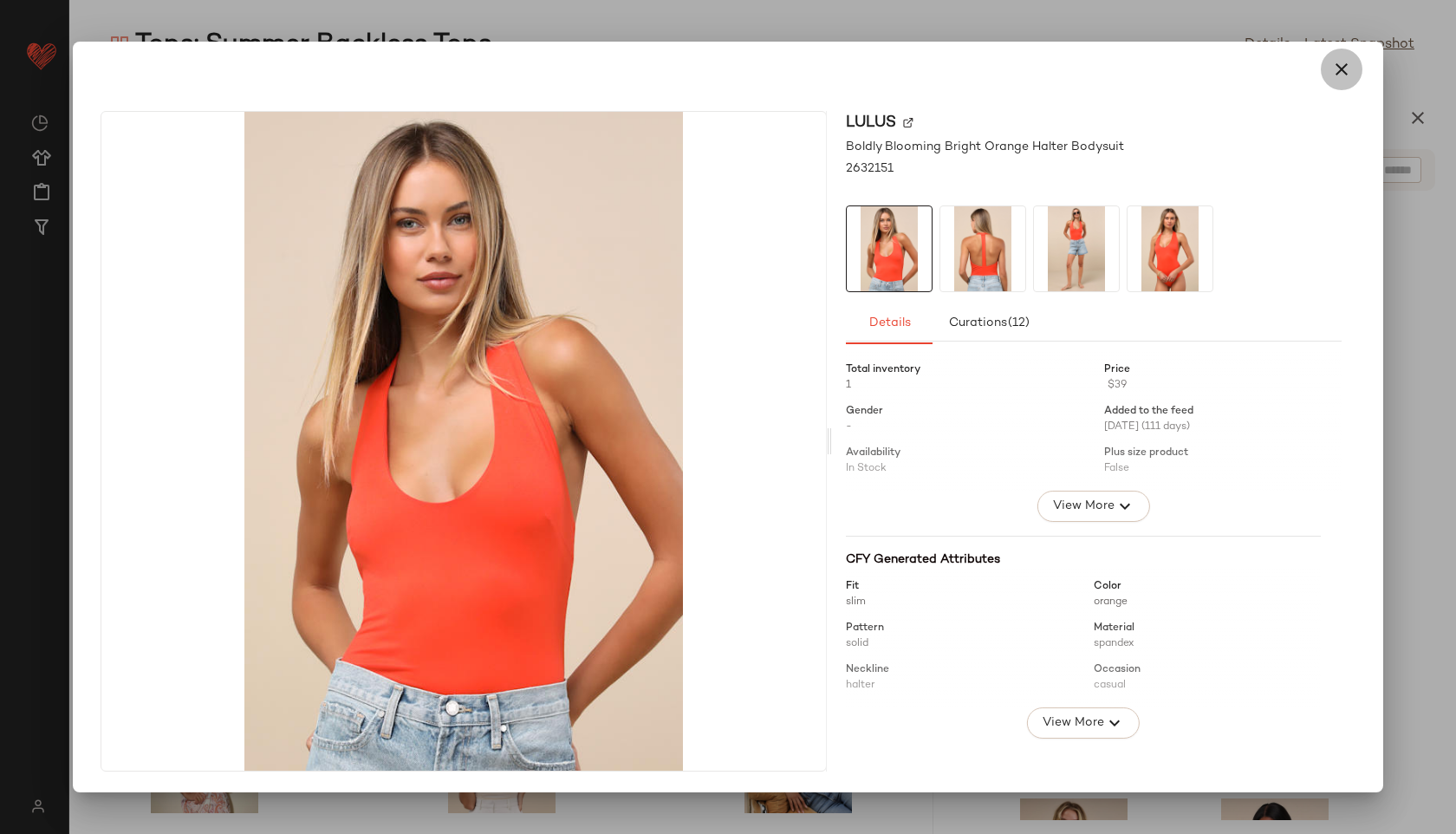
click at [1331, 59] on icon "button" at bounding box center [1341, 68] width 20 height 20
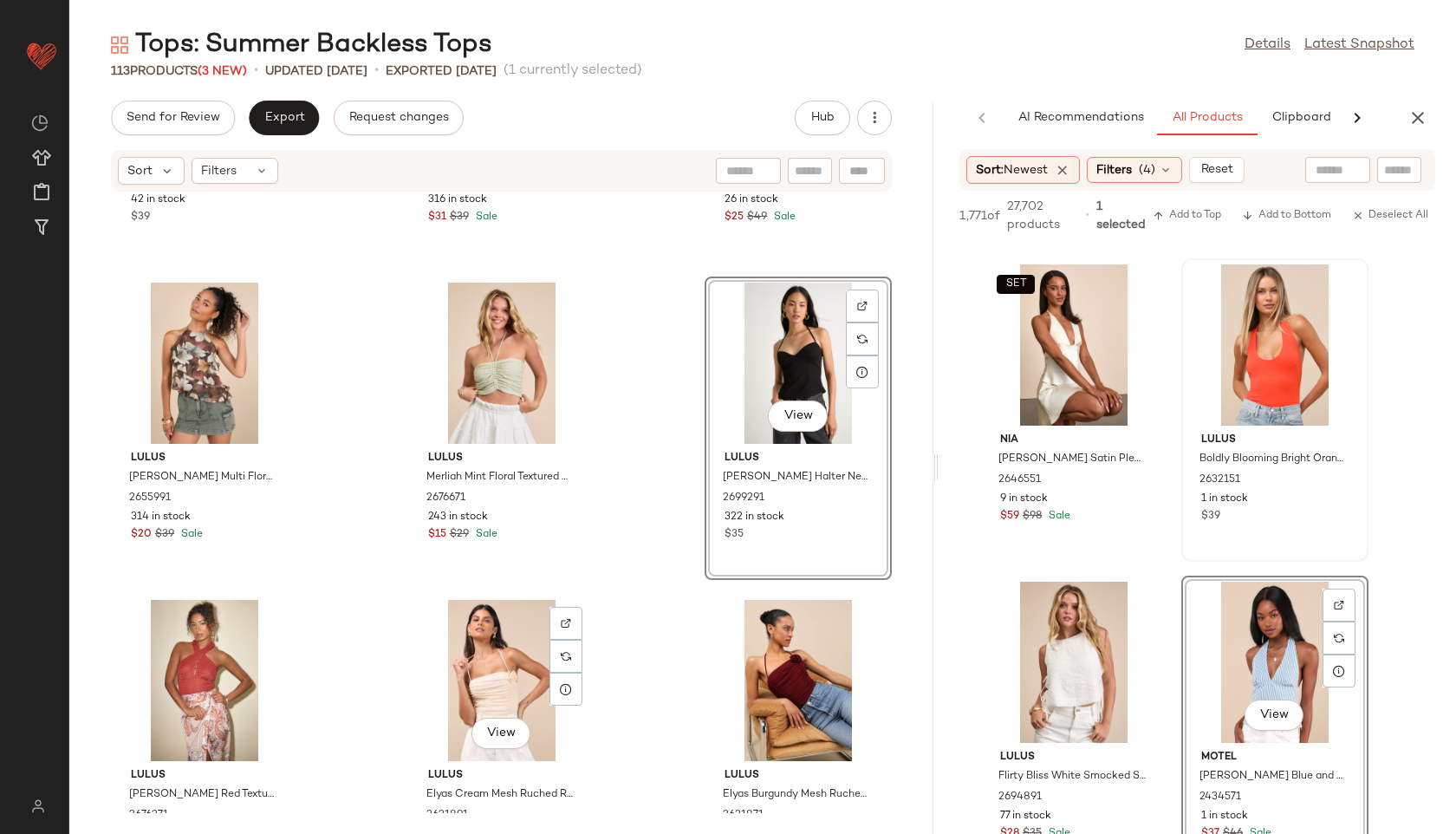
scroll to position [4692, 0]
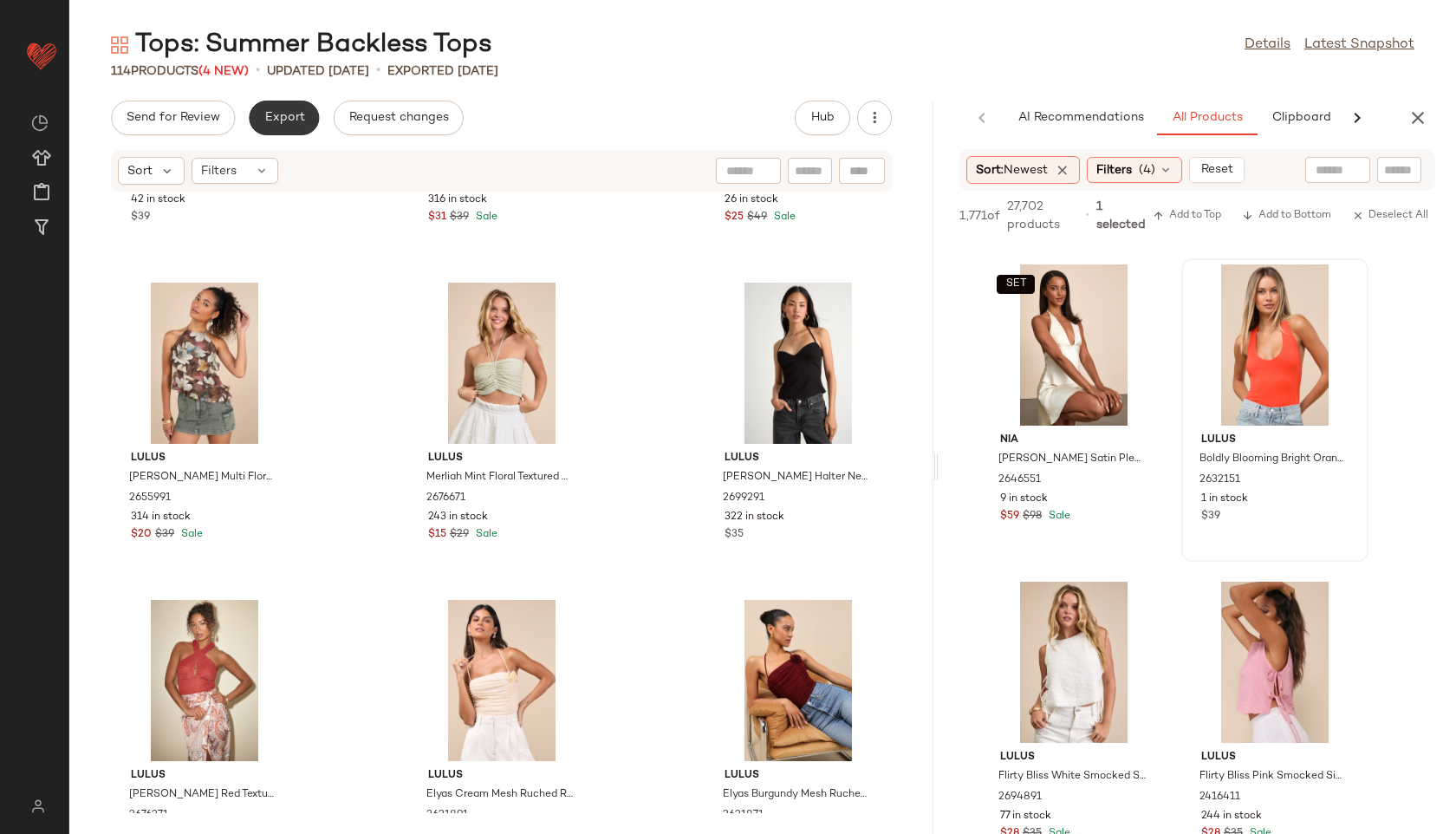
click at [286, 112] on span "Export" at bounding box center [283, 118] width 41 height 14
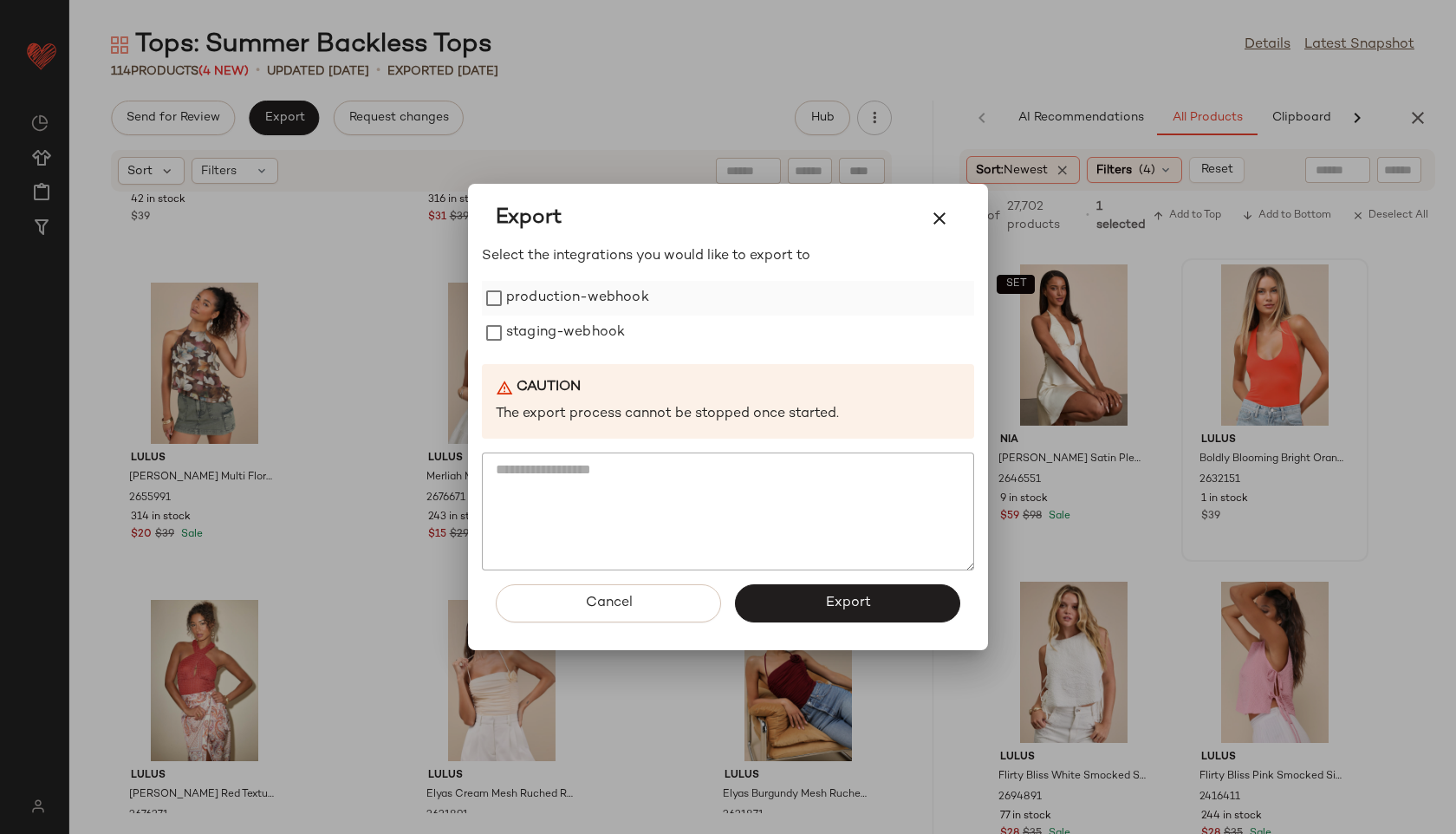
click at [523, 290] on label "production-webhook" at bounding box center [578, 298] width 143 height 35
click at [524, 333] on label "staging-webhook" at bounding box center [566, 333] width 119 height 35
click at [767, 593] on button "Export" at bounding box center [846, 603] width 225 height 38
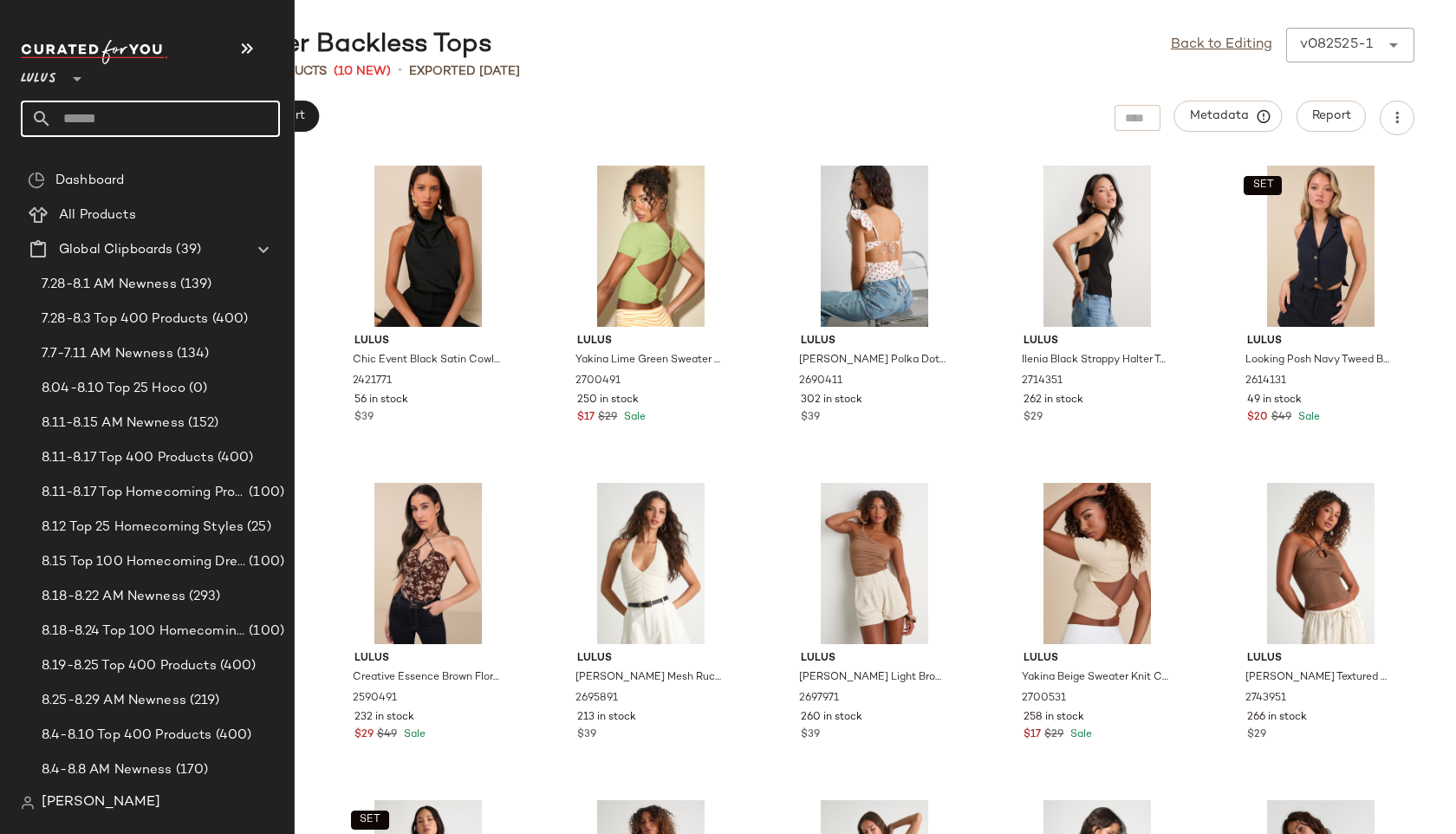
click at [65, 121] on input "text" at bounding box center [166, 118] width 228 height 36
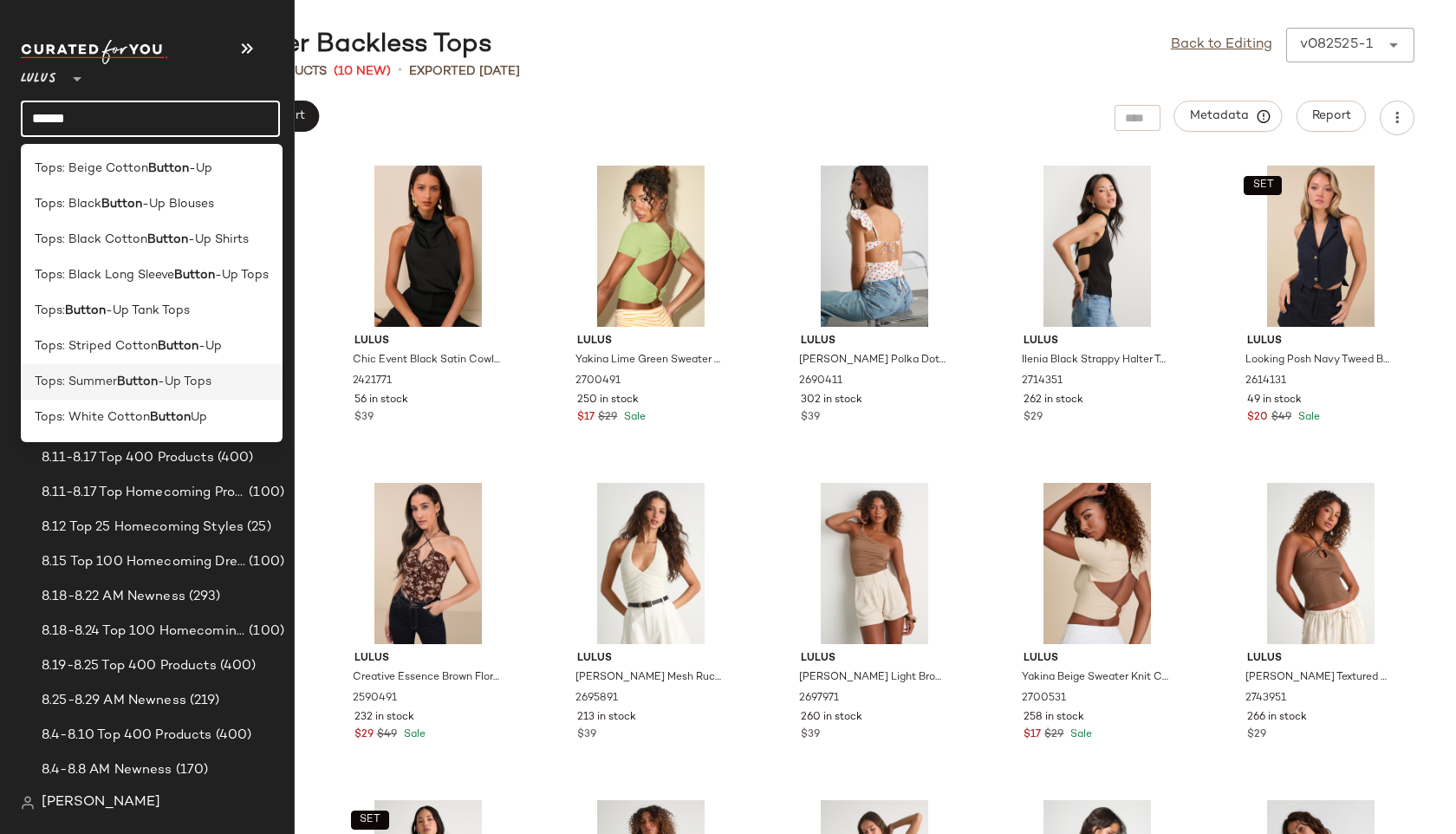
type input "******"
click at [83, 388] on span "Tops: Summer" at bounding box center [76, 382] width 83 height 19
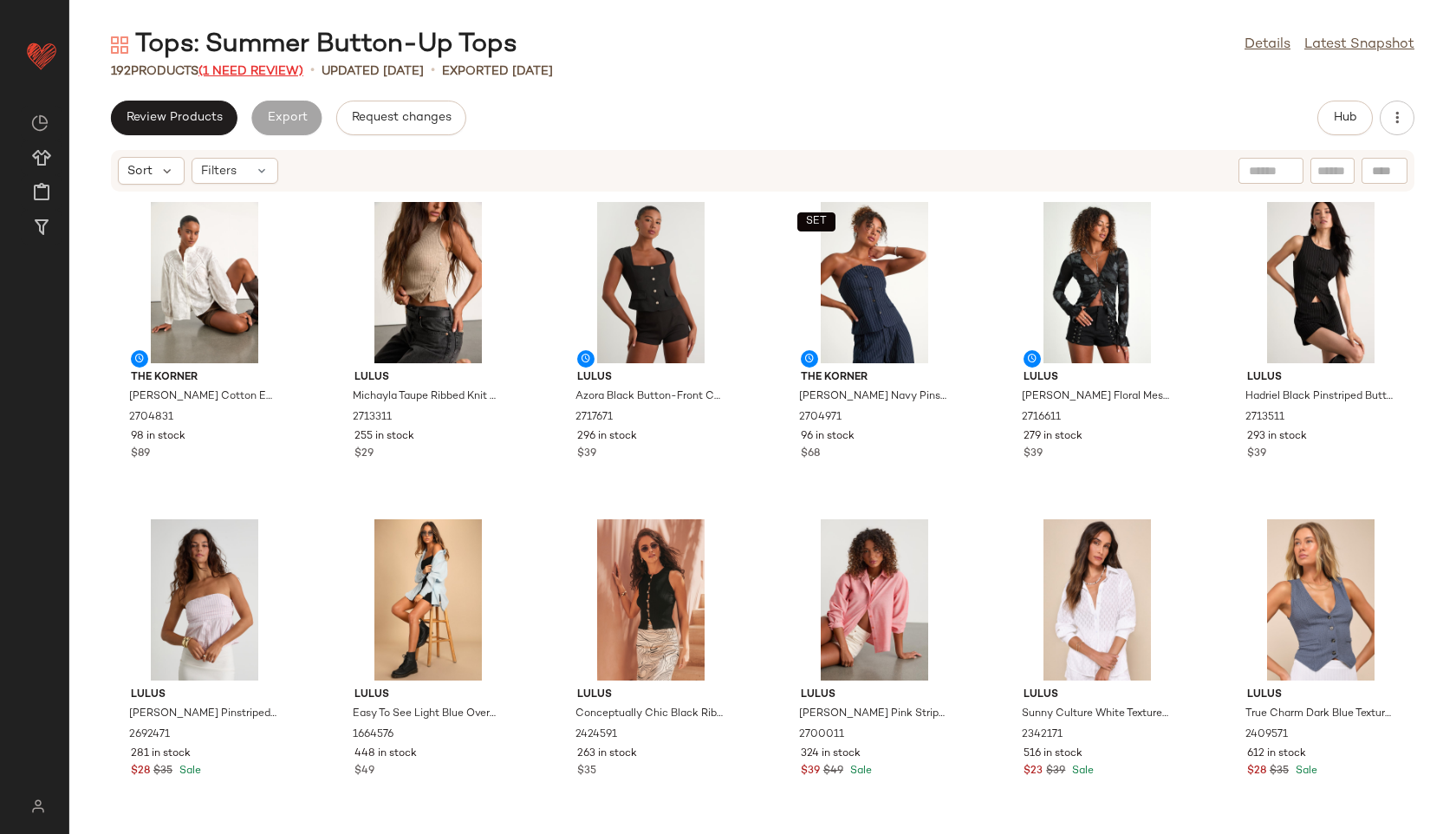
click at [247, 70] on span "(1 Need Review)" at bounding box center [251, 71] width 105 height 13
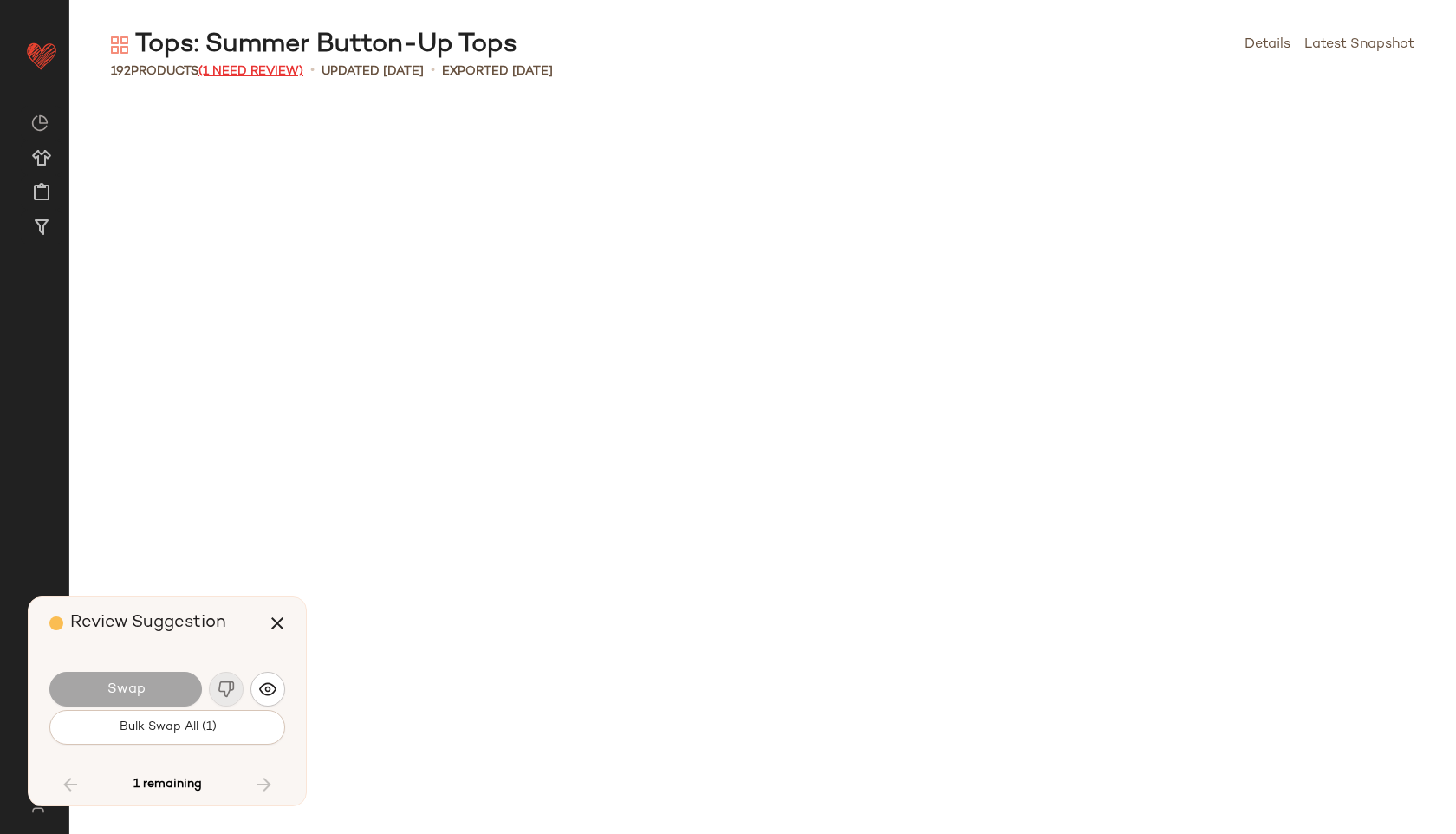
scroll to position [9422, 0]
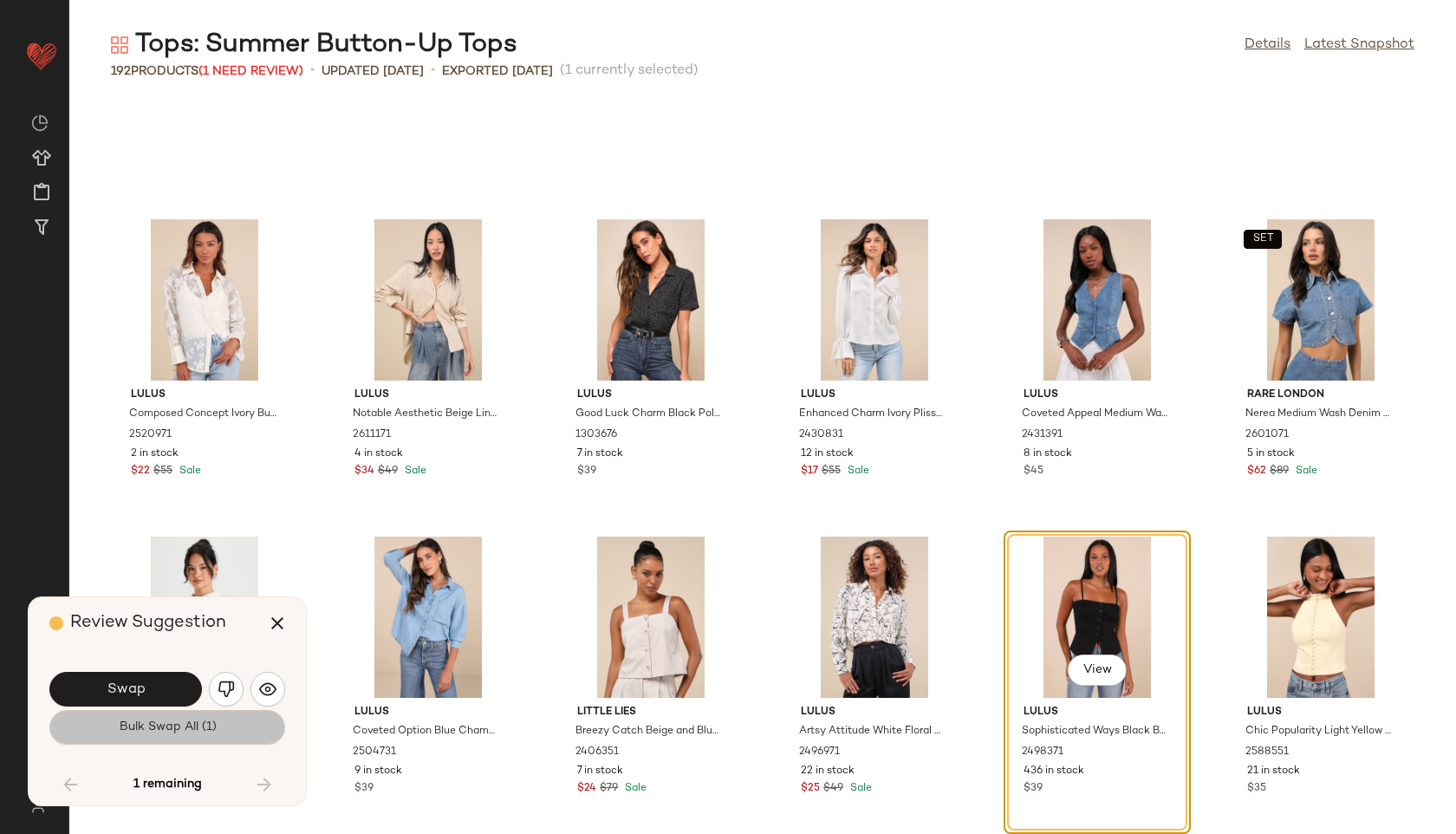
click at [171, 727] on span "Bulk Swap All (1)" at bounding box center [167, 727] width 98 height 14
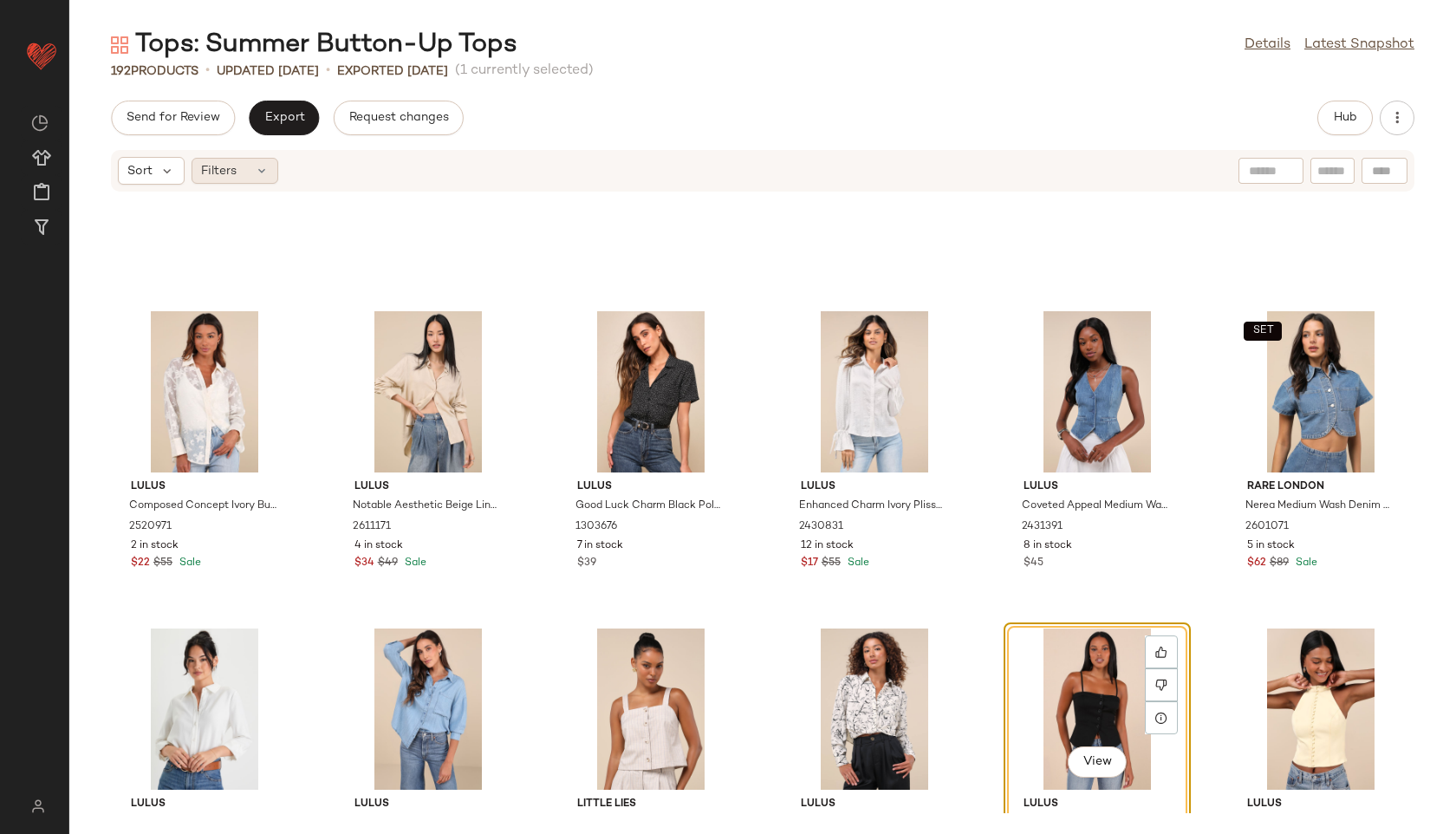
click at [227, 173] on span "Filters" at bounding box center [218, 171] width 35 height 19
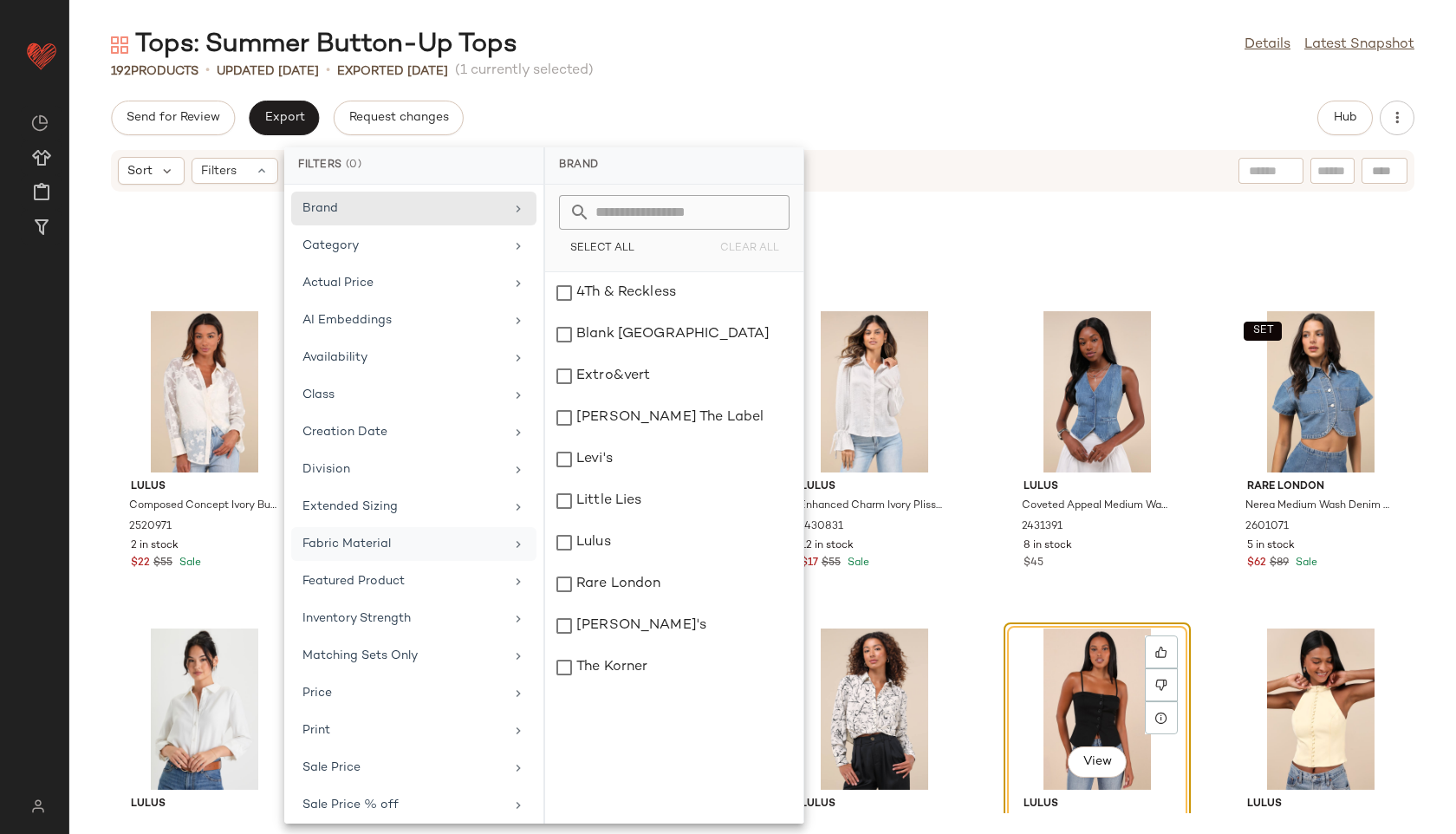
scroll to position [121, 0]
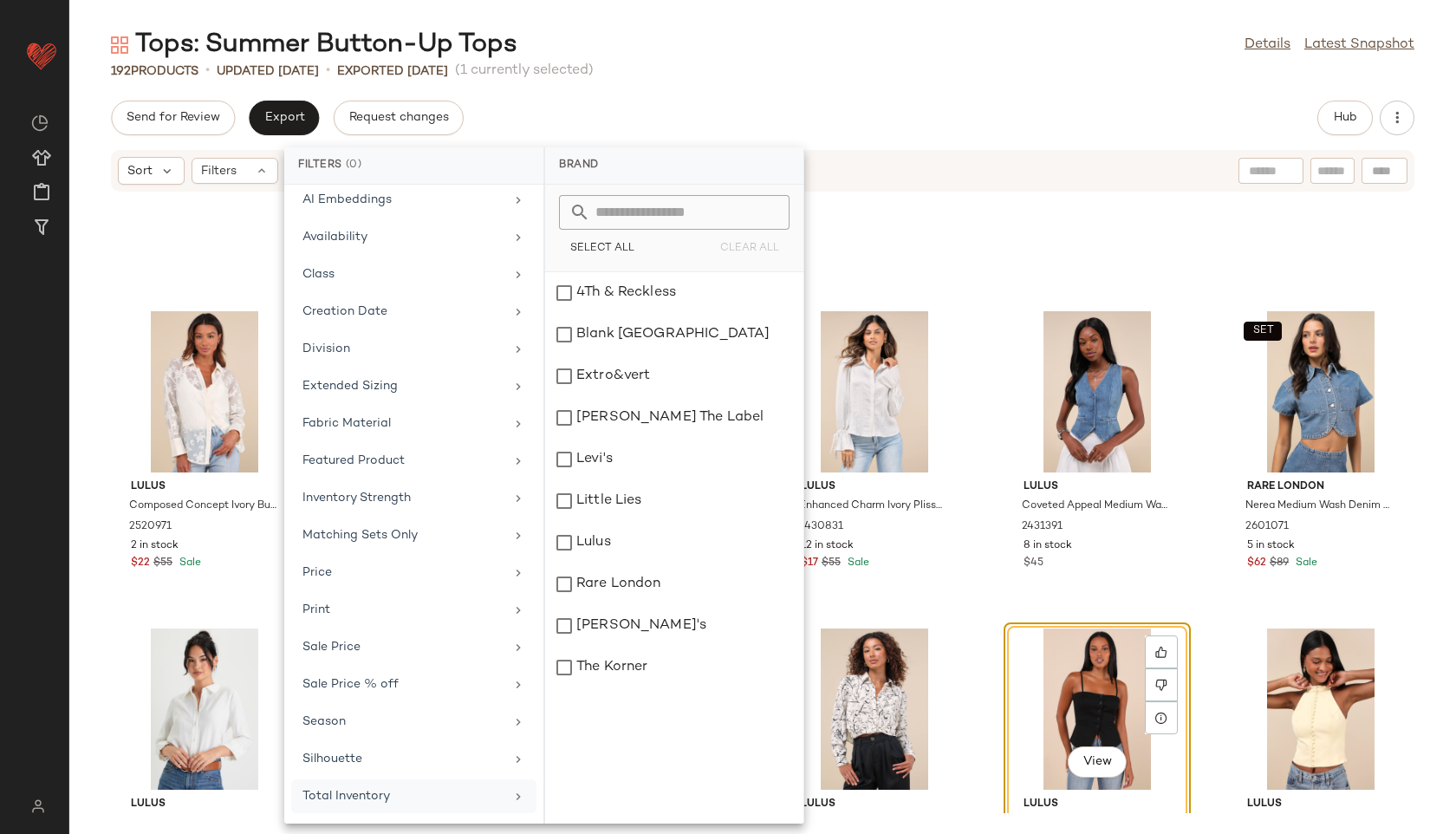
click at [365, 790] on div "Total Inventory" at bounding box center [403, 796] width 202 height 19
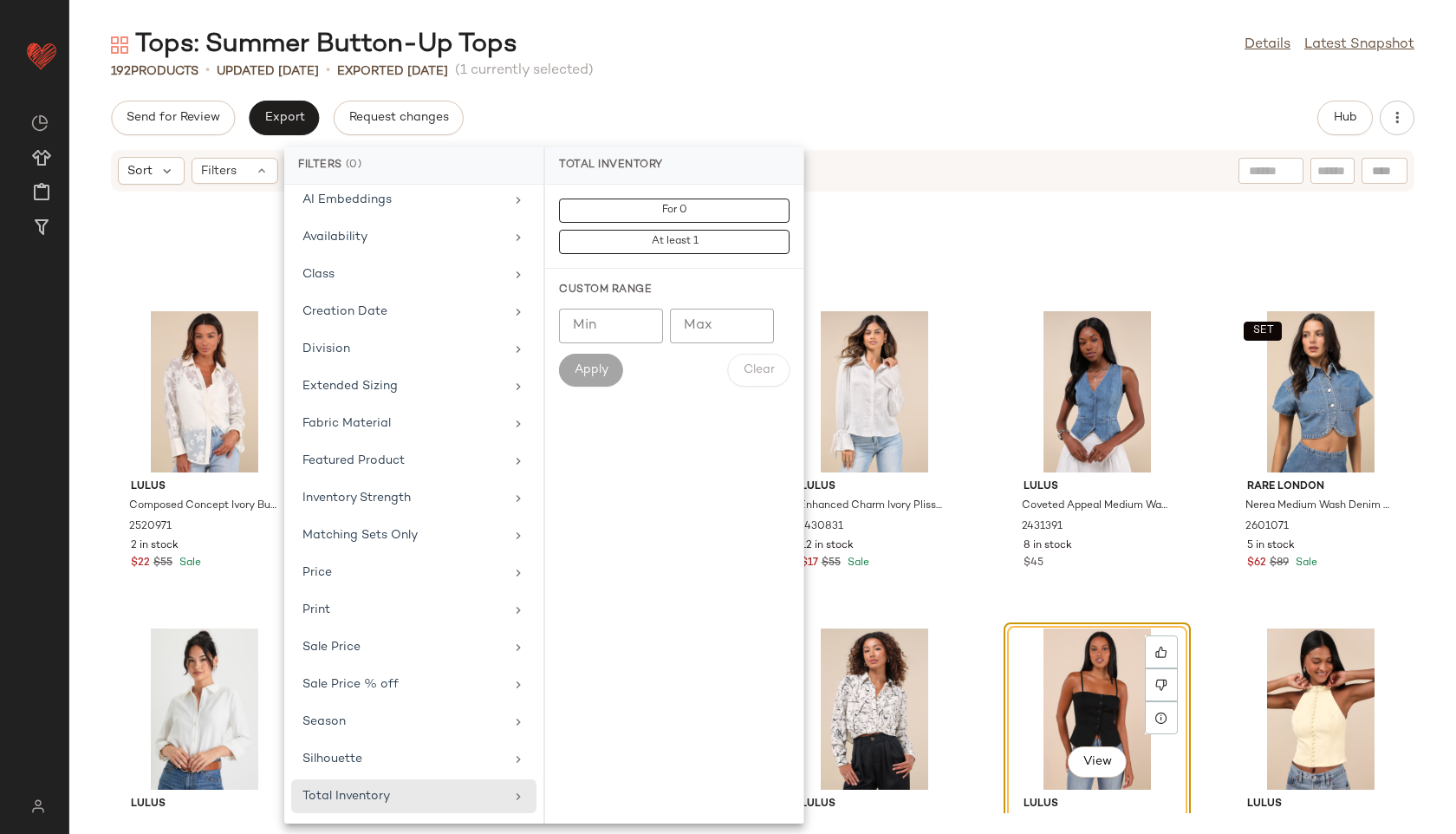
click at [684, 328] on input "Max" at bounding box center [722, 326] width 104 height 35
type input "**"
click at [578, 379] on button "Apply" at bounding box center [591, 370] width 64 height 33
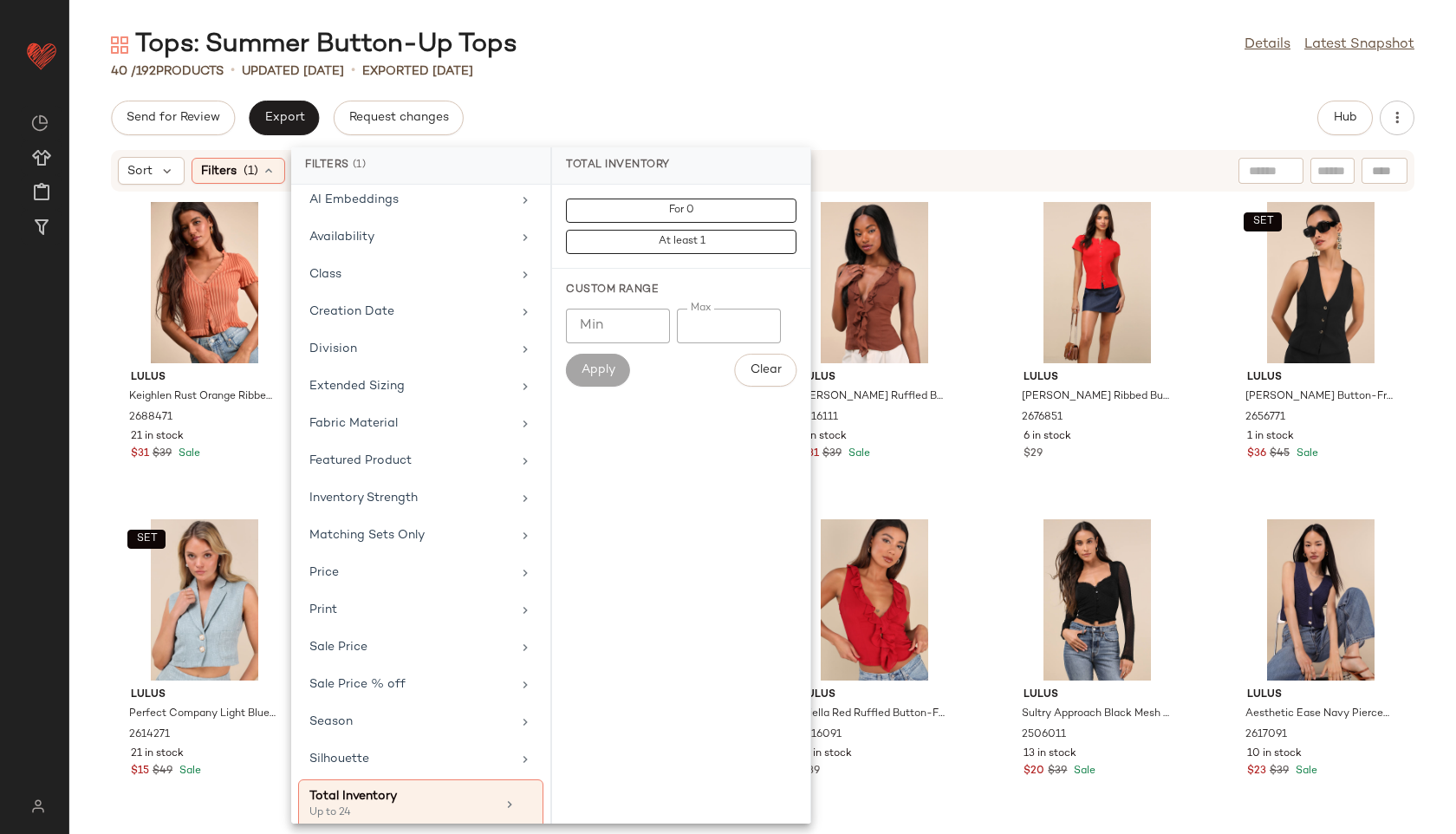
click at [786, 73] on div "40 / 192 Products • updated [DATE] • Exported [DATE]" at bounding box center [763, 71] width 1387 height 18
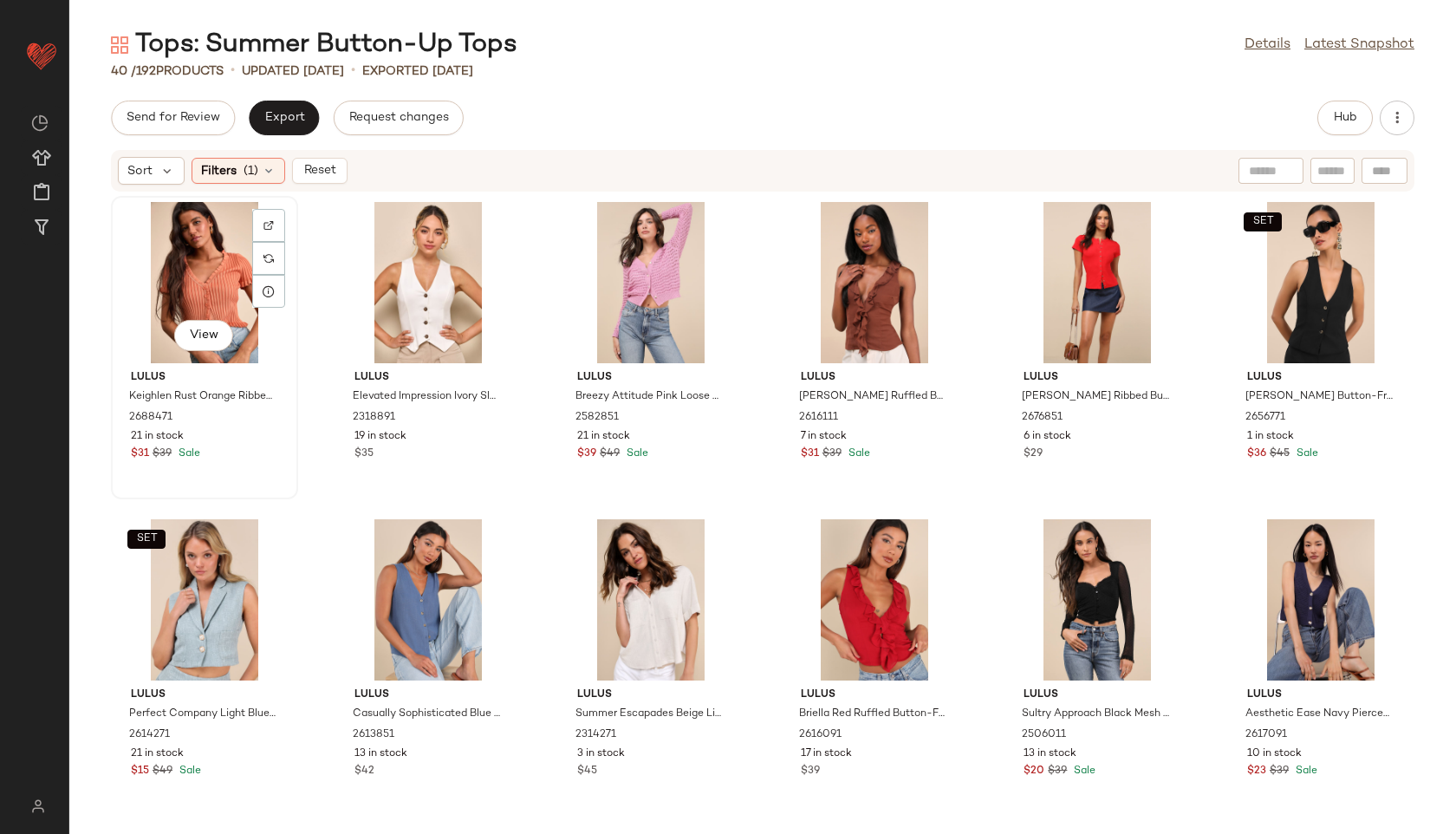
click at [237, 258] on div "View" at bounding box center [205, 282] width 175 height 161
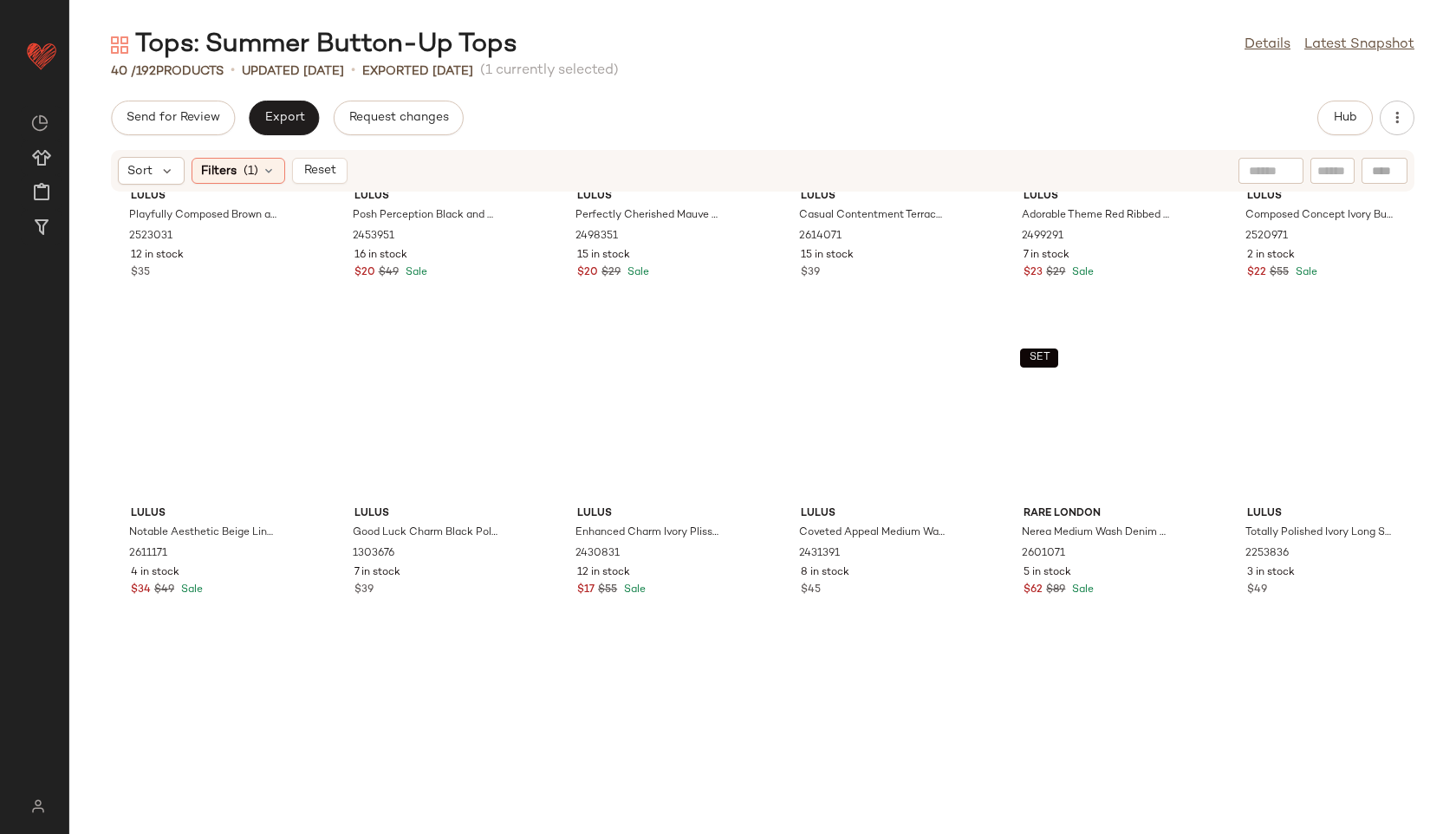
scroll to position [1604, 0]
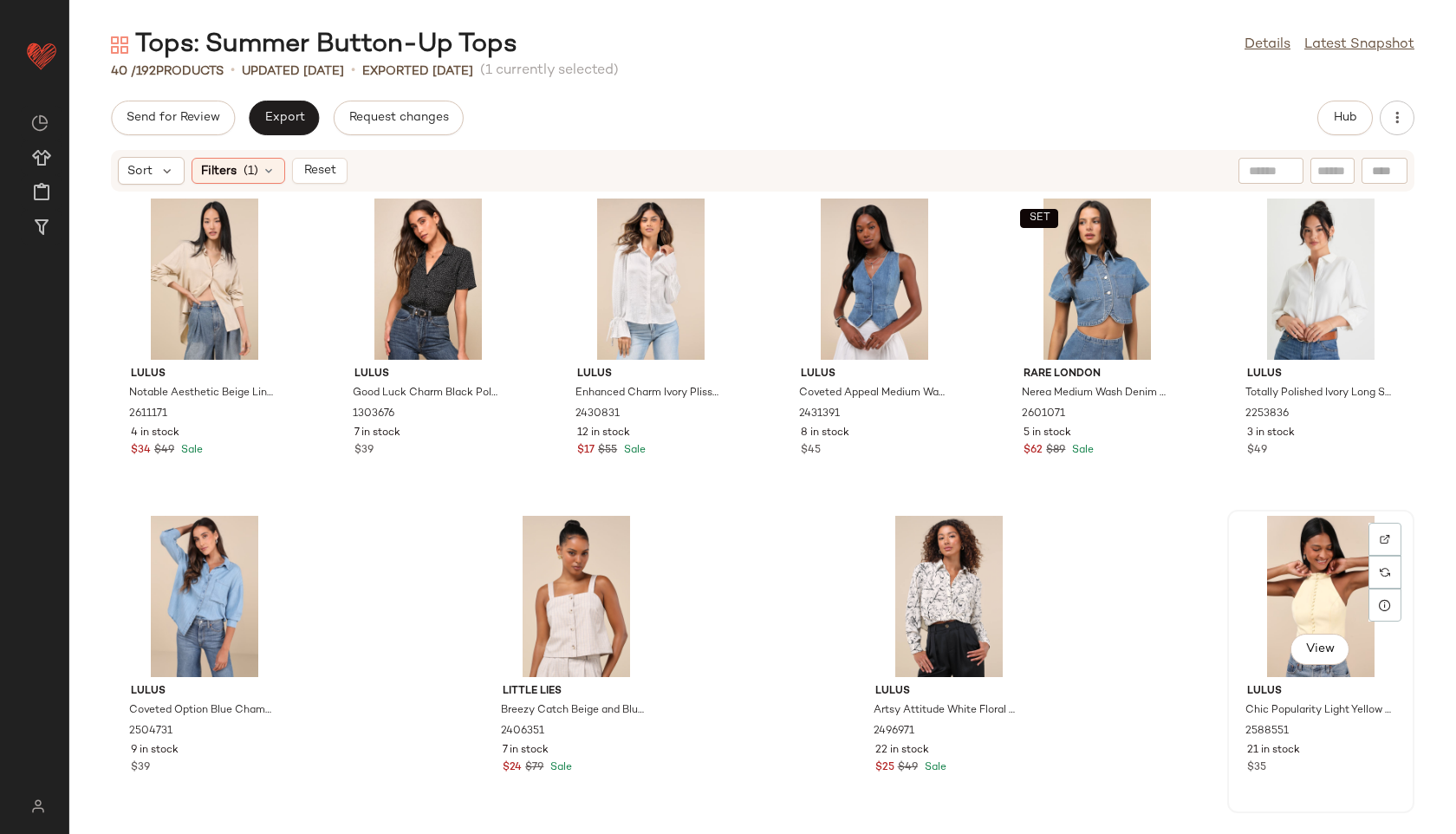
click at [1336, 592] on div "View" at bounding box center [1321, 595] width 175 height 161
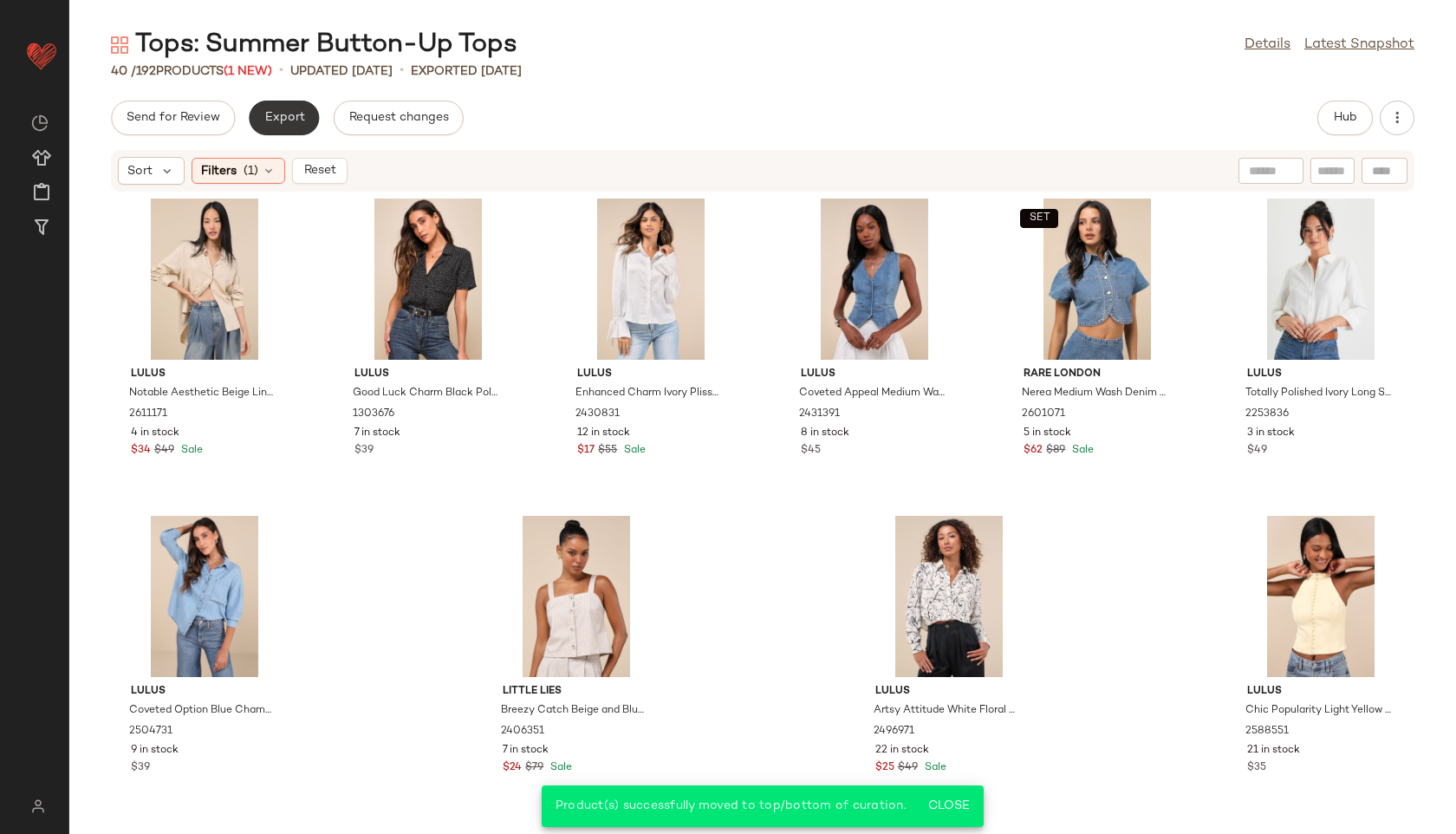
click at [306, 118] on button "Export" at bounding box center [283, 118] width 70 height 35
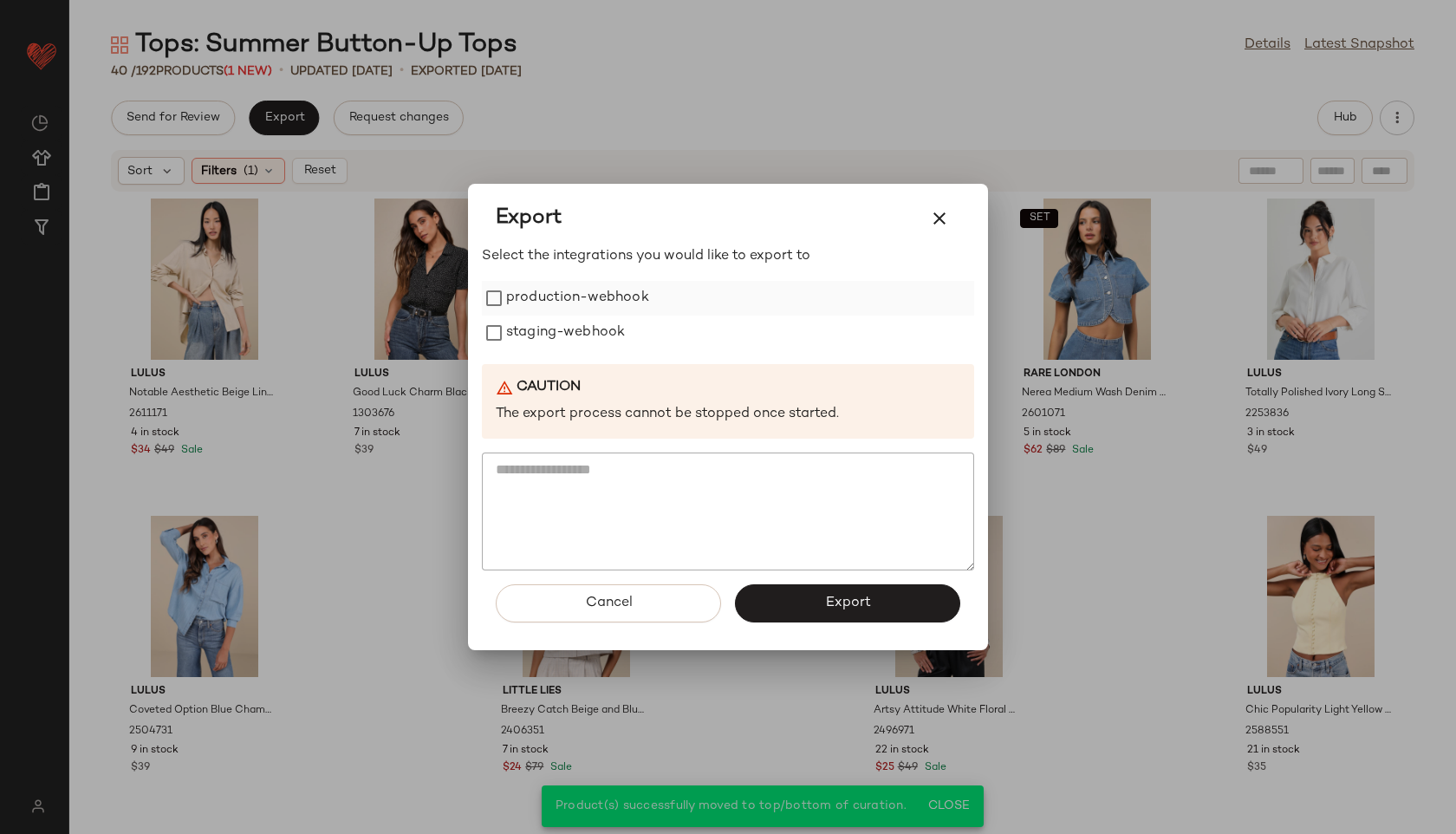
click at [511, 300] on label "production-webhook" at bounding box center [578, 298] width 143 height 35
click at [517, 334] on label "staging-webhook" at bounding box center [566, 333] width 119 height 35
click at [834, 594] on span "Export" at bounding box center [846, 602] width 46 height 17
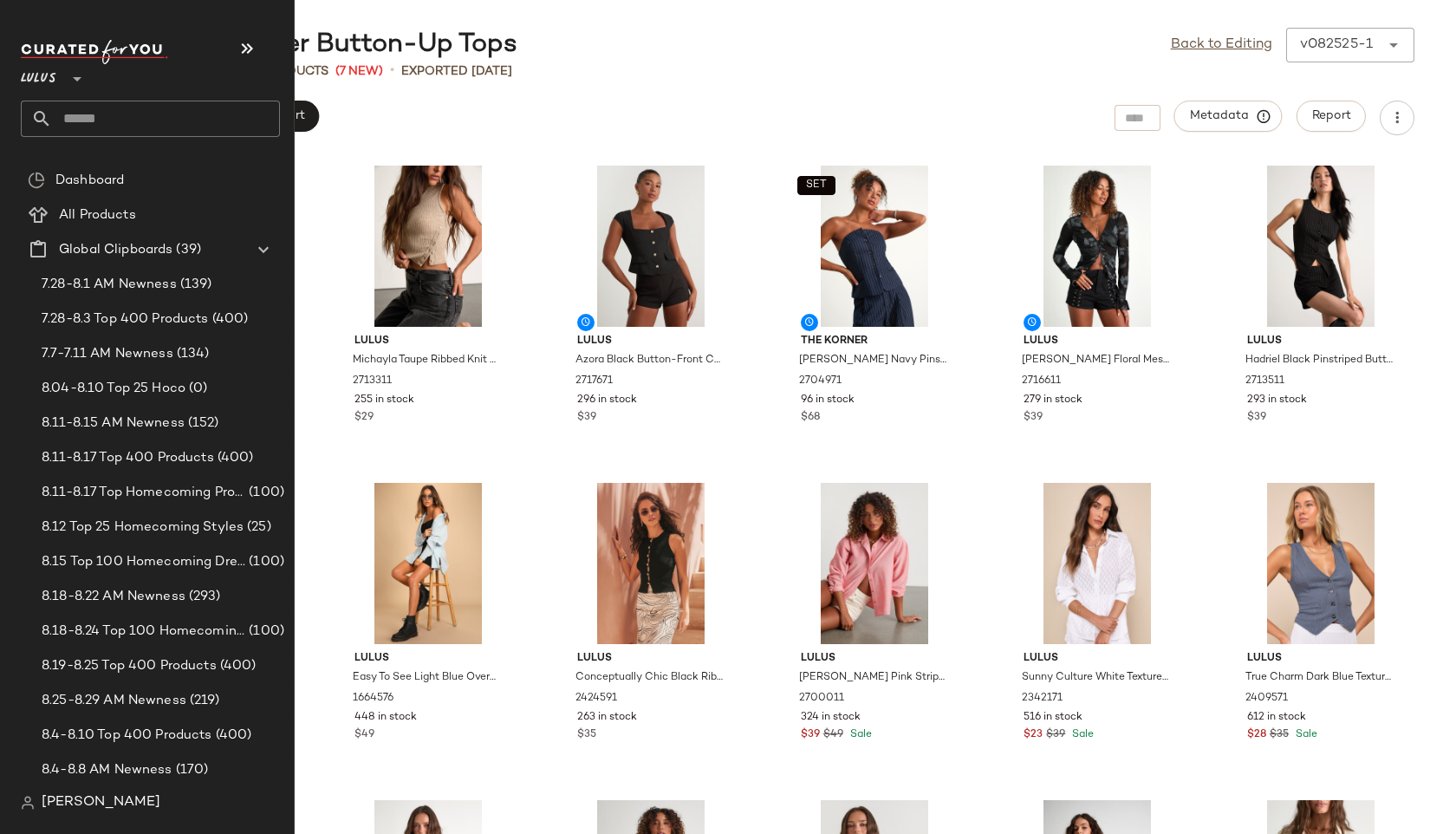
click at [118, 118] on input "text" at bounding box center [166, 118] width 228 height 36
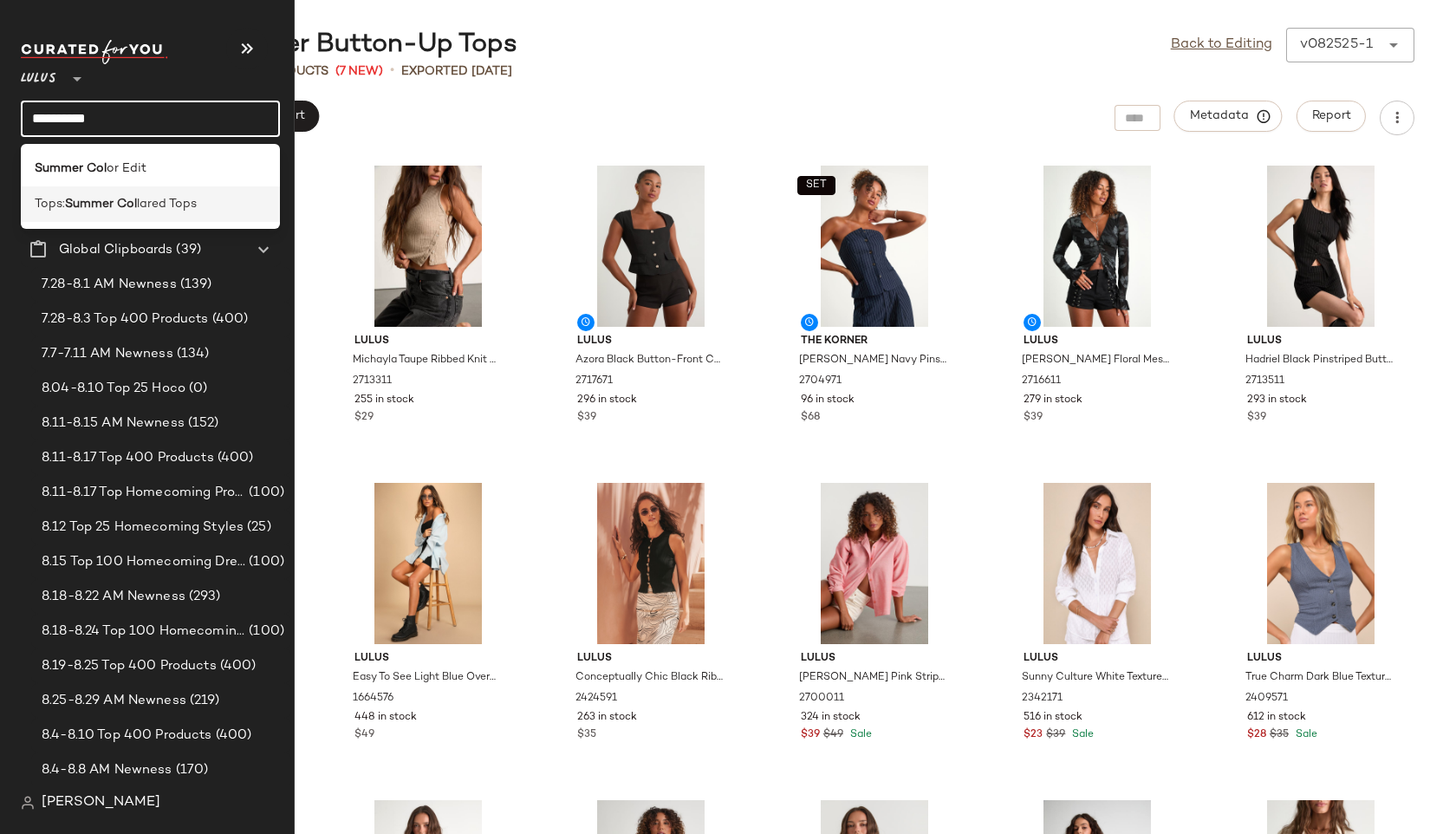
type input "**********"
click at [65, 209] on span "Tops:" at bounding box center [50, 204] width 30 height 19
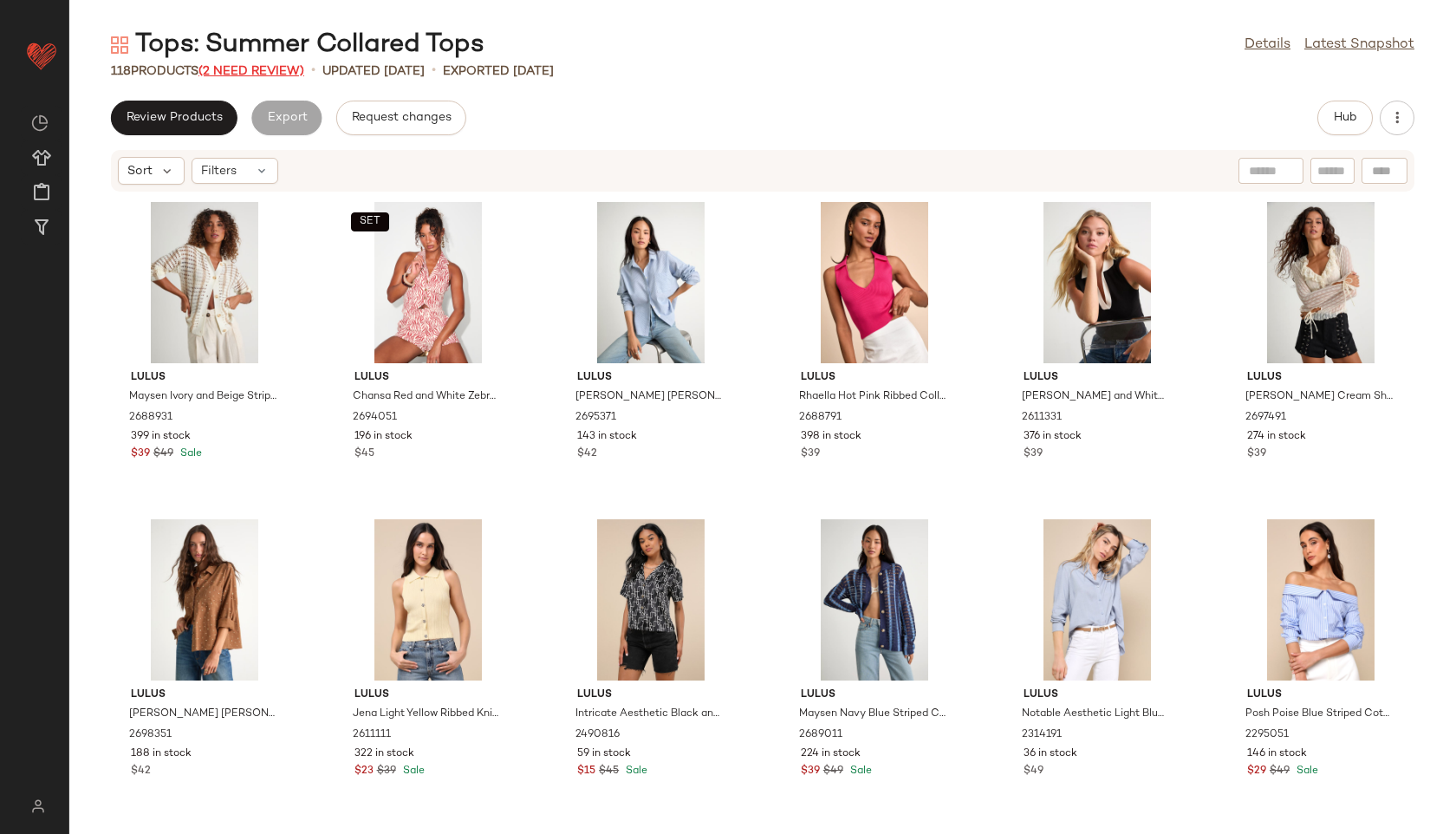
click at [267, 72] on span "(2 Need Review)" at bounding box center [251, 71] width 106 height 13
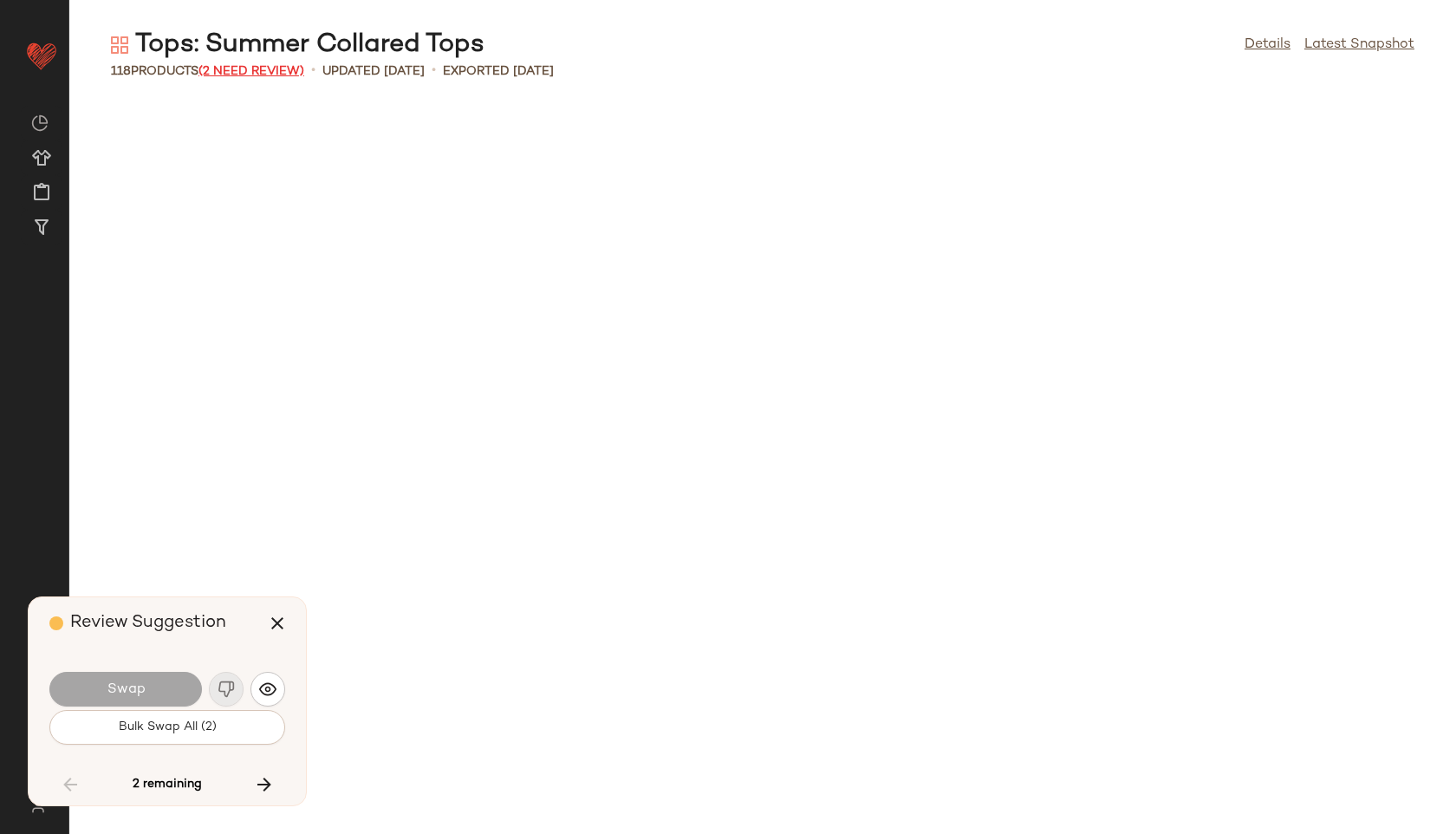
scroll to position [5615, 0]
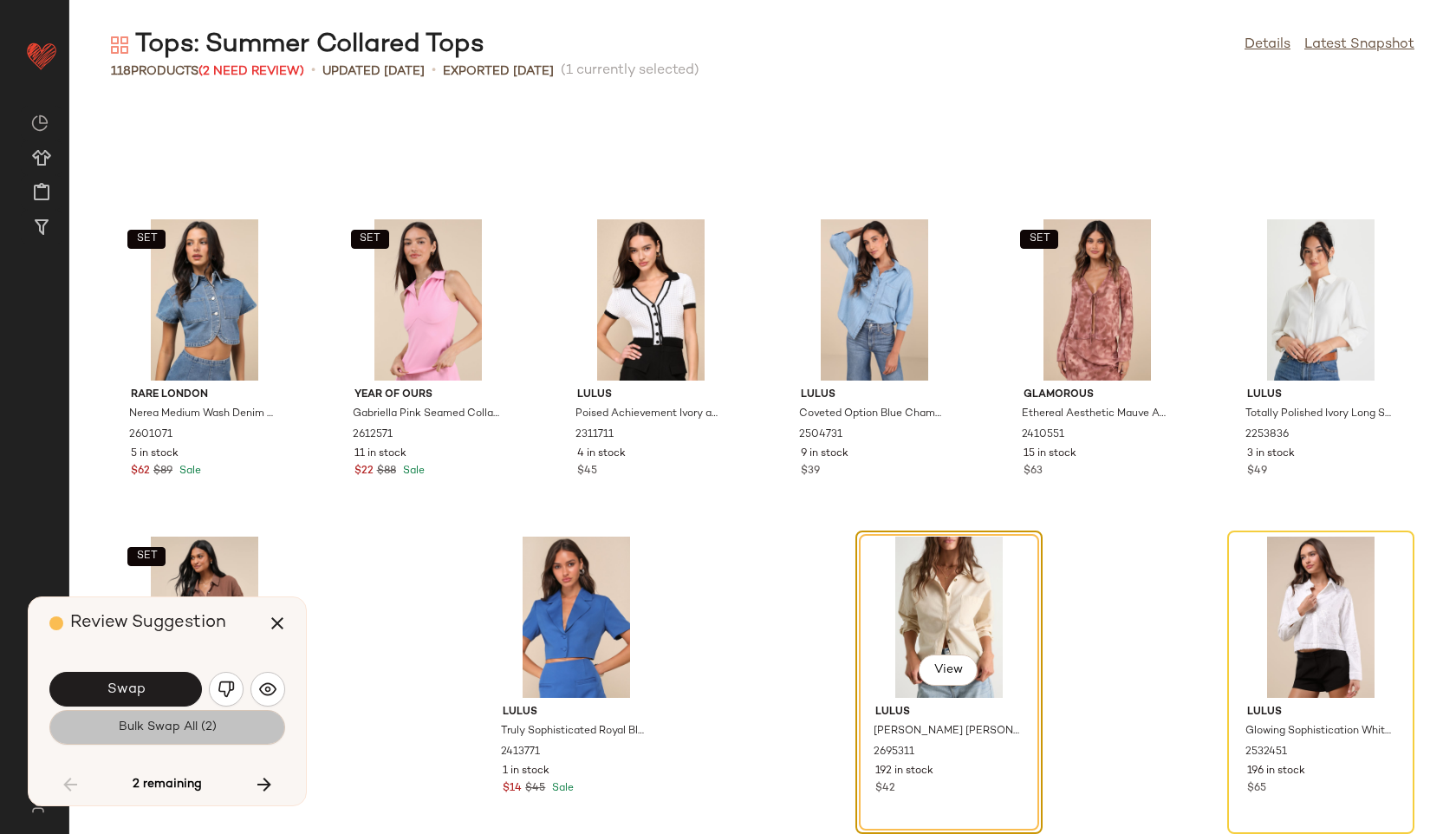
click at [205, 723] on span "Bulk Swap All (2)" at bounding box center [167, 727] width 98 height 14
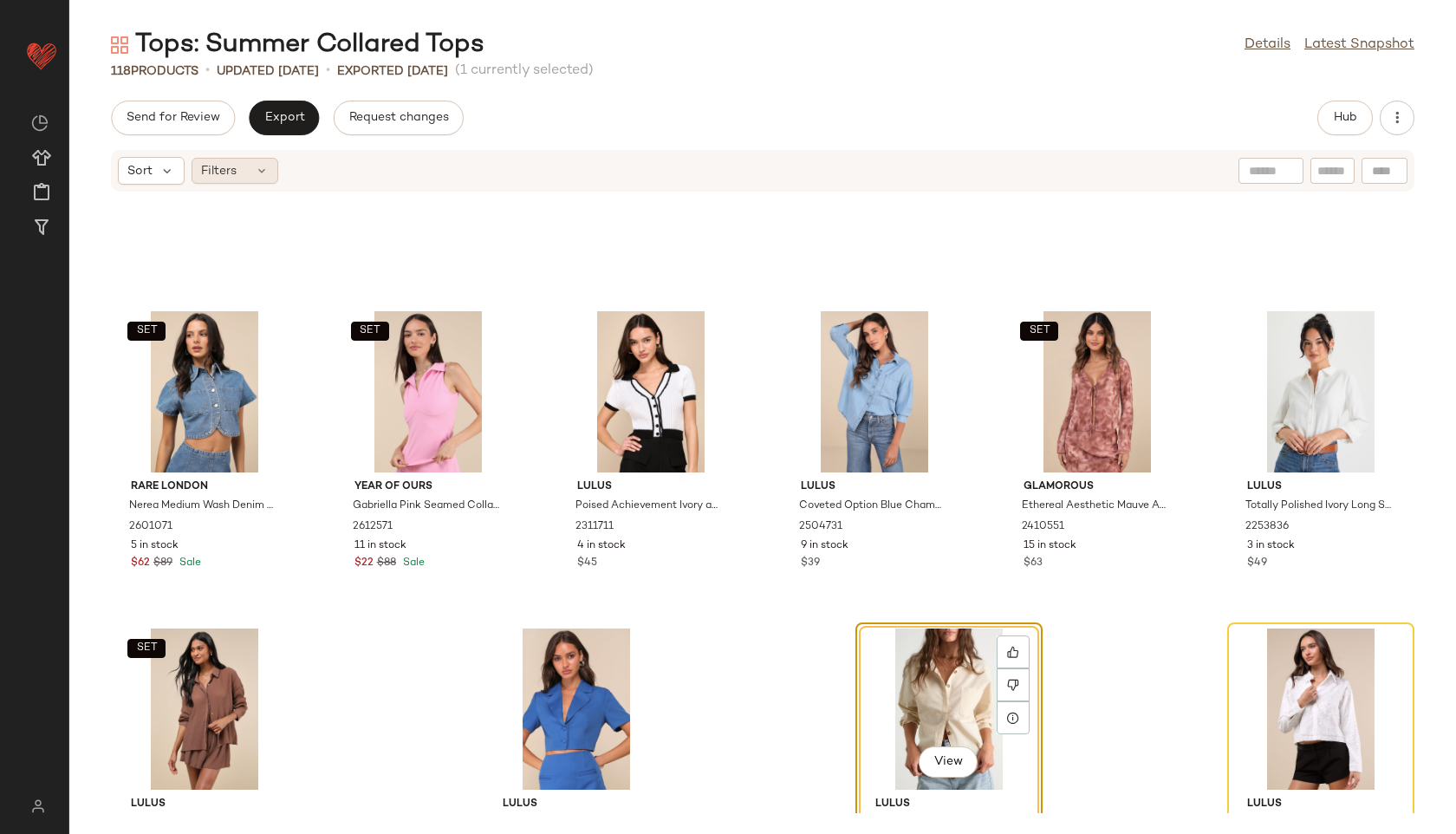
click at [252, 169] on div "Filters" at bounding box center [235, 171] width 87 height 26
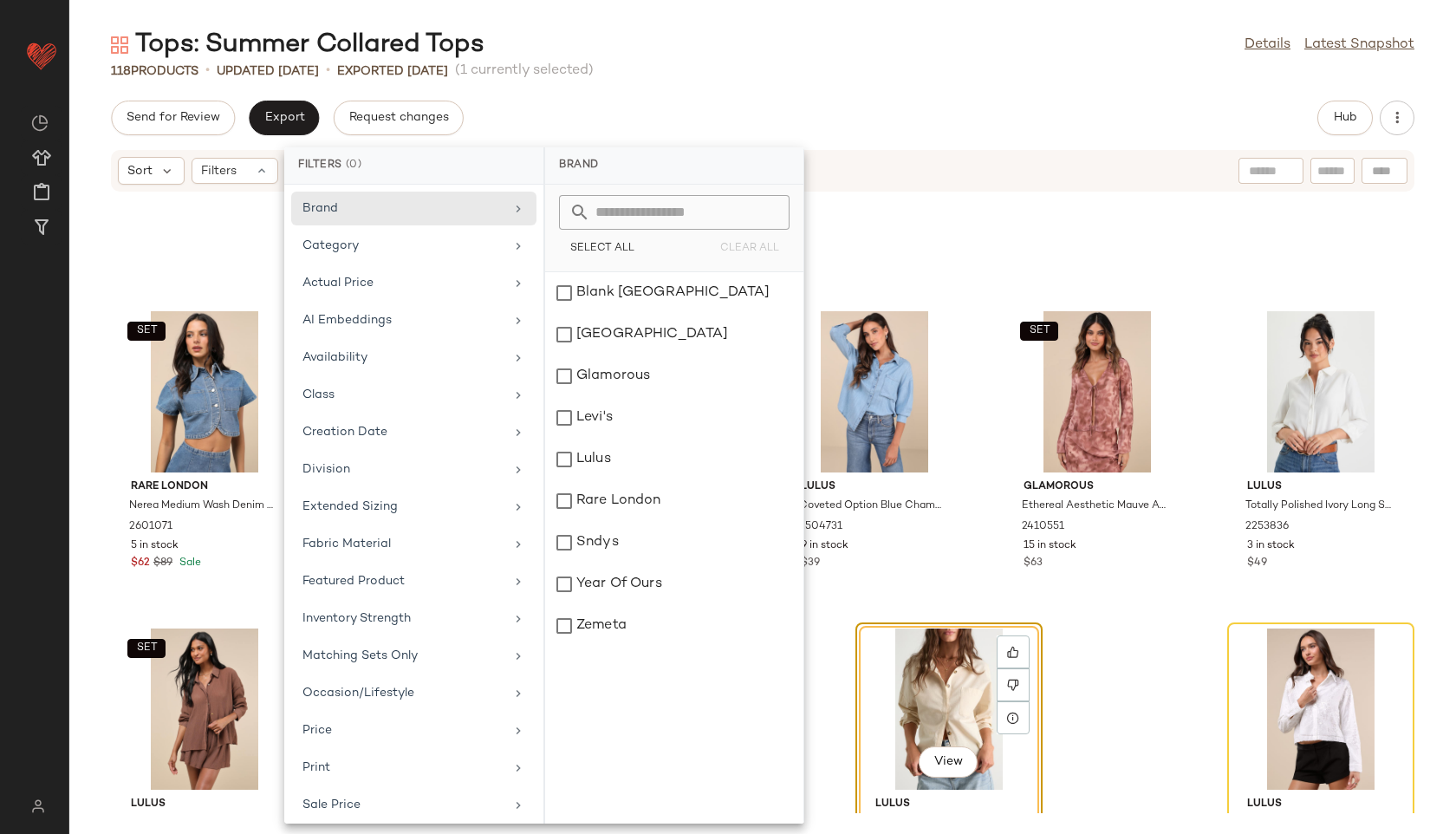
click at [927, 132] on div "Send for Review Export Request changes Hub" at bounding box center [763, 118] width 1303 height 35
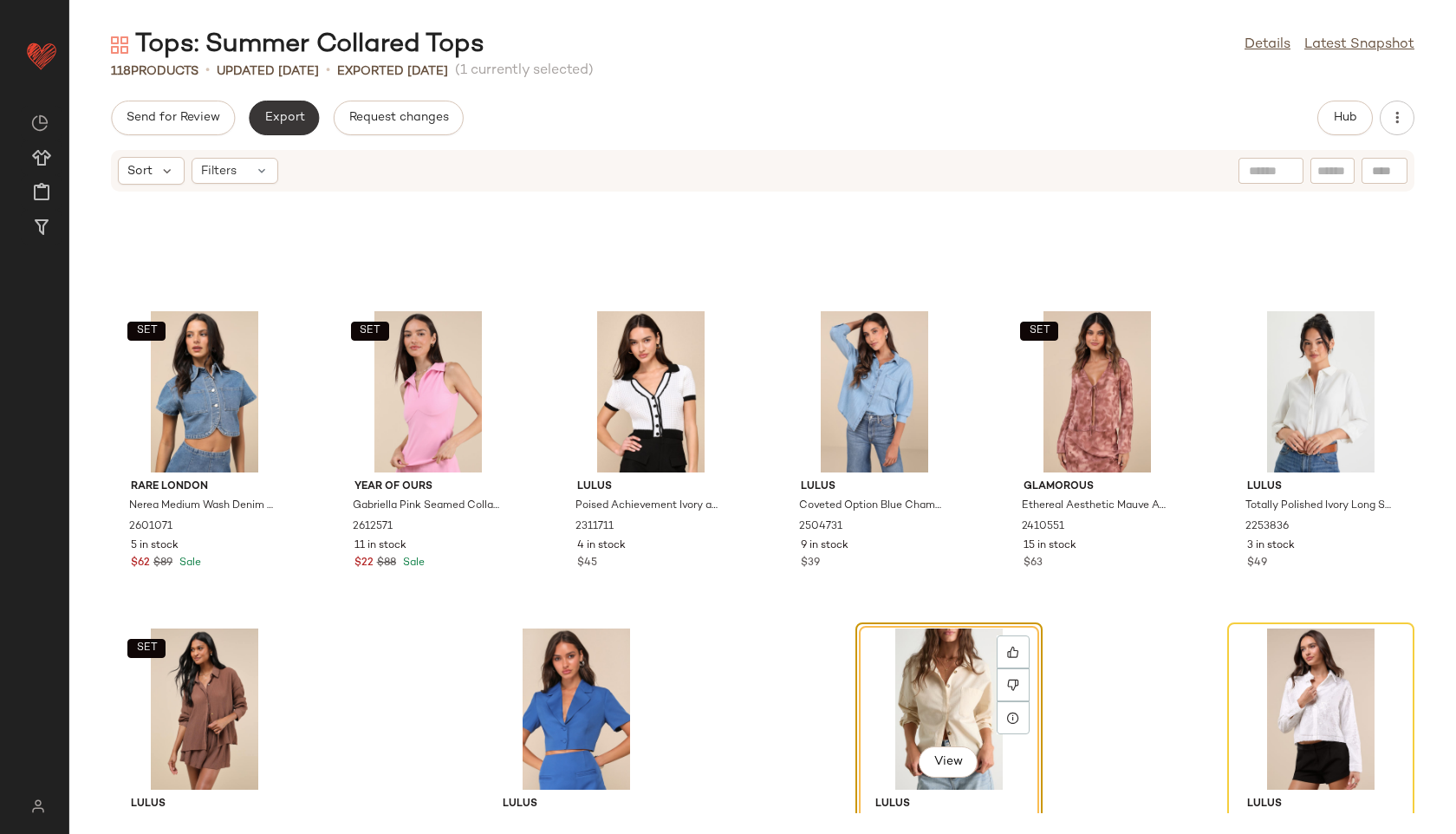
click at [266, 129] on button "Export" at bounding box center [283, 118] width 70 height 35
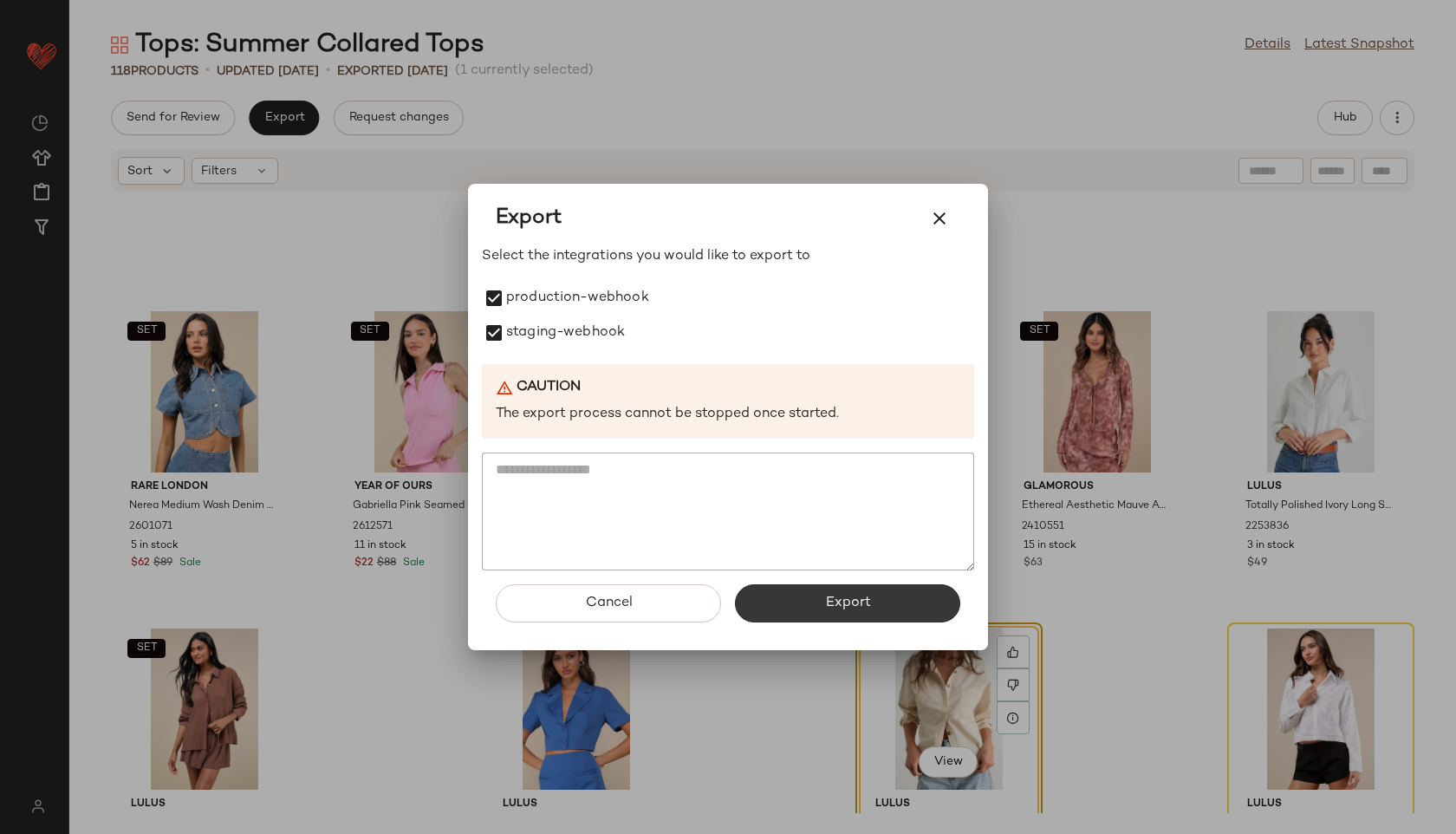
click at [829, 597] on span "Export" at bounding box center [846, 602] width 46 height 17
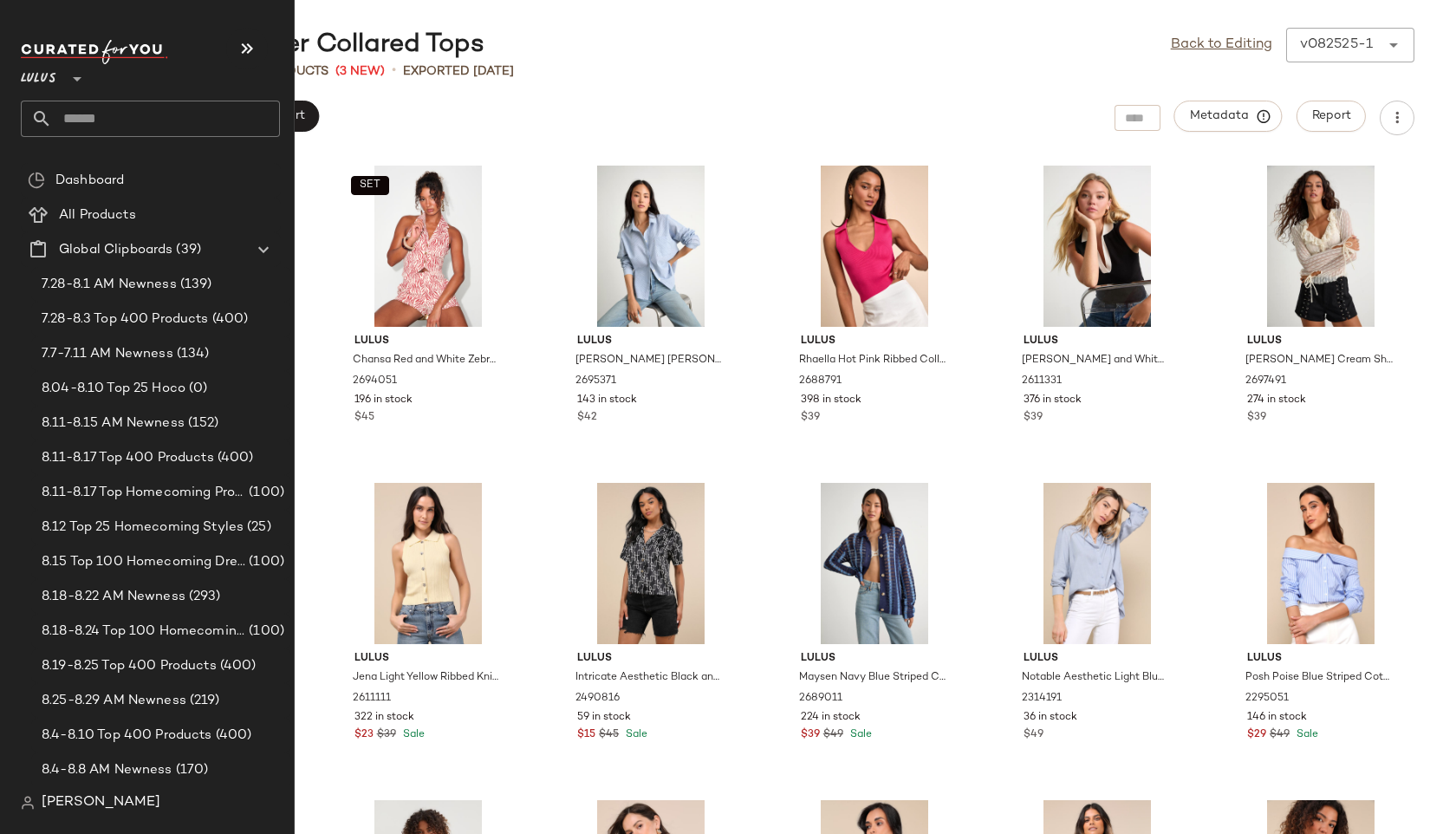
click at [102, 118] on input "text" at bounding box center [166, 118] width 228 height 36
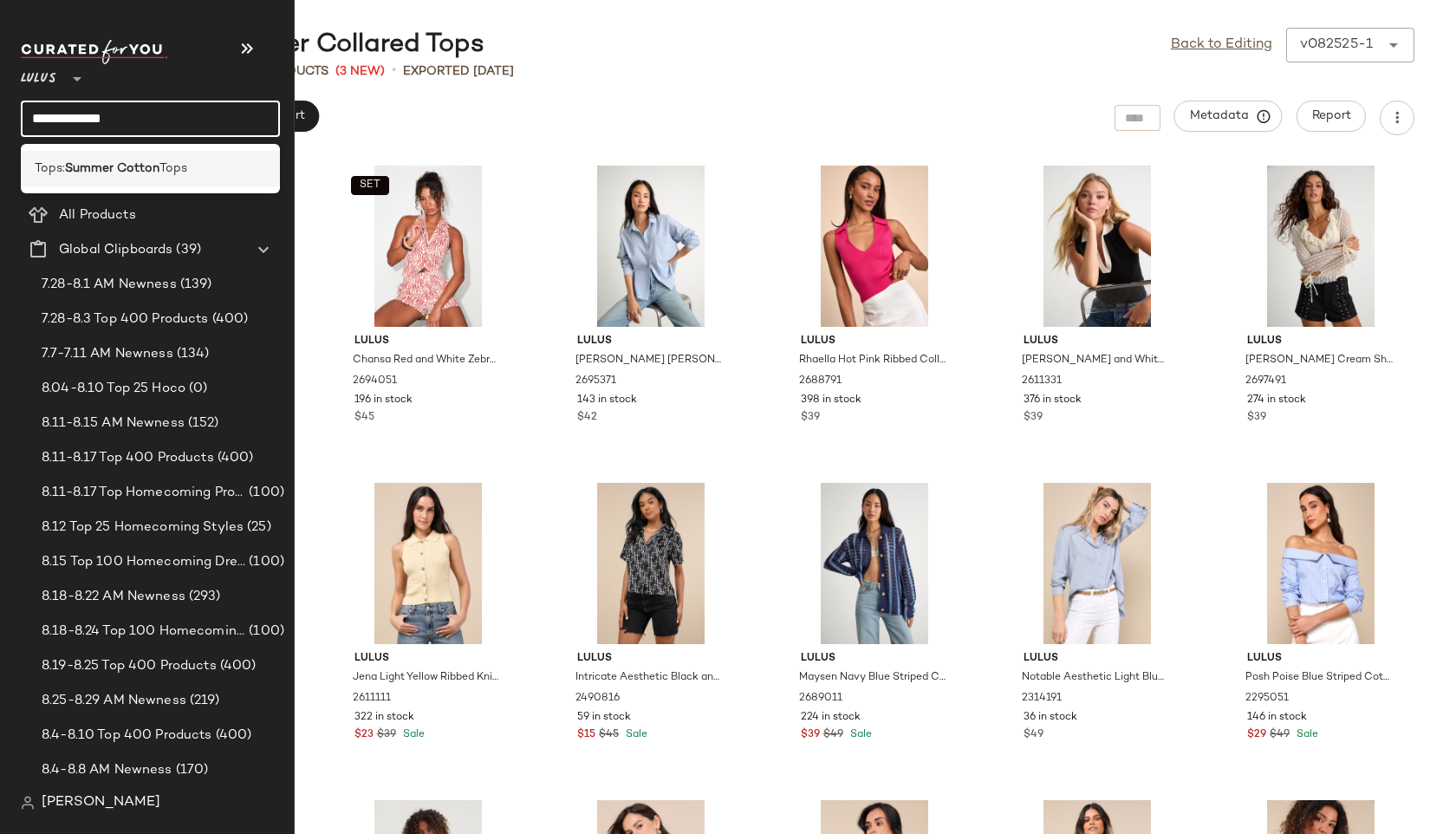
type input "**********"
click at [149, 170] on b "Summer Cotton" at bounding box center [112, 169] width 94 height 19
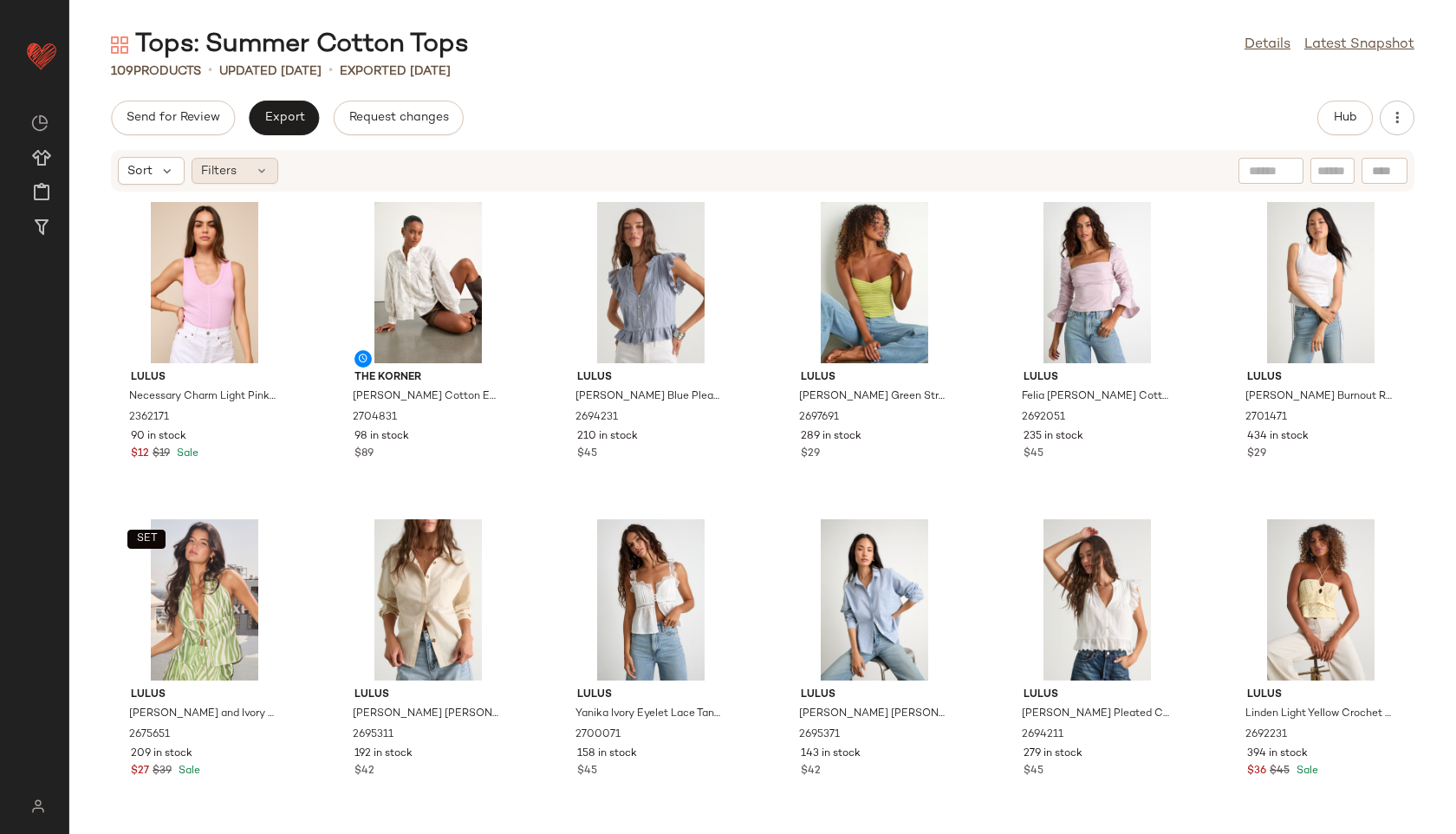
click at [247, 171] on div "Filters" at bounding box center [235, 171] width 87 height 26
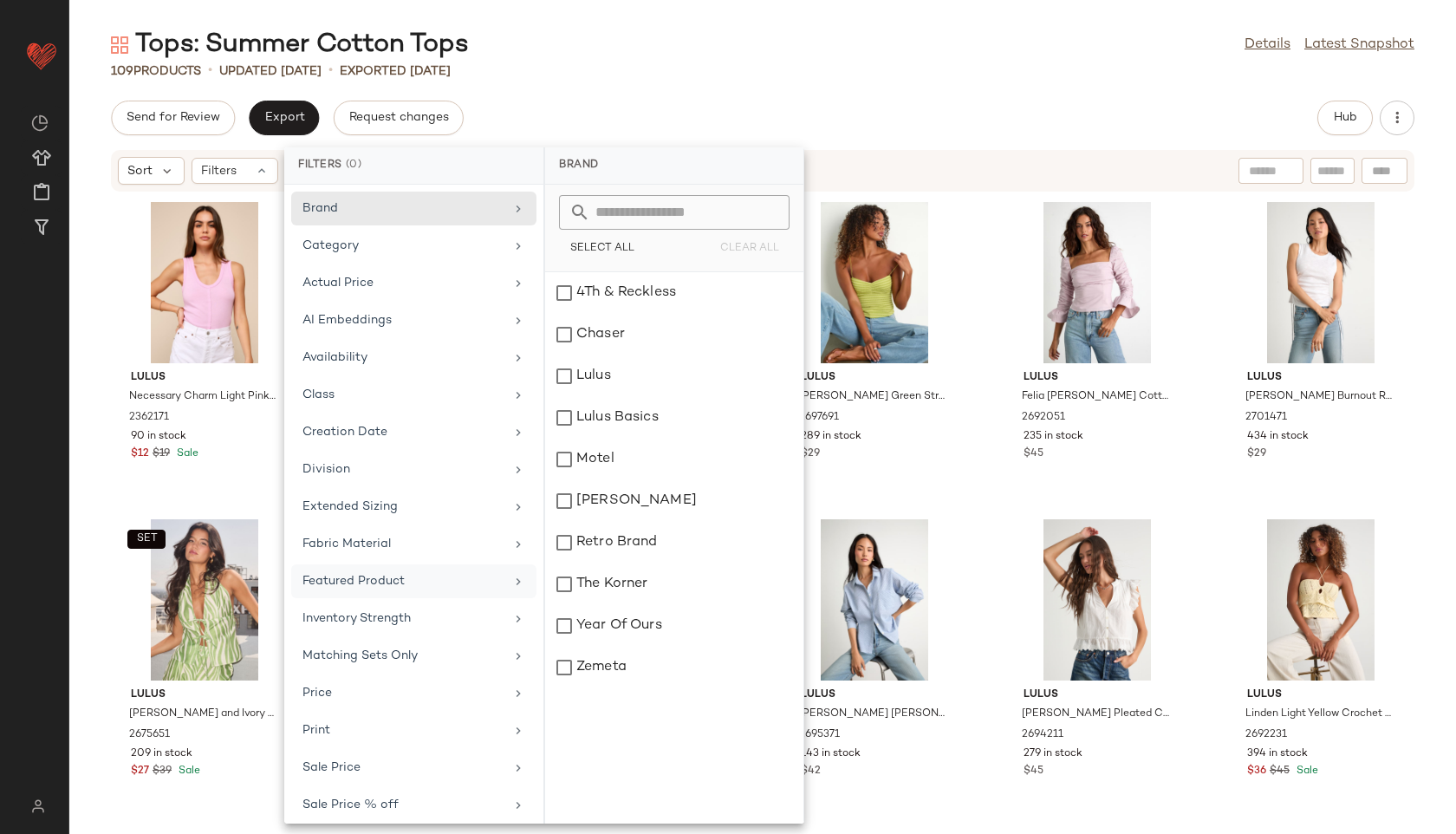
scroll to position [121, 0]
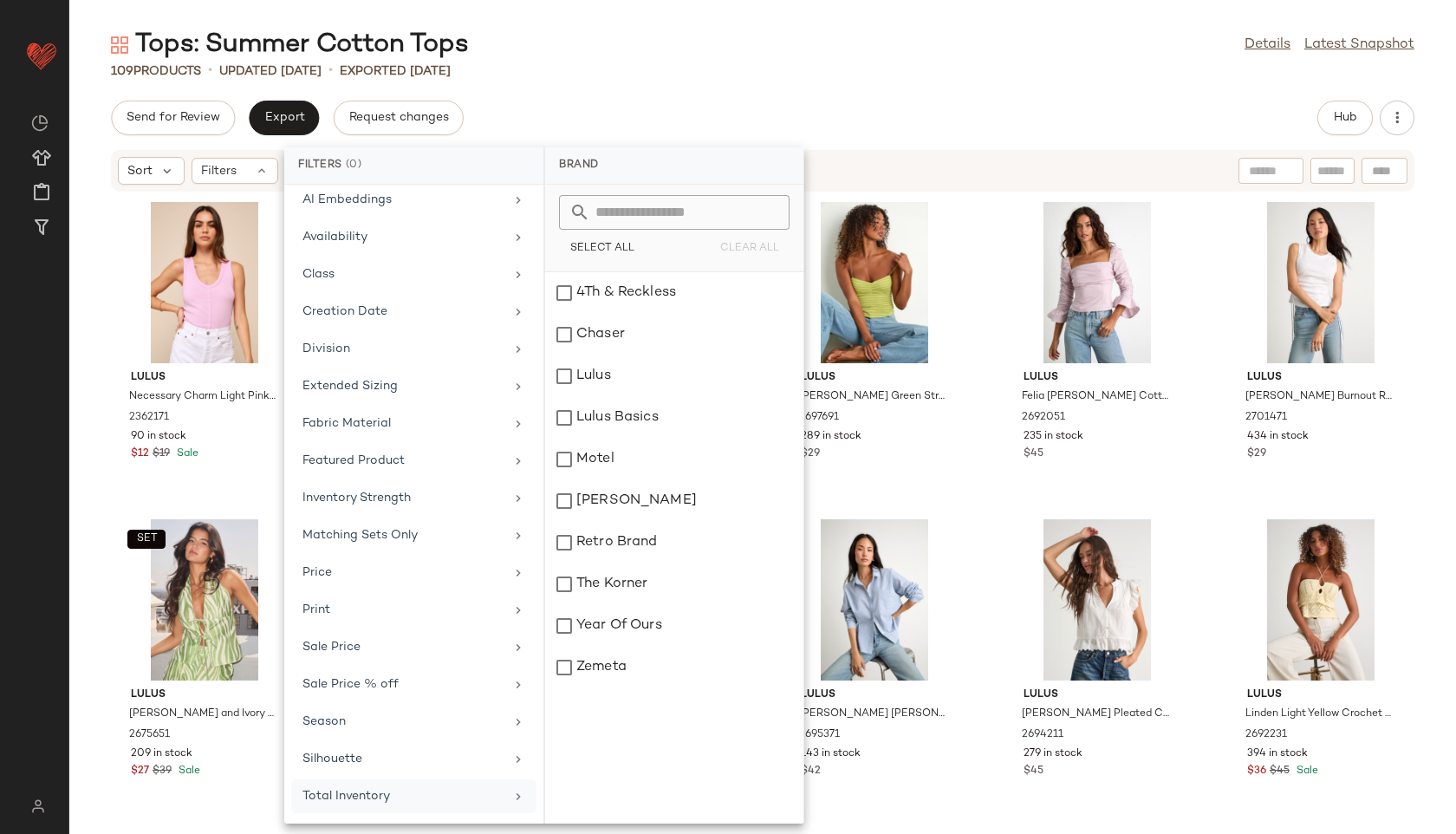
click at [361, 790] on div "Total Inventory" at bounding box center [403, 796] width 202 height 19
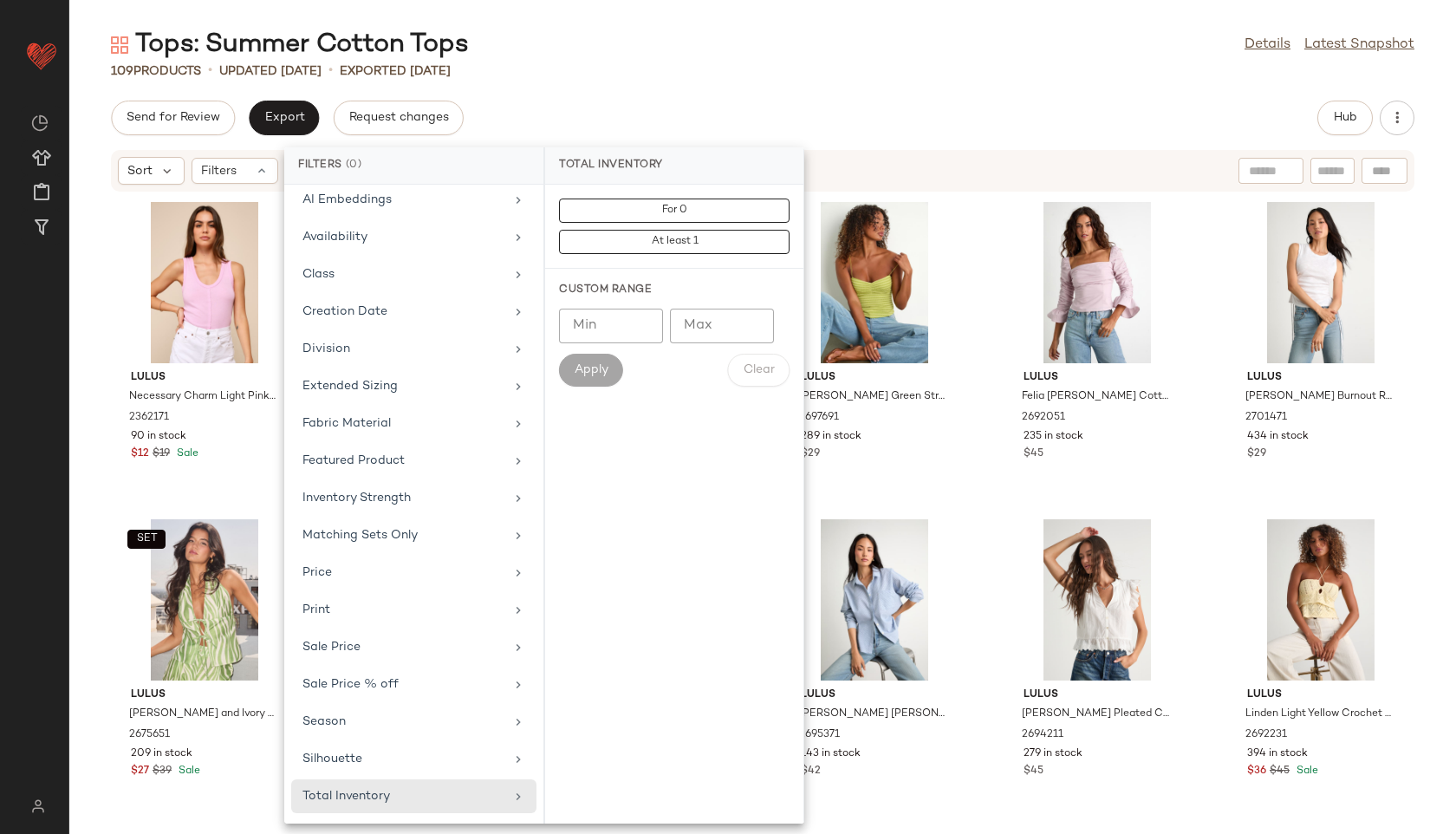
click at [690, 314] on input "Max" at bounding box center [722, 326] width 104 height 35
type input "**"
click at [593, 365] on span "Apply" at bounding box center [591, 370] width 35 height 14
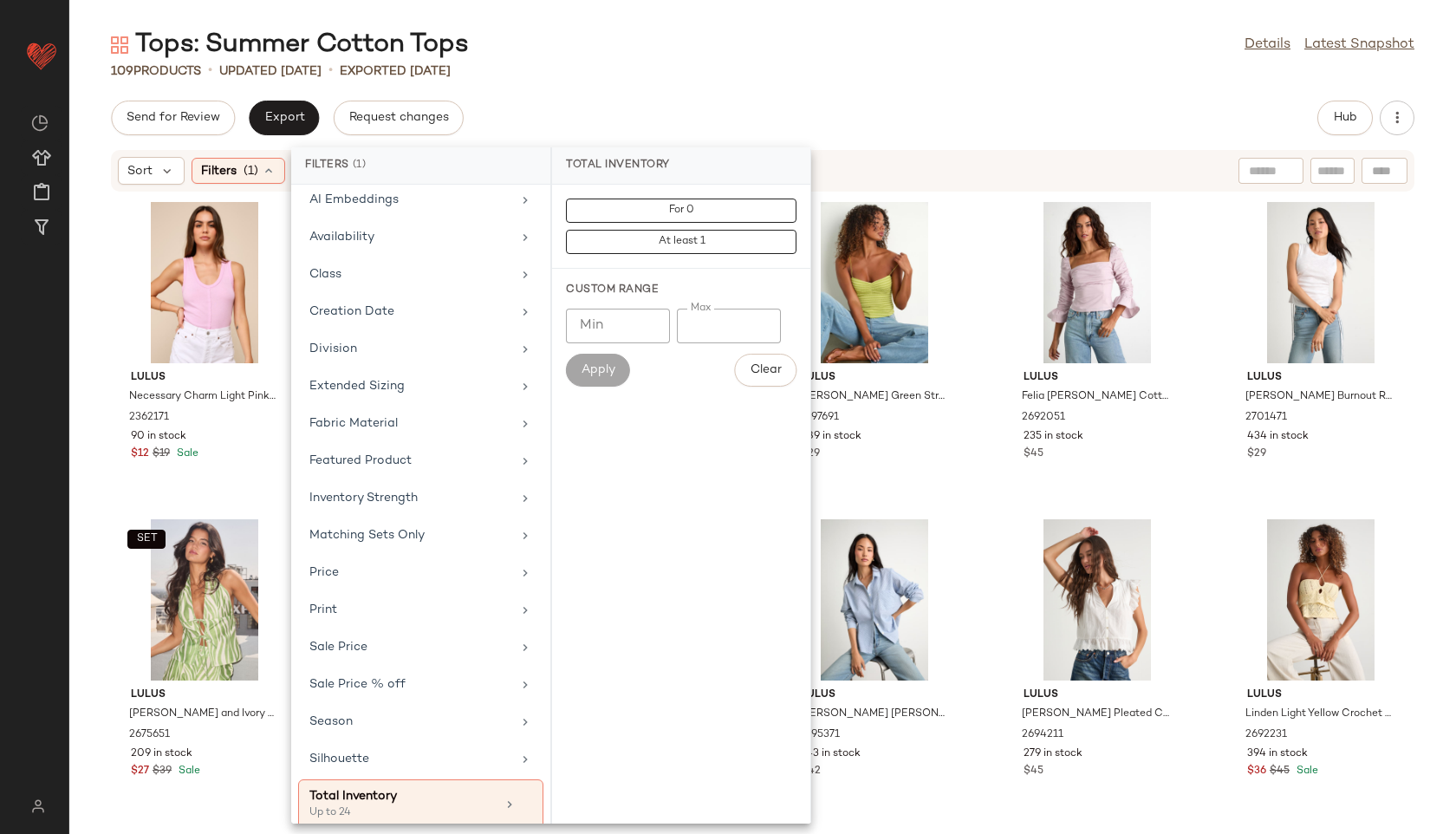
click at [638, 125] on div "Send for Review Export Request changes Hub" at bounding box center [763, 118] width 1303 height 35
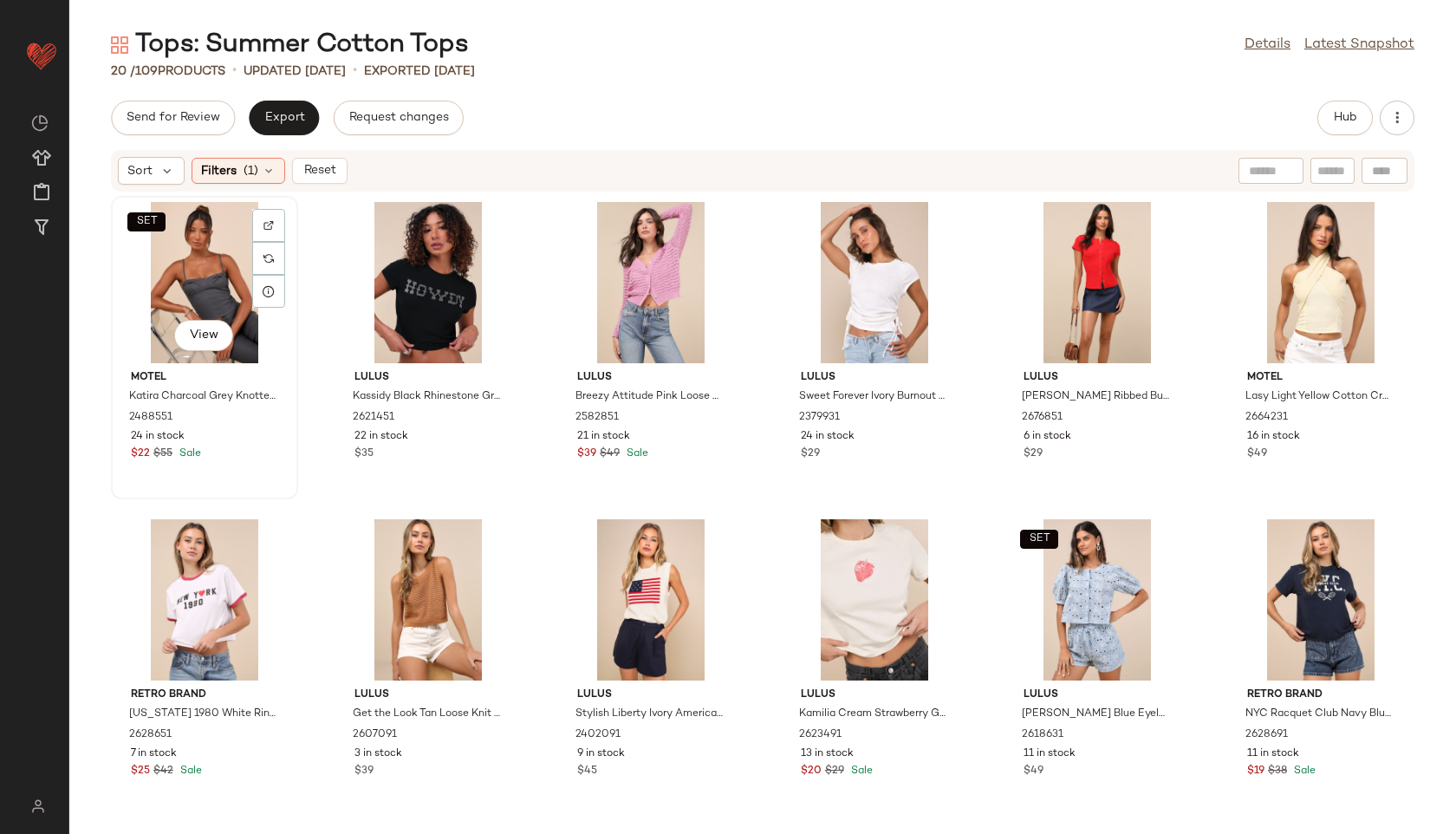
click at [175, 277] on div "SET View" at bounding box center [205, 282] width 175 height 161
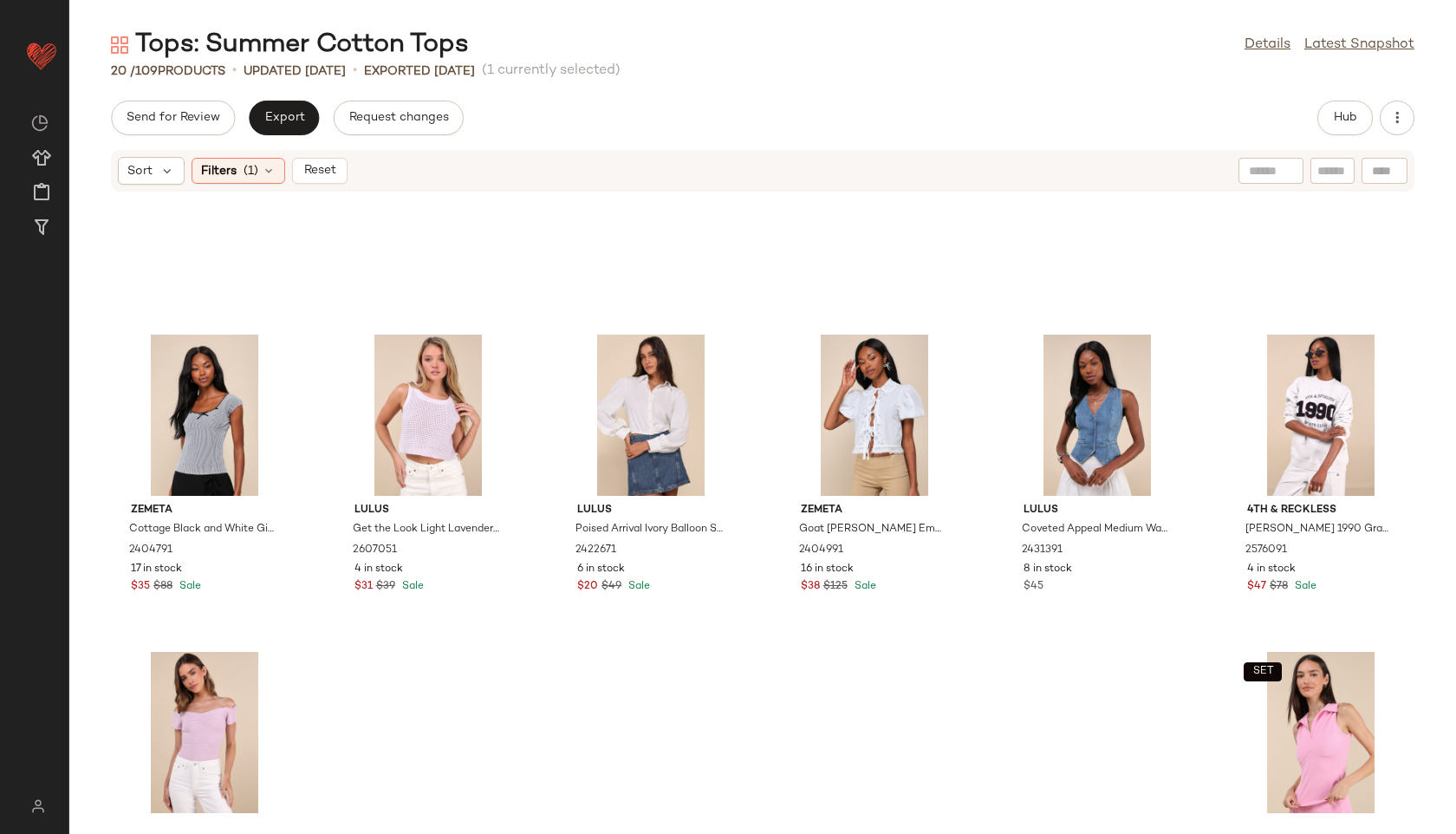
scroll to position [652, 0]
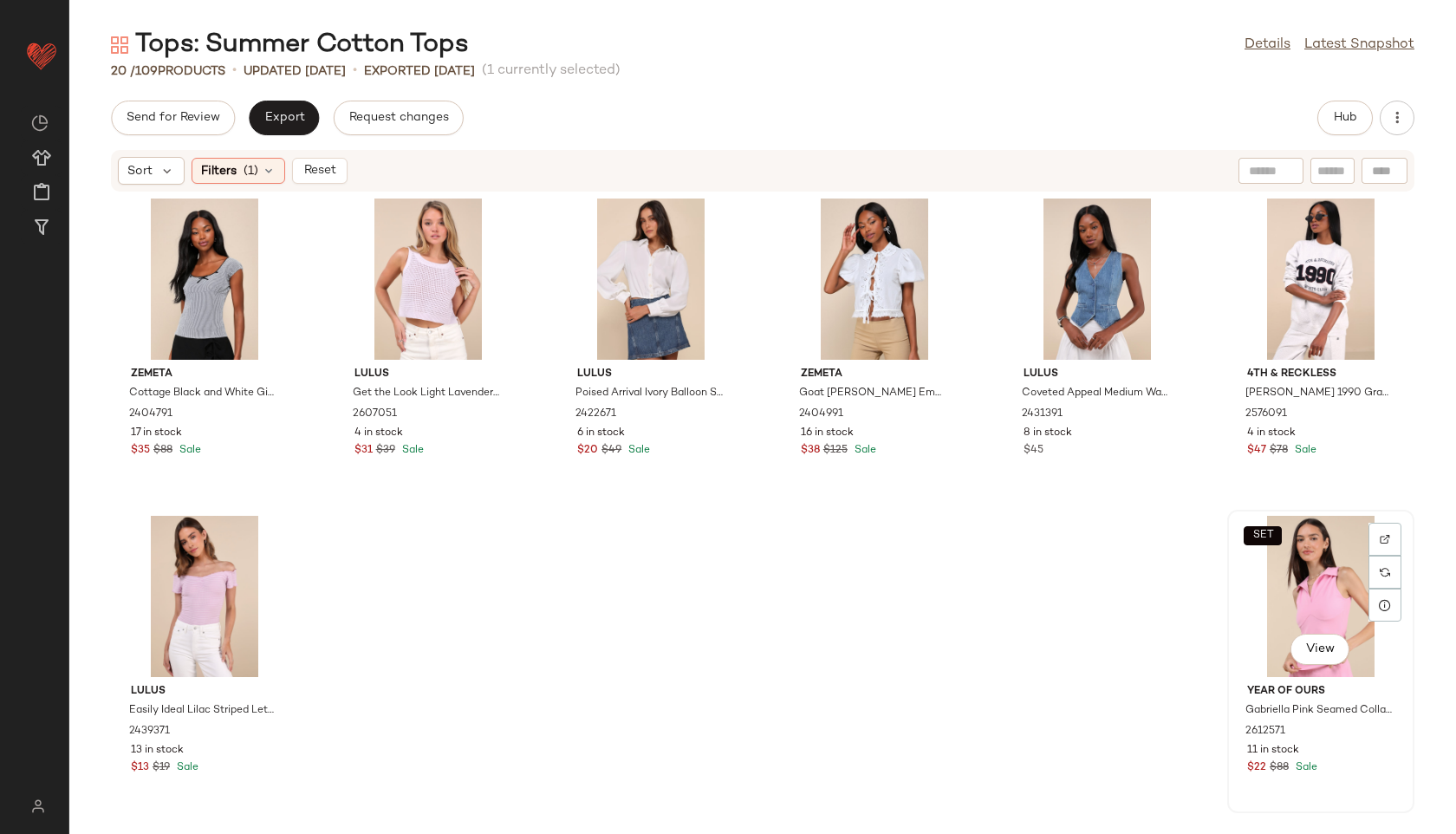
click at [1269, 572] on div "SET View" at bounding box center [1321, 595] width 175 height 161
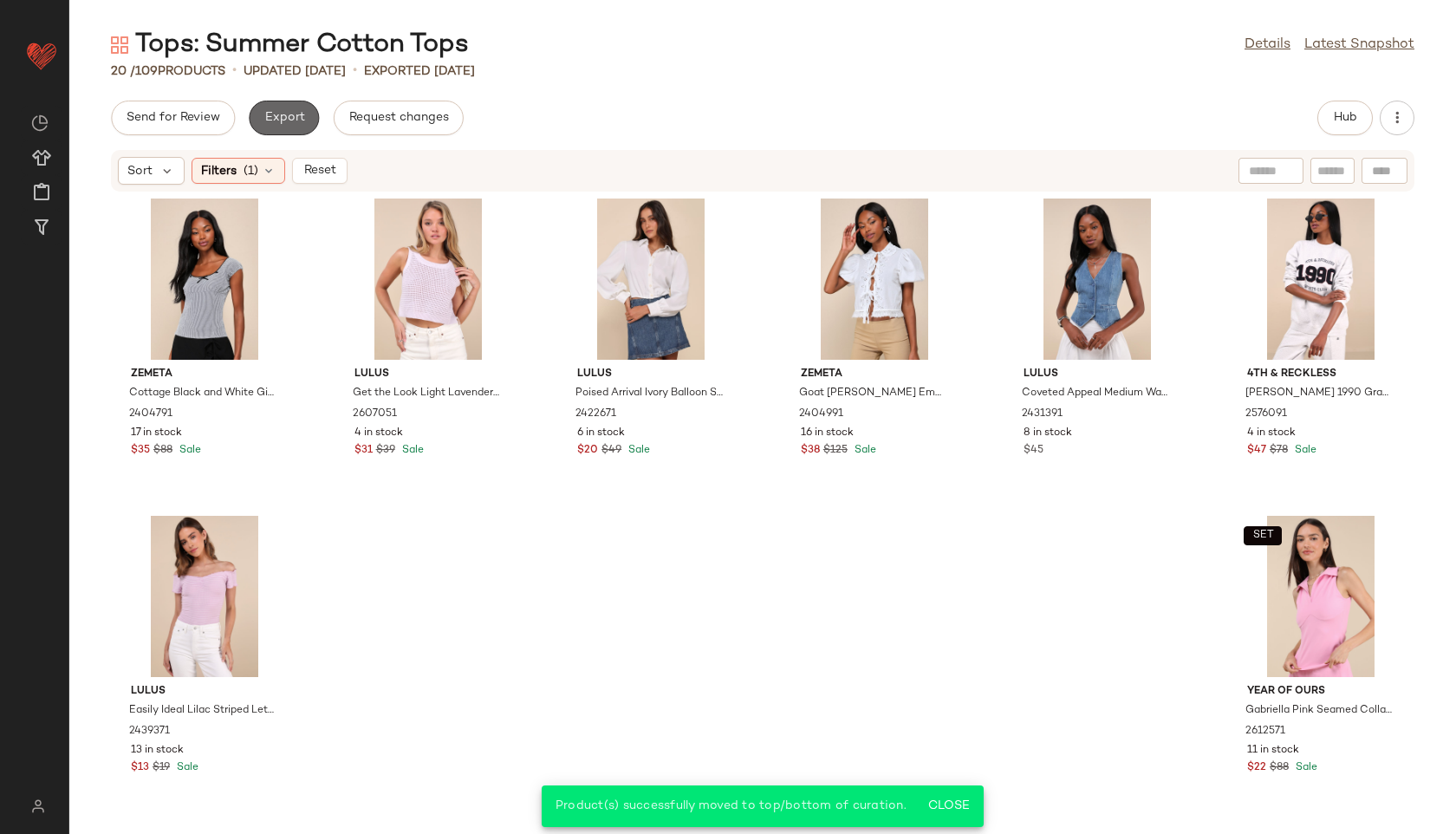
click at [282, 123] on span "Export" at bounding box center [283, 118] width 41 height 14
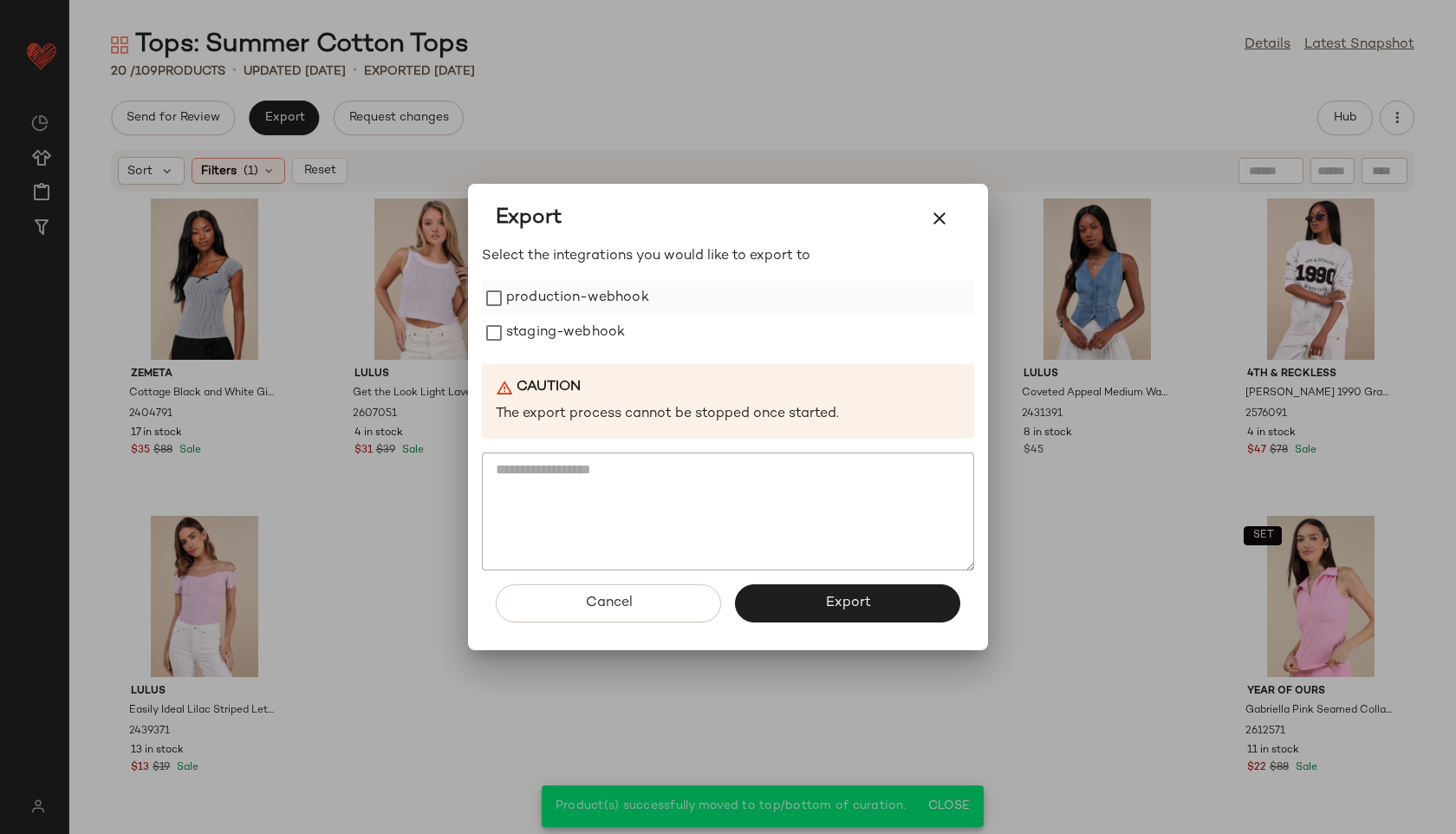
click at [535, 310] on label "production-webhook" at bounding box center [578, 298] width 143 height 35
click at [530, 334] on label "staging-webhook" at bounding box center [566, 333] width 119 height 35
click at [795, 622] on button "Export" at bounding box center [846, 603] width 225 height 38
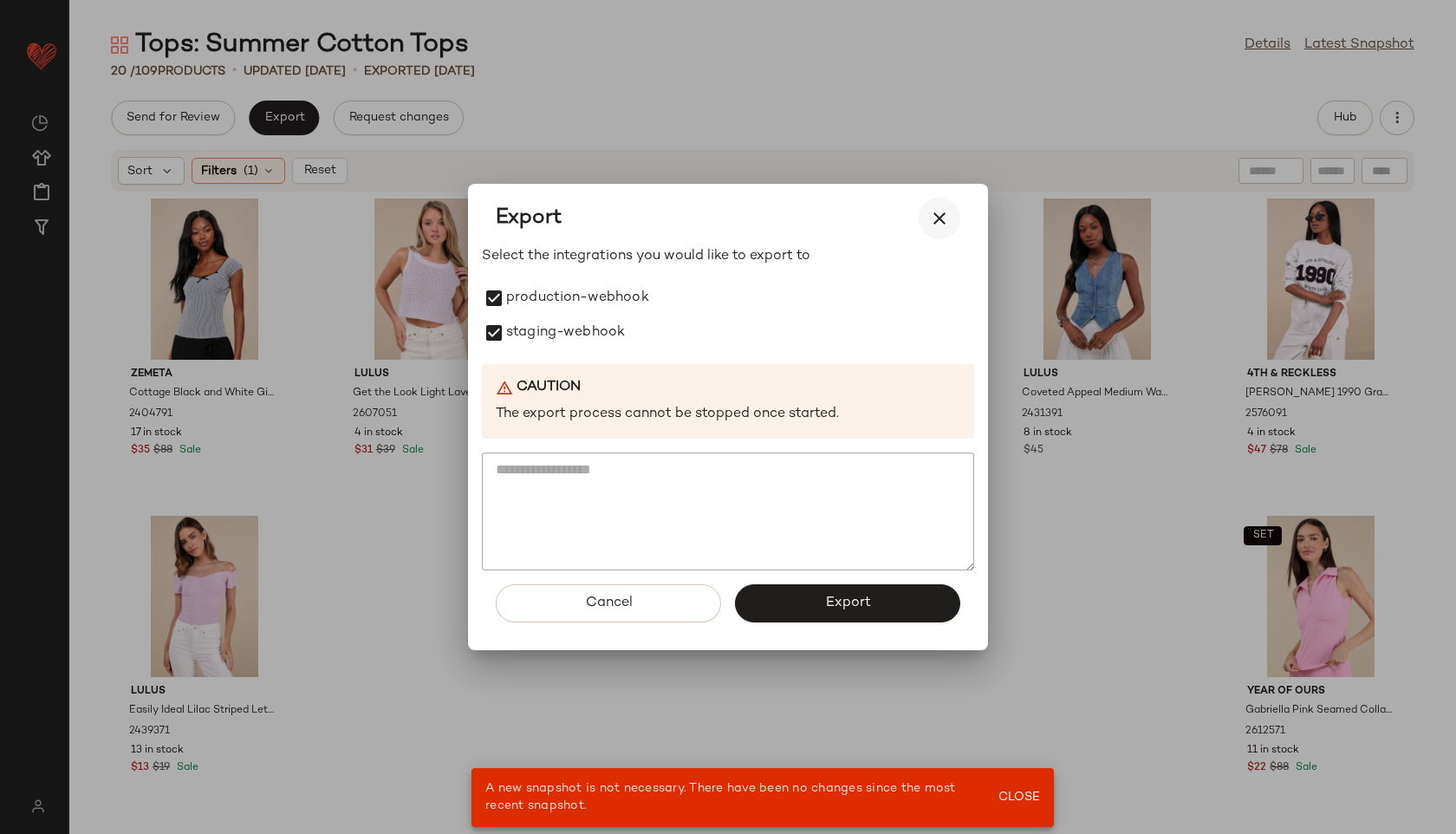
click at [939, 224] on icon "button" at bounding box center [939, 218] width 20 height 20
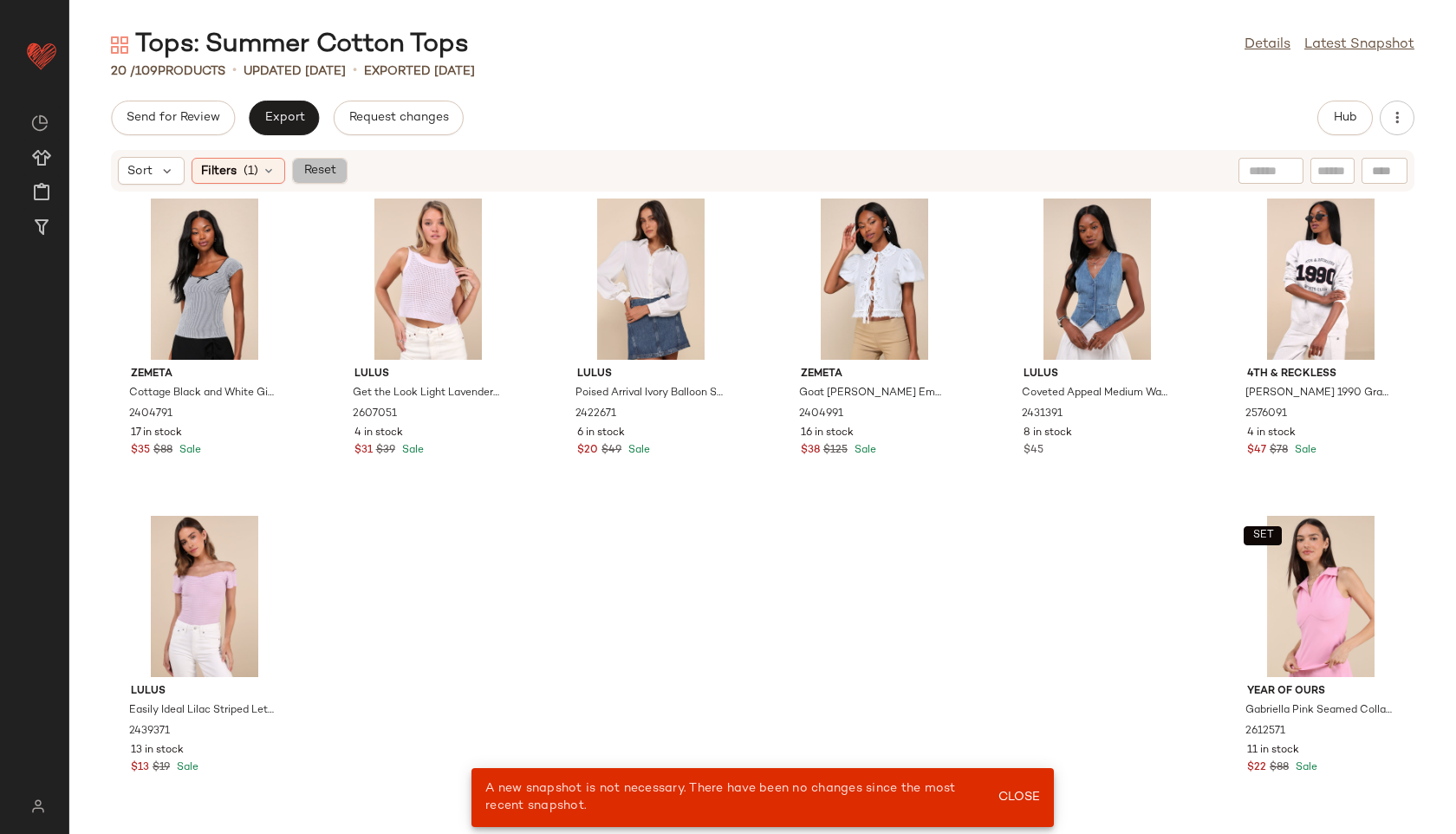
click at [327, 164] on span "Reset" at bounding box center [319, 171] width 33 height 14
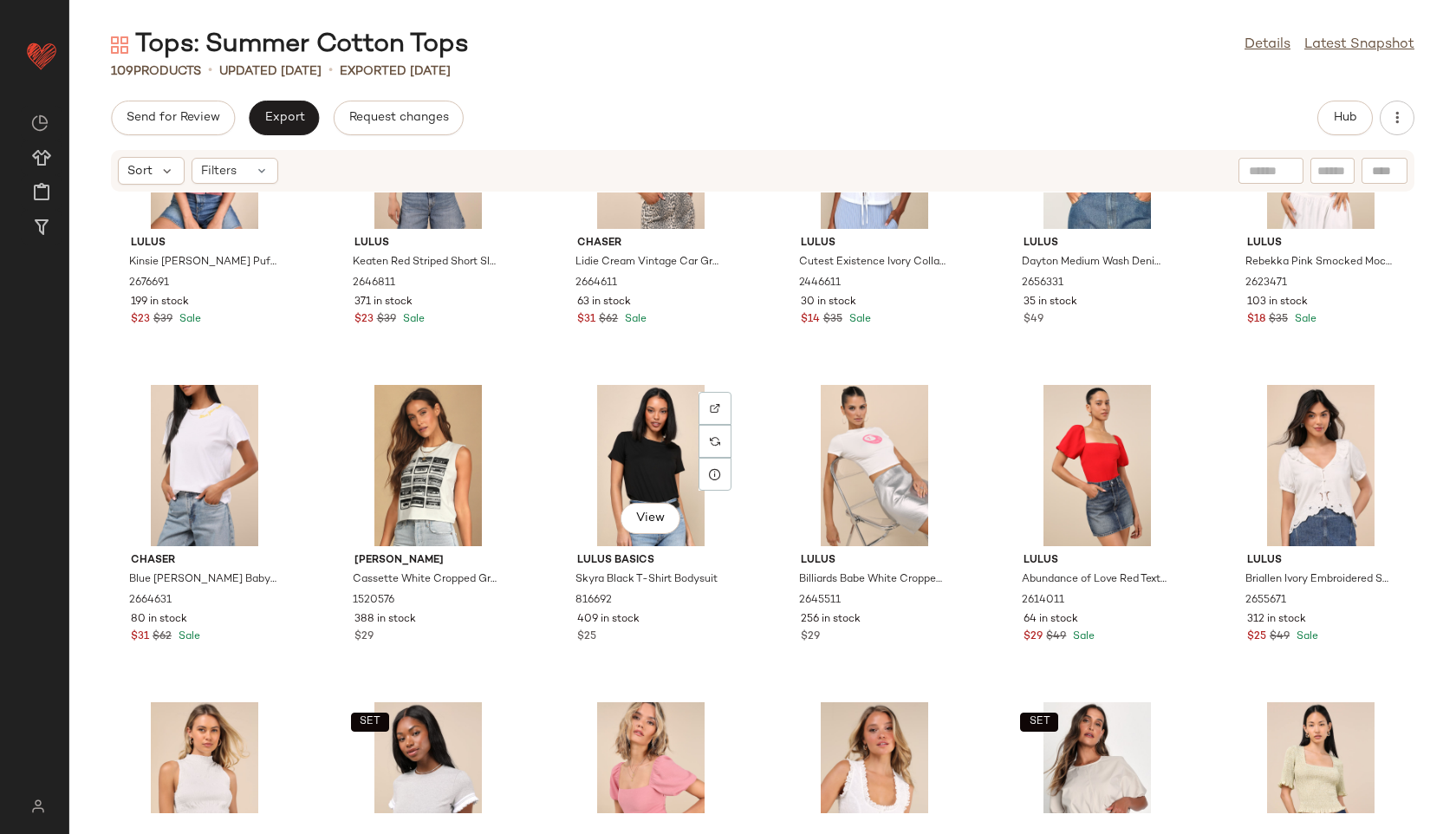
scroll to position [1390, 0]
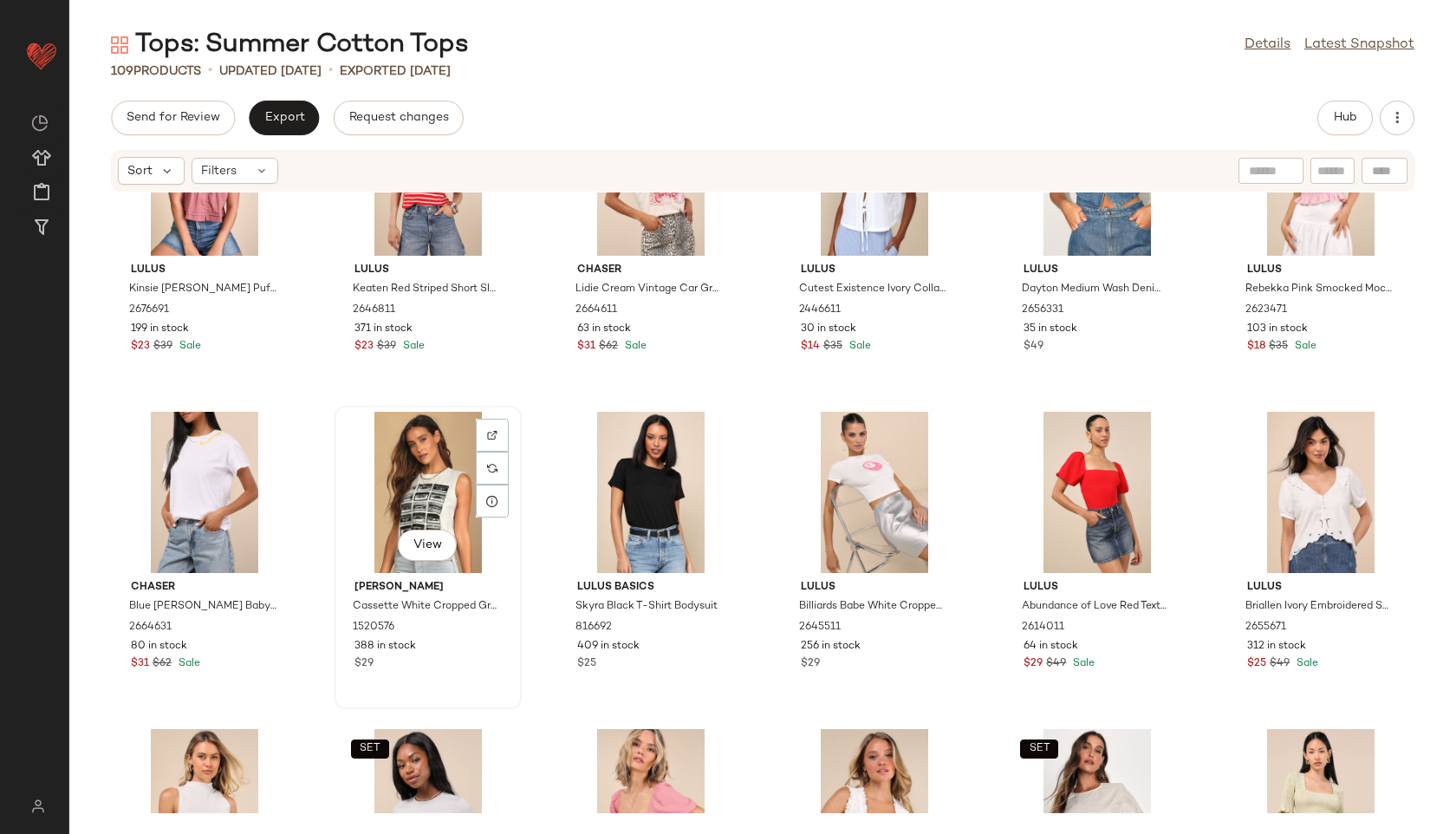
click at [404, 504] on div "View" at bounding box center [429, 492] width 175 height 161
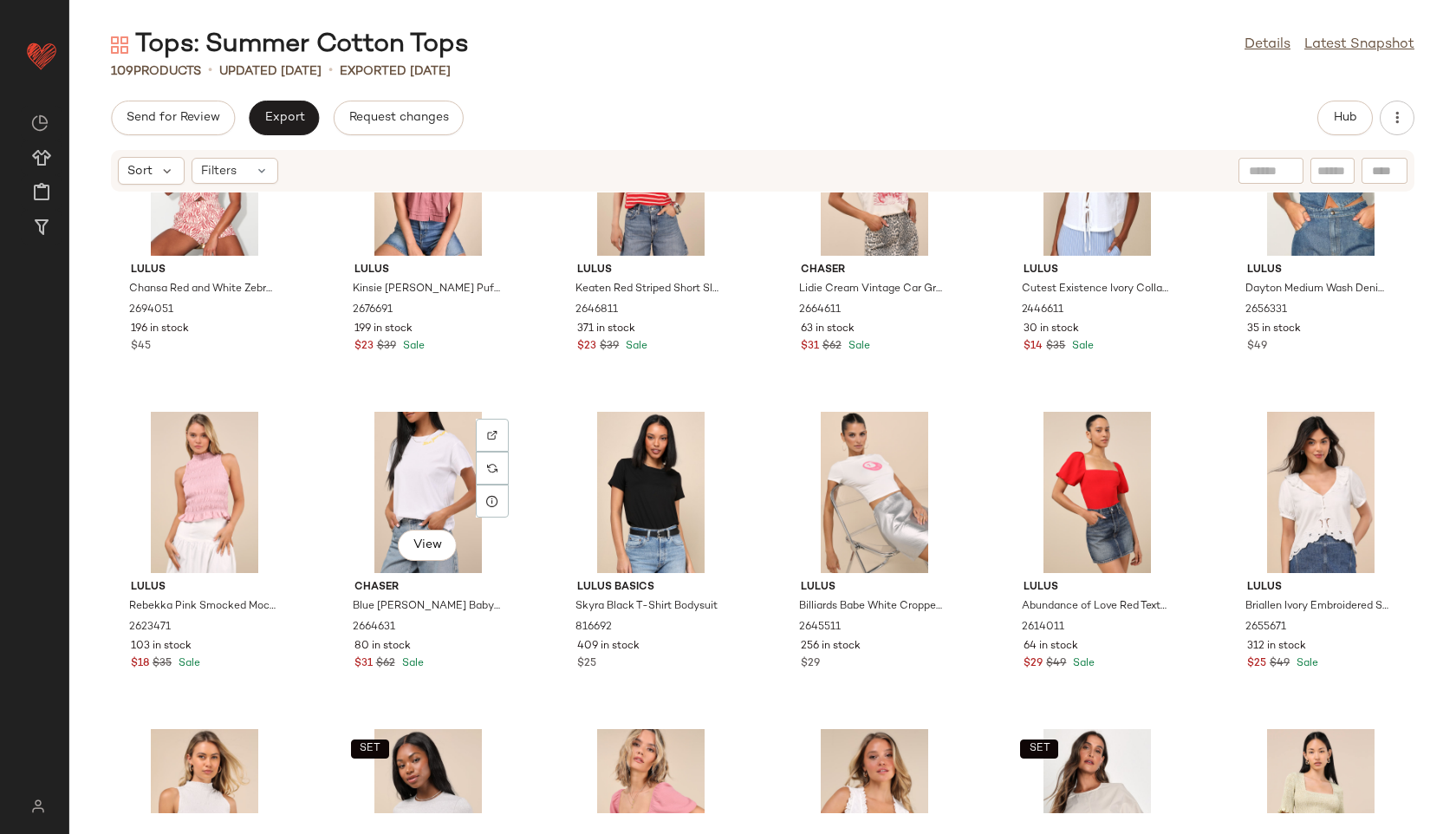
scroll to position [1299, 0]
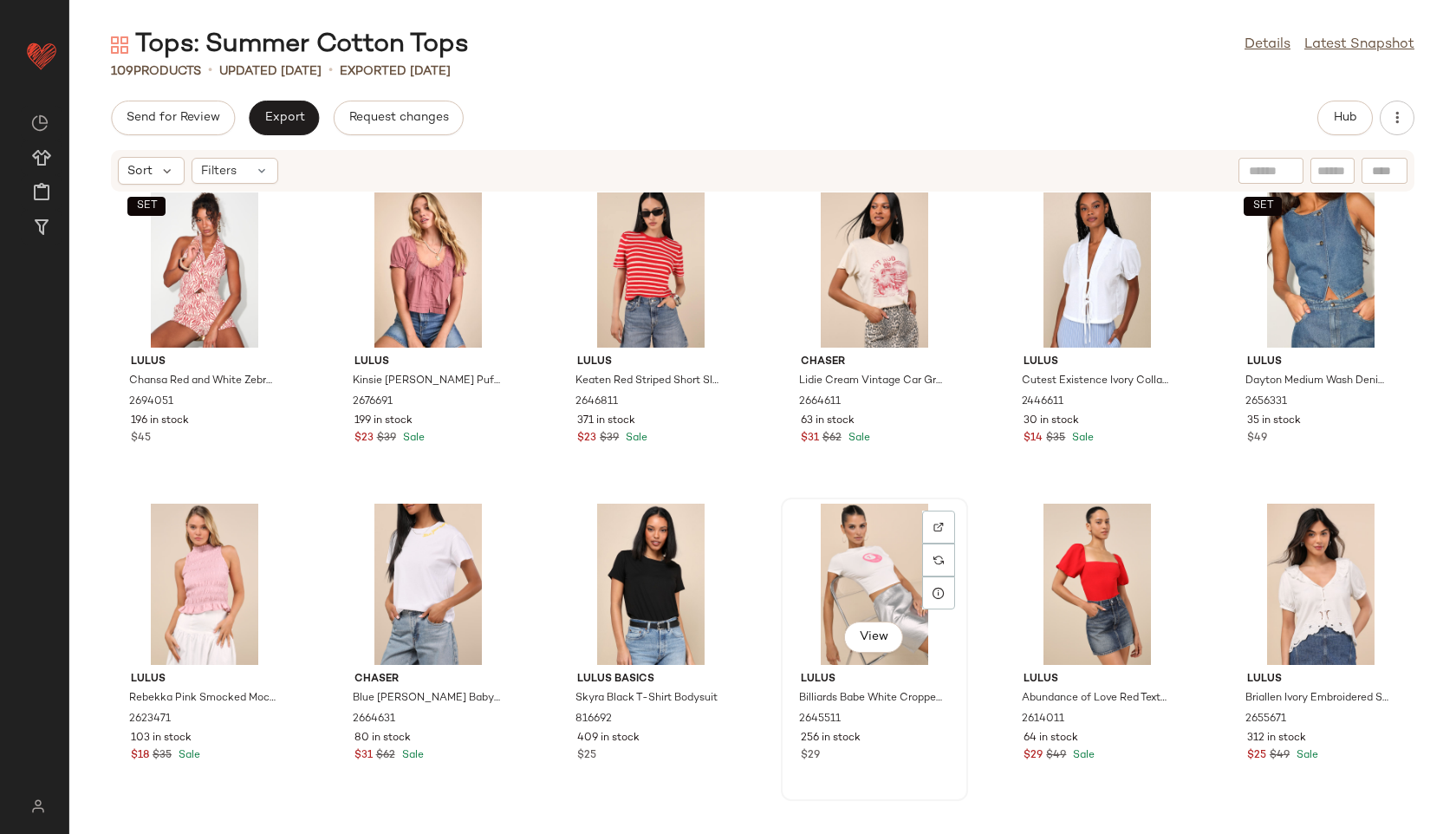
click at [849, 570] on div "View" at bounding box center [875, 584] width 175 height 161
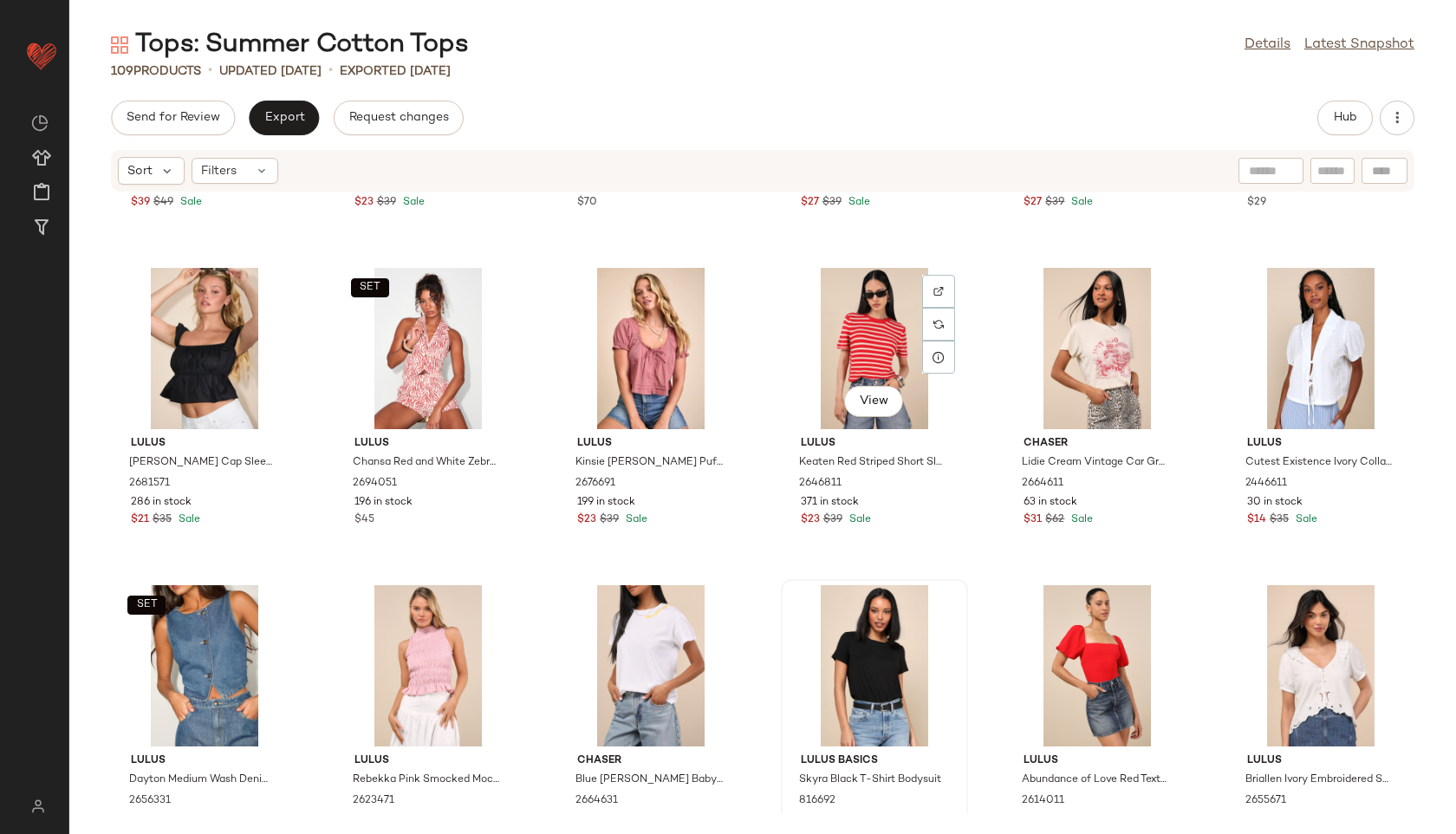
scroll to position [1191, 0]
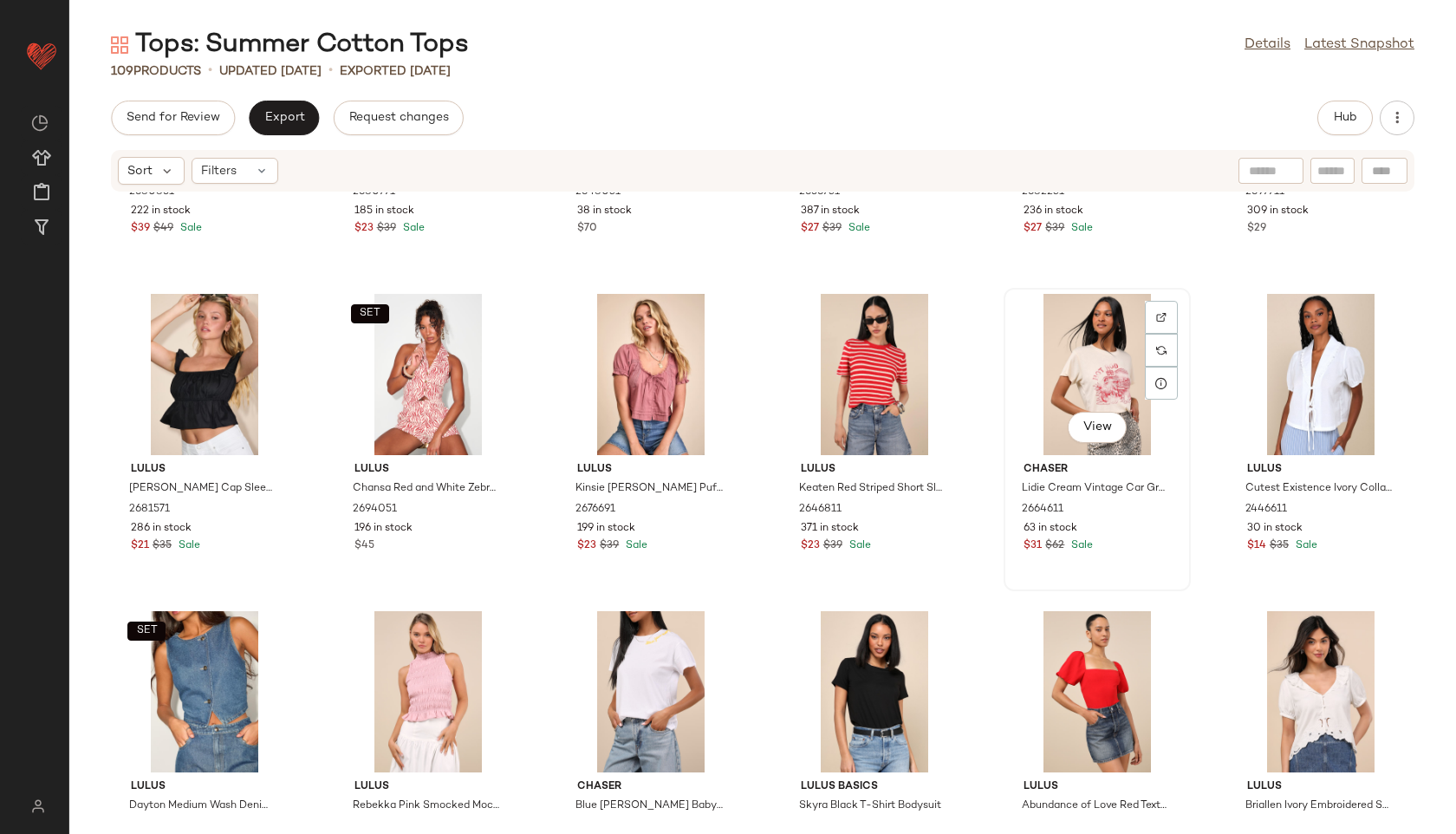
click at [1051, 400] on div "View" at bounding box center [1097, 374] width 175 height 161
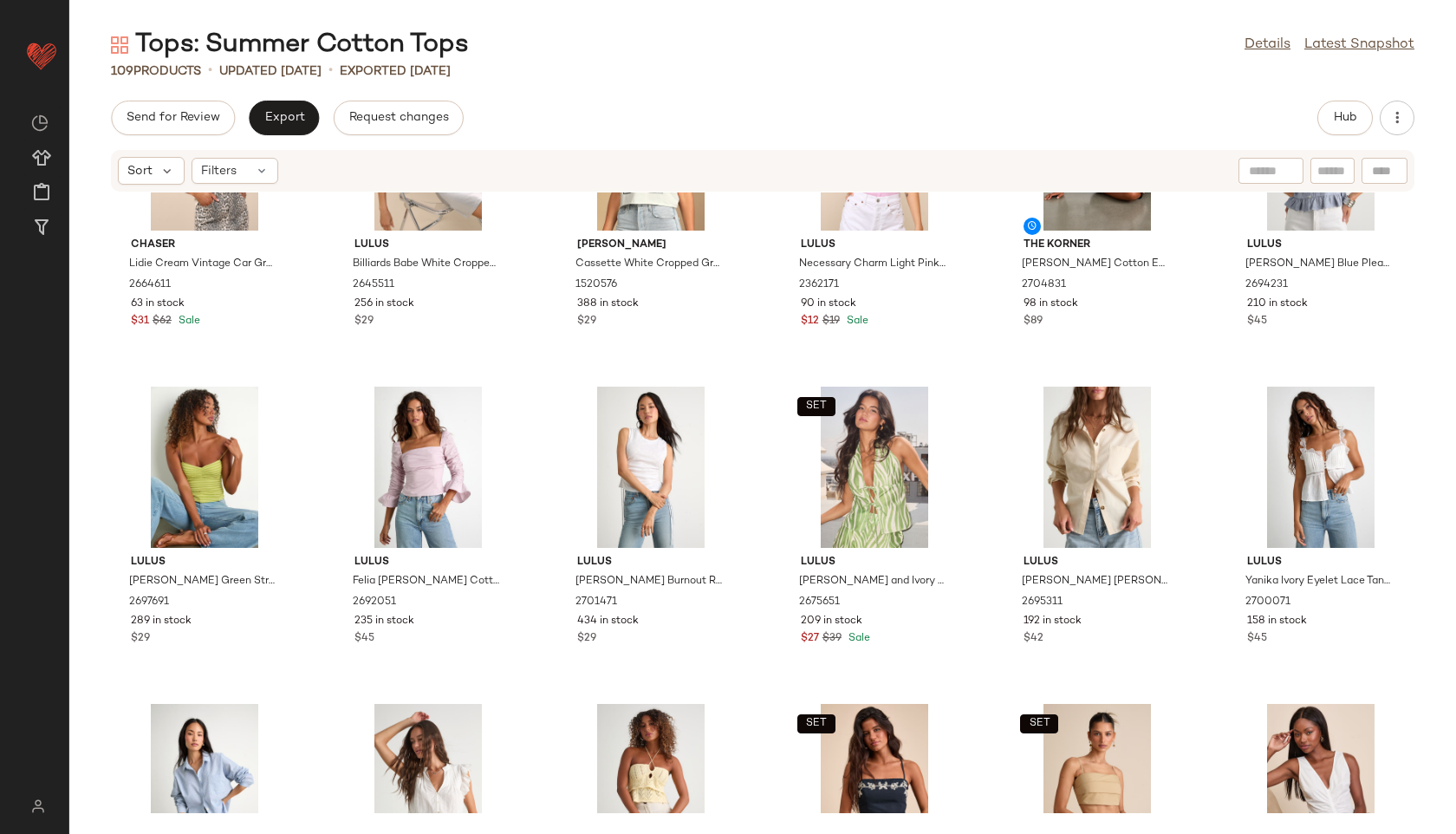
scroll to position [134, 0]
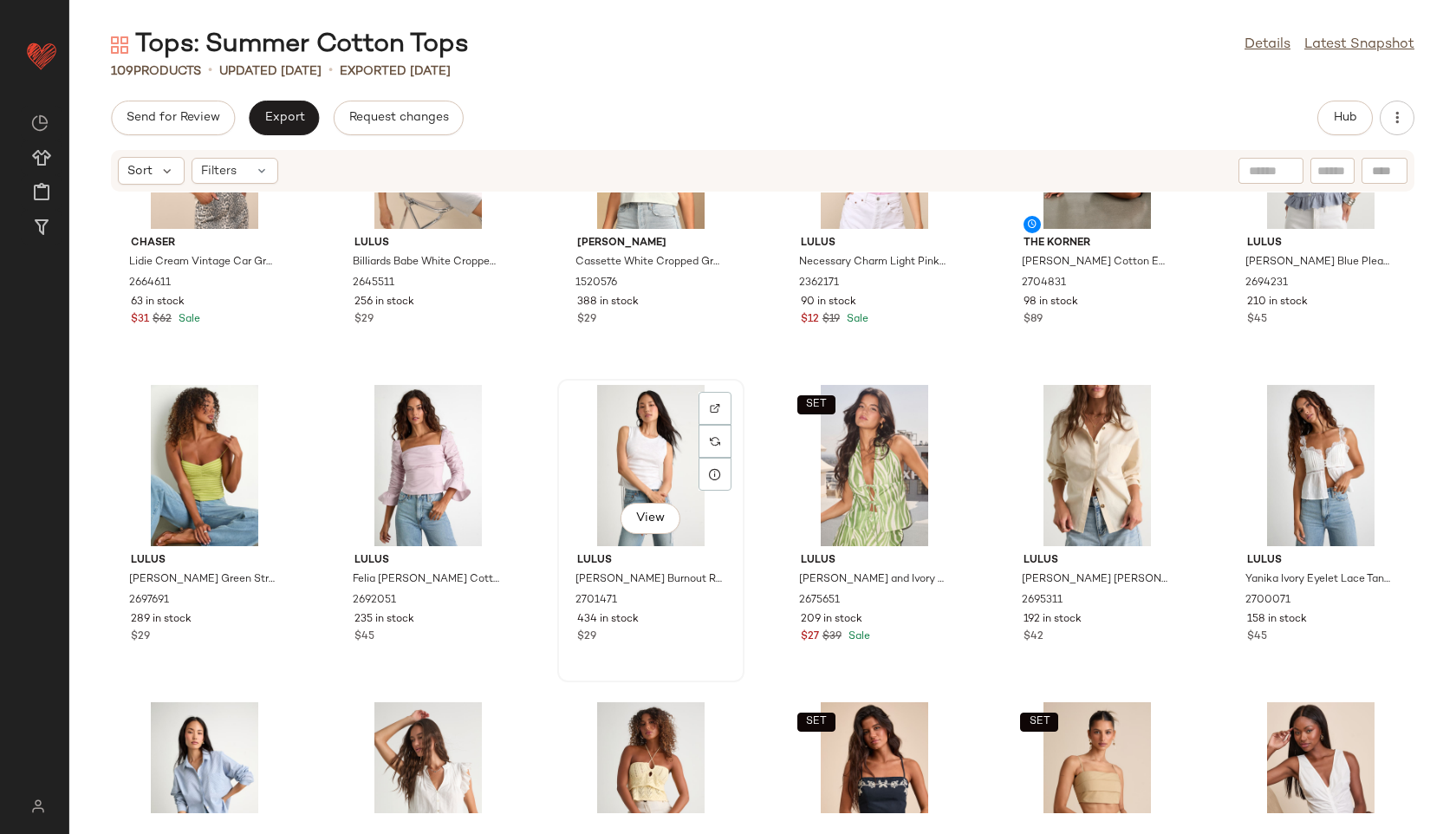
click at [626, 438] on div "View" at bounding box center [651, 465] width 175 height 161
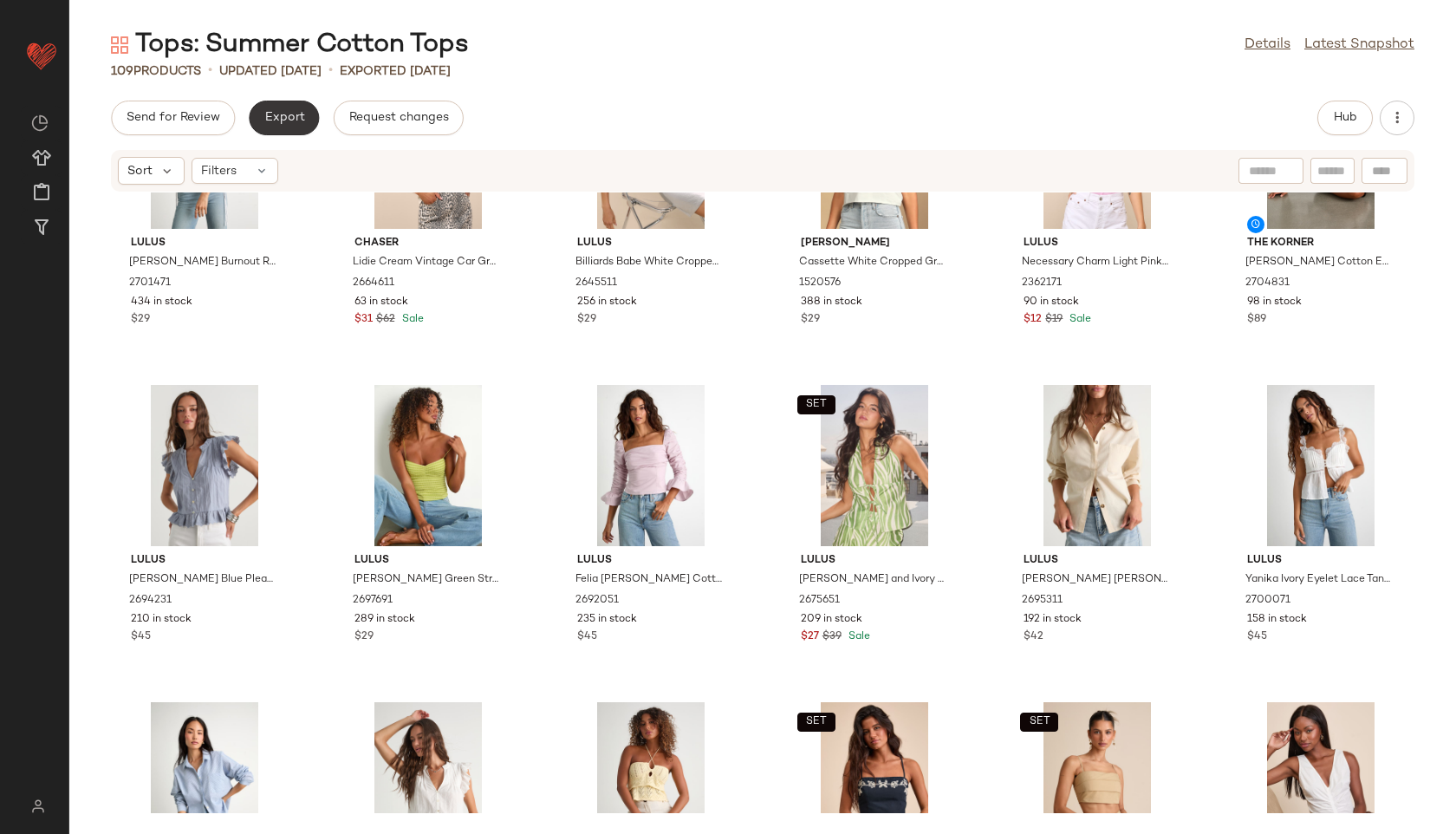
click at [282, 122] on span "Export" at bounding box center [283, 118] width 41 height 14
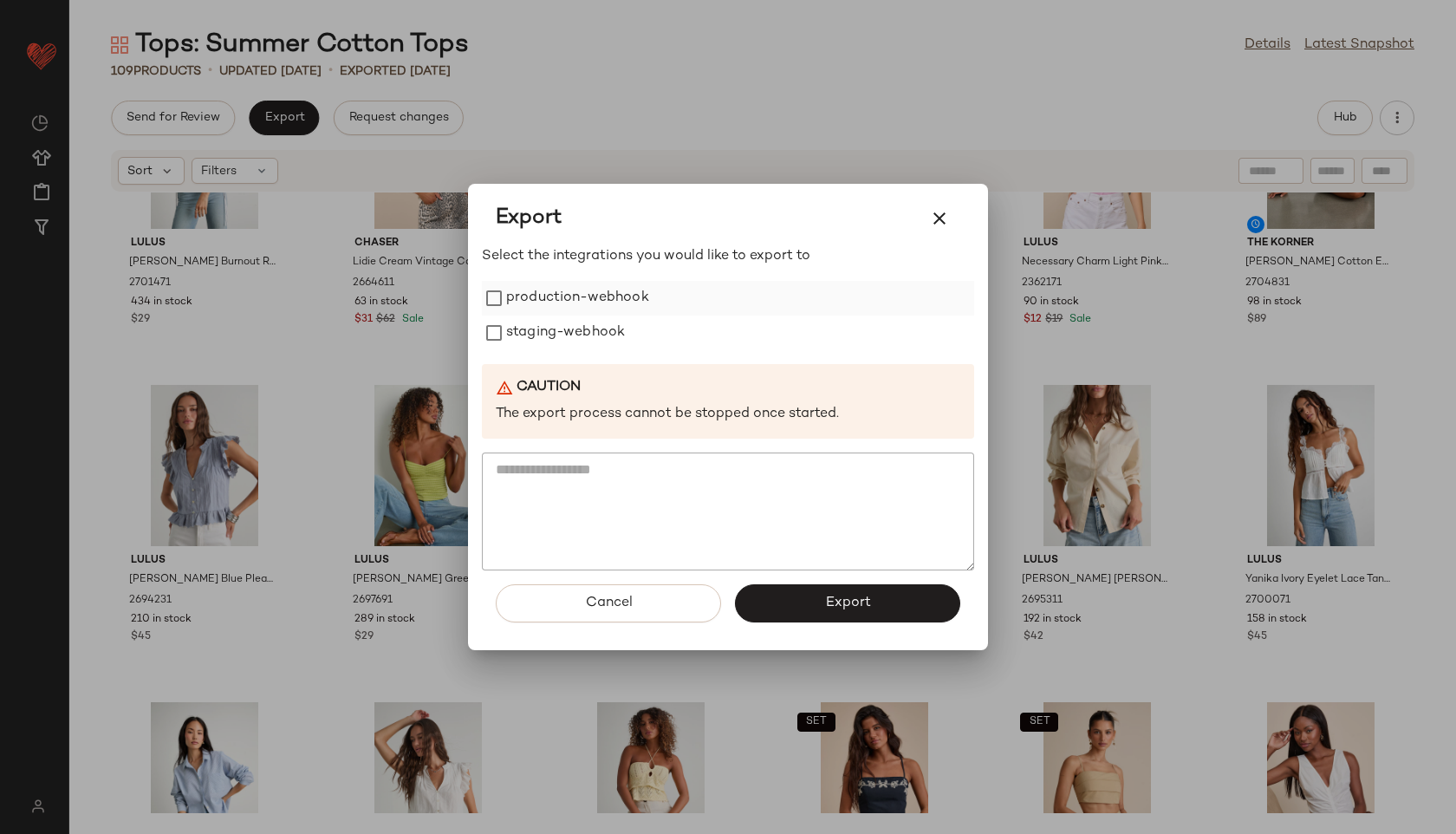
click at [544, 294] on label "production-webhook" at bounding box center [578, 298] width 143 height 35
click at [542, 325] on label "staging-webhook" at bounding box center [566, 333] width 119 height 35
click at [791, 594] on button "Export" at bounding box center [846, 603] width 225 height 38
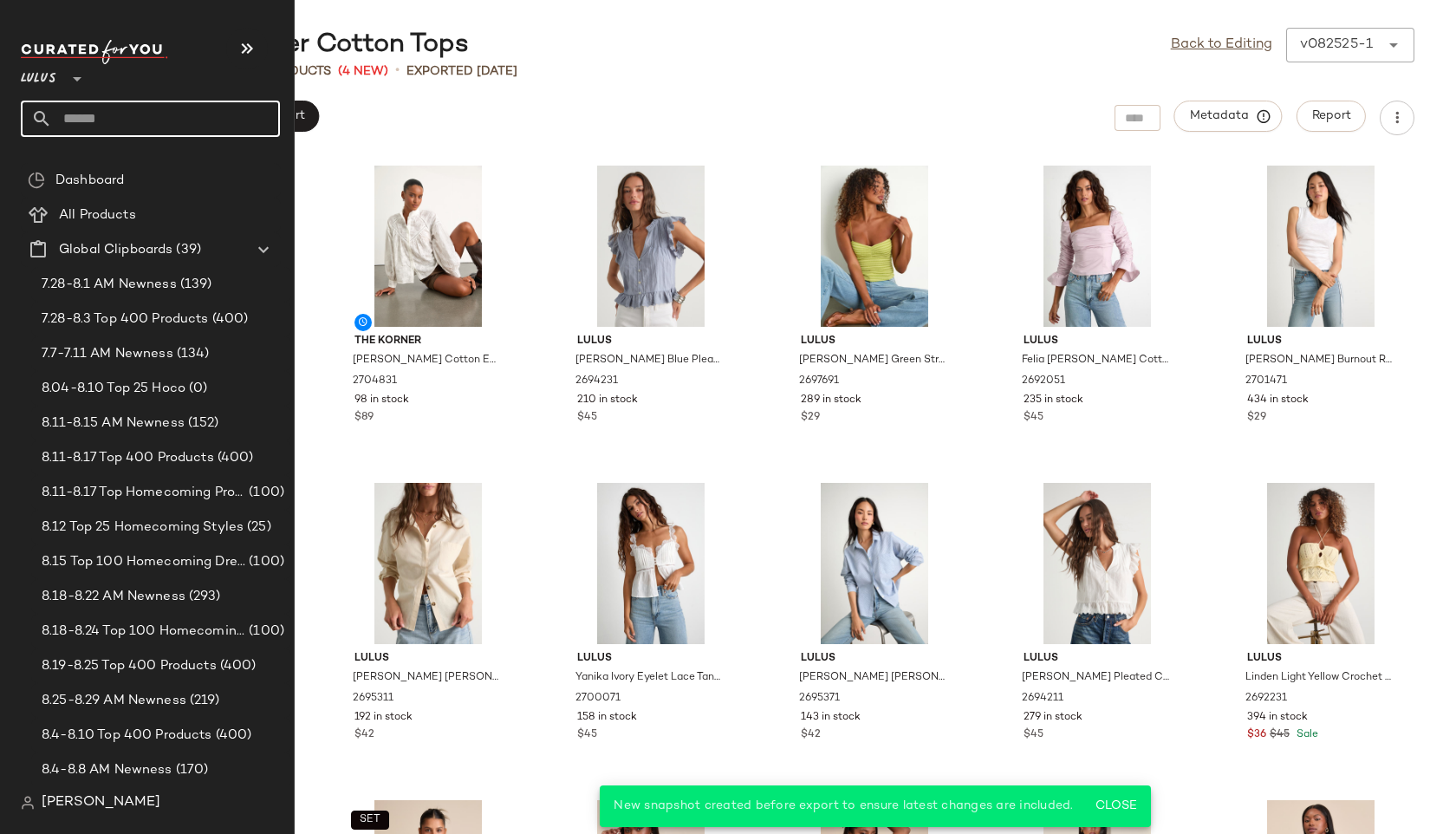
click at [92, 114] on input "text" at bounding box center [166, 118] width 228 height 36
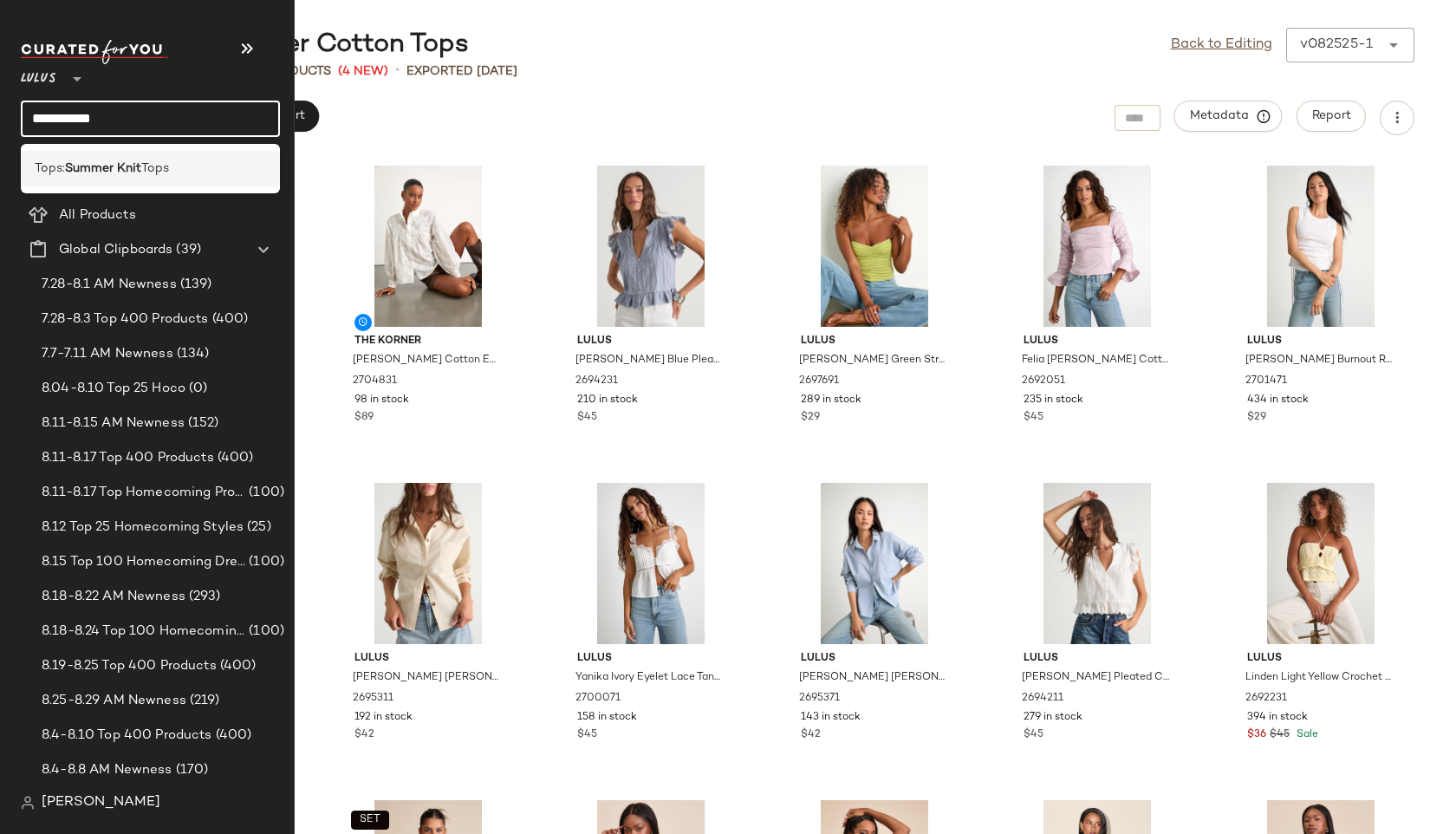
type input "**********"
click at [144, 169] on span "Tops" at bounding box center [155, 169] width 27 height 19
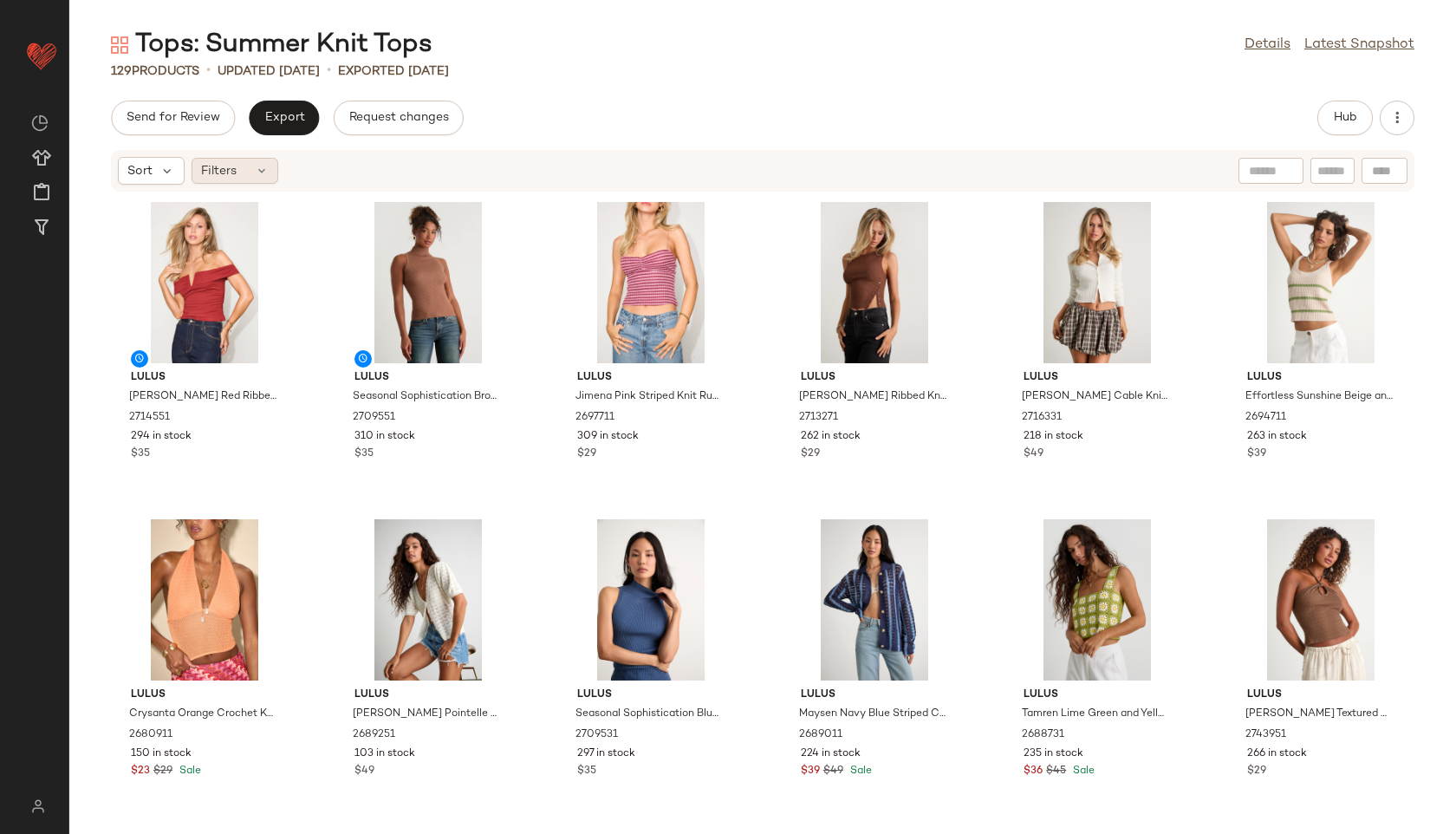
click at [230, 169] on span "Filters" at bounding box center [218, 171] width 35 height 19
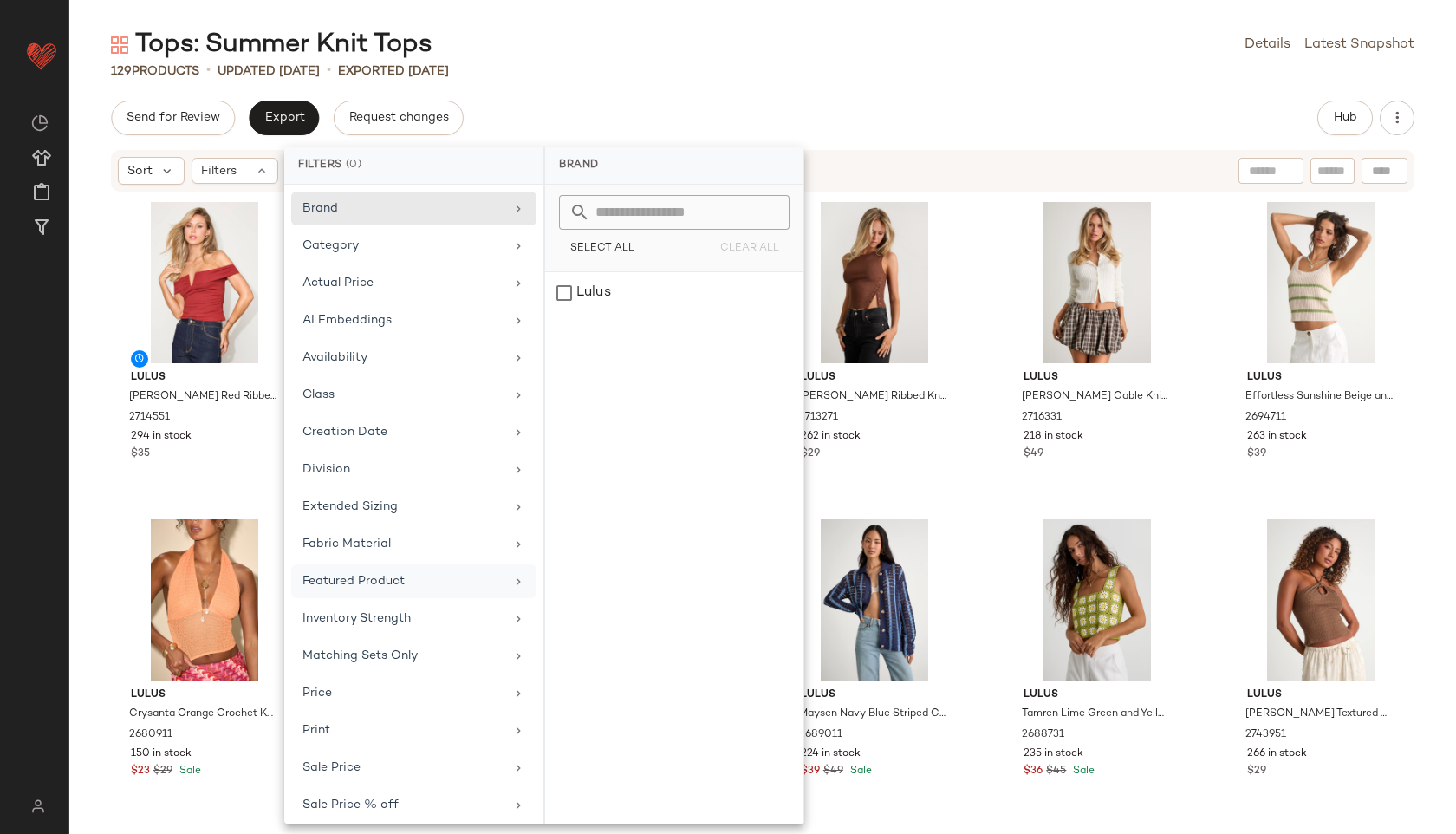
scroll to position [121, 0]
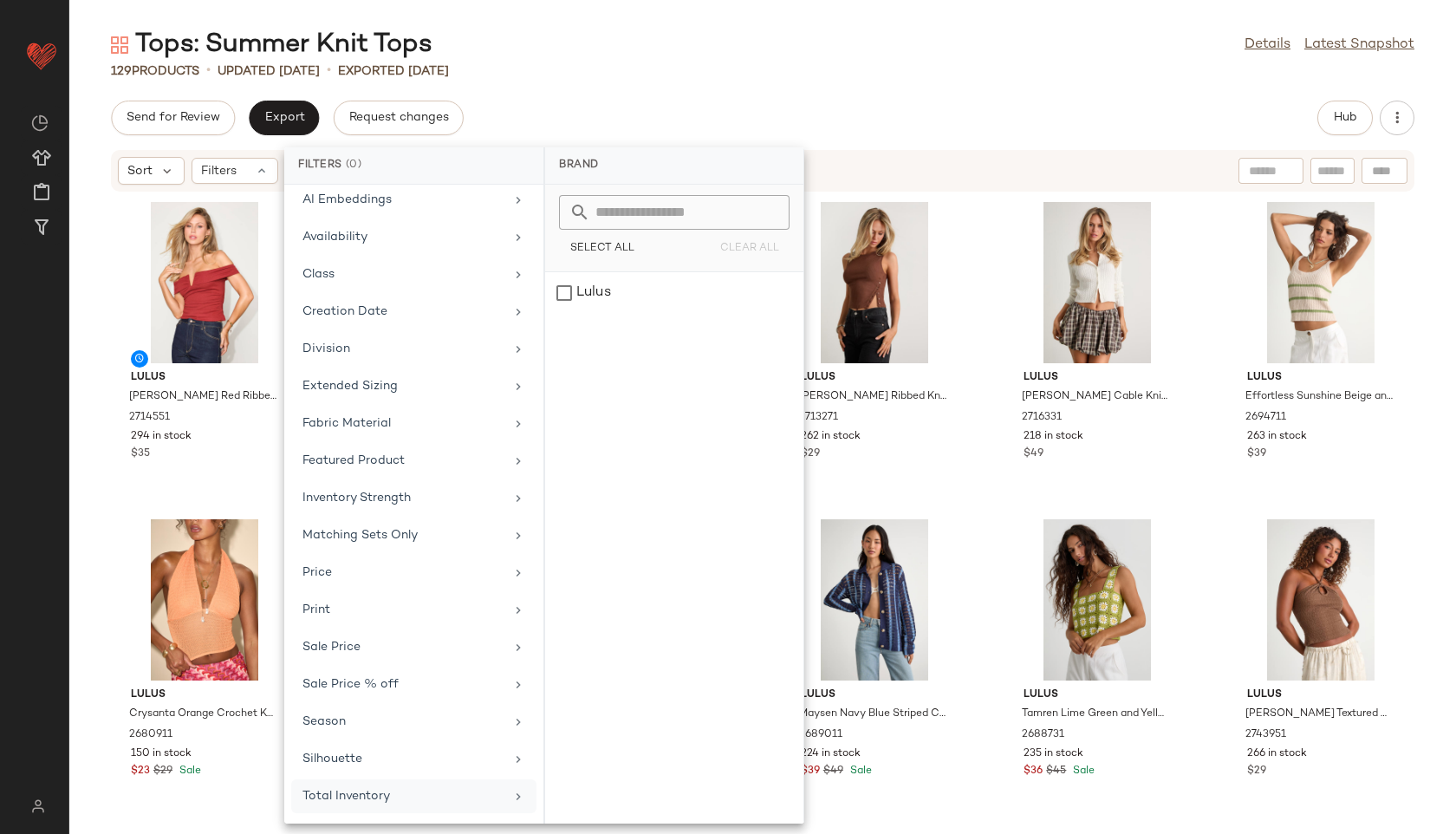
click at [403, 791] on div "Total Inventory" at bounding box center [403, 796] width 202 height 19
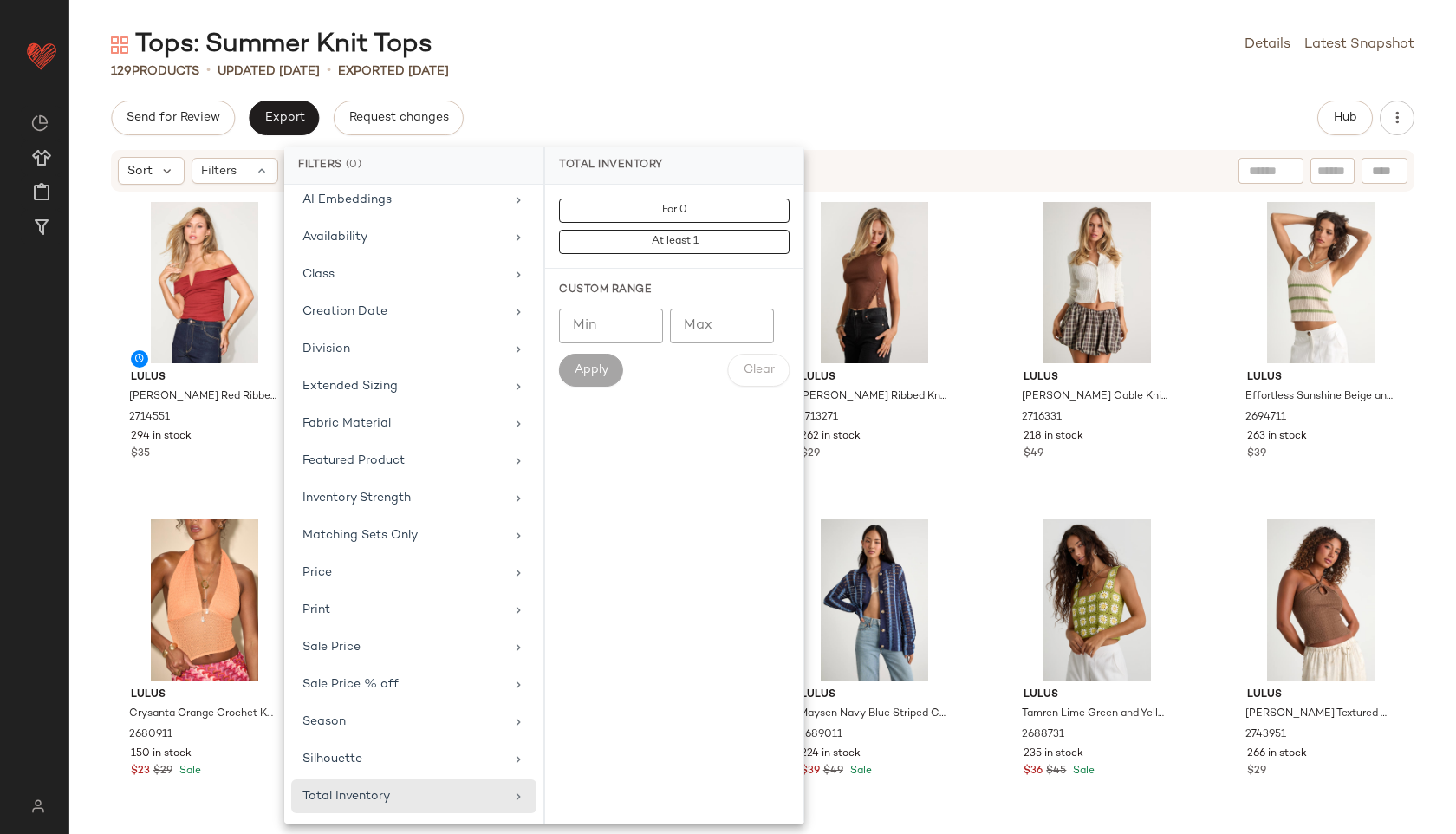
click at [733, 315] on input "Max" at bounding box center [722, 326] width 104 height 35
type input "**"
click at [586, 378] on button "Apply" at bounding box center [591, 370] width 64 height 33
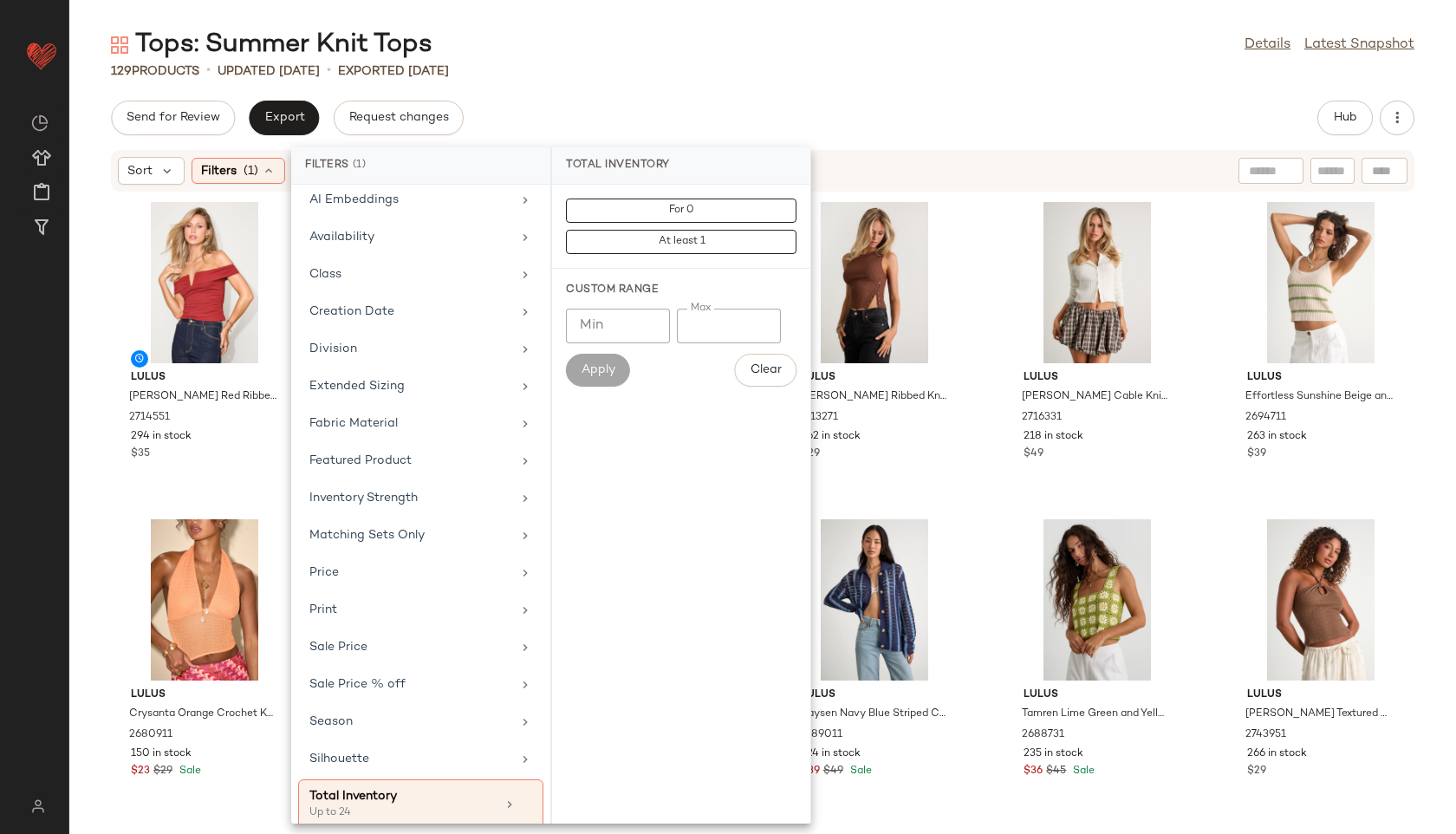
click at [602, 91] on div "Tops: Summer Knit Tops Details Latest Snapshot 129 Products • updated [DATE] • …" at bounding box center [763, 430] width 1387 height 806
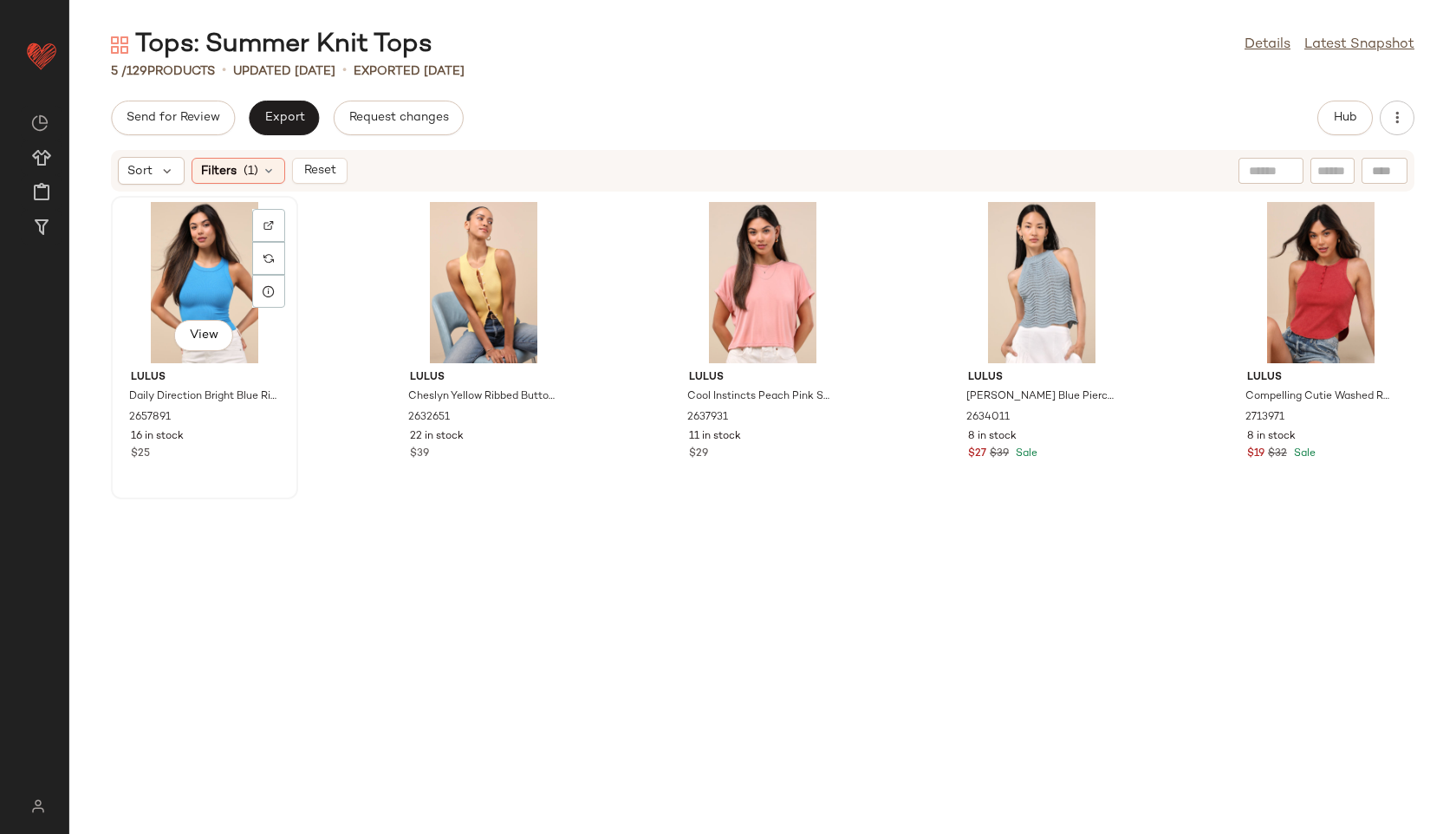
click at [186, 275] on div "View" at bounding box center [205, 282] width 175 height 161
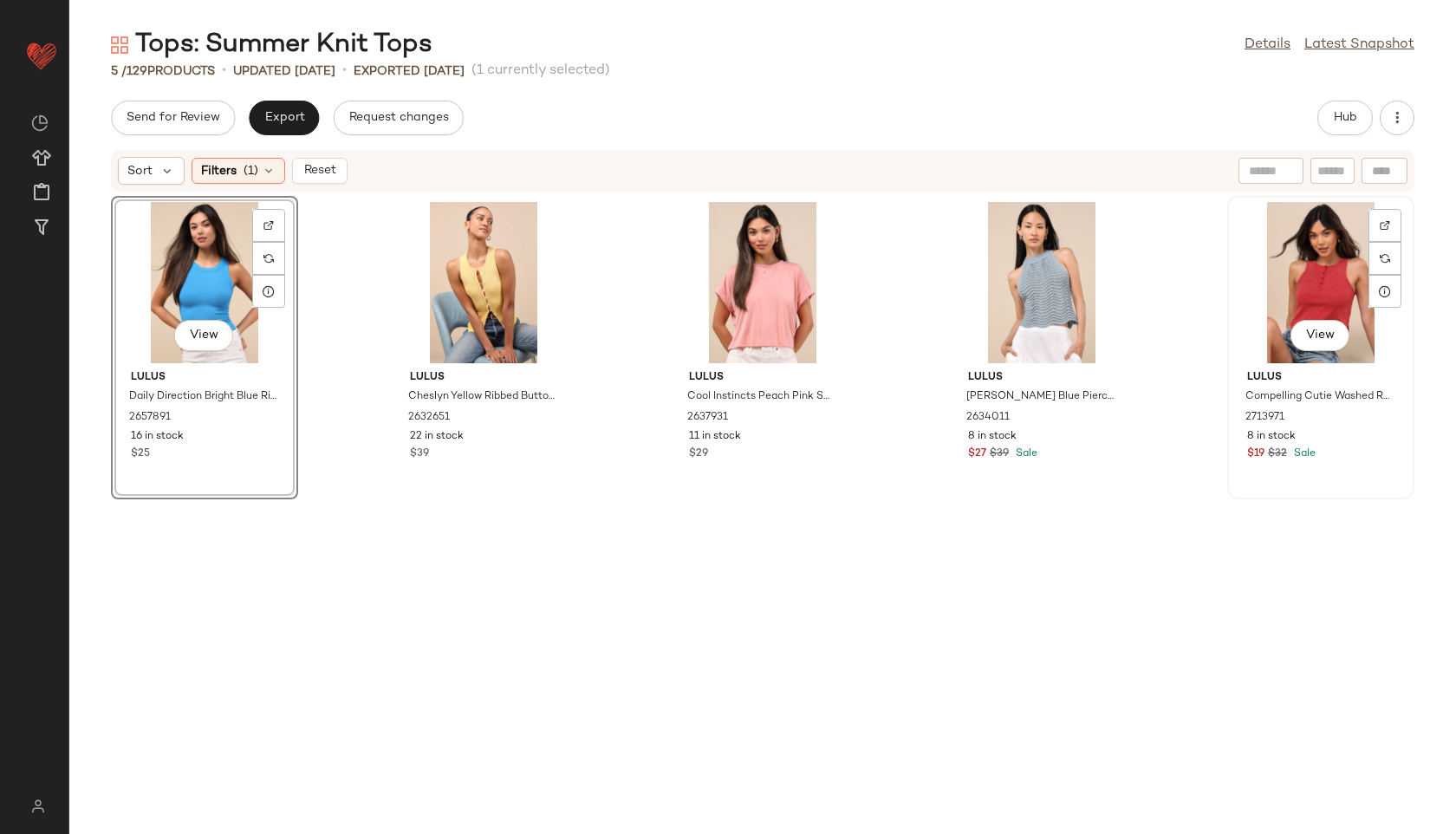
click at [1355, 251] on div "View" at bounding box center [1321, 282] width 175 height 161
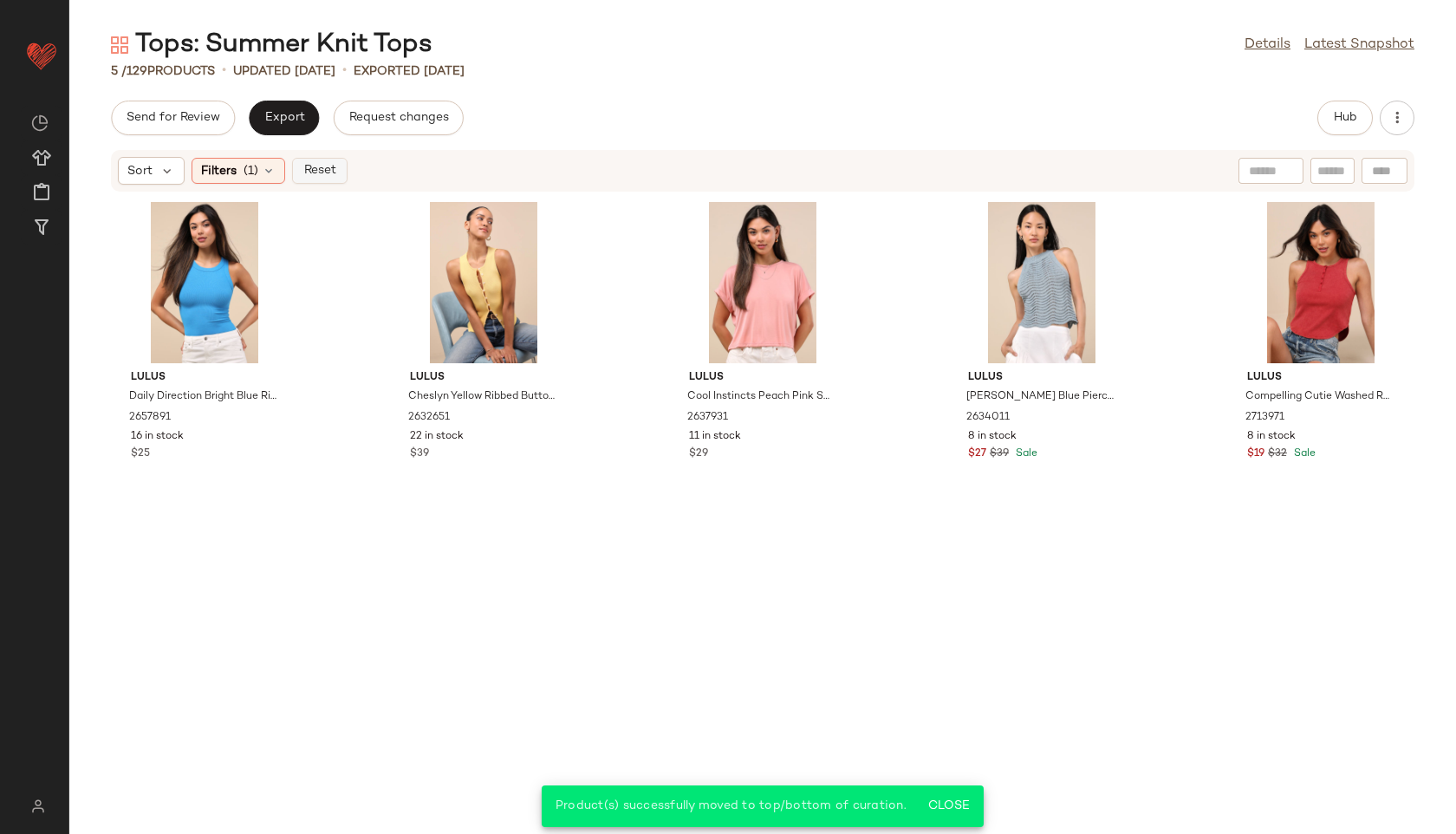
click at [309, 169] on span "Reset" at bounding box center [319, 171] width 33 height 14
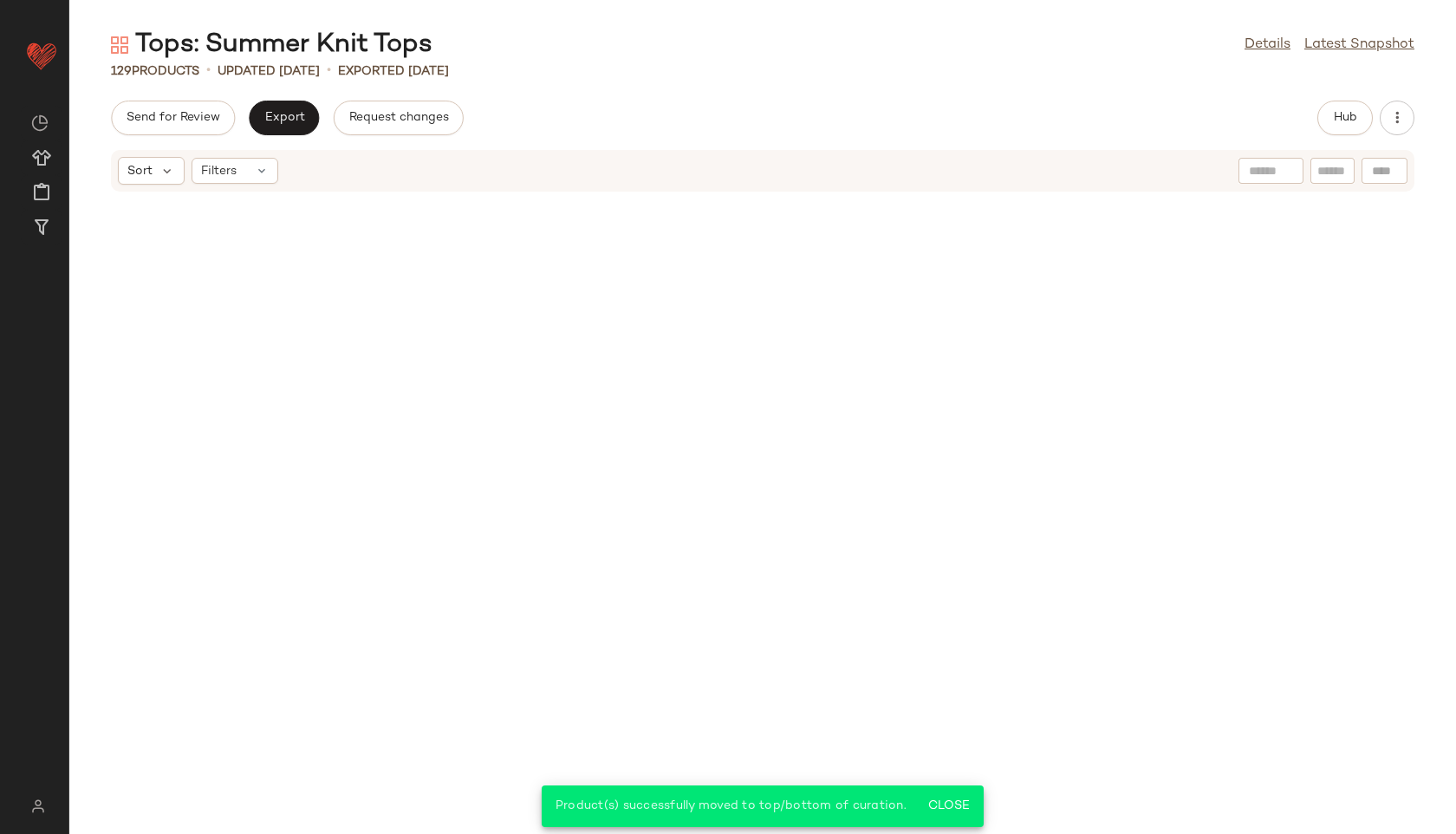
scroll to position [6362, 0]
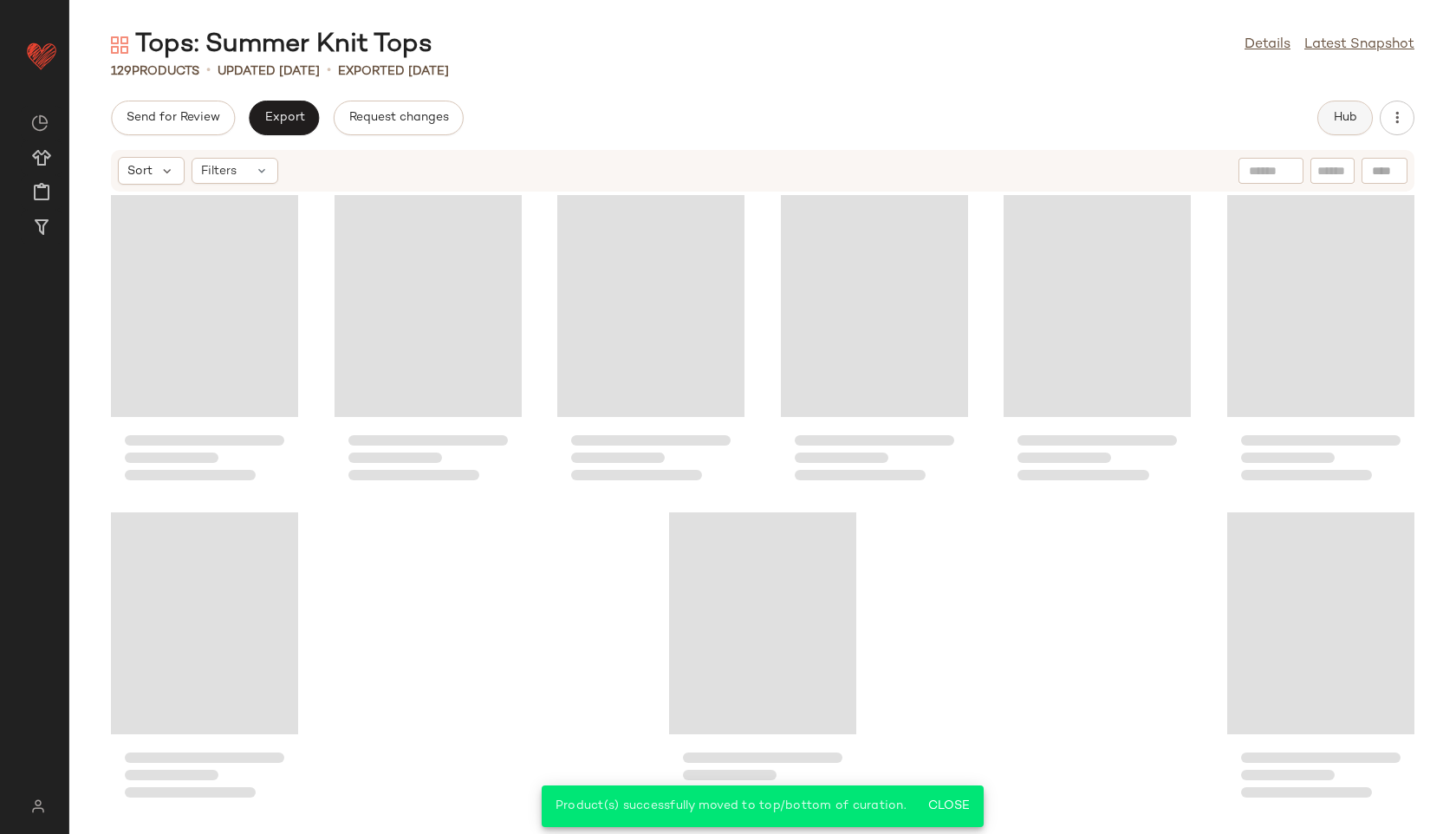
click at [1338, 124] on span "Hub" at bounding box center [1344, 118] width 24 height 14
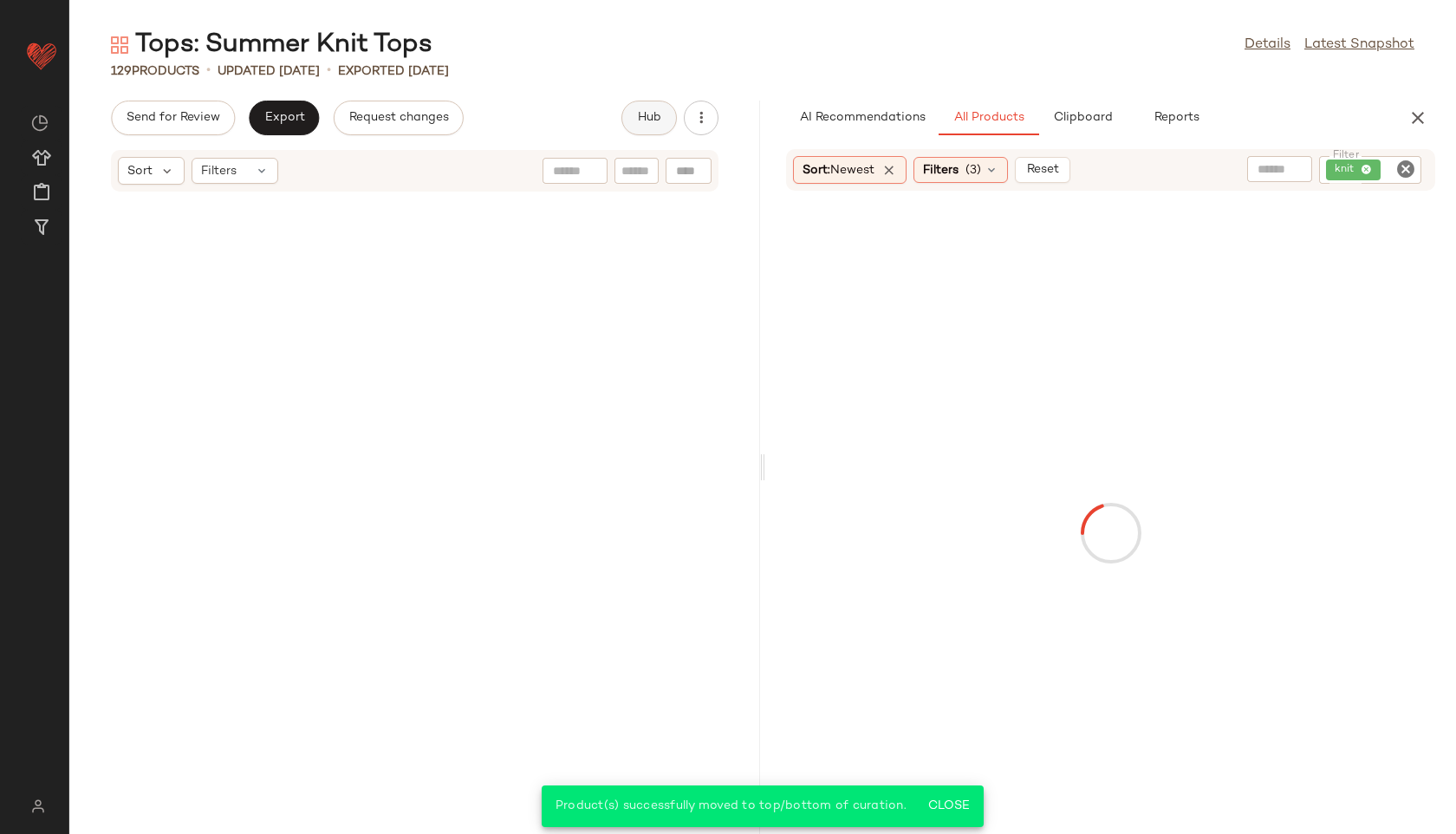
scroll to position [13025, 0]
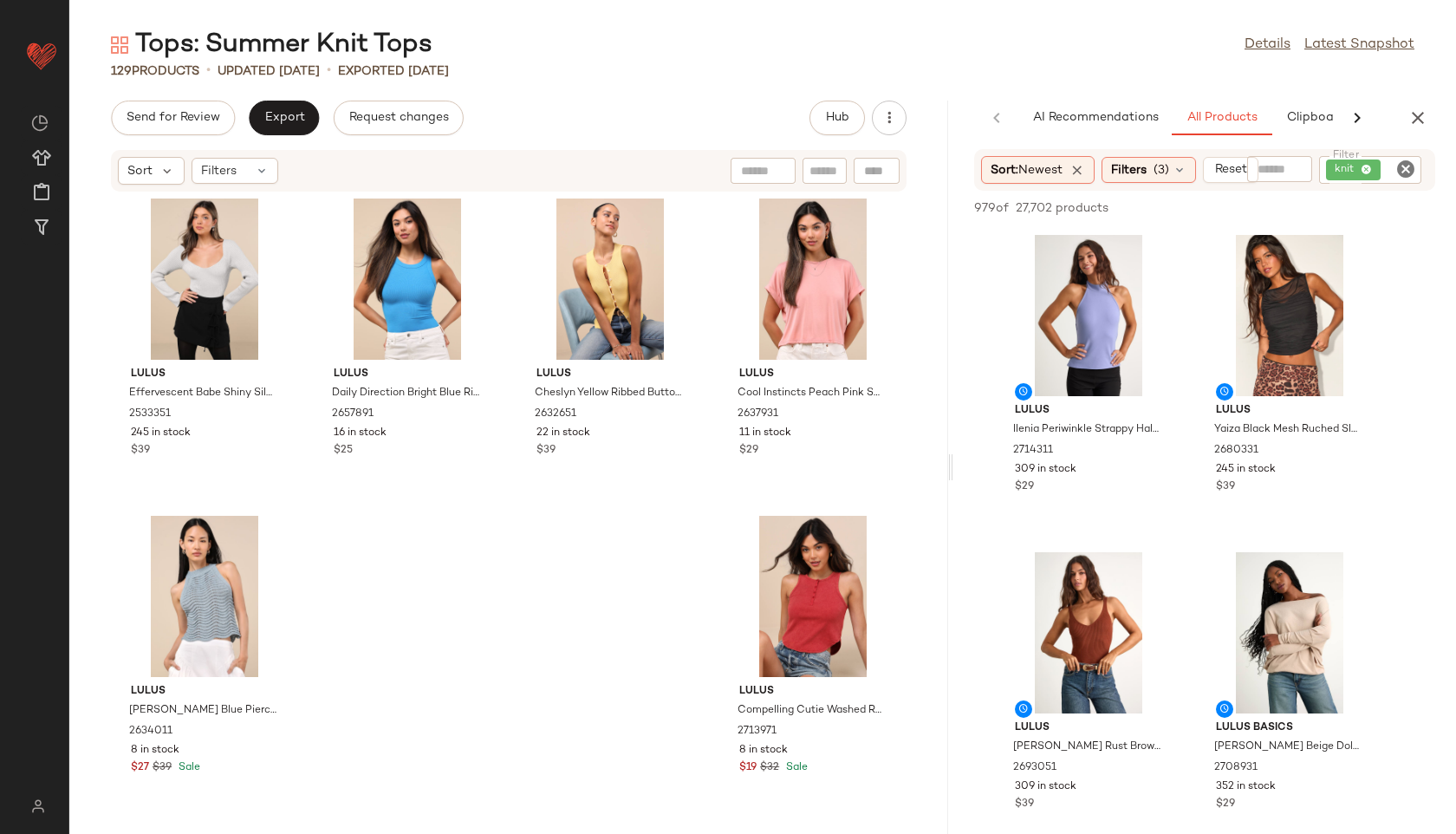
drag, startPoint x: 759, startPoint y: 471, endPoint x: 1051, endPoint y: 457, distance: 292.3
click at [1051, 457] on div "Tops: Summer Knit Tops Details Latest Snapshot 129 Products • updated [DATE] • …" at bounding box center [763, 430] width 1387 height 806
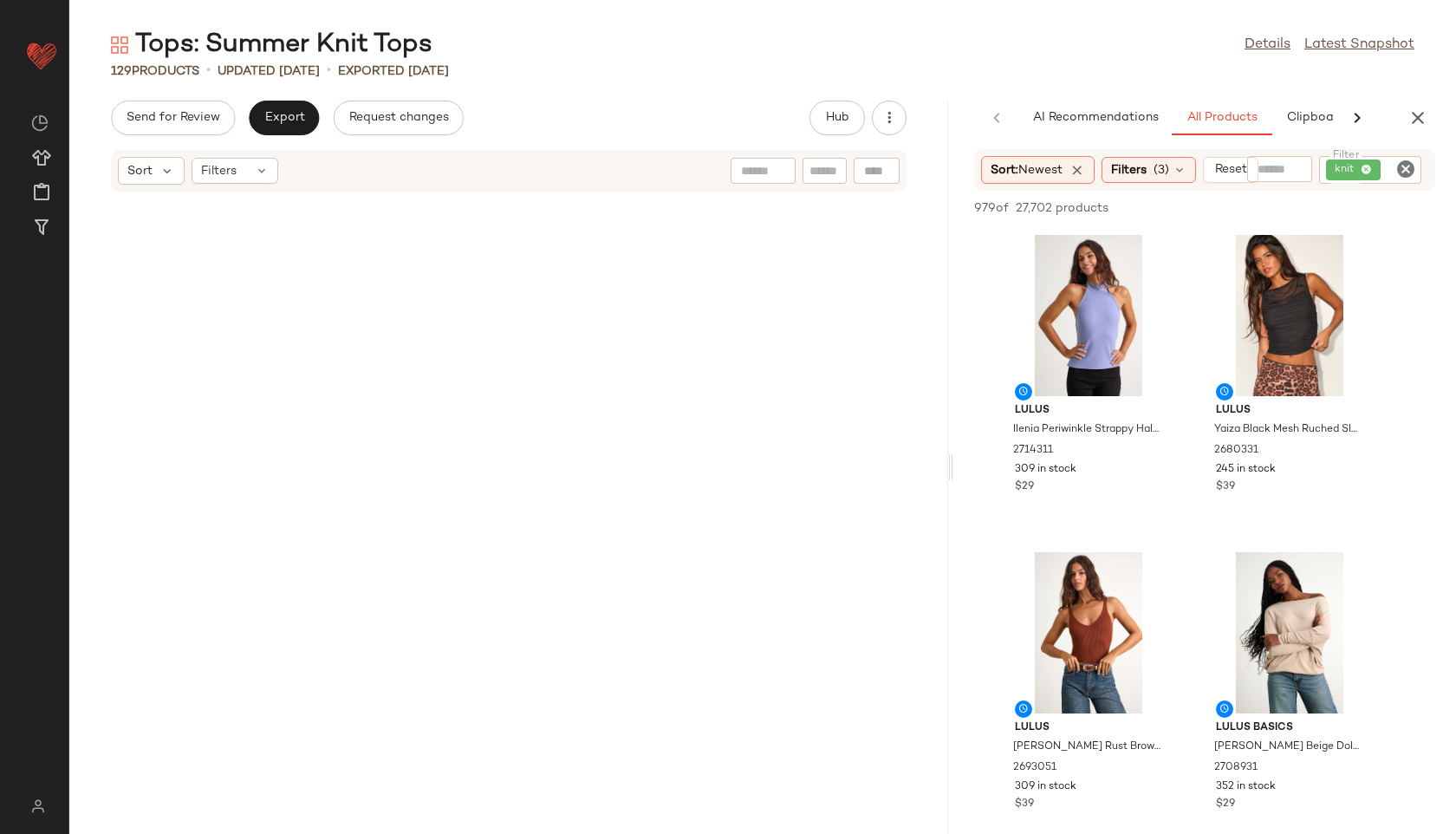
scroll to position [0, 0]
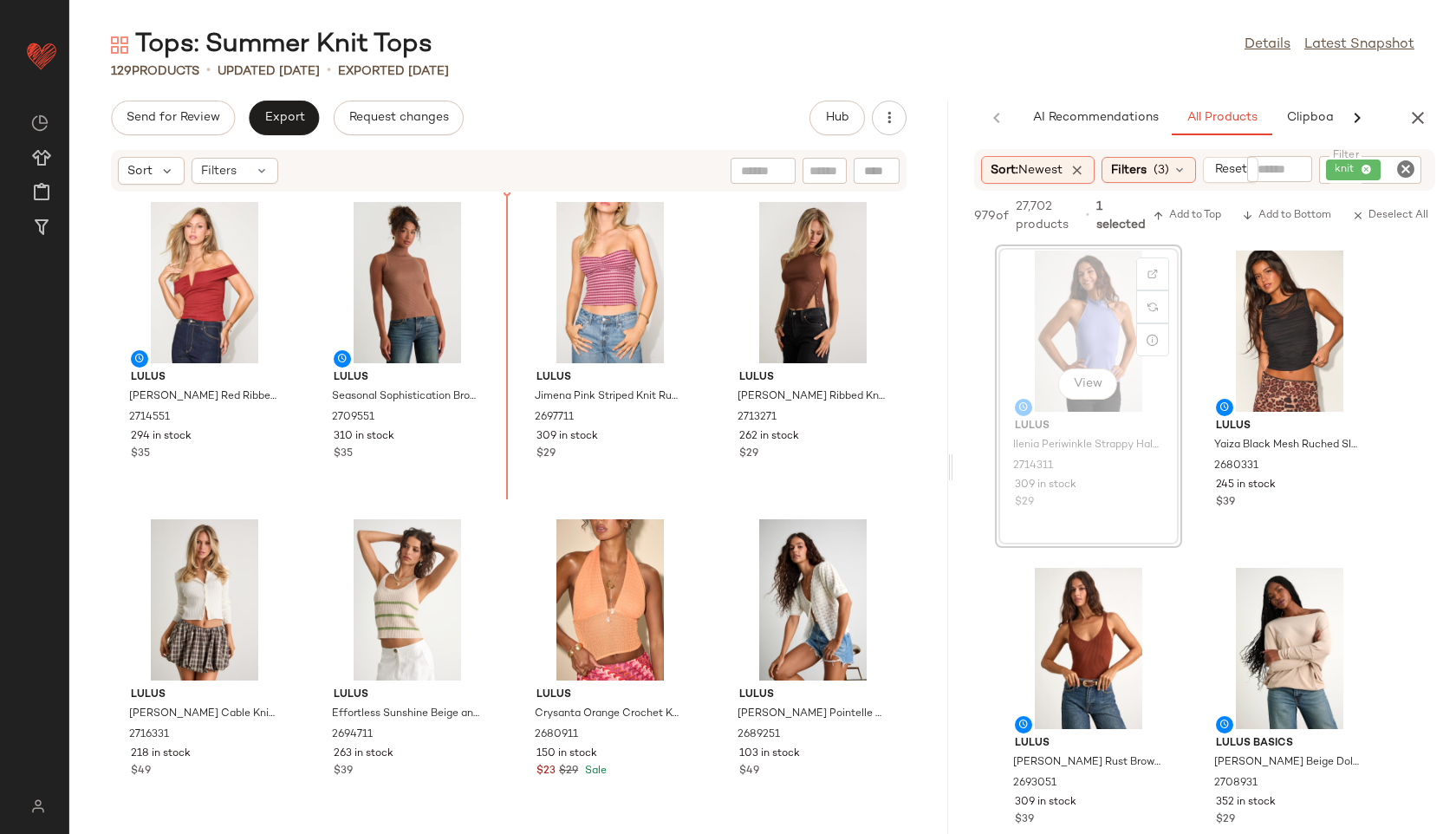
drag, startPoint x: 1117, startPoint y: 298, endPoint x: 1107, endPoint y: 298, distance: 10.0
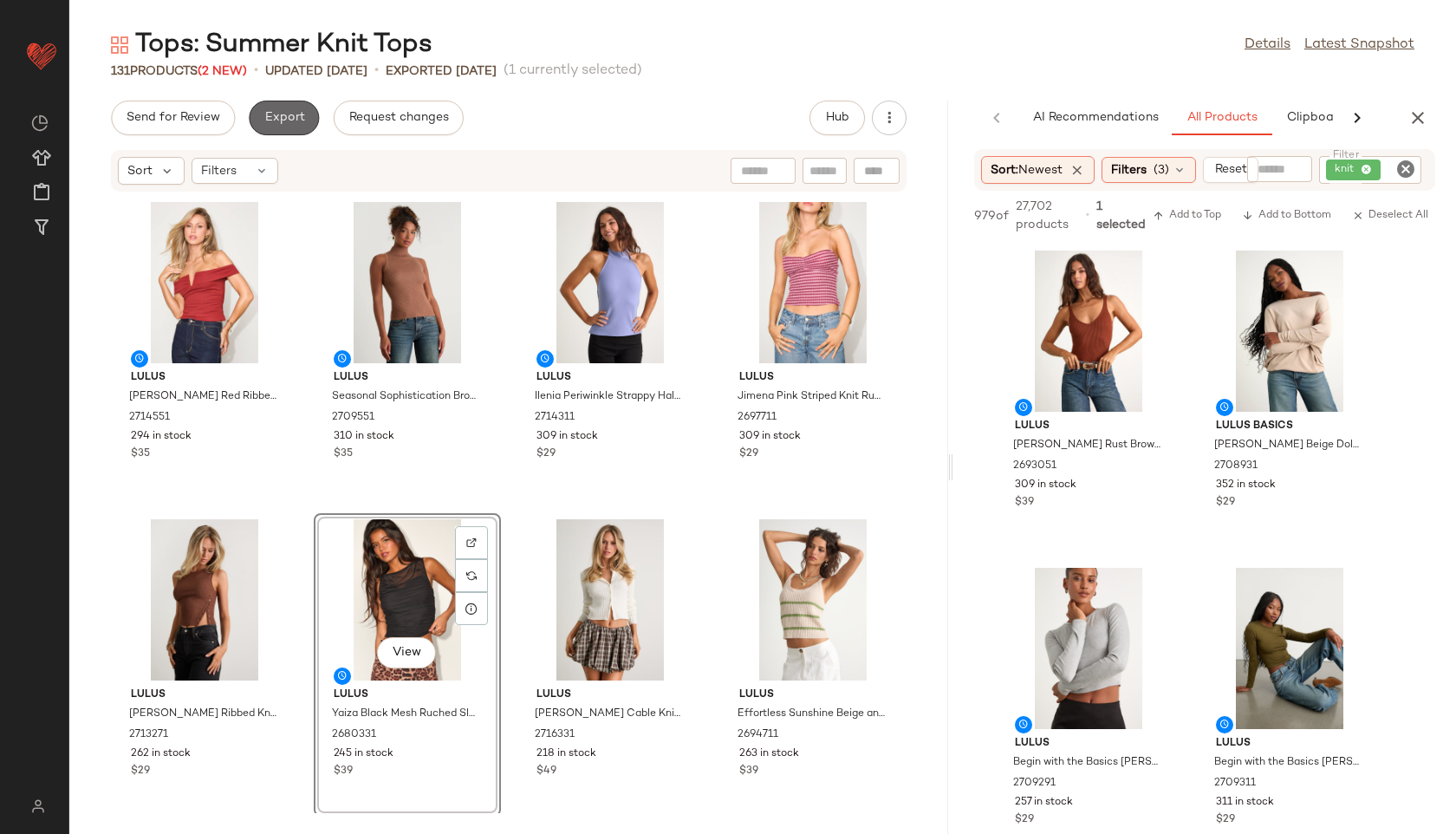
click at [285, 124] on span "Export" at bounding box center [283, 118] width 41 height 14
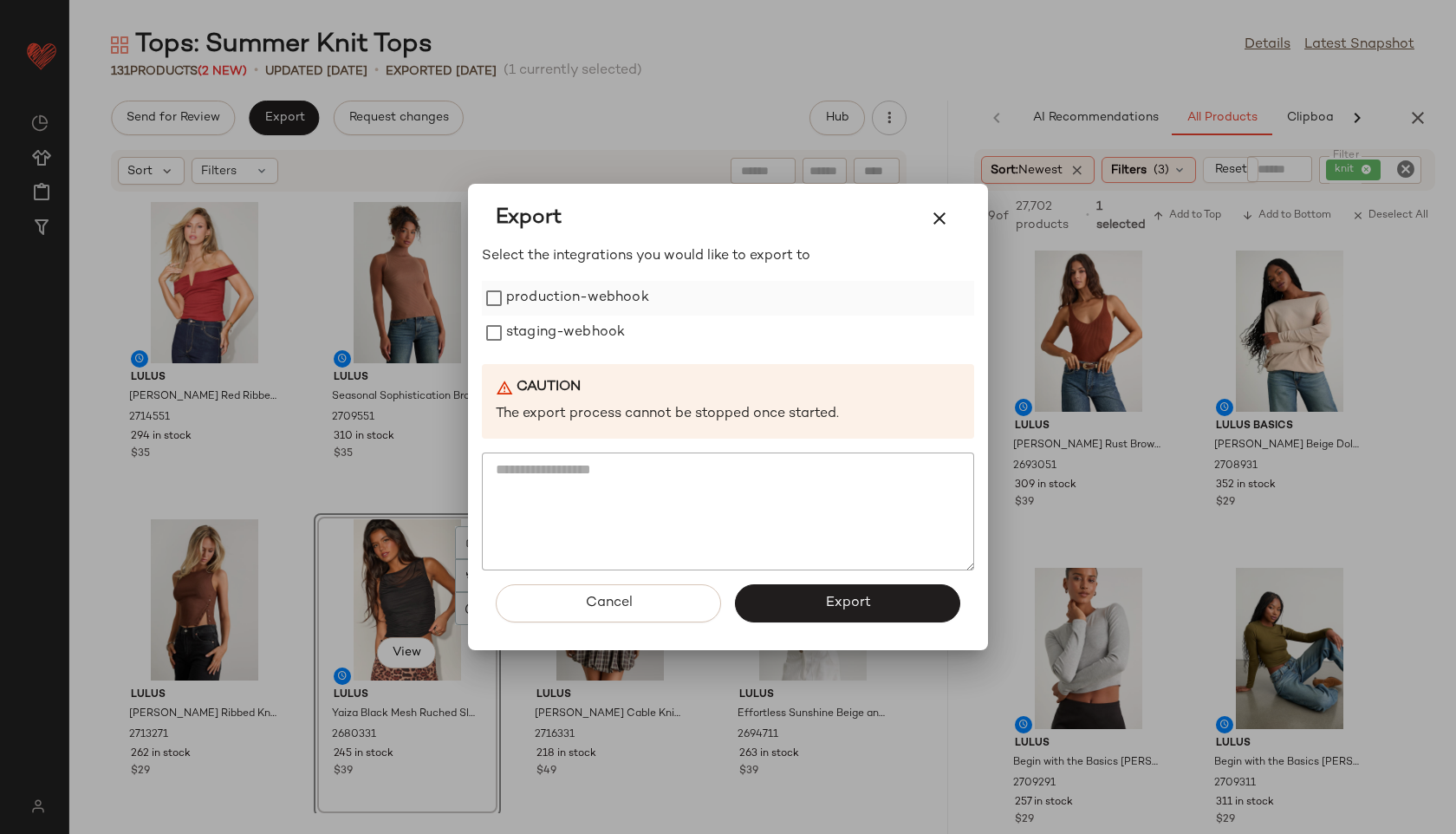
click at [518, 294] on label "production-webhook" at bounding box center [578, 298] width 143 height 35
click at [515, 321] on label "staging-webhook" at bounding box center [566, 333] width 119 height 35
click at [750, 592] on button "Export" at bounding box center [846, 603] width 225 height 38
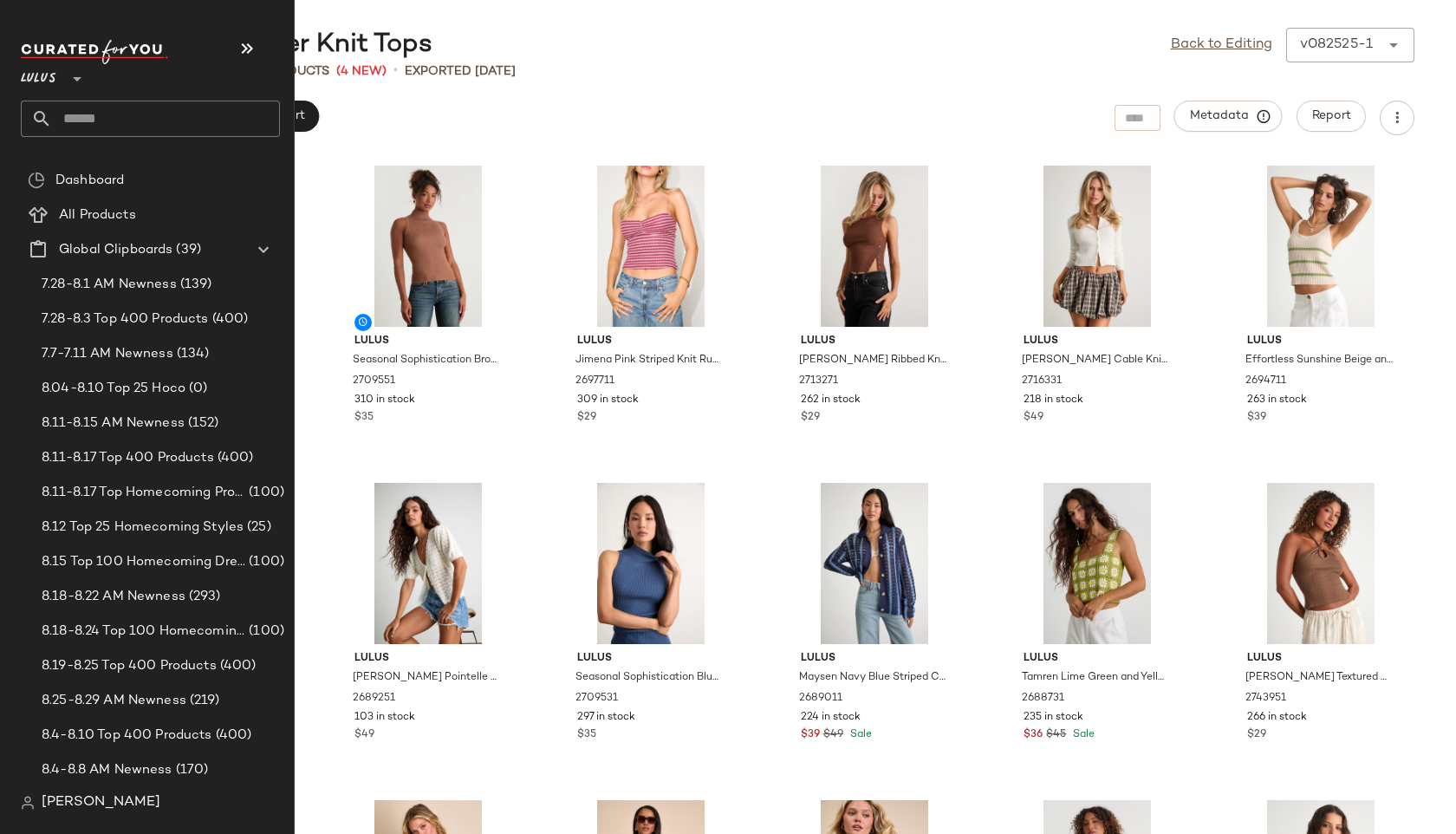
click at [97, 110] on input "text" at bounding box center [166, 118] width 228 height 36
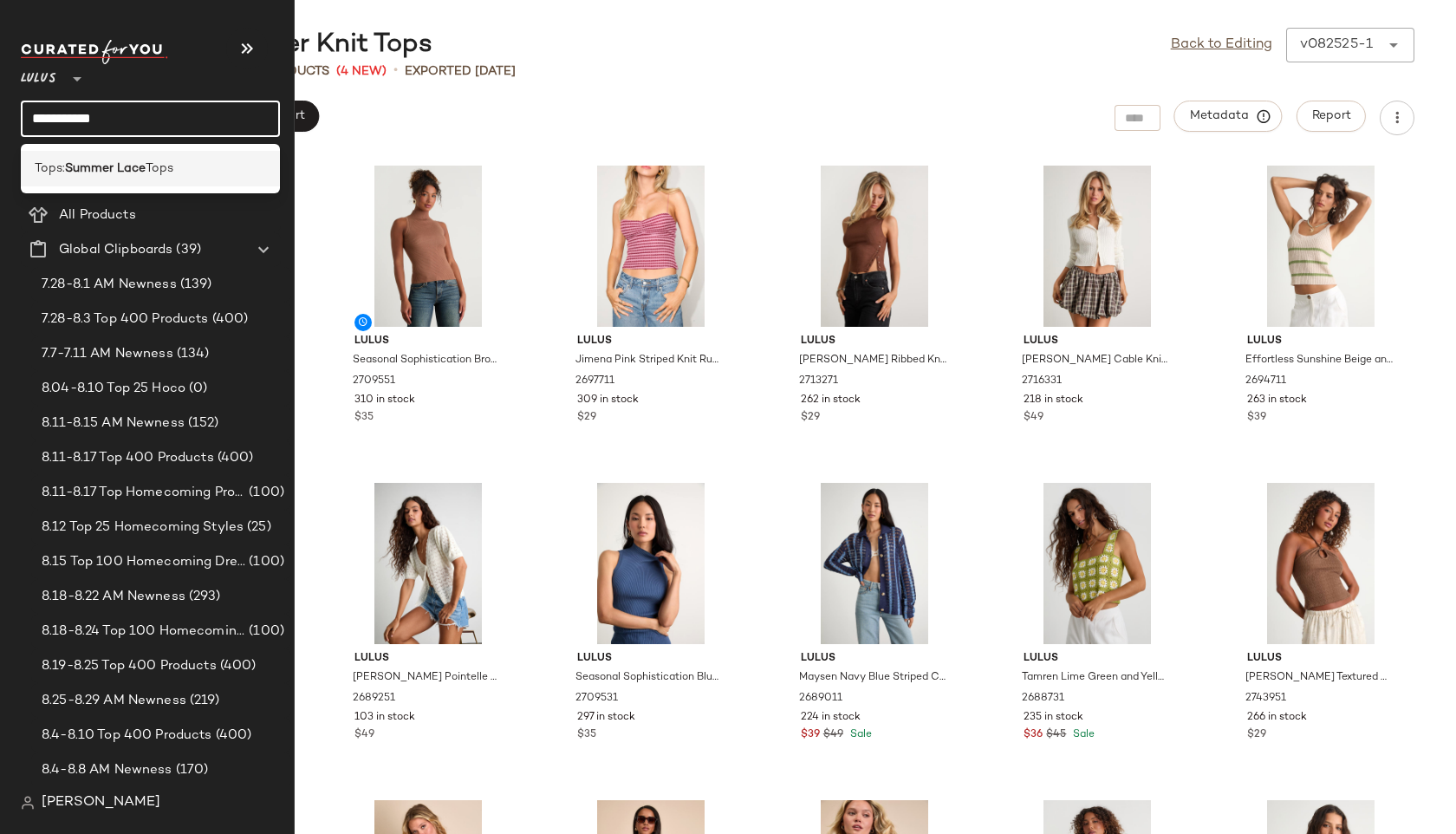
type input "**********"
click at [140, 171] on b "Summer Lace" at bounding box center [105, 169] width 81 height 19
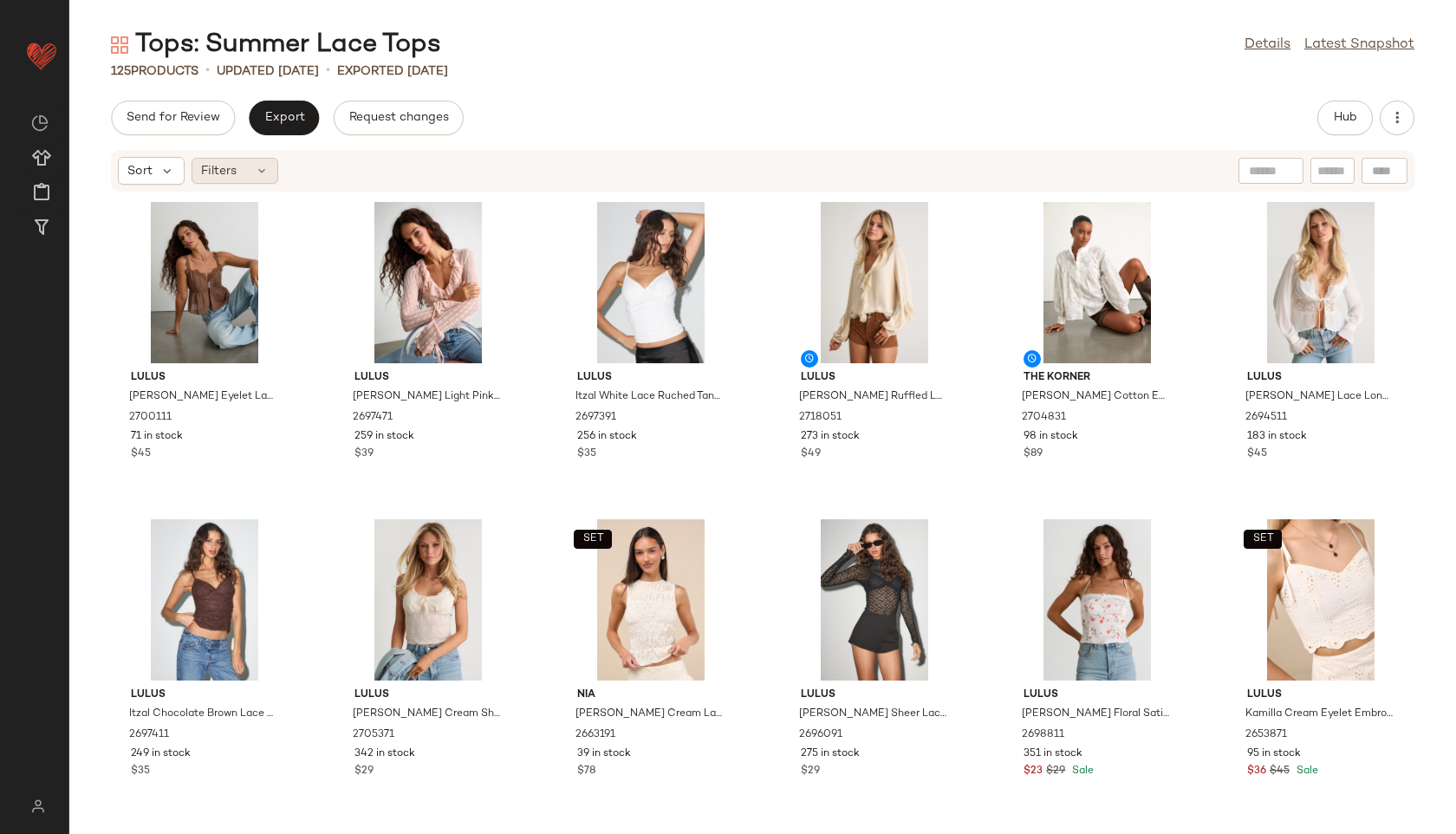
click at [257, 171] on icon at bounding box center [262, 171] width 14 height 14
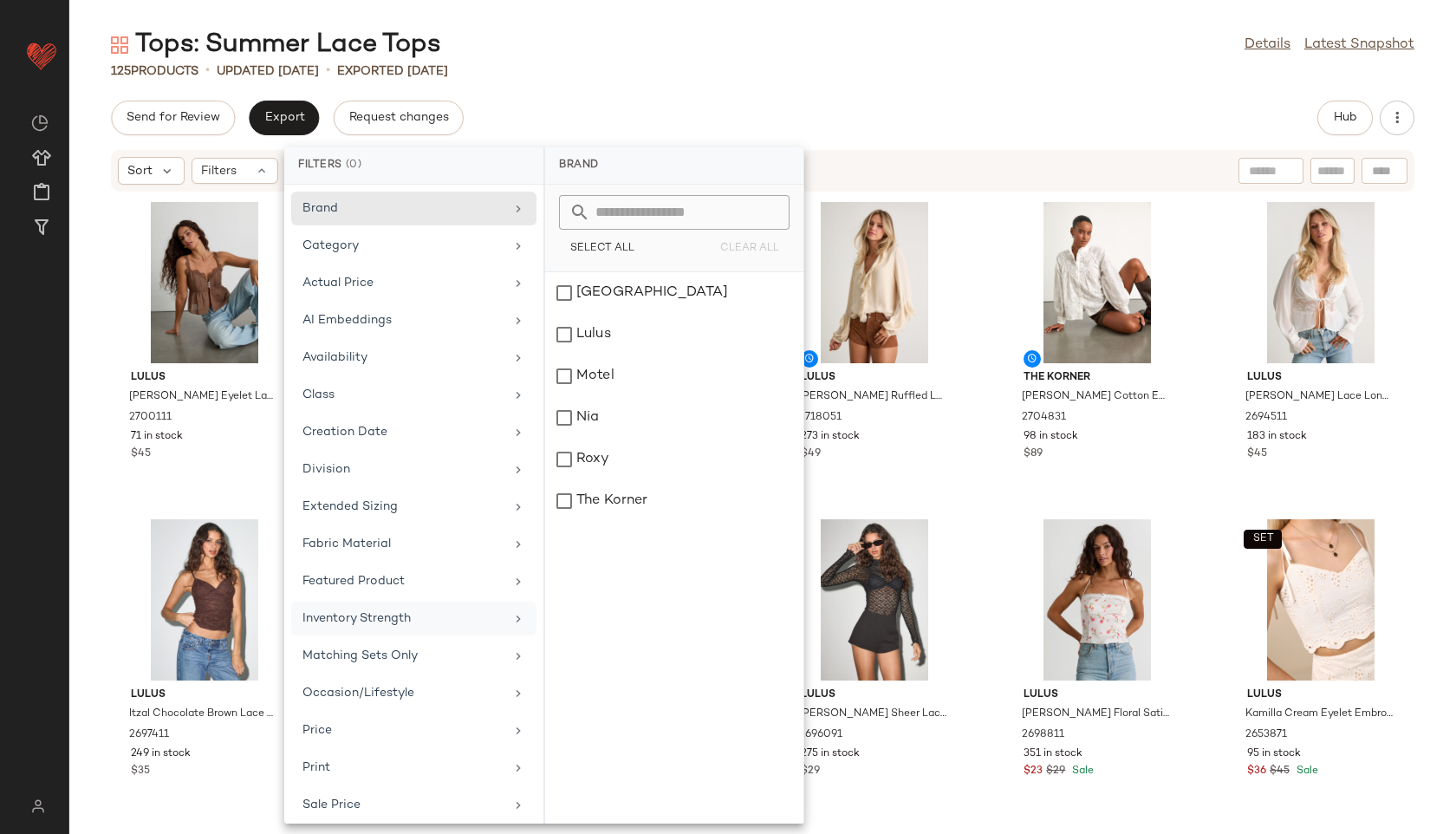
scroll to position [158, 0]
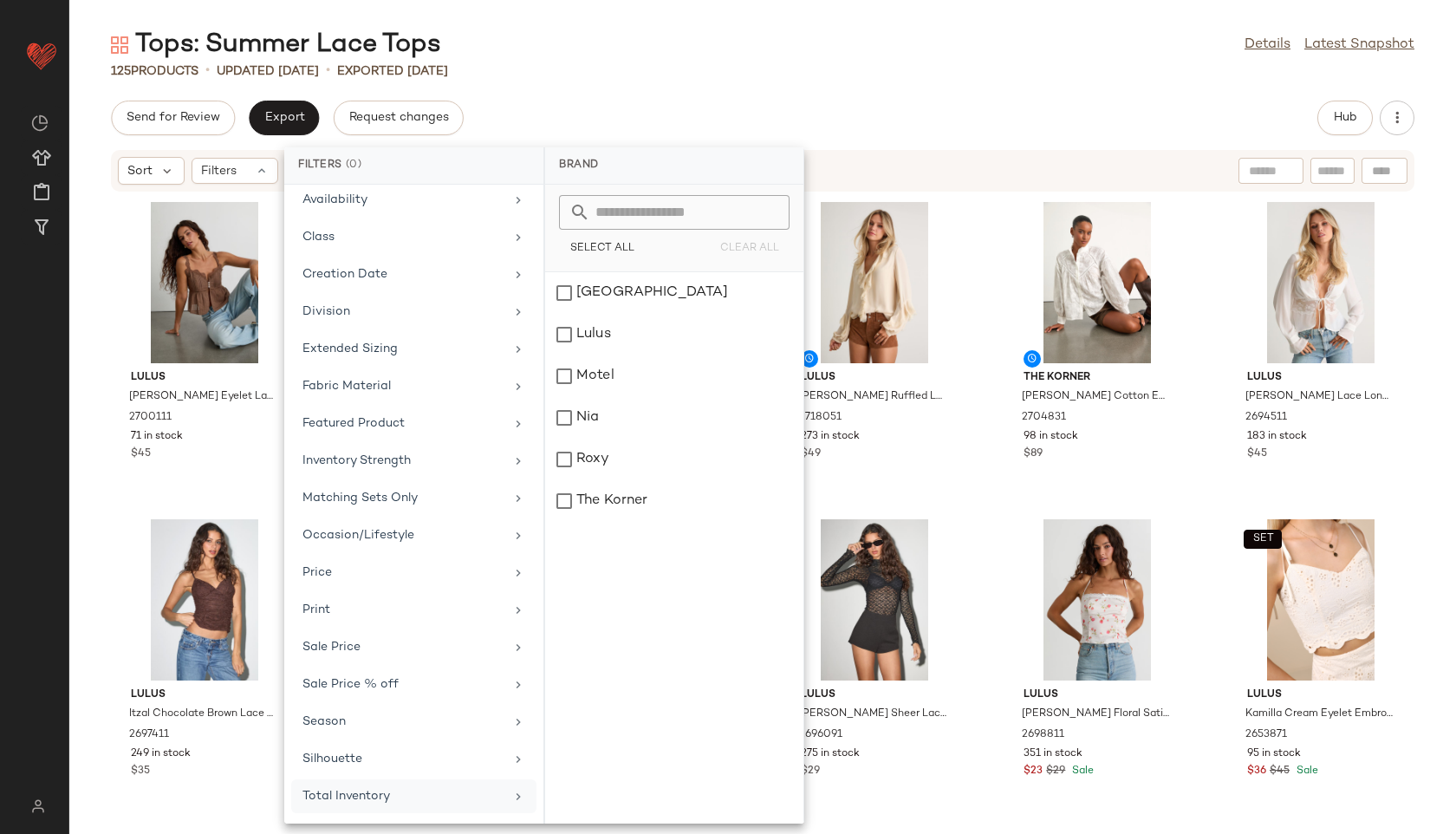
click at [380, 797] on div "Total Inventory" at bounding box center [403, 796] width 202 height 19
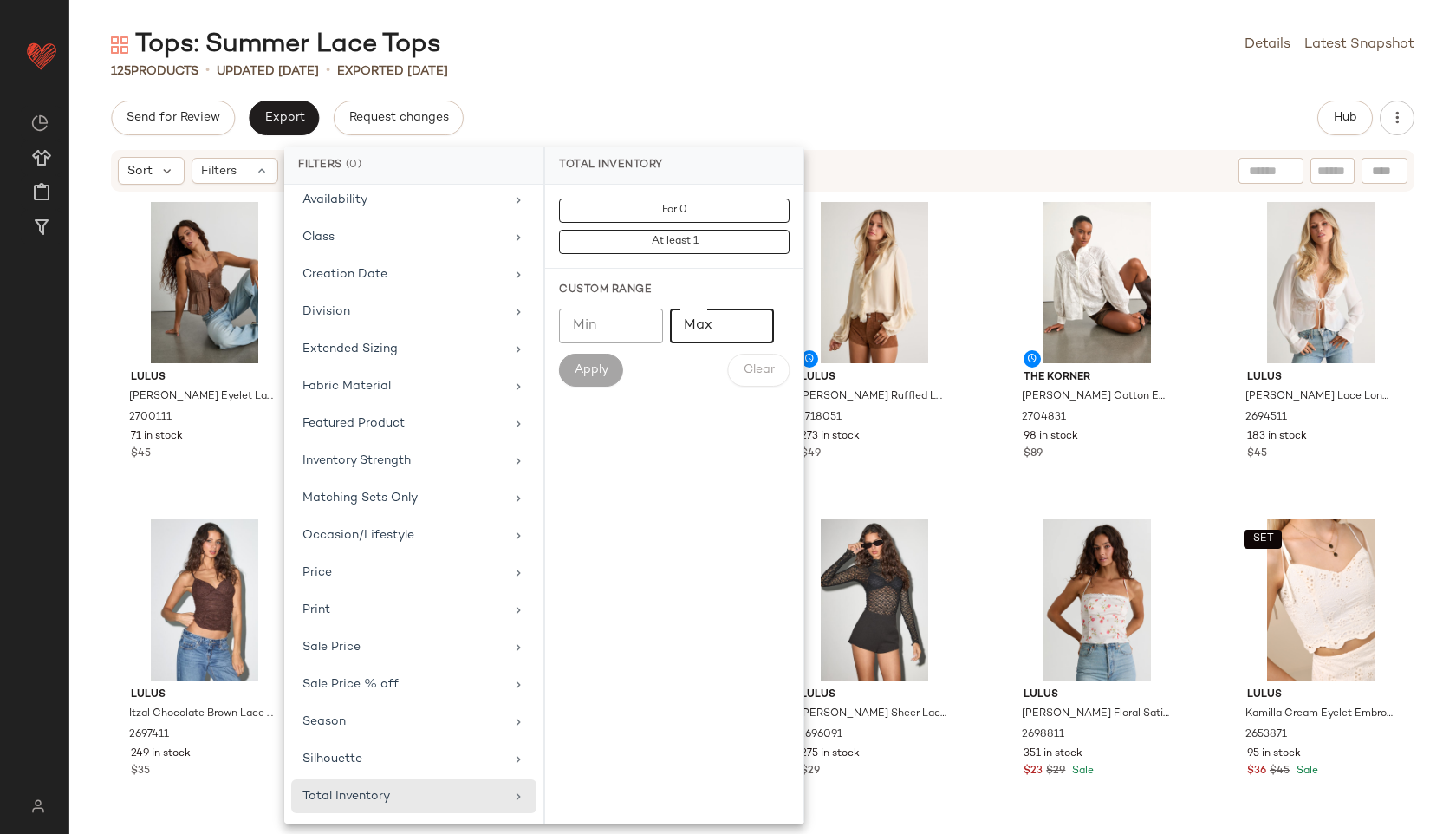
click at [703, 323] on input "Max" at bounding box center [722, 326] width 104 height 35
type input "**"
click at [605, 379] on button "Apply" at bounding box center [591, 370] width 64 height 33
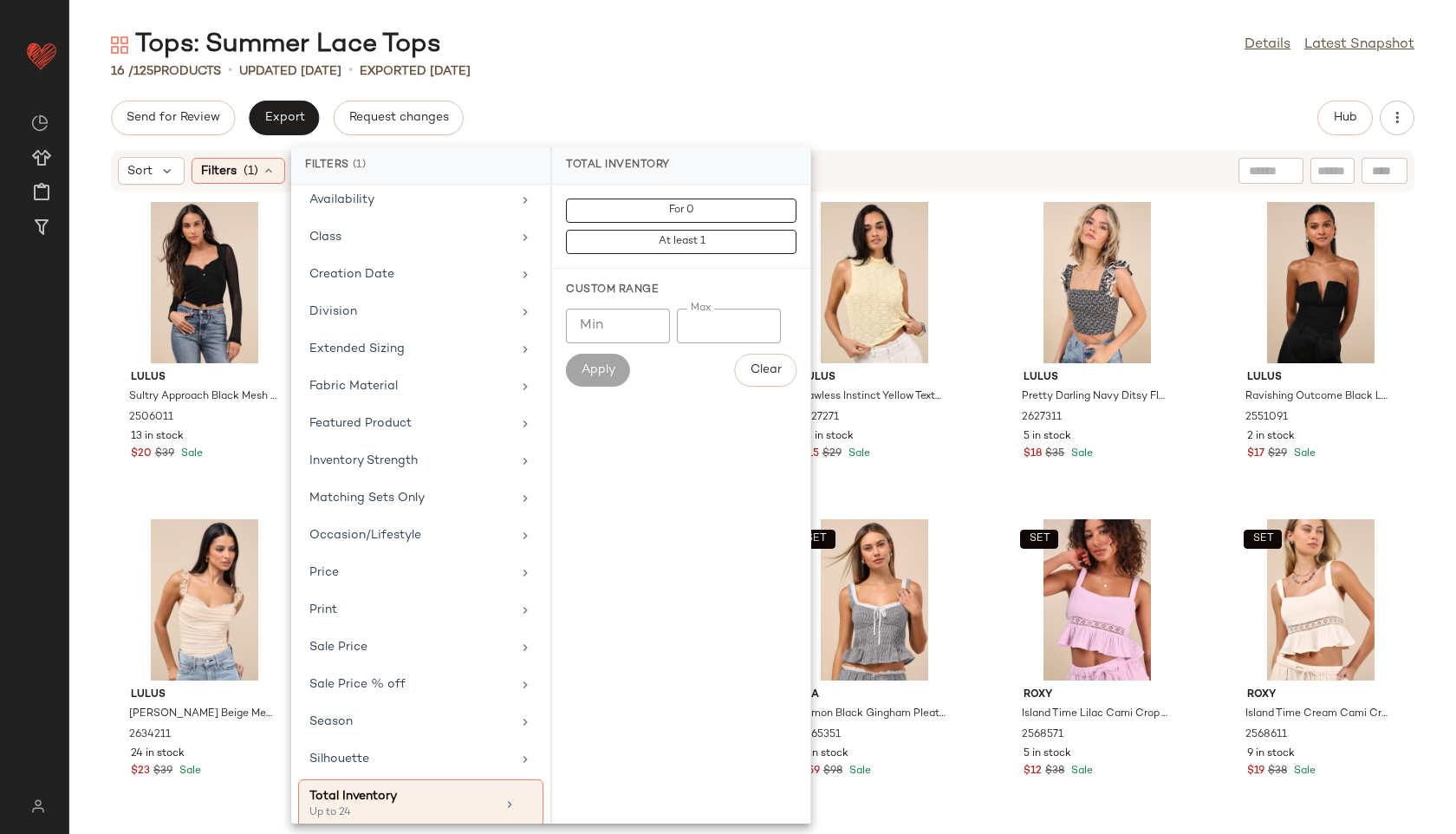
click at [623, 95] on div "Tops: Summer Lace Tops Details Latest Snapshot 16 / 125 Products • updated [DAT…" at bounding box center [763, 430] width 1387 height 806
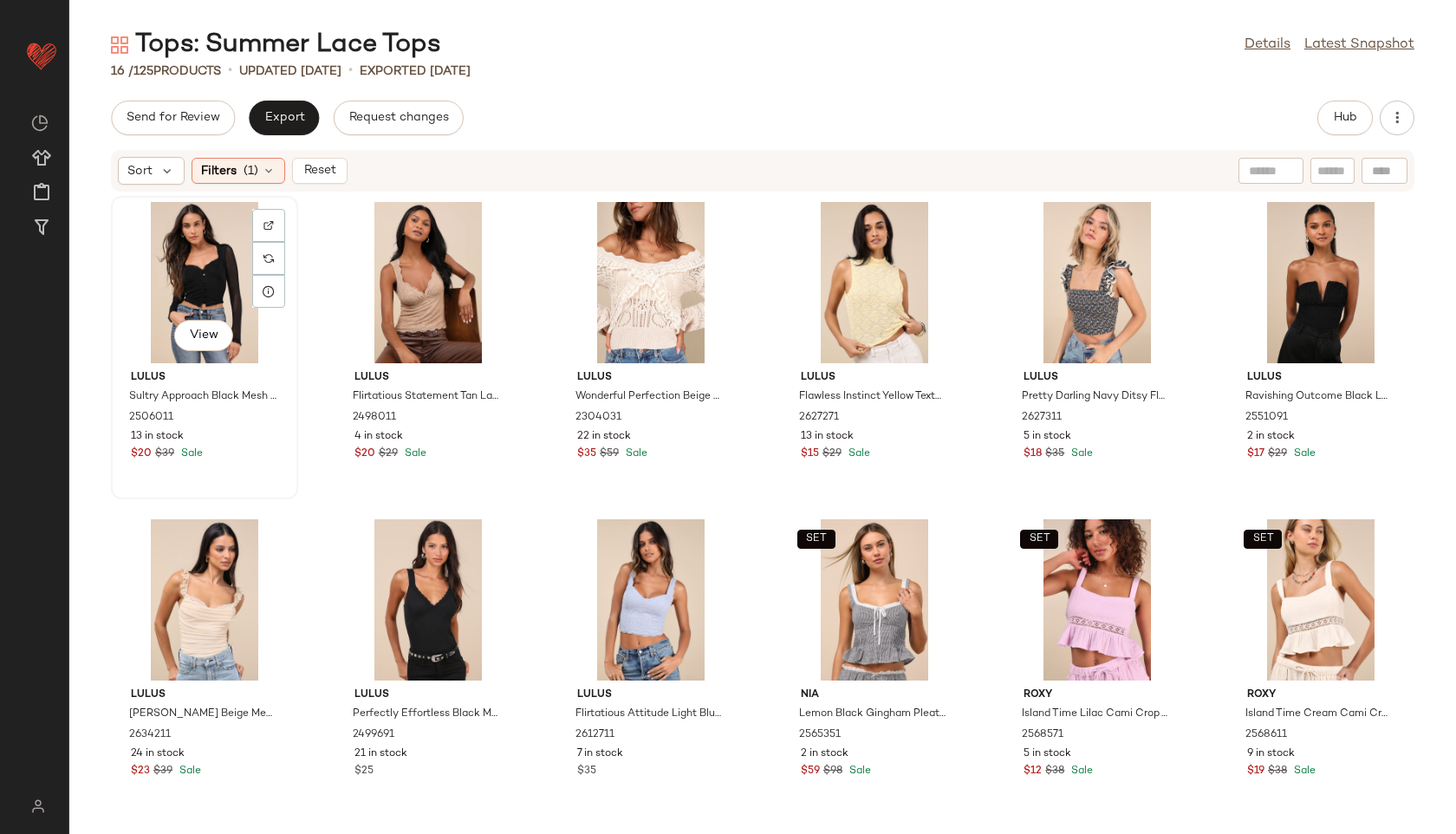
click at [194, 279] on div "View" at bounding box center [205, 282] width 175 height 161
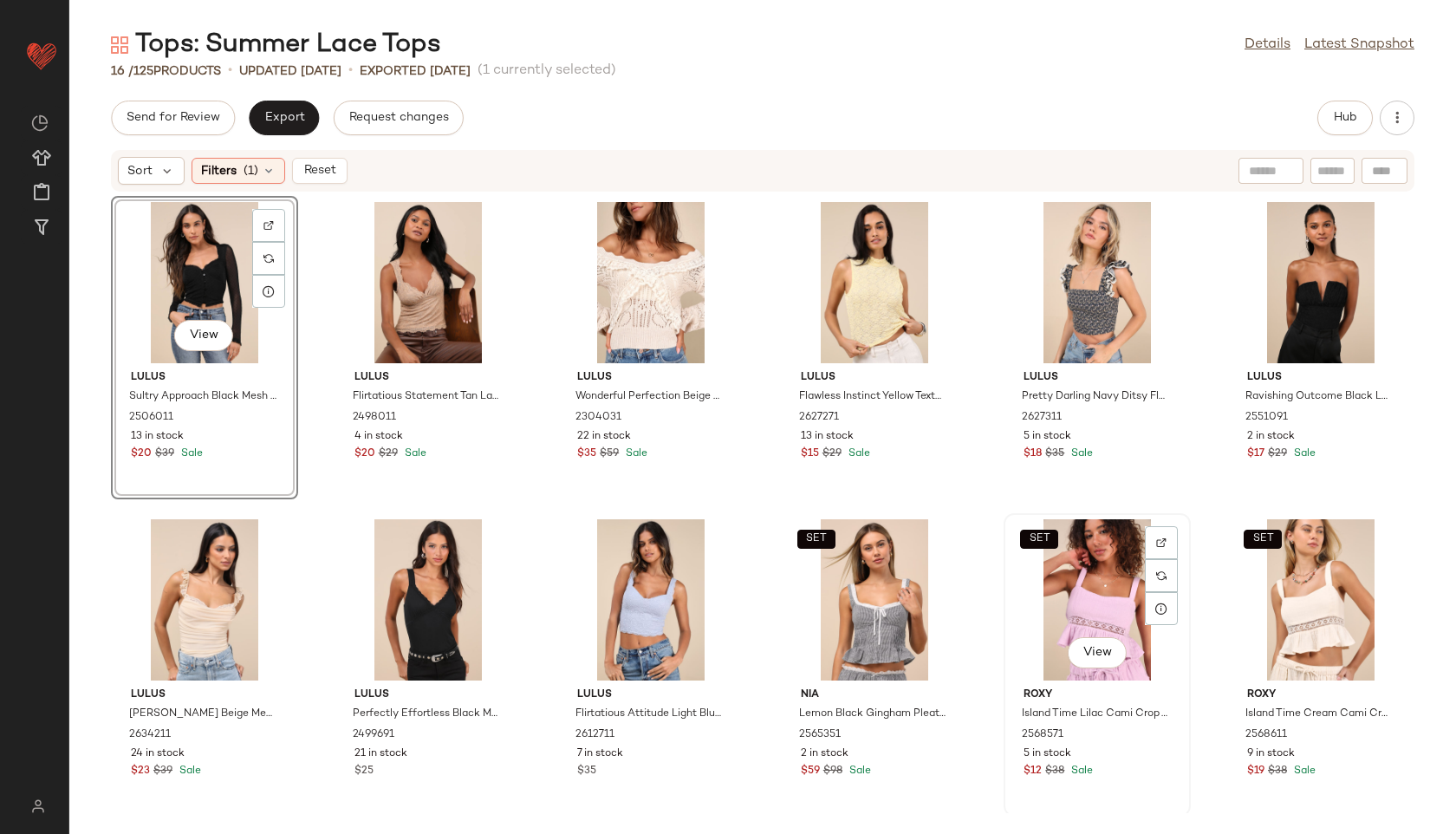
scroll to position [321, 0]
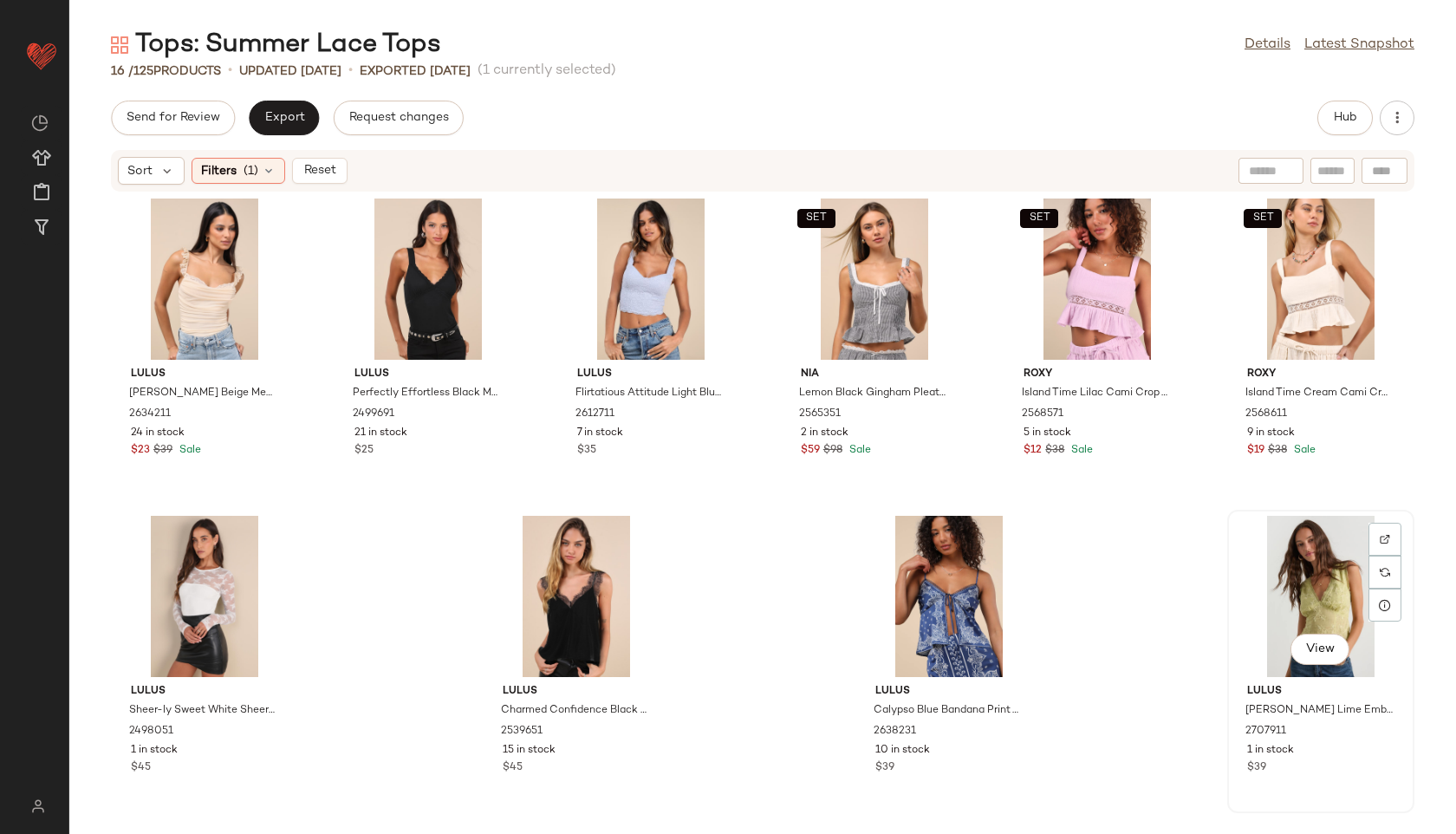
click at [1283, 622] on div "View" at bounding box center [1321, 595] width 175 height 161
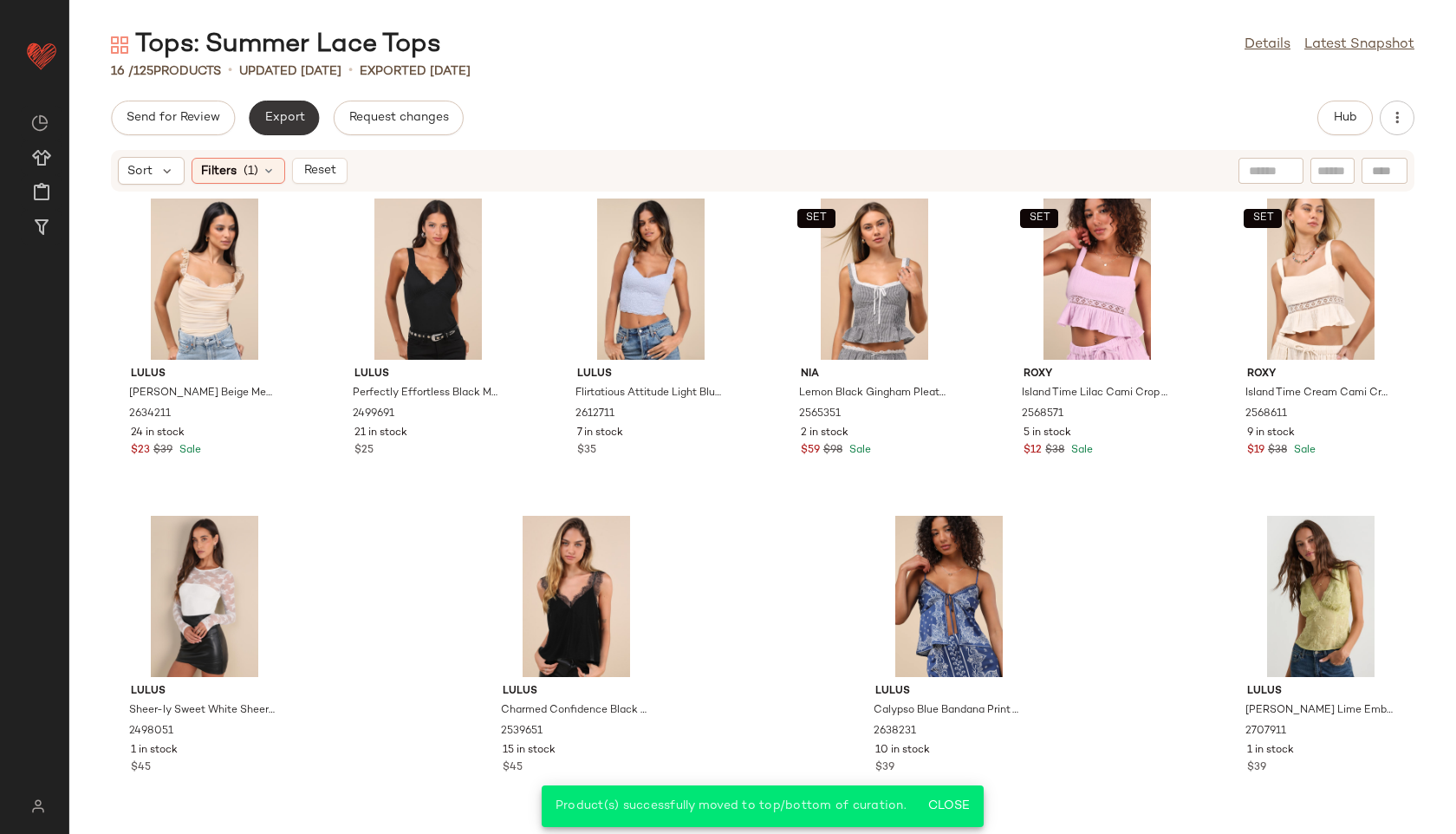
click at [280, 111] on span "Export" at bounding box center [283, 118] width 41 height 14
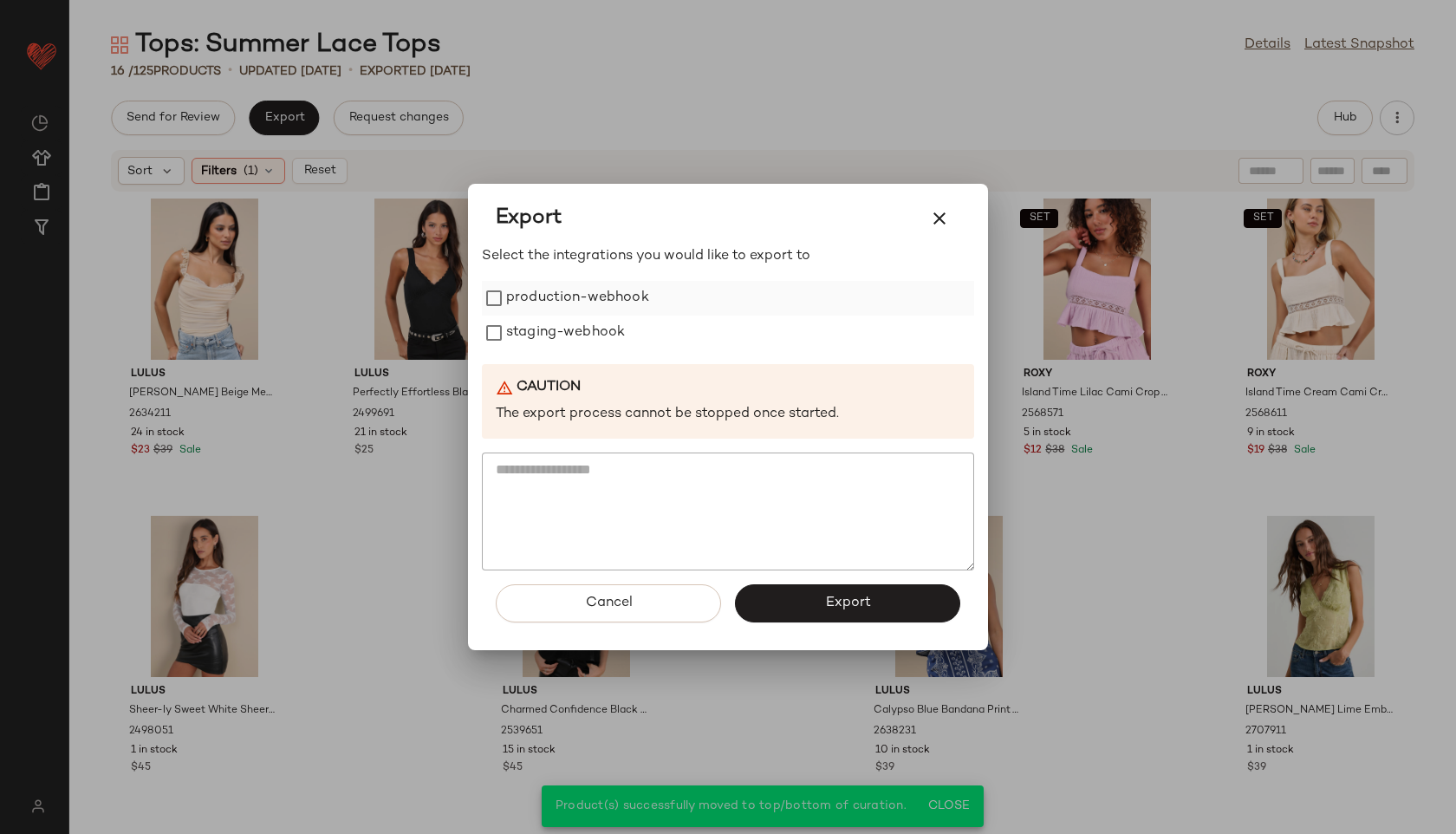
click at [519, 294] on label "production-webhook" at bounding box center [578, 298] width 143 height 35
click at [517, 326] on label "staging-webhook" at bounding box center [566, 333] width 119 height 35
click at [795, 609] on button "Export" at bounding box center [846, 603] width 225 height 38
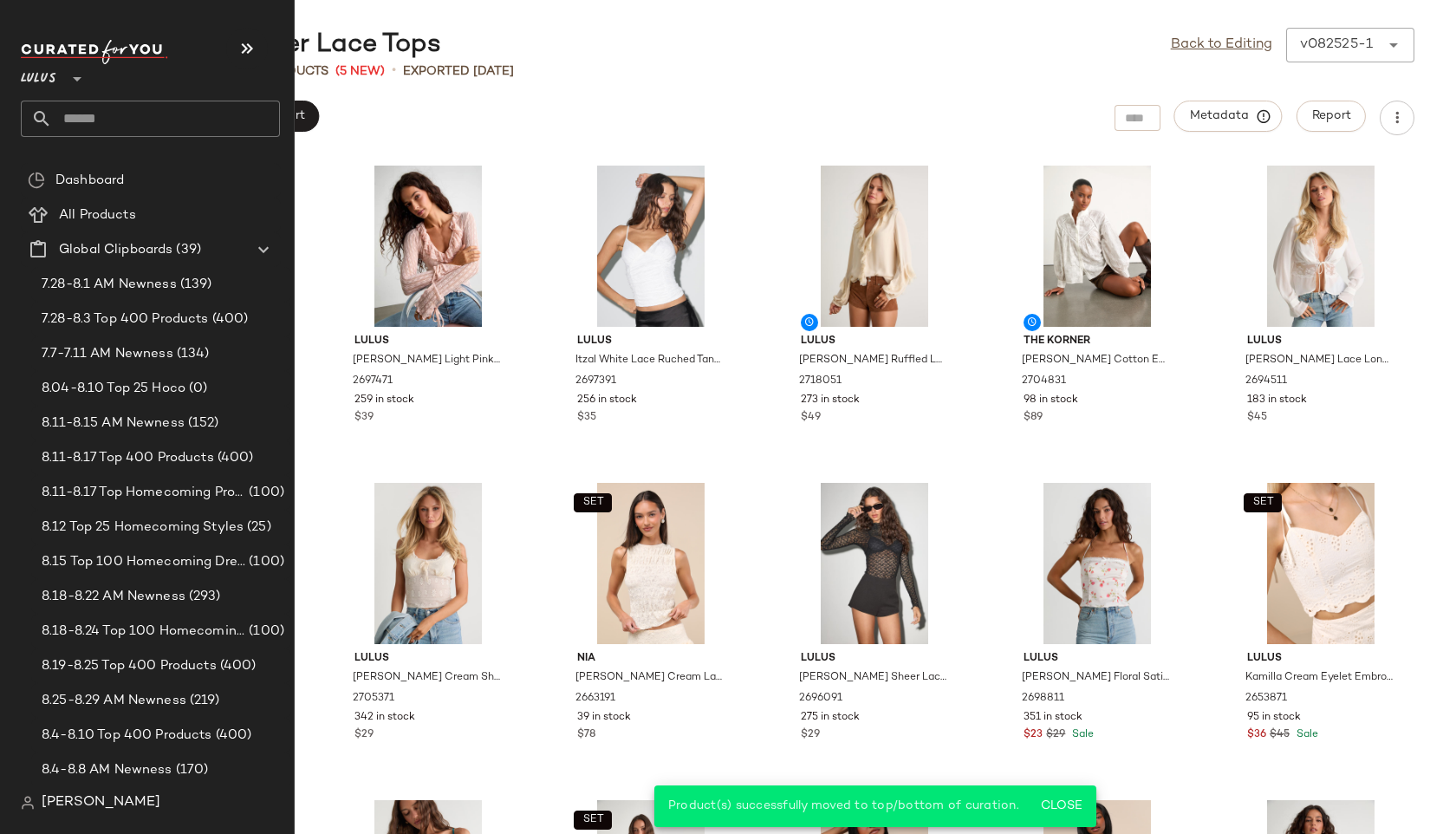
click at [96, 114] on input "text" at bounding box center [166, 118] width 228 height 36
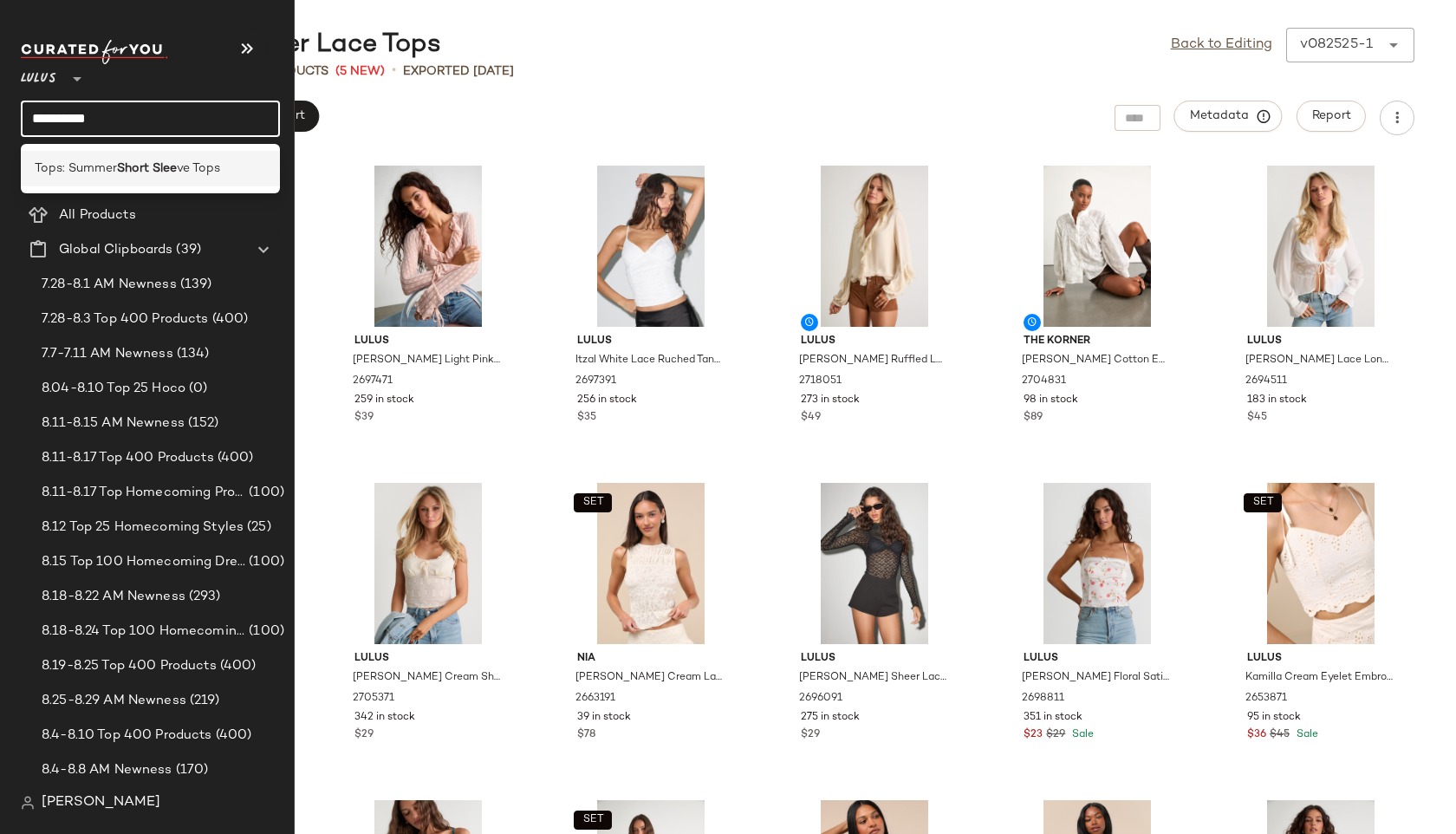
type input "**********"
click at [54, 160] on span "Tops: Summer" at bounding box center [76, 169] width 83 height 19
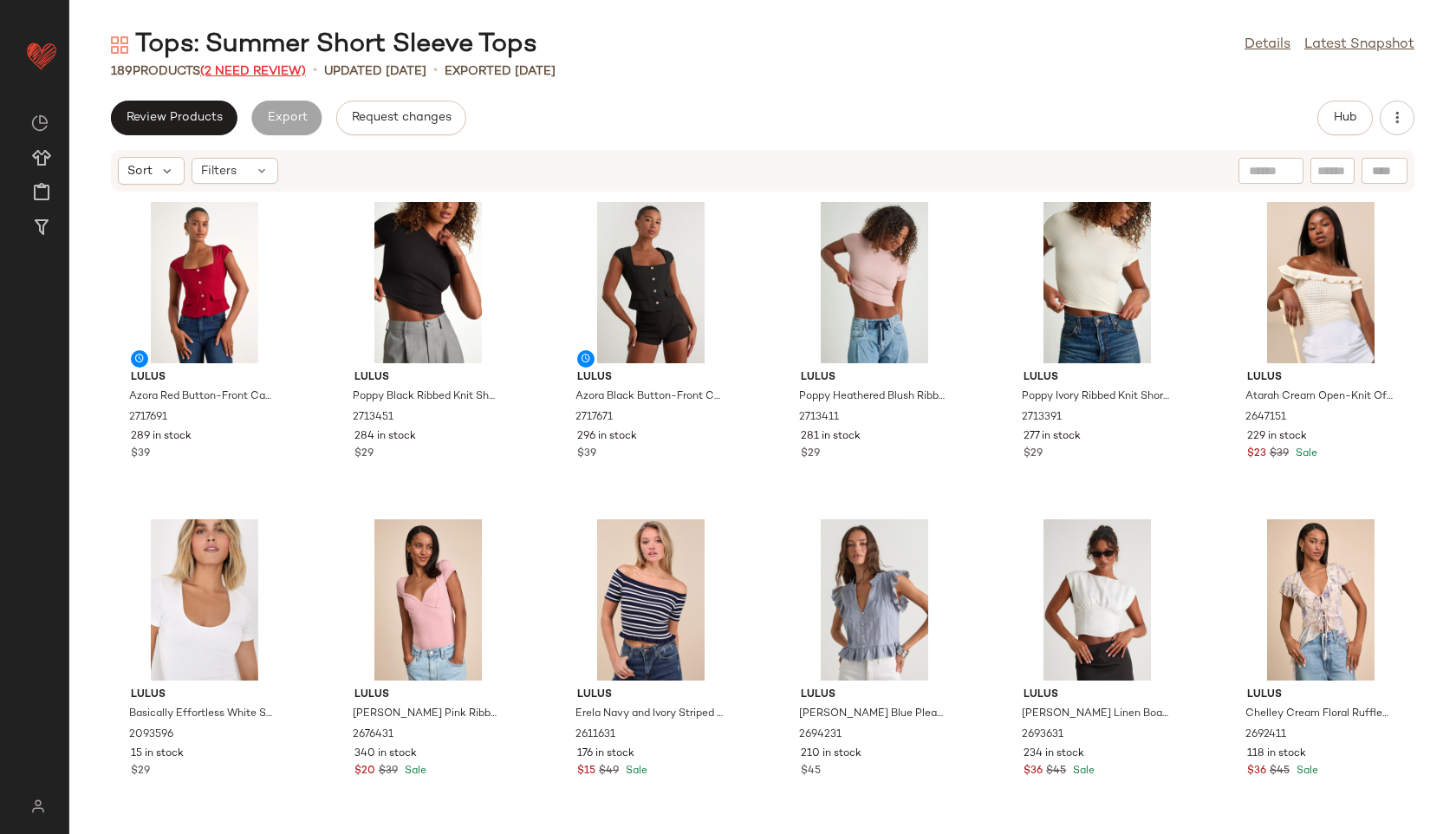
click at [271, 67] on span "(2 Need Review)" at bounding box center [253, 71] width 106 height 13
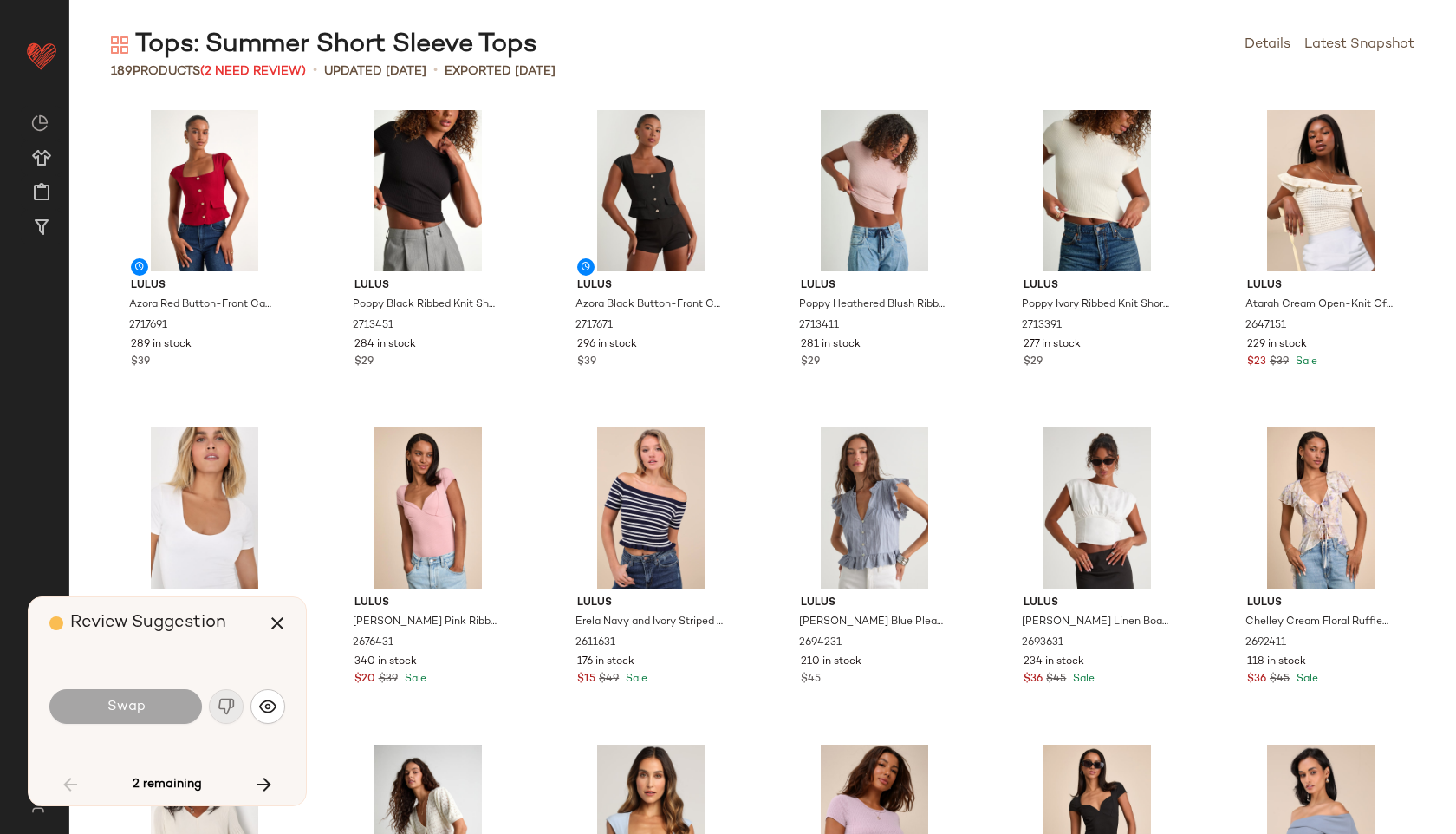
scroll to position [1904, 0]
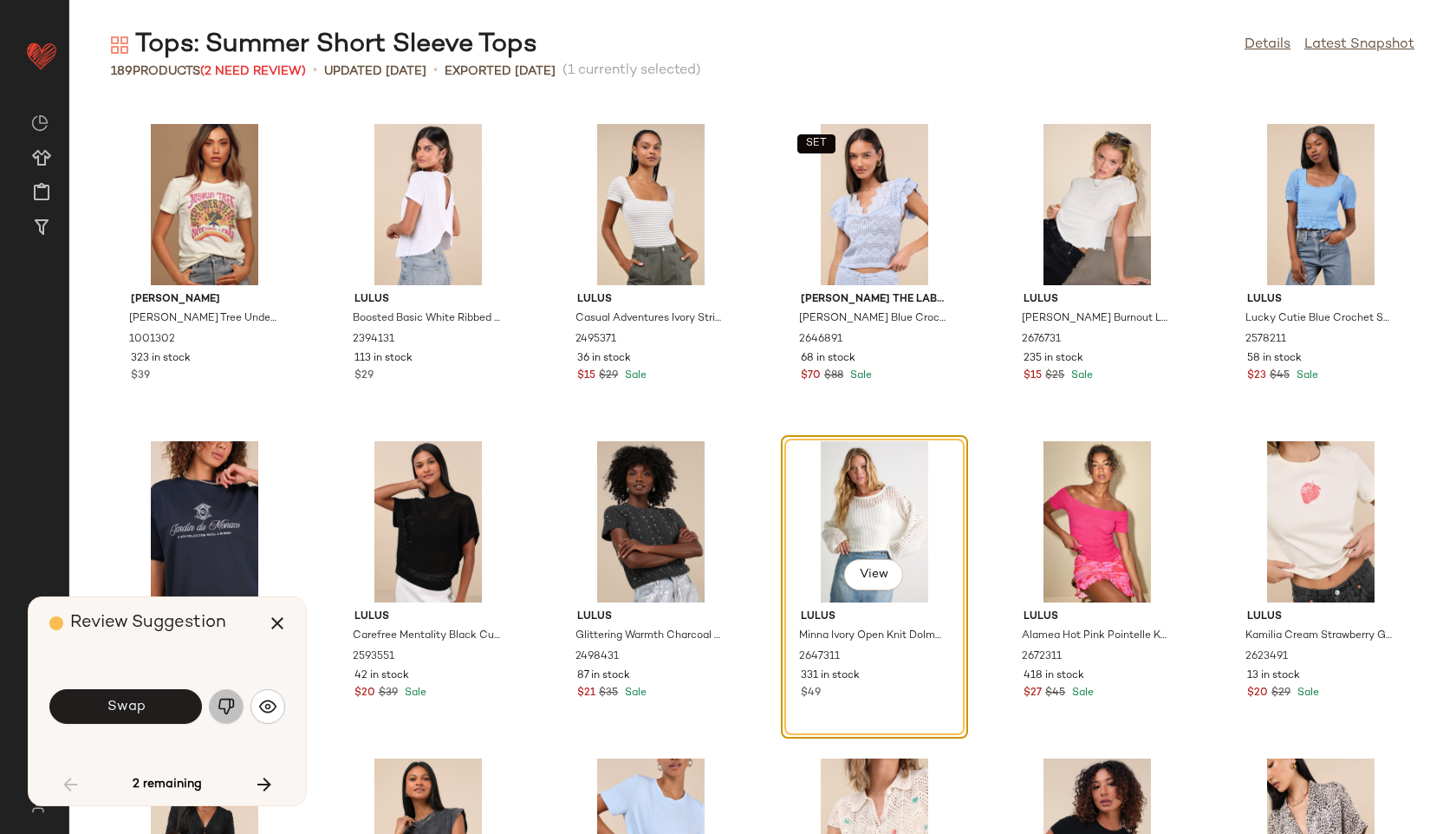
click at [228, 710] on img "button" at bounding box center [226, 706] width 18 height 18
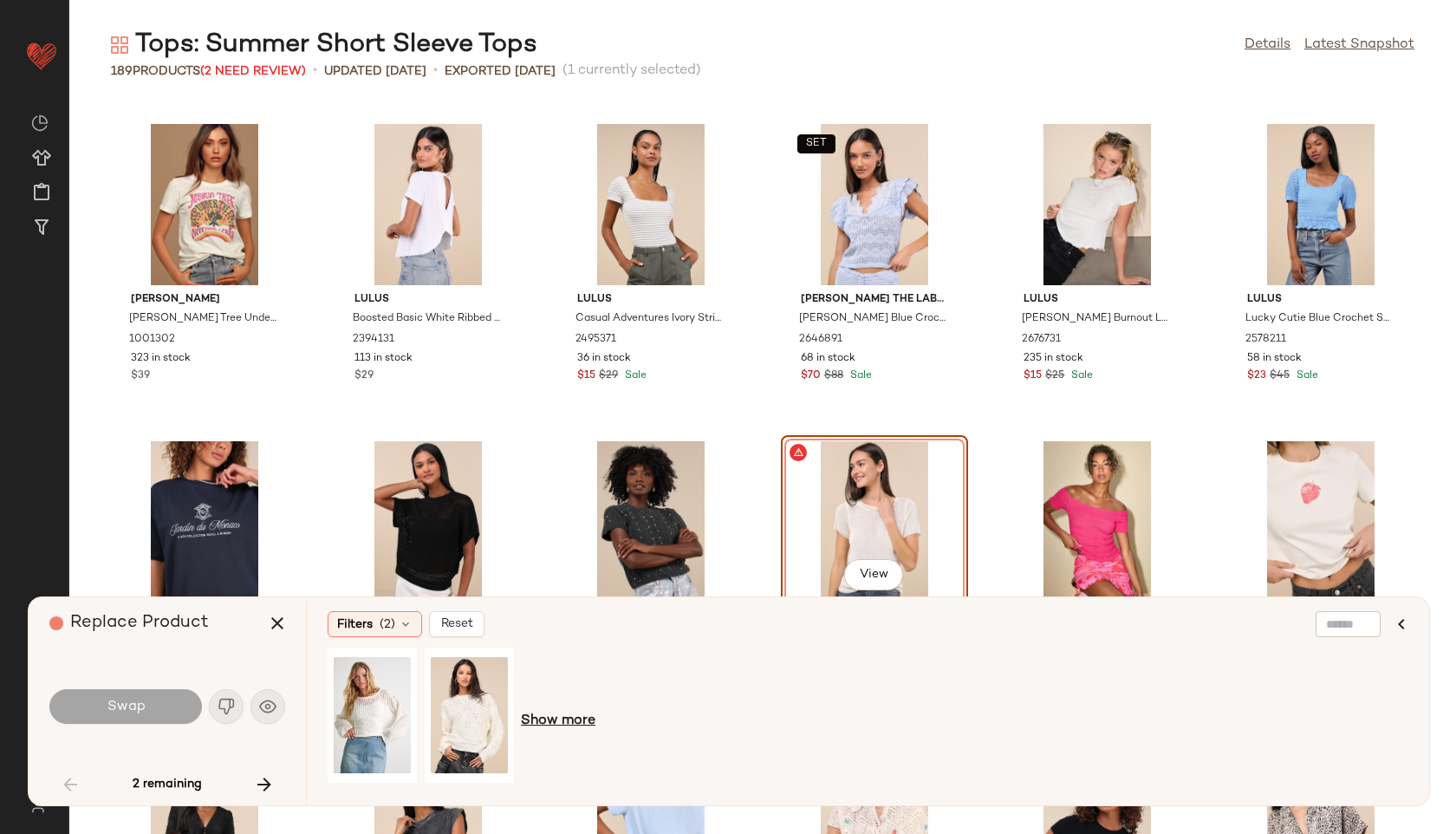
click at [566, 722] on span "Show more" at bounding box center [558, 721] width 75 height 20
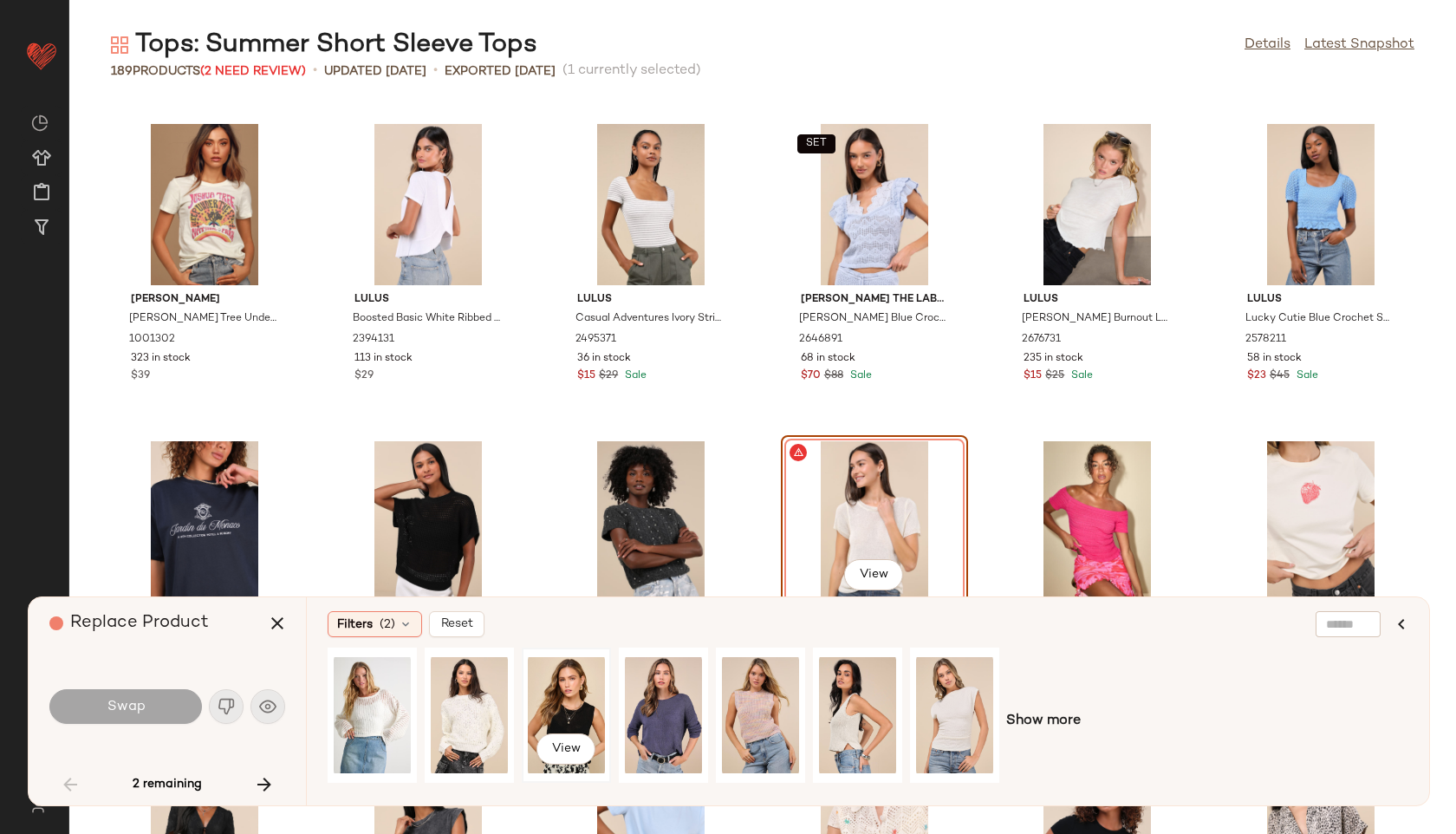
click at [560, 704] on div "View" at bounding box center [566, 715] width 77 height 123
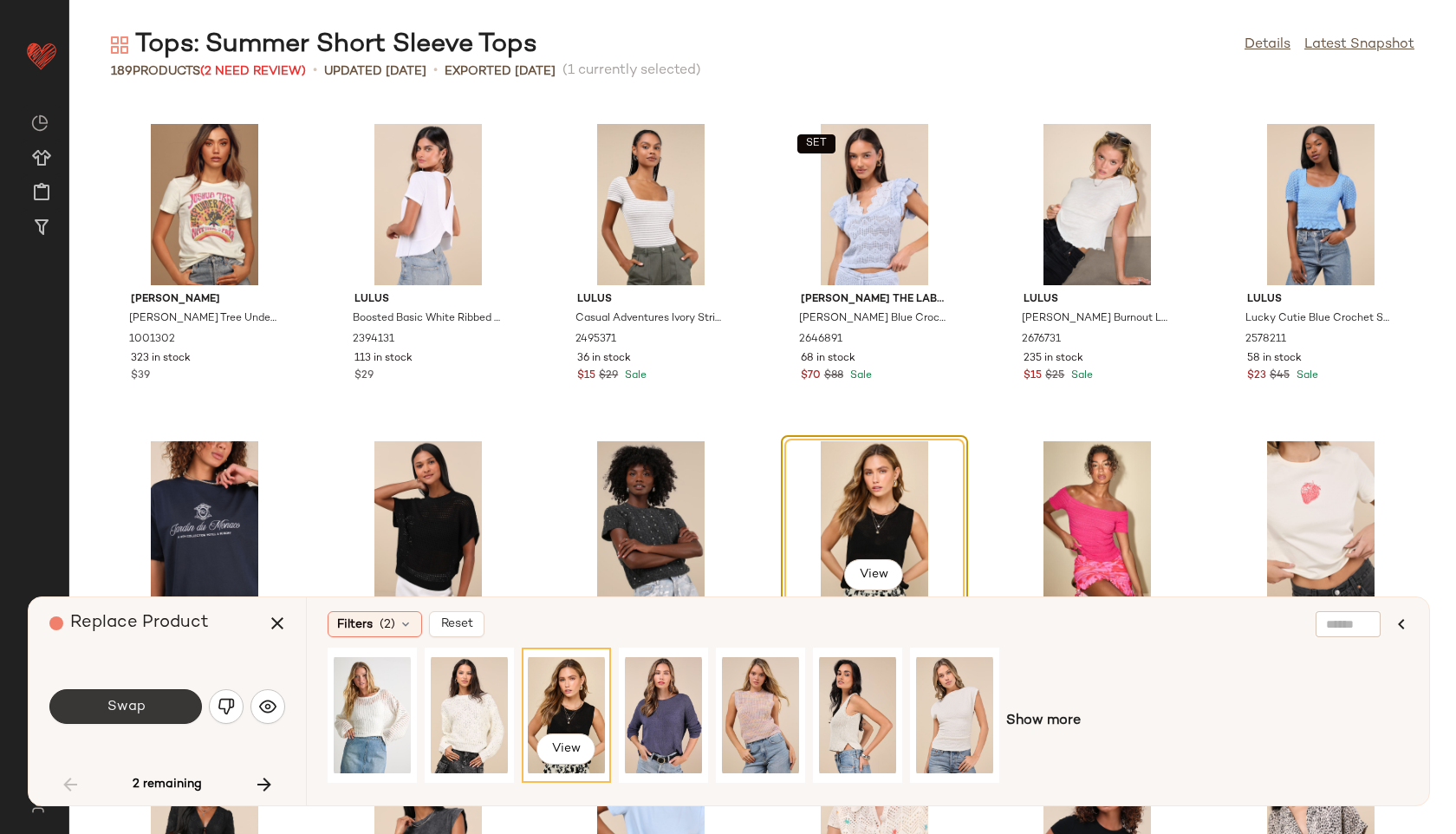
click at [189, 707] on button "Swap" at bounding box center [126, 706] width 153 height 35
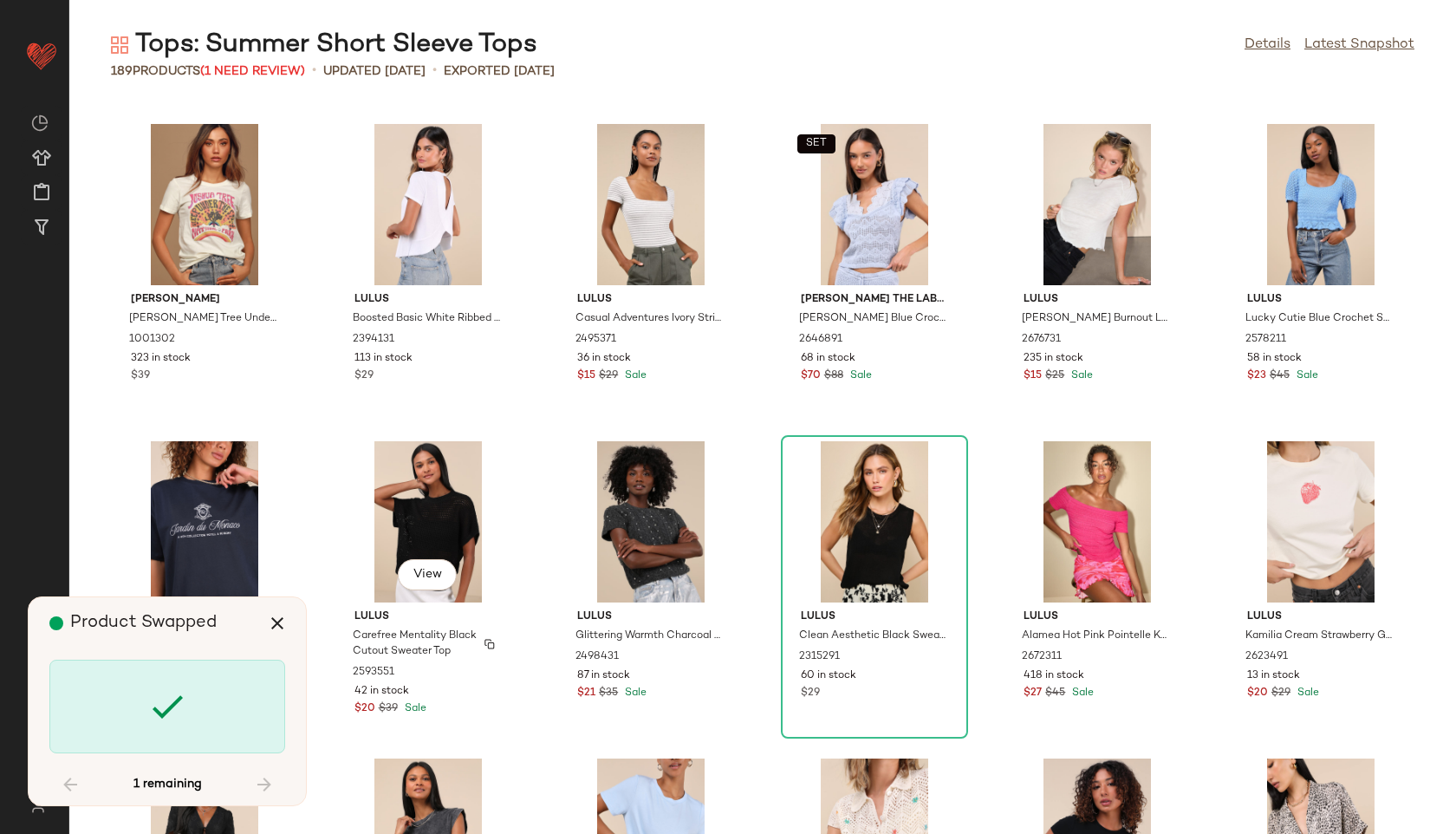
scroll to position [8884, 0]
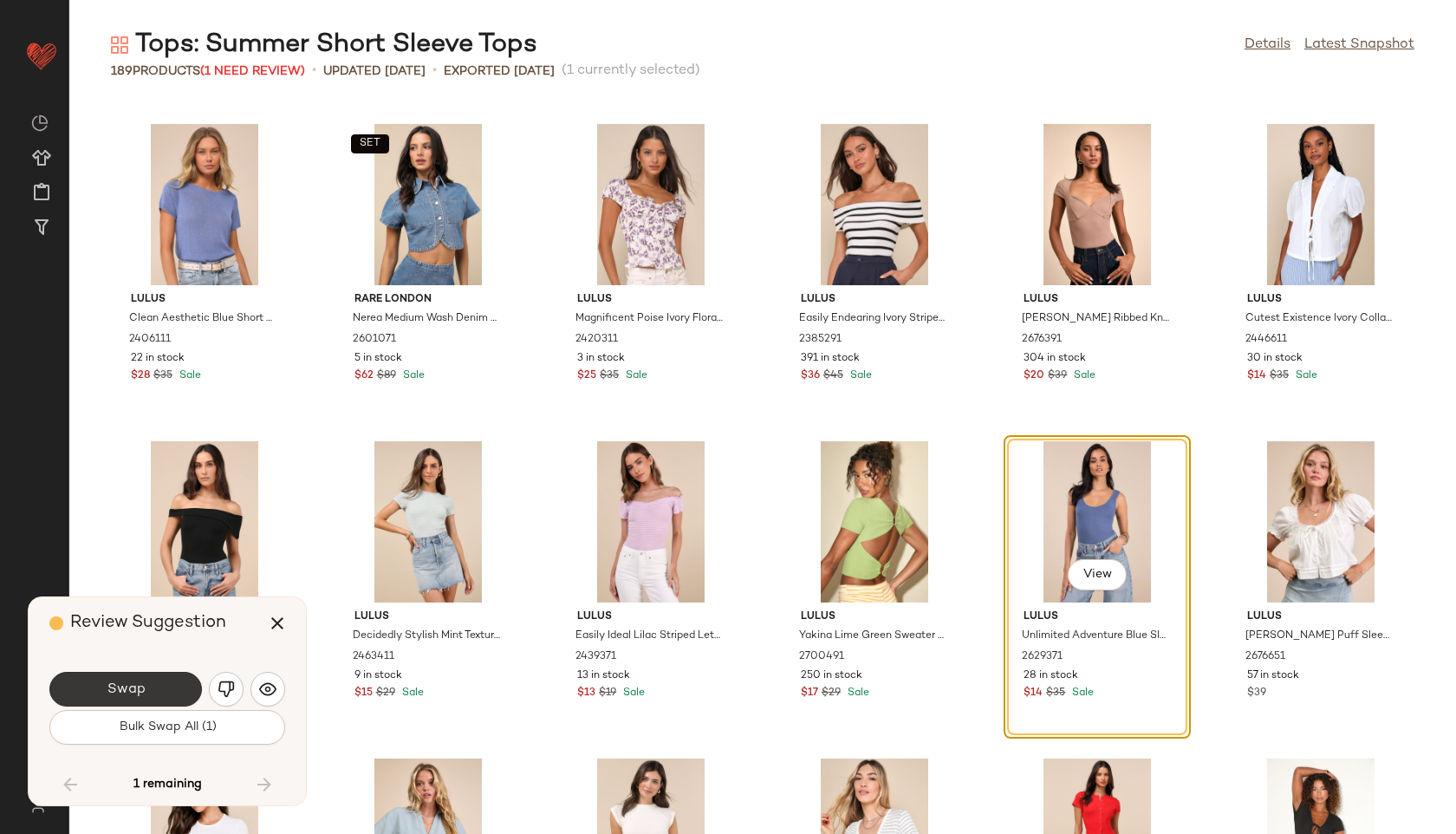
click at [175, 695] on button "Swap" at bounding box center [126, 690] width 153 height 35
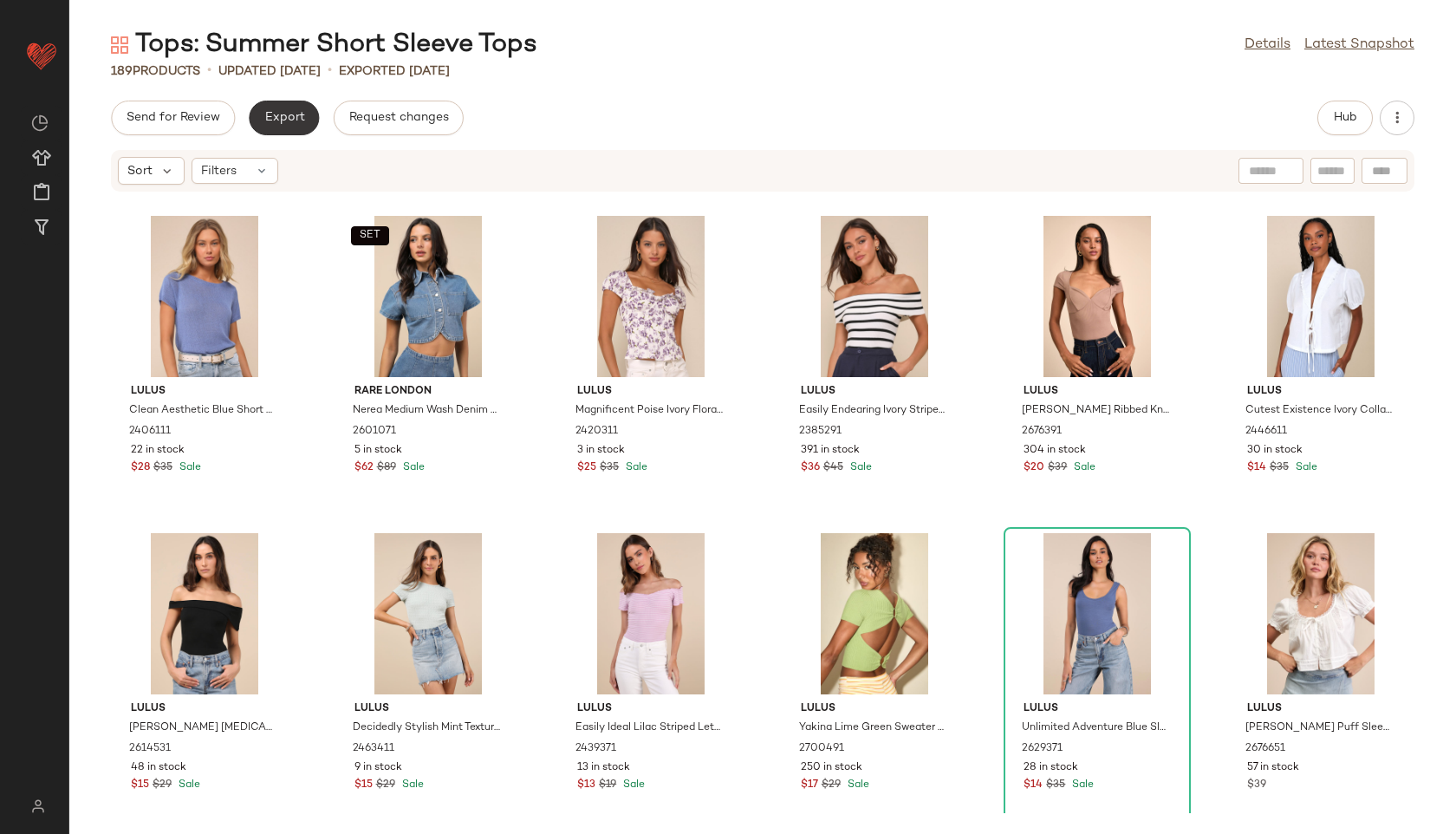
click at [286, 111] on span "Export" at bounding box center [283, 118] width 41 height 14
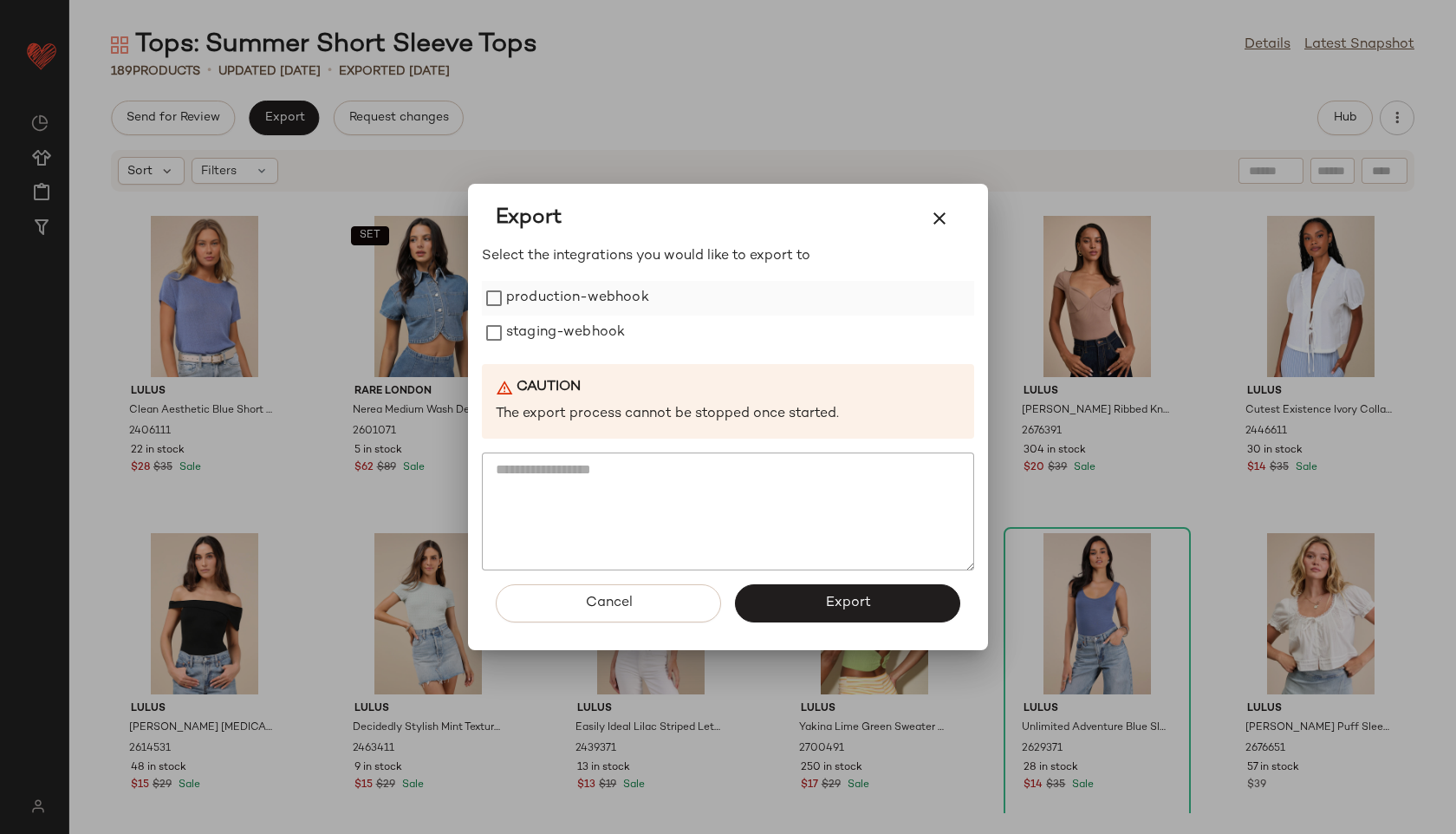
click at [566, 291] on label "production-webhook" at bounding box center [578, 298] width 143 height 35
click at [546, 333] on label "staging-webhook" at bounding box center [566, 333] width 119 height 35
click at [815, 621] on button "Export" at bounding box center [846, 603] width 225 height 38
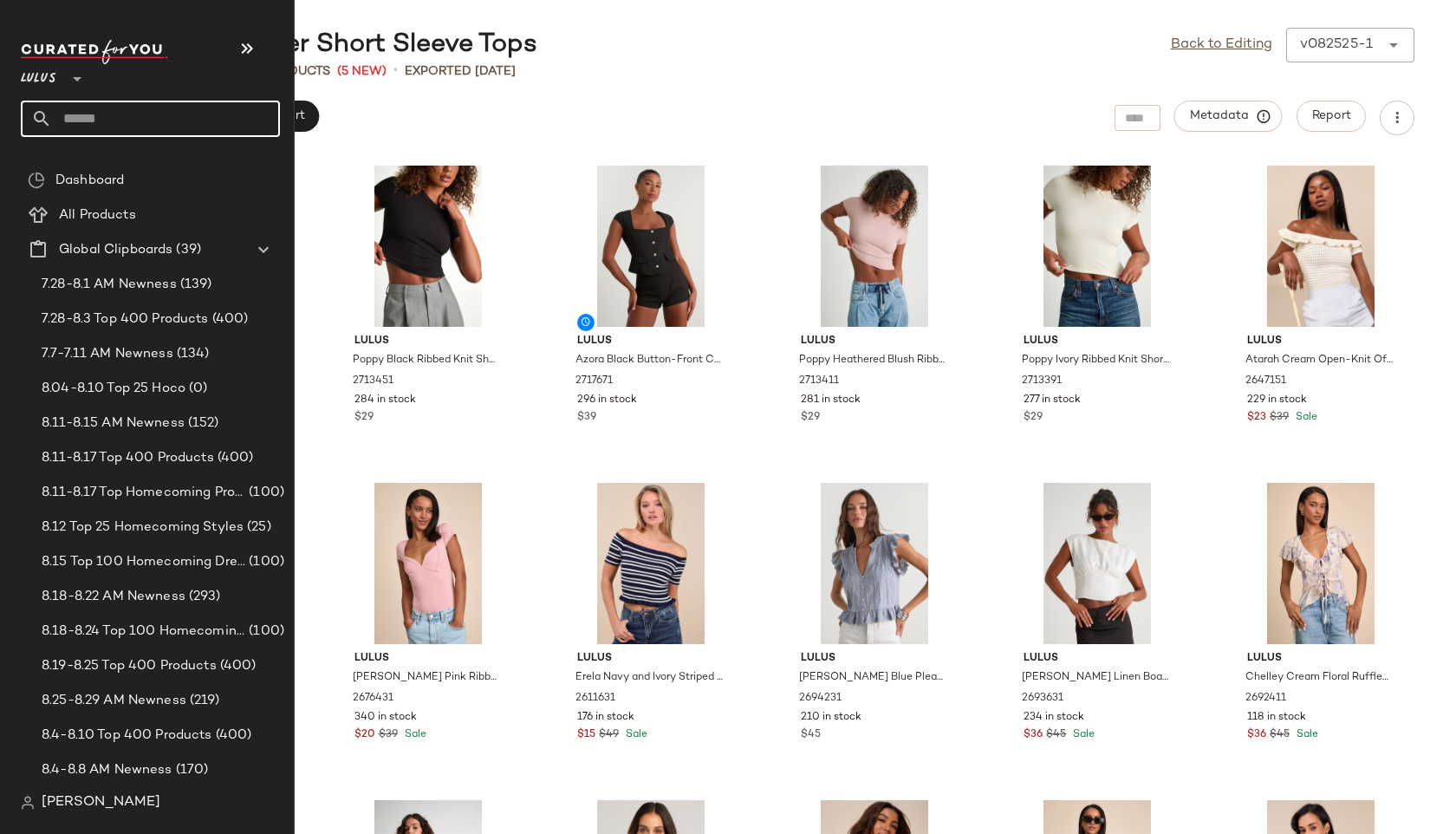
click at [79, 132] on input "text" at bounding box center [166, 118] width 228 height 36
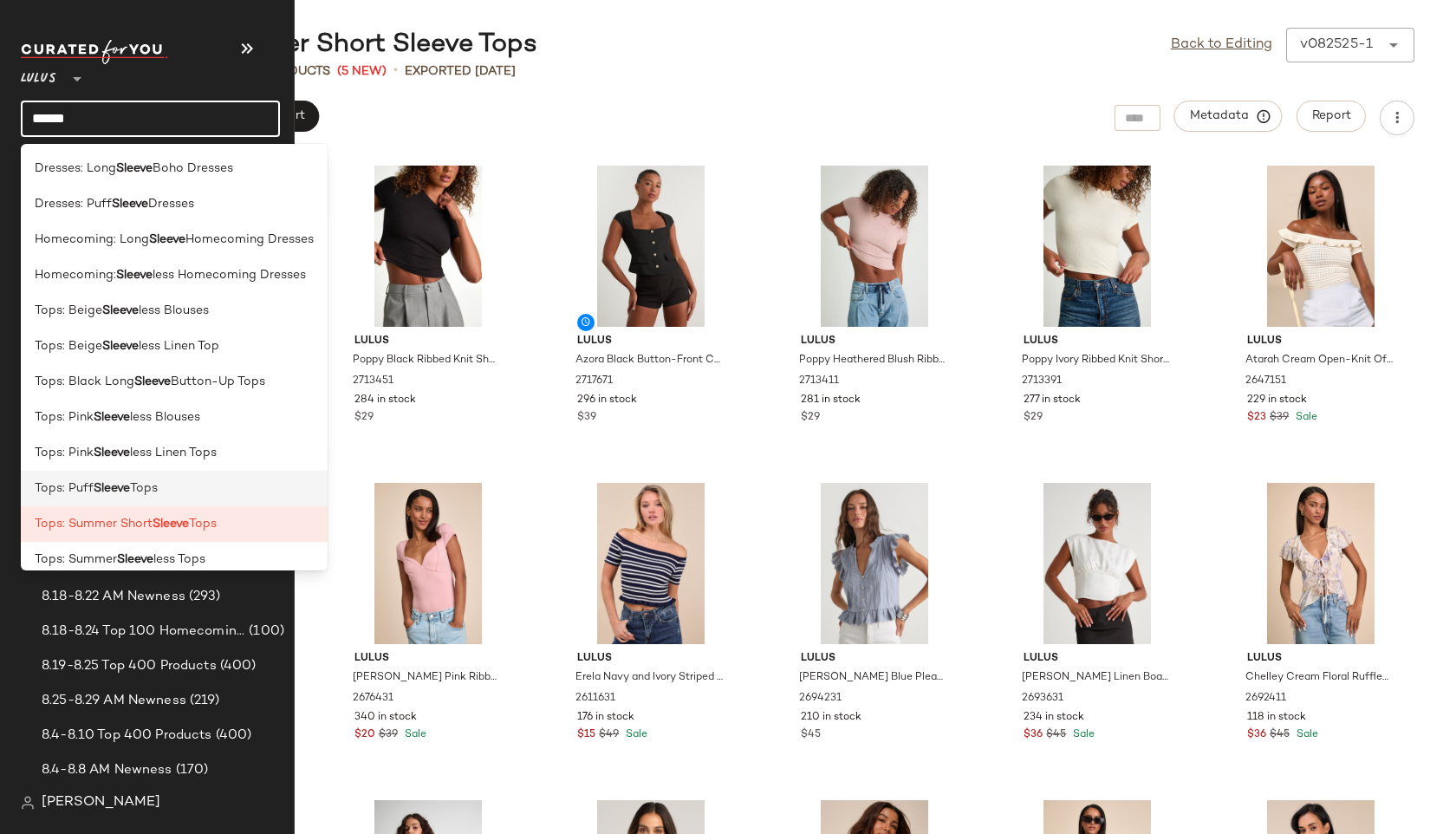
scroll to position [50, 0]
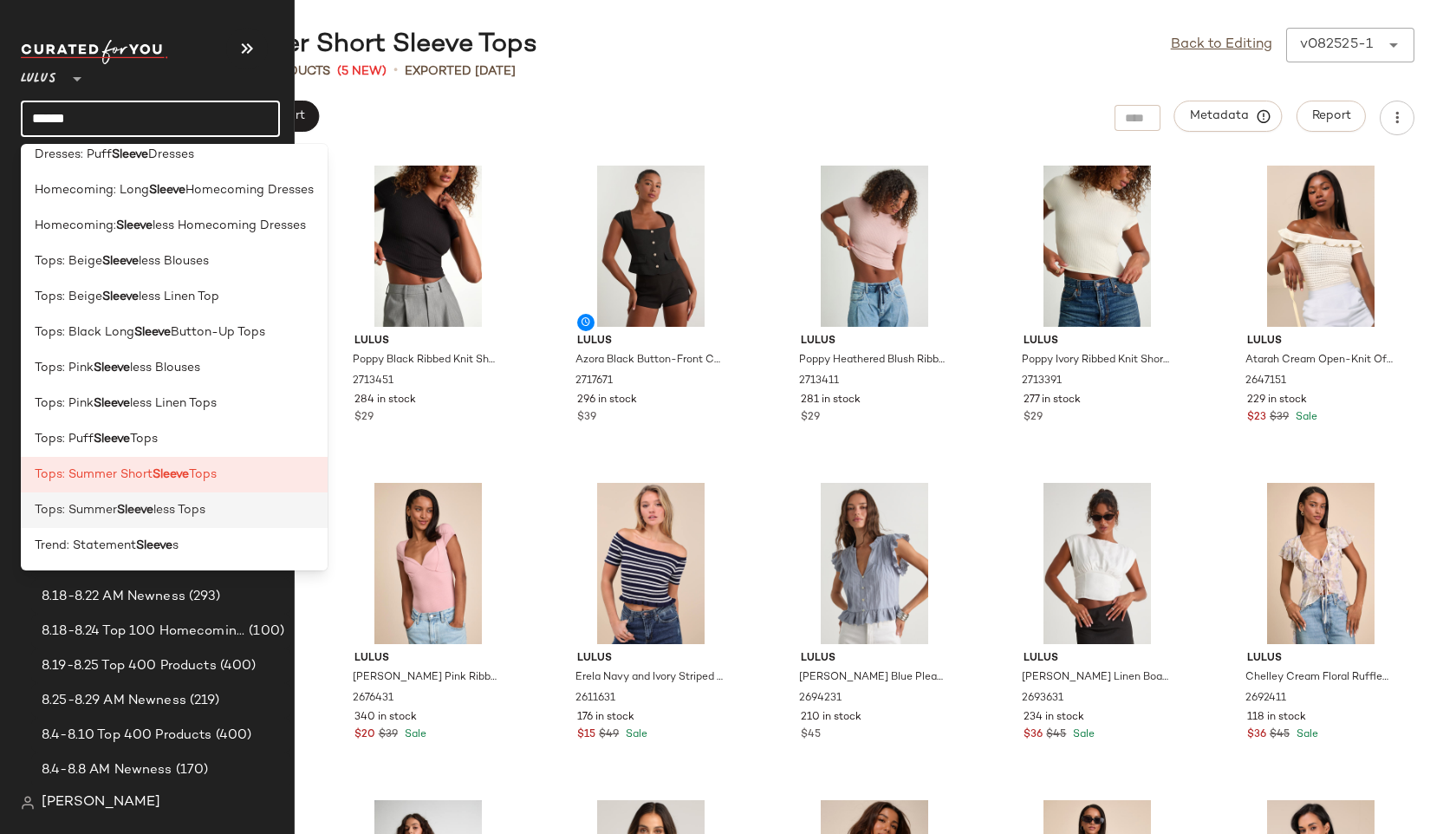
type input "******"
click at [131, 513] on b "Sleeve" at bounding box center [134, 510] width 36 height 19
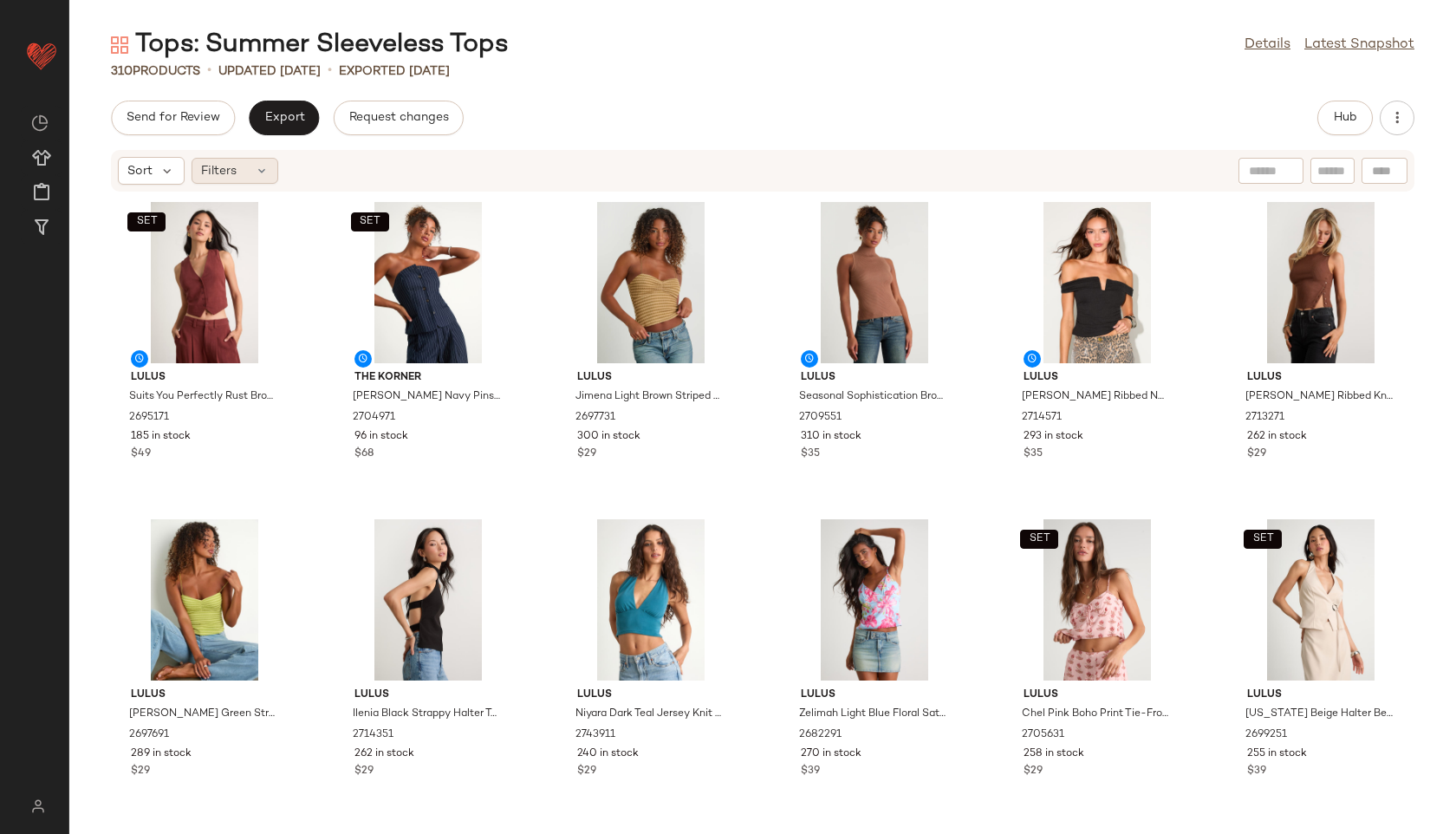
click at [237, 171] on div "Filters" at bounding box center [235, 171] width 87 height 26
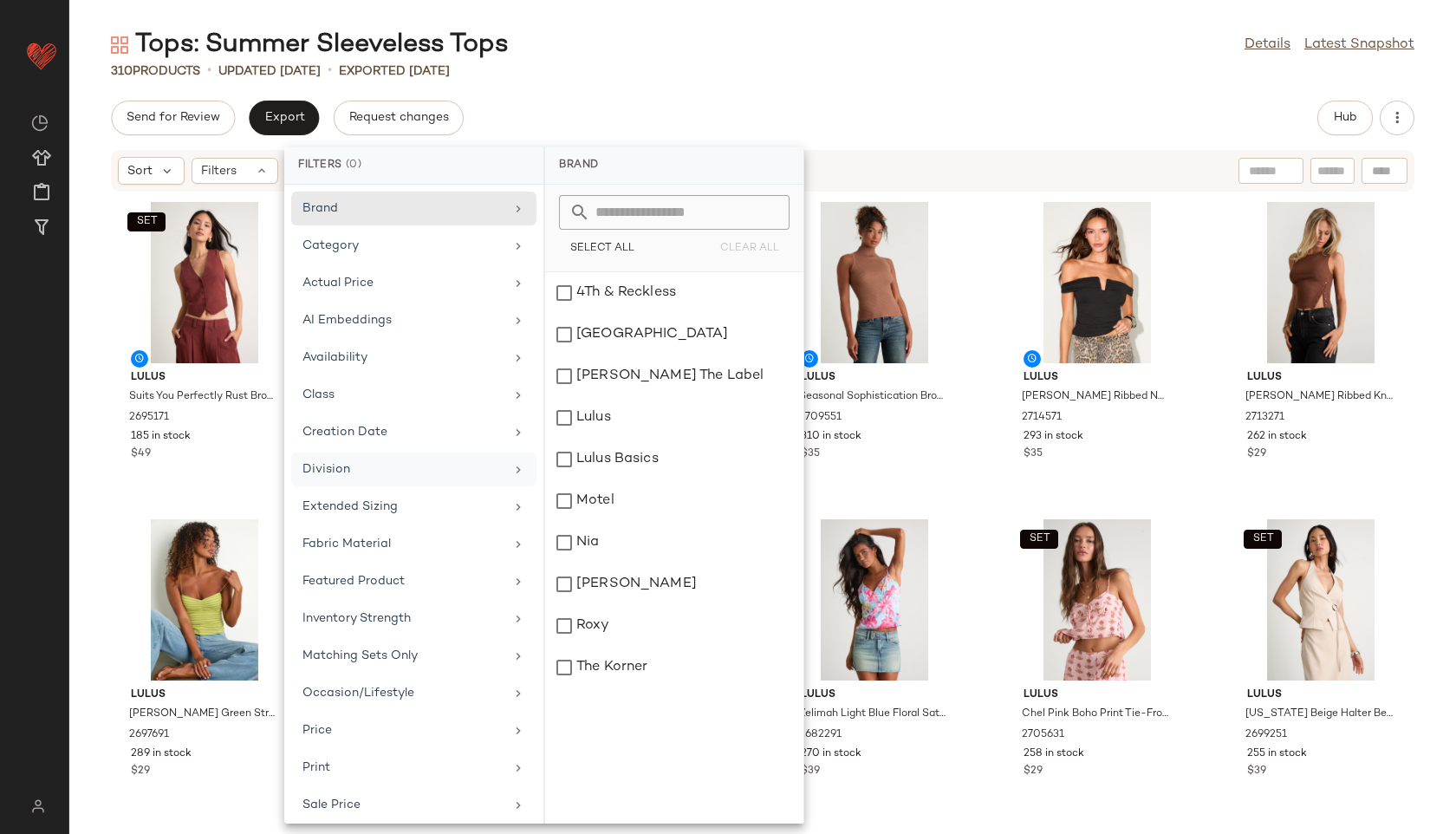
scroll to position [158, 0]
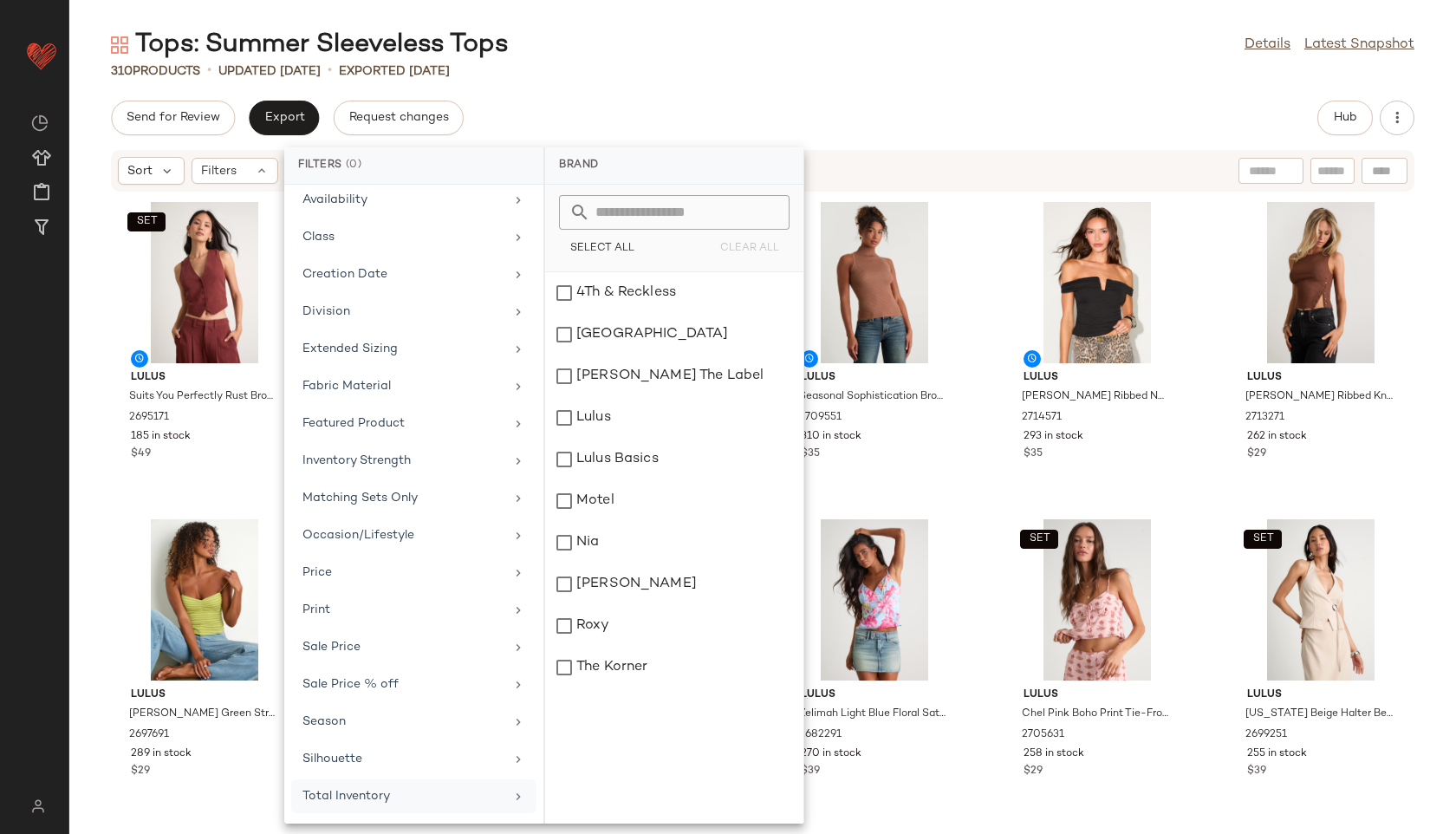
click at [352, 795] on div "Total Inventory" at bounding box center [403, 796] width 202 height 19
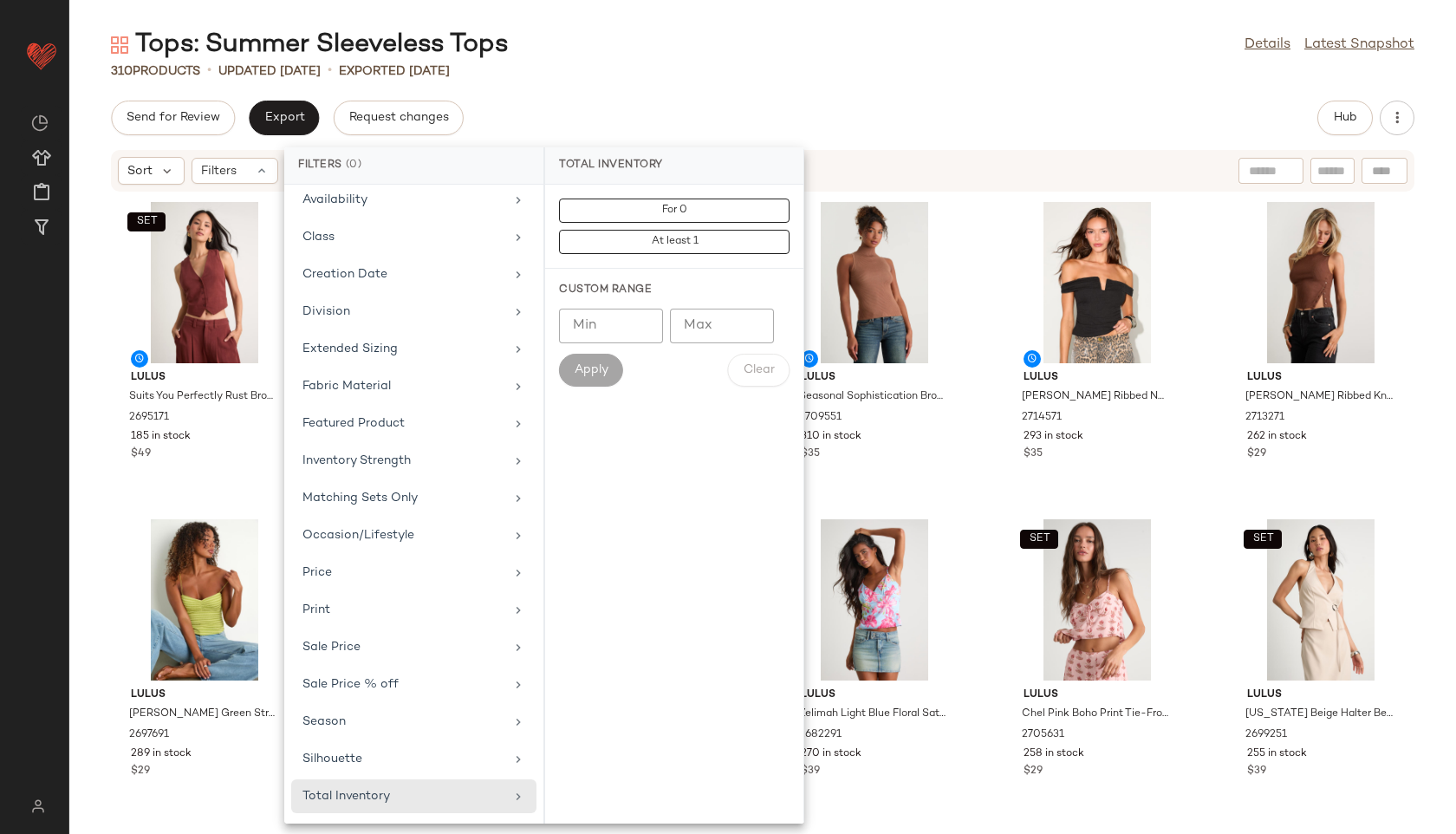
click at [748, 312] on input "Max" at bounding box center [722, 326] width 104 height 35
type input "**"
click at [585, 363] on span "Apply" at bounding box center [591, 370] width 35 height 14
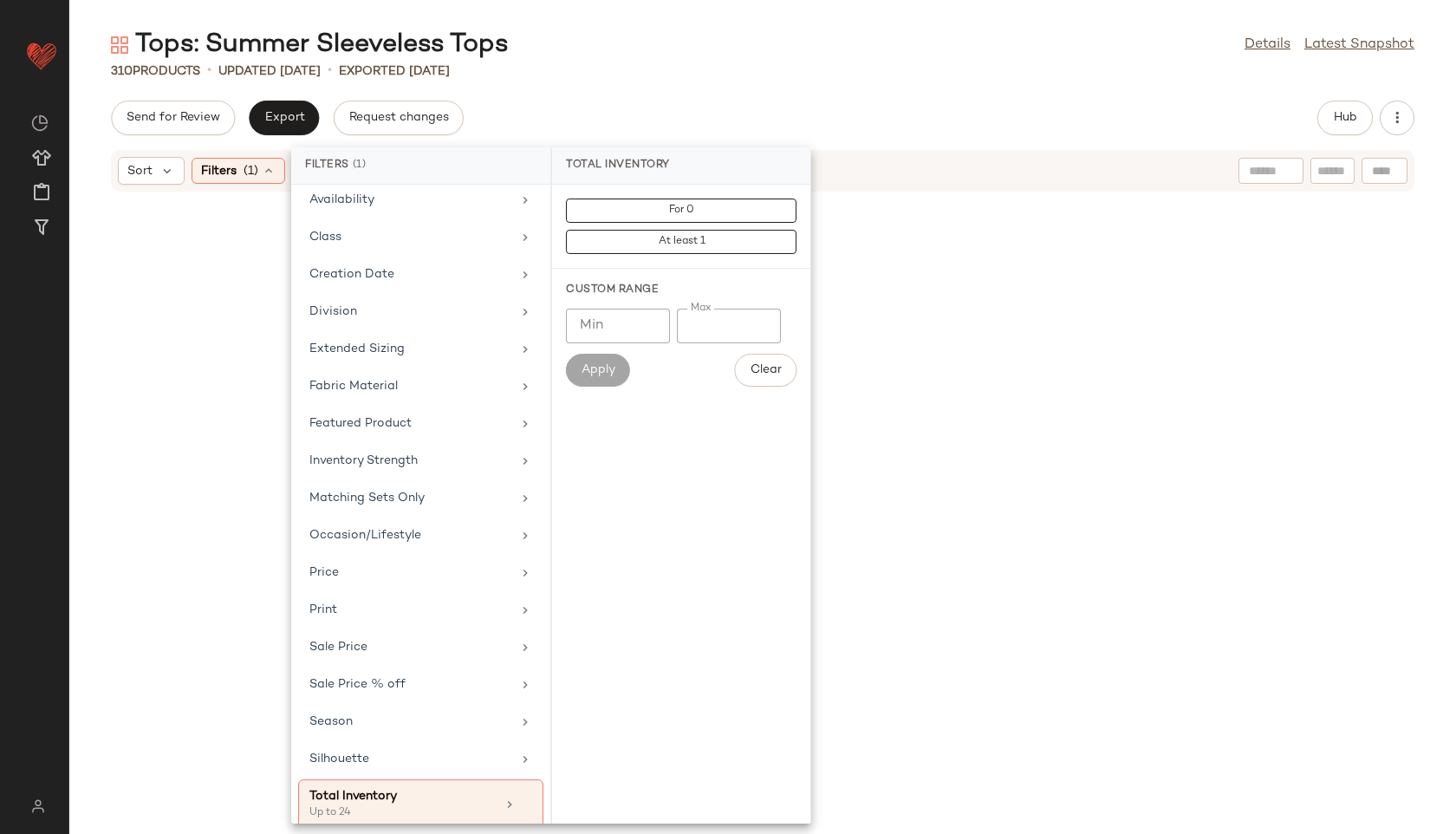
click at [594, 57] on div "Tops: Summer Sleeveless Tops Details Latest Snapshot" at bounding box center [763, 45] width 1387 height 35
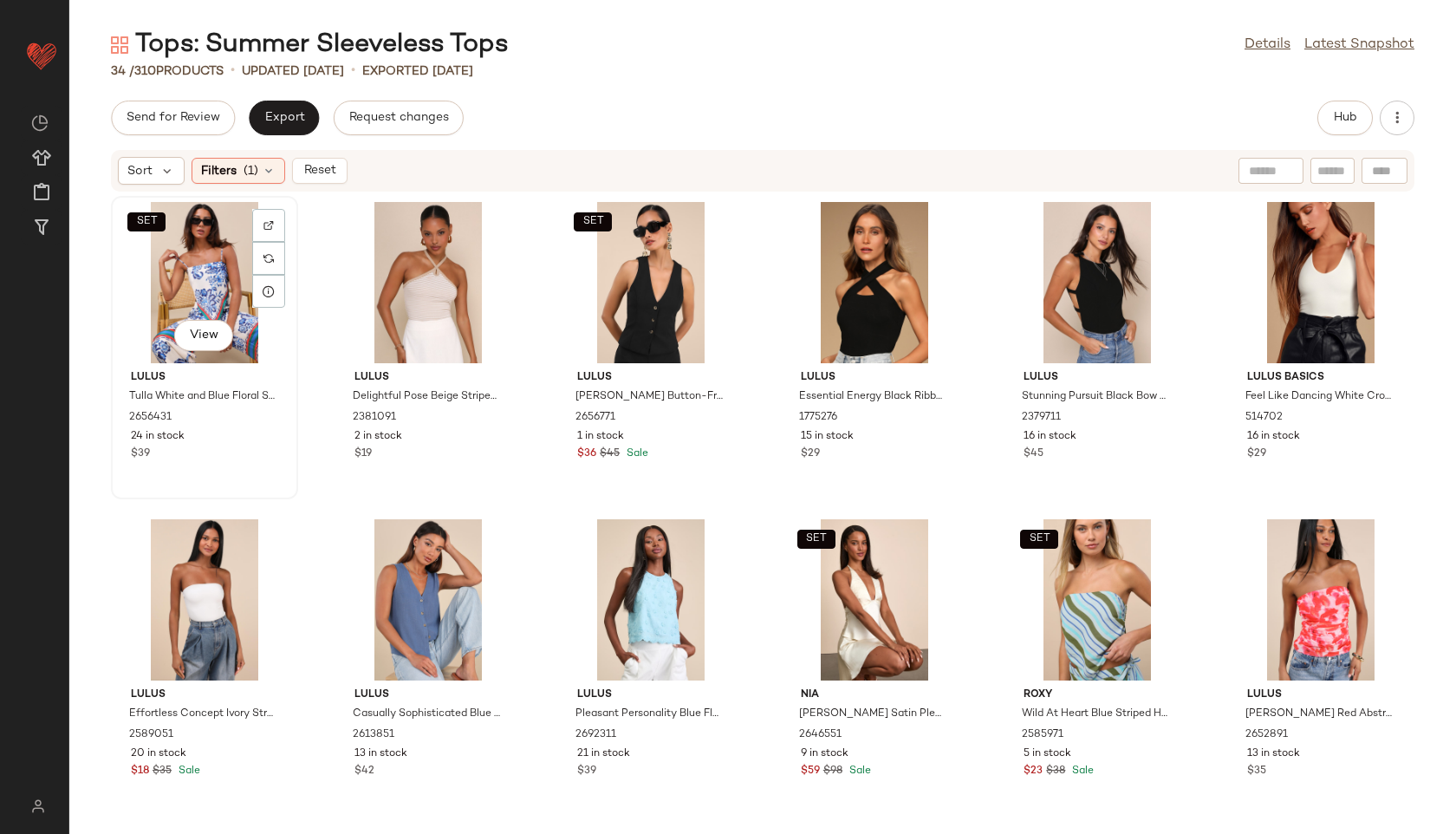
click at [175, 276] on div "SET View" at bounding box center [205, 282] width 175 height 161
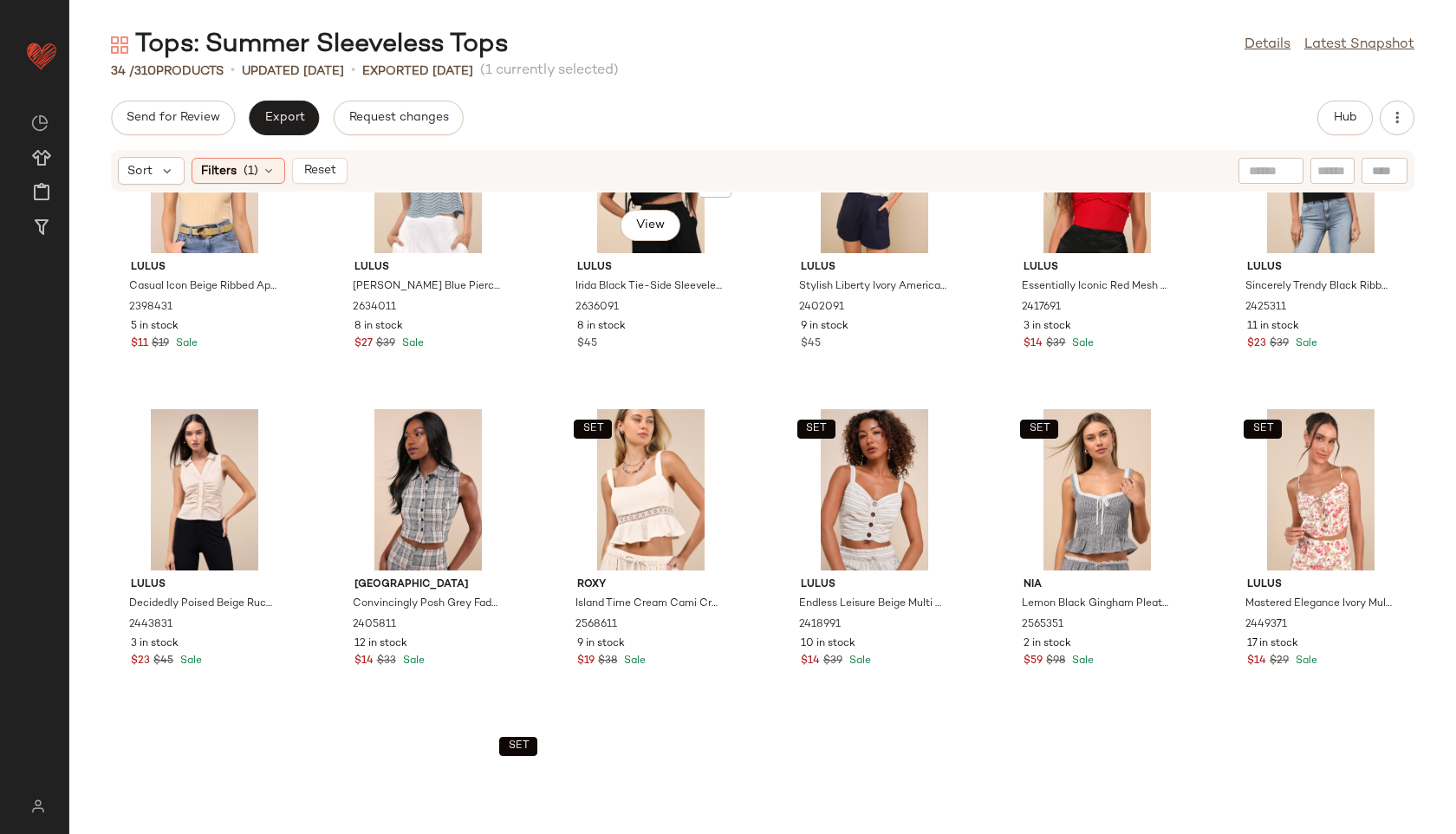
scroll to position [1286, 0]
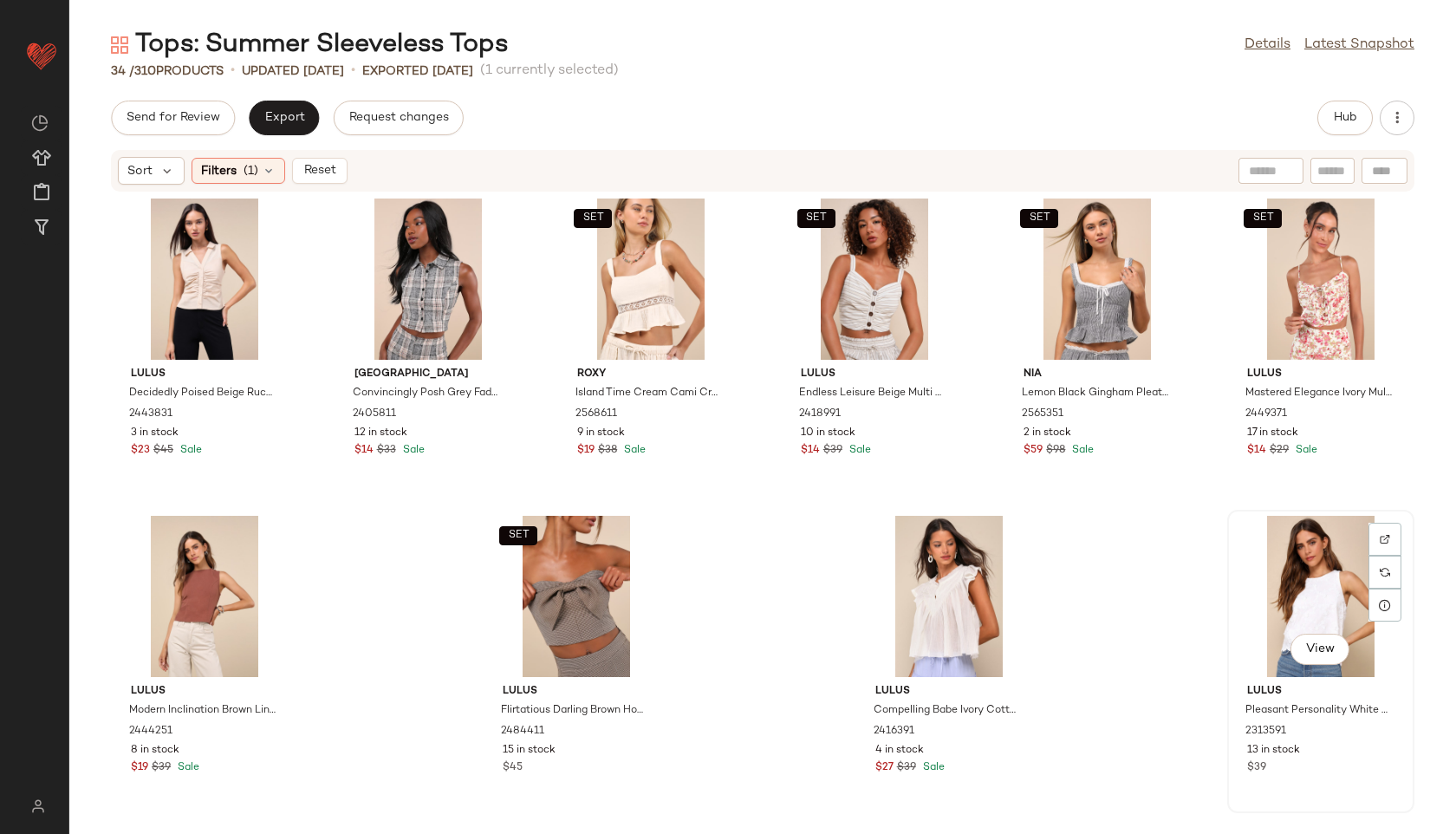
click at [1295, 576] on div "View" at bounding box center [1321, 595] width 175 height 161
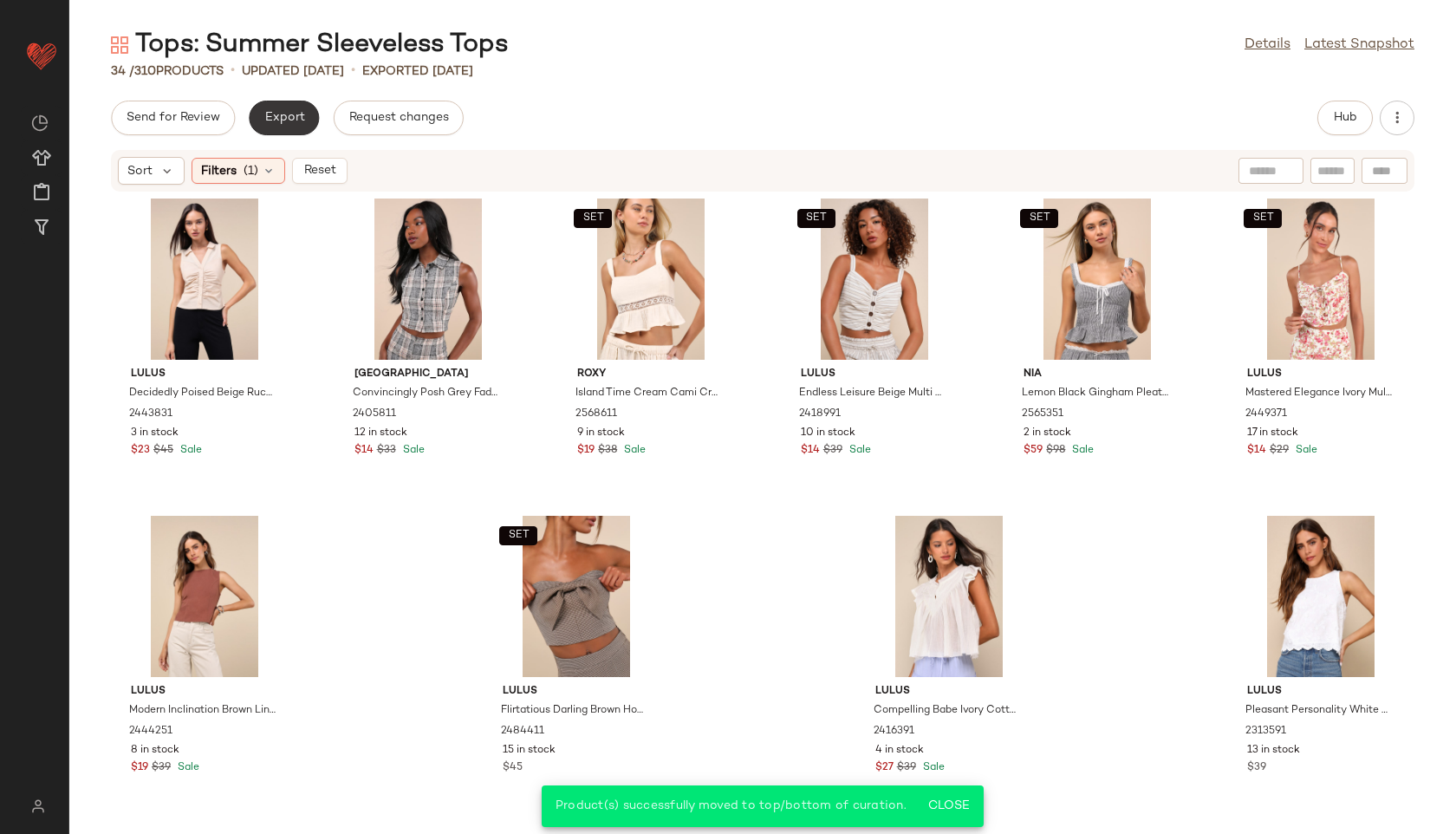
click at [300, 118] on span "Export" at bounding box center [283, 118] width 41 height 14
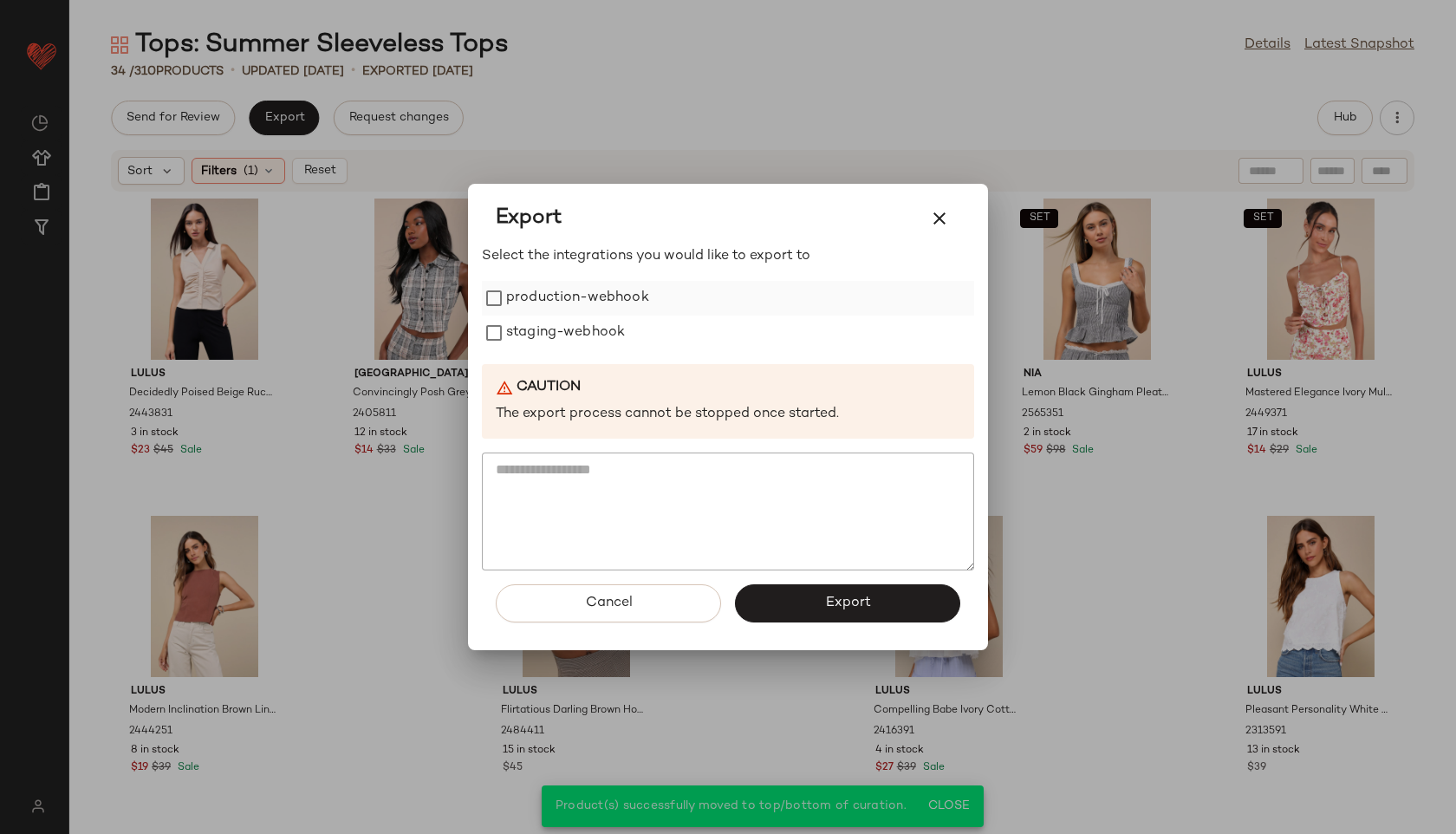
click at [567, 293] on label "production-webhook" at bounding box center [578, 298] width 143 height 35
click at [541, 342] on label "staging-webhook" at bounding box center [566, 333] width 119 height 35
click at [772, 609] on button "Export" at bounding box center [846, 603] width 225 height 38
